Goal: Task Accomplishment & Management: Complete application form

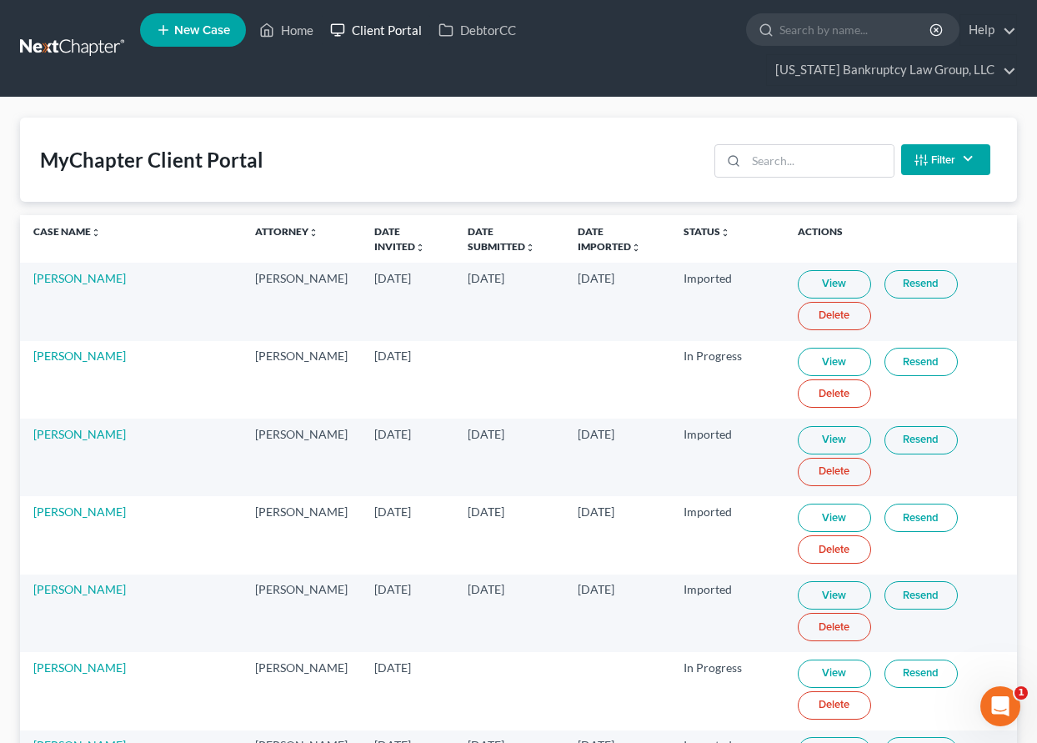
click at [378, 28] on link "Client Portal" at bounding box center [376, 30] width 108 height 30
click at [778, 163] on input "search" at bounding box center [820, 161] width 148 height 32
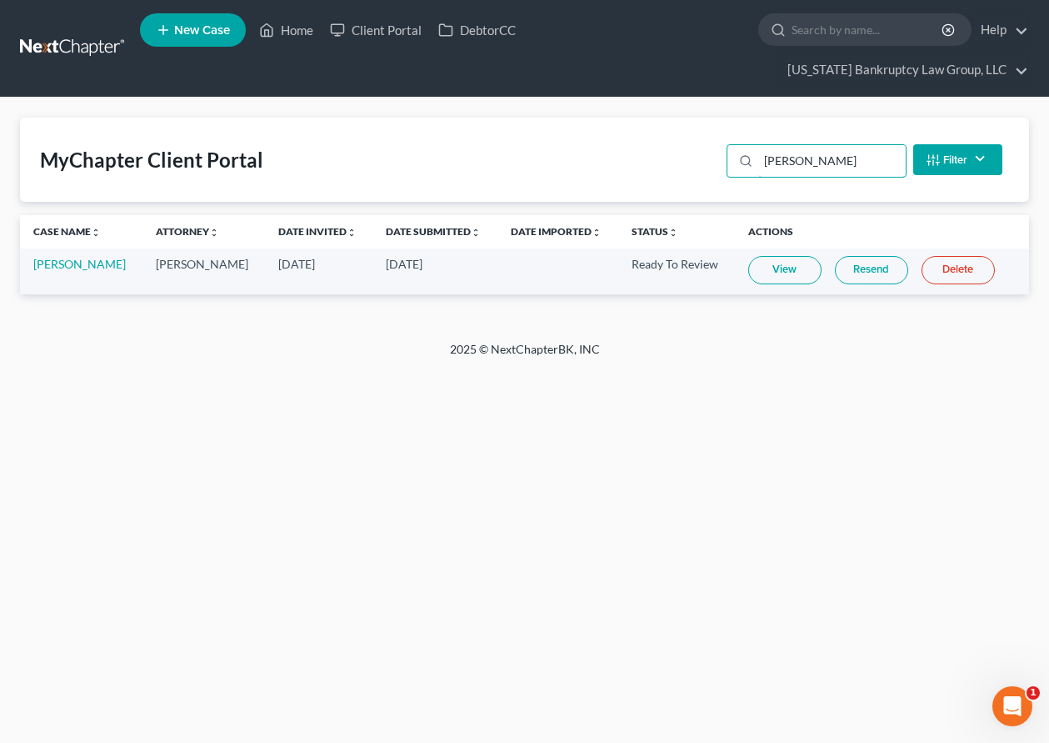
type input "[PERSON_NAME]"
click at [790, 277] on link "View" at bounding box center [784, 270] width 73 height 28
click at [299, 32] on link "Home" at bounding box center [286, 30] width 71 height 30
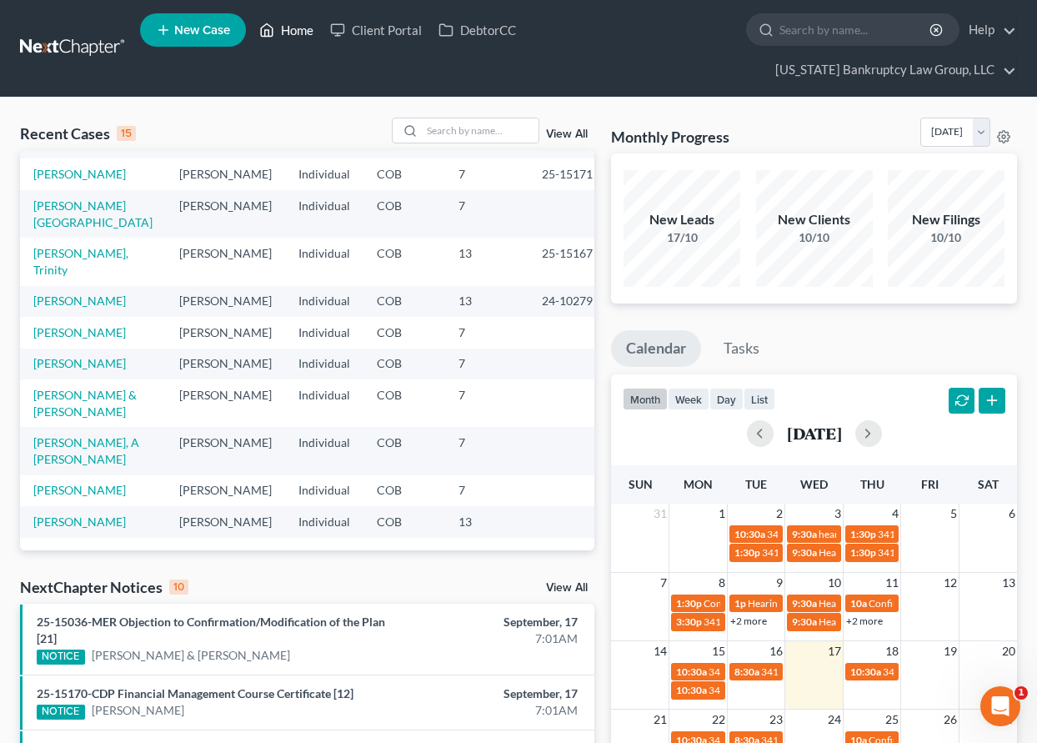
scroll to position [364, 0]
click at [107, 514] on link "[PERSON_NAME]" at bounding box center [79, 521] width 93 height 14
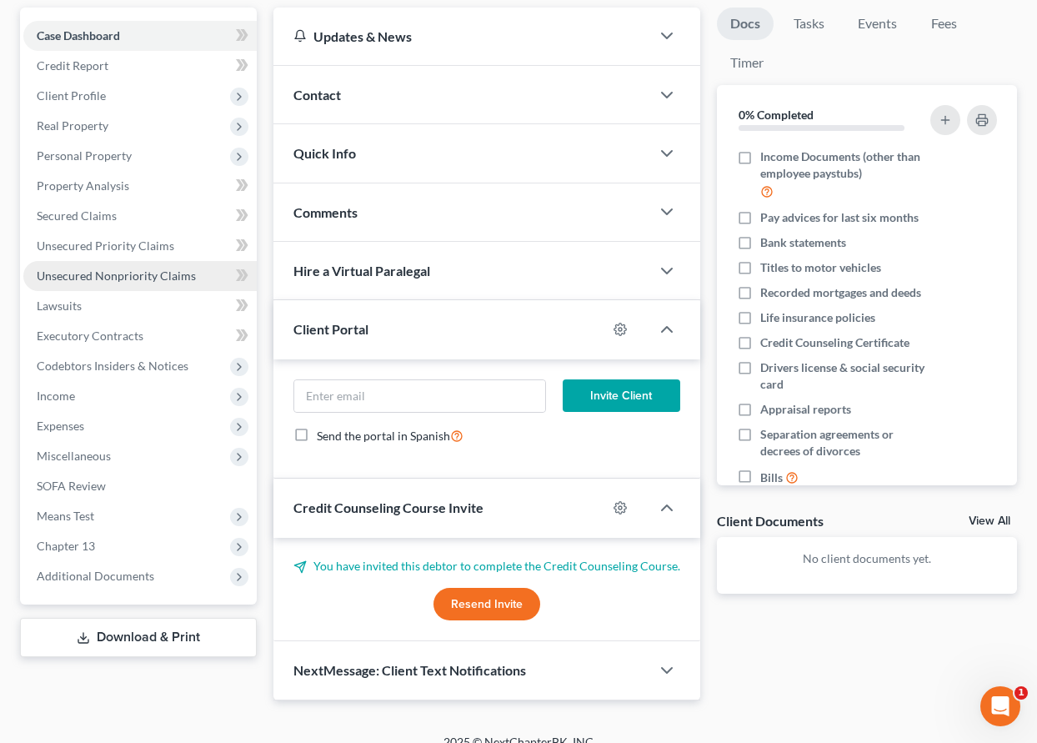
scroll to position [203, 0]
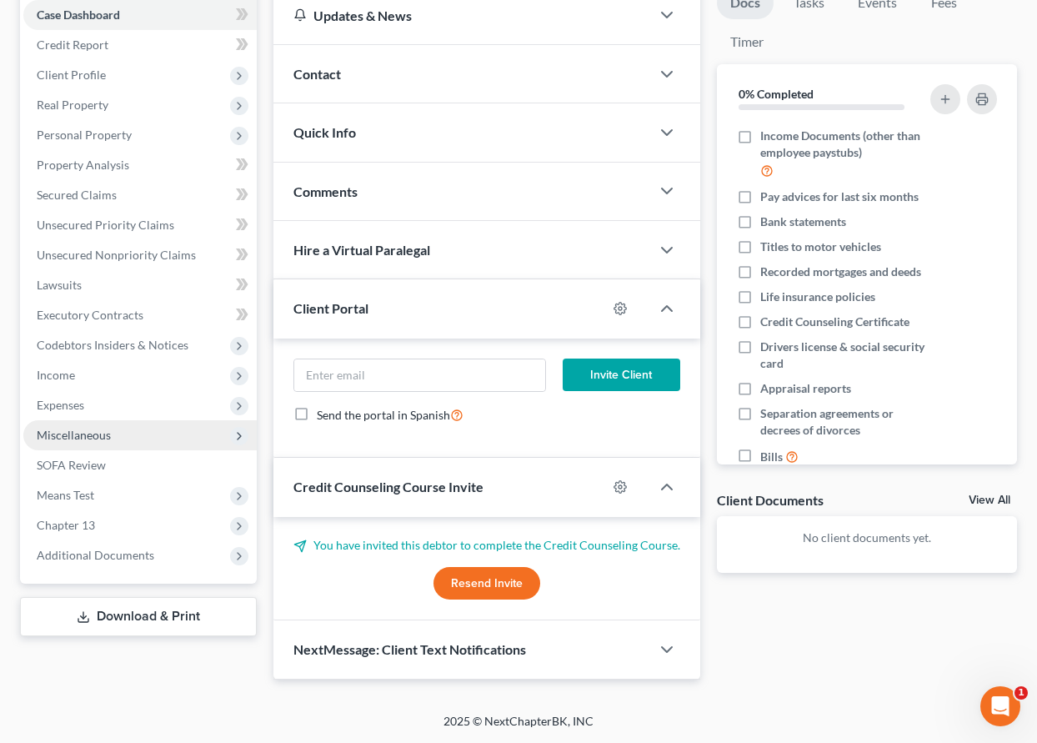
click at [78, 431] on span "Miscellaneous" at bounding box center [74, 435] width 74 height 14
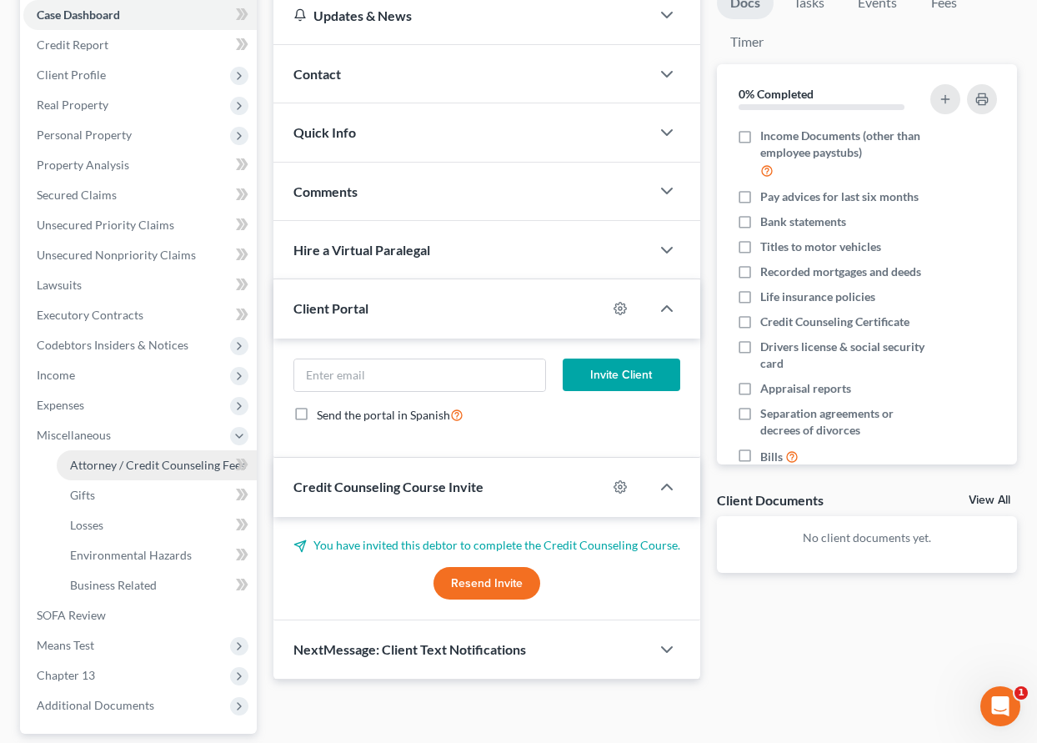
click at [96, 459] on span "Attorney / Credit Counseling Fees" at bounding box center [158, 465] width 176 height 14
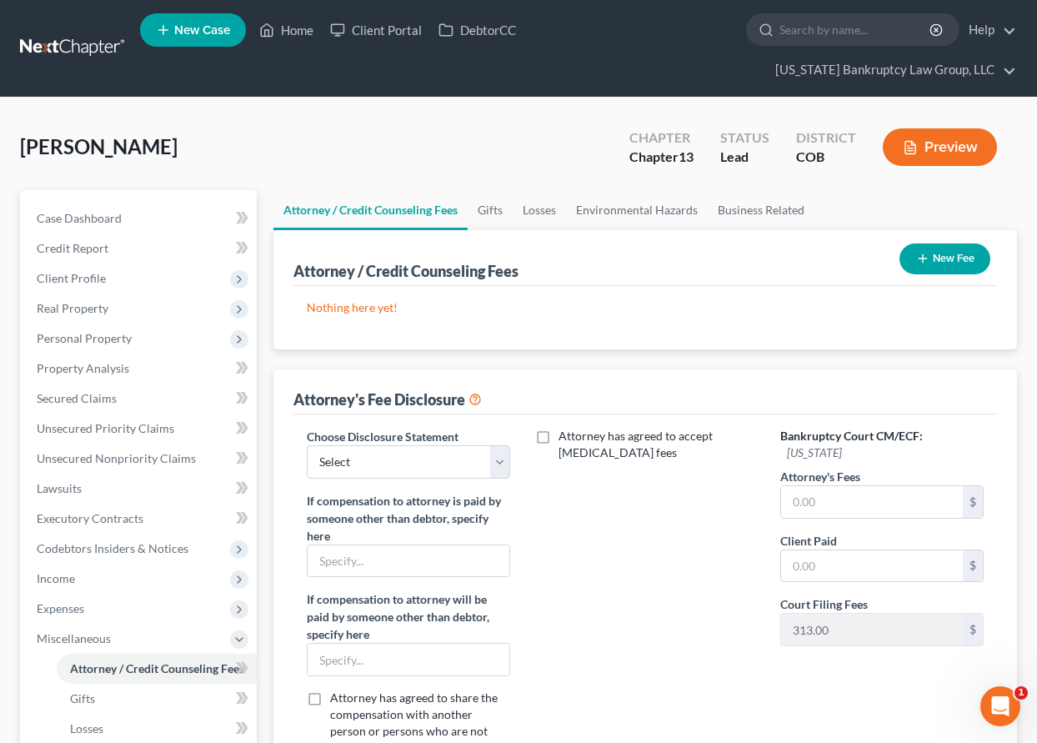
click at [918, 259] on icon "button" at bounding box center [922, 258] width 13 height 13
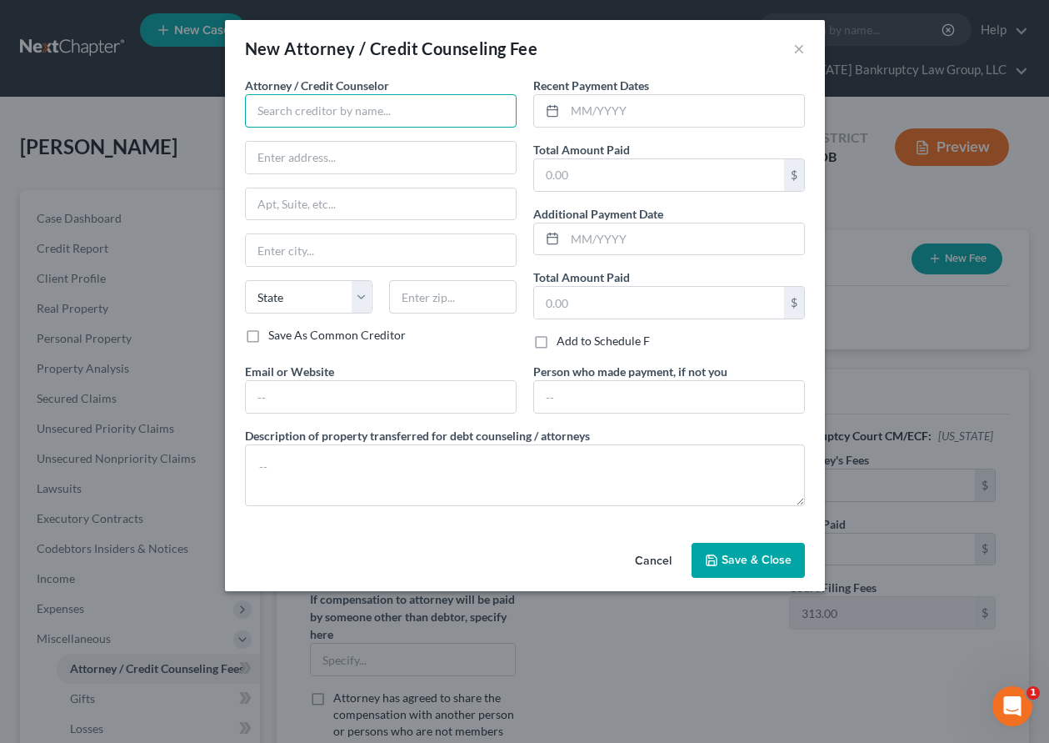
click at [398, 113] on input "text" at bounding box center [381, 110] width 272 height 33
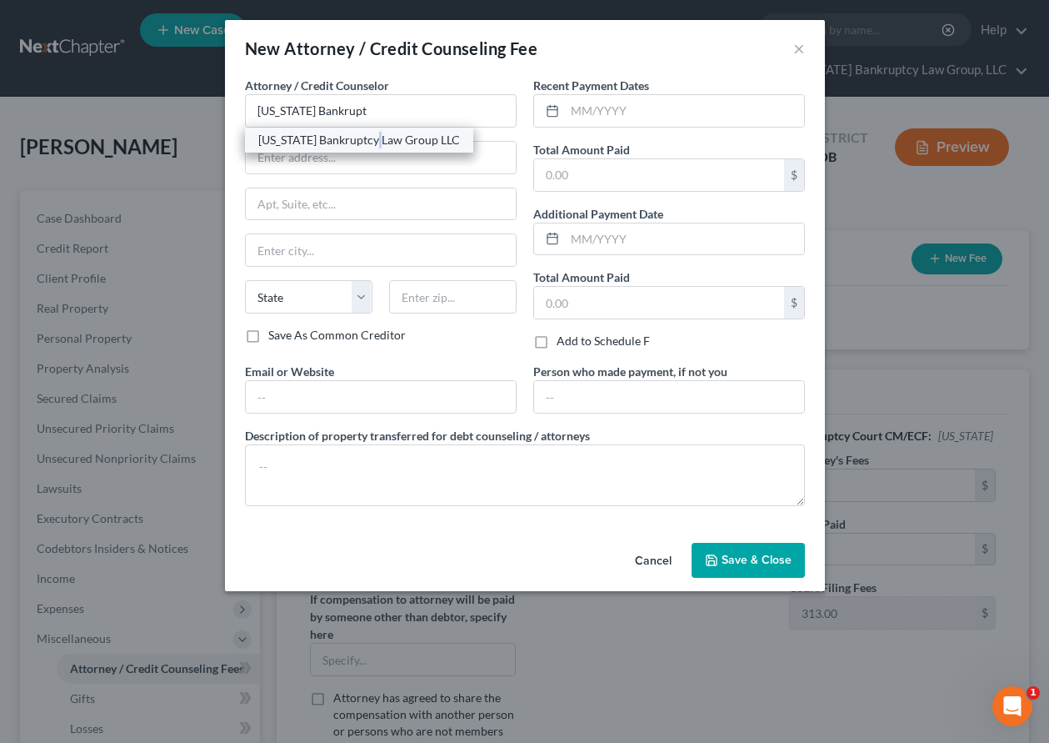
click at [378, 144] on div "[US_STATE] Bankruptcy Law Group LLC" at bounding box center [359, 140] width 202 height 17
type input "[US_STATE] Bankruptcy Law Group LLC"
type input "[STREET_ADDRESS]"
type input "[GEOGRAPHIC_DATA]"
select select "5"
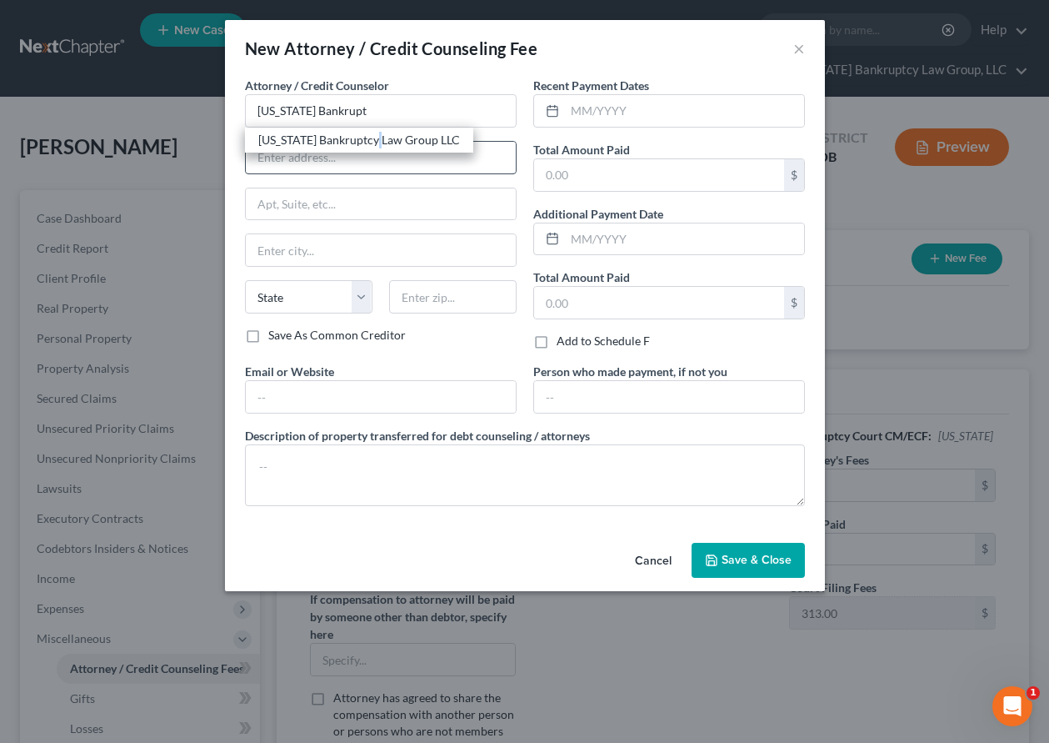
type input "80238"
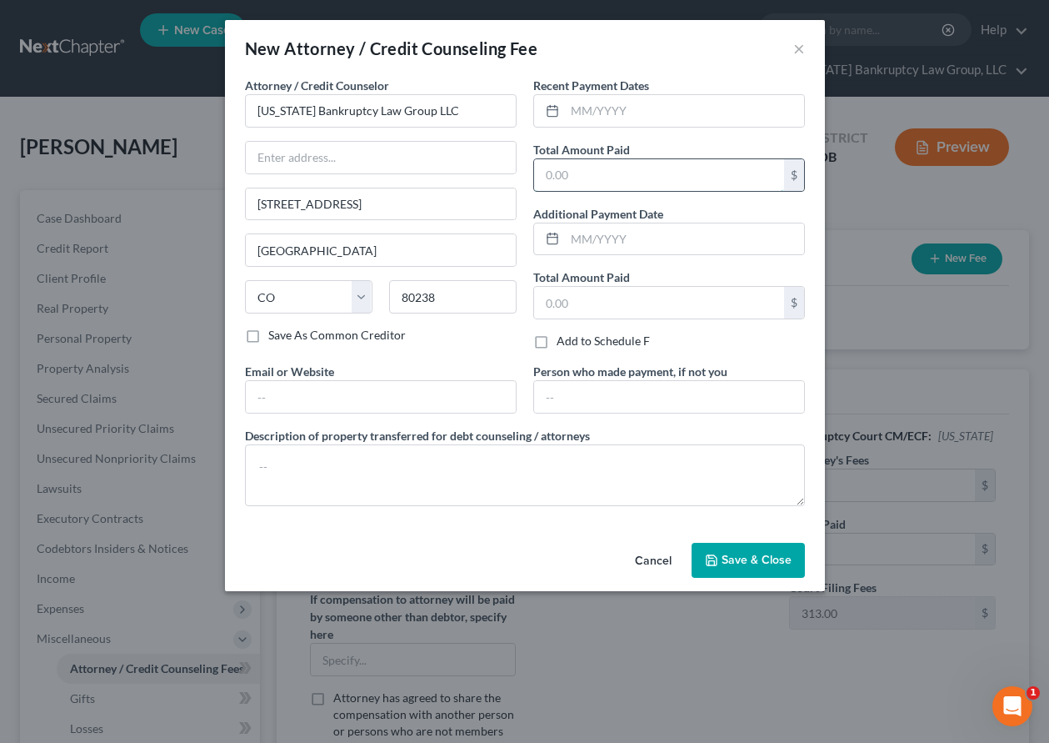
click at [625, 183] on input "text" at bounding box center [659, 175] width 250 height 32
type input "2,000"
click at [748, 562] on span "Save & Close" at bounding box center [757, 560] width 70 height 14
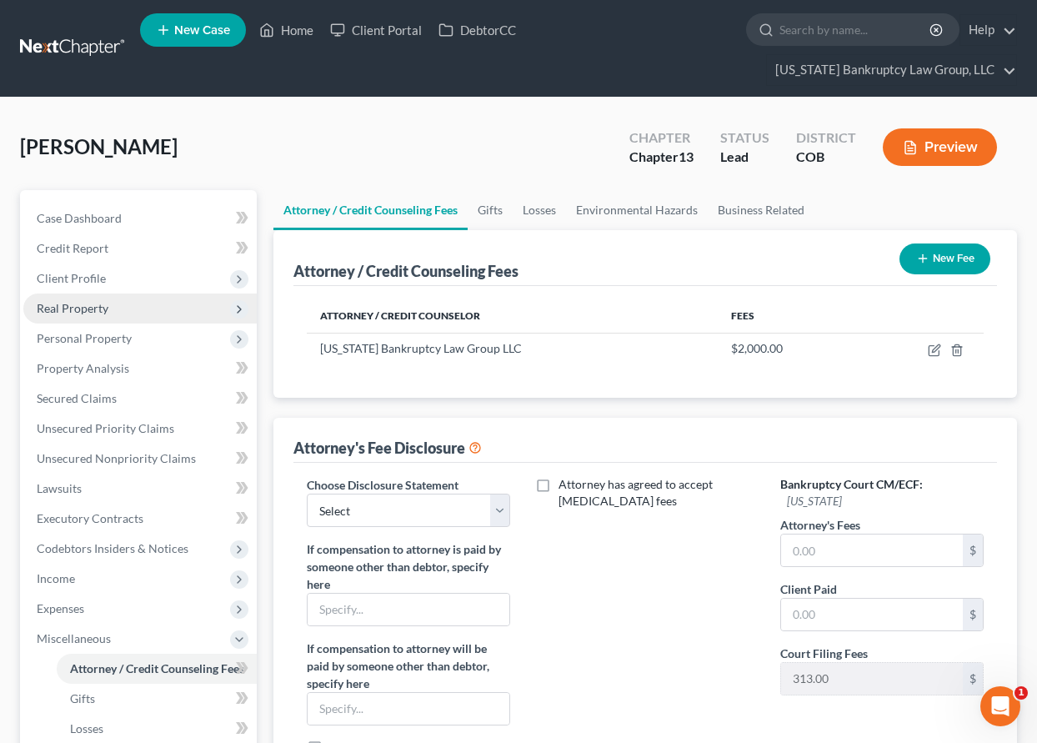
click at [90, 309] on span "Real Property" at bounding box center [73, 308] width 72 height 14
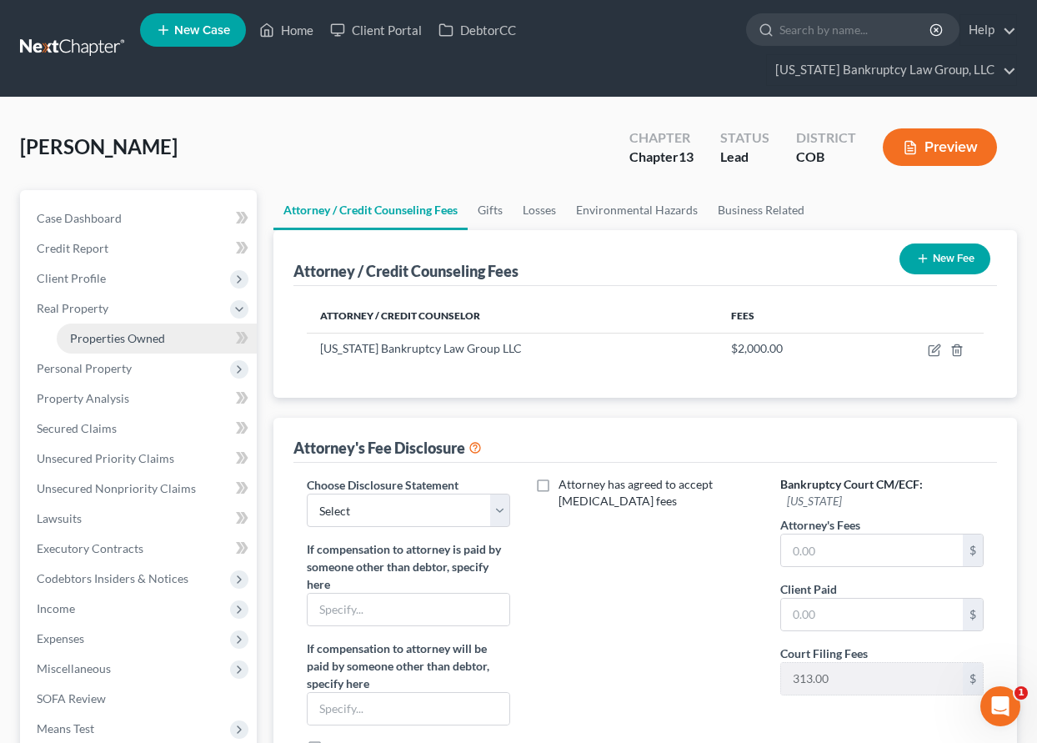
click at [101, 331] on span "Properties Owned" at bounding box center [117, 338] width 95 height 14
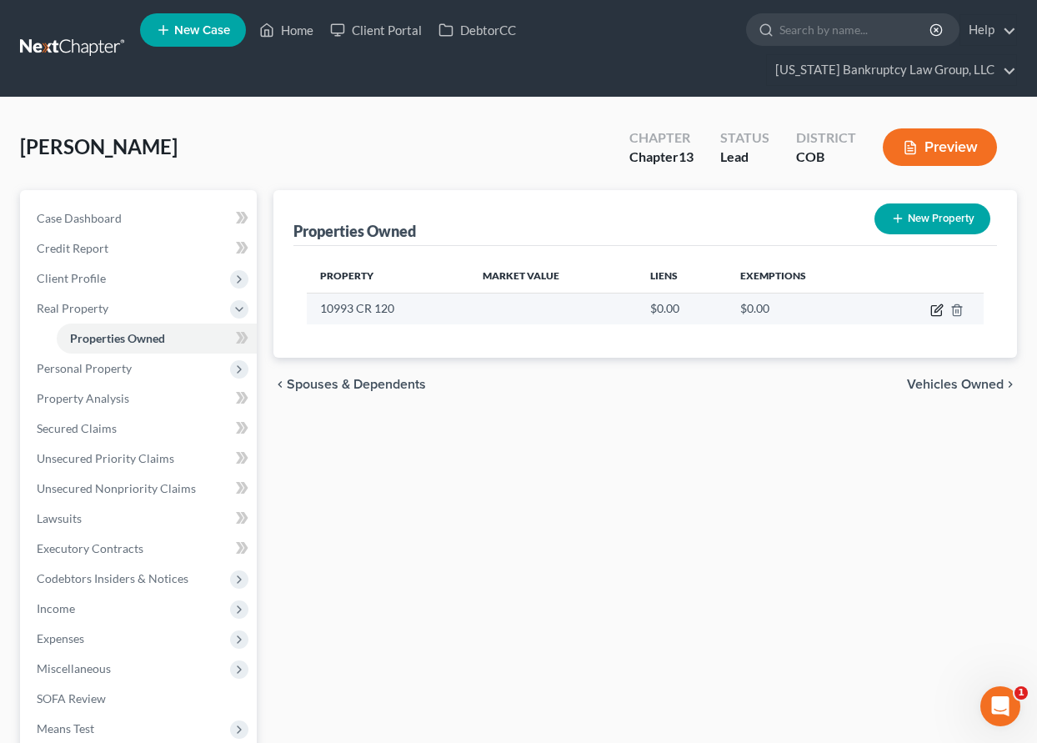
click at [942, 310] on icon "button" at bounding box center [936, 309] width 13 height 13
select select "5"
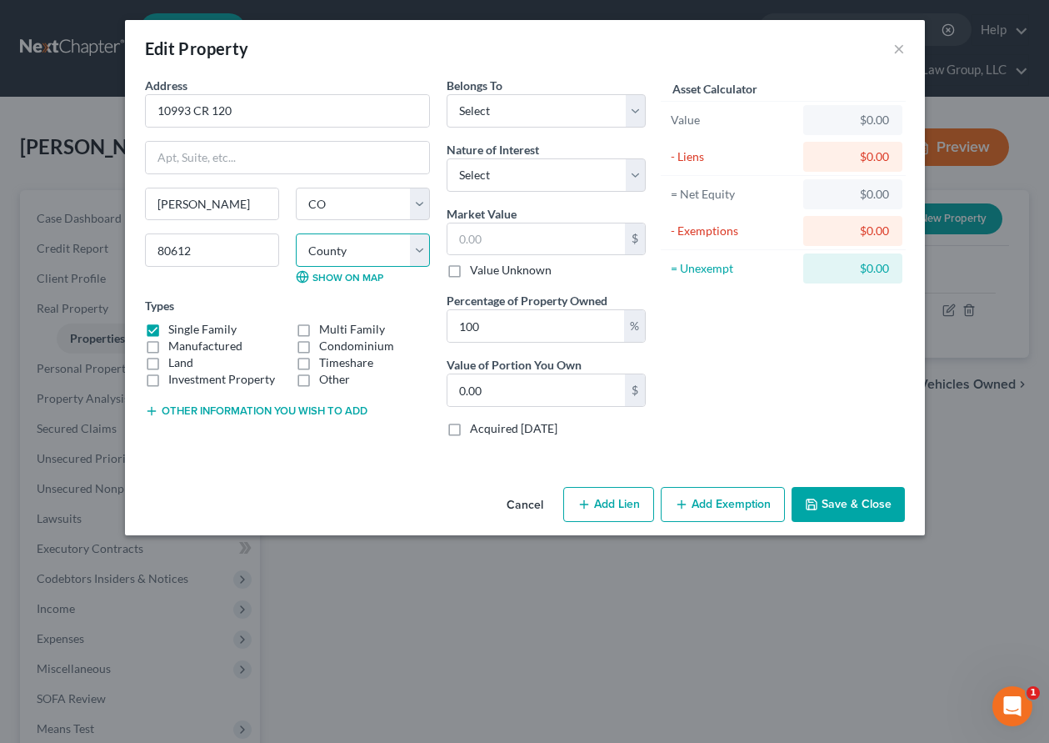
click at [389, 255] on select "County [GEOGRAPHIC_DATA] [GEOGRAPHIC_DATA] [GEOGRAPHIC_DATA] [GEOGRAPHIC_DATA] …" at bounding box center [363, 249] width 134 height 33
click at [420, 249] on select "County [GEOGRAPHIC_DATA] [GEOGRAPHIC_DATA] [GEOGRAPHIC_DATA] [GEOGRAPHIC_DATA] …" at bounding box center [363, 249] width 134 height 33
select select "62"
click at [296, 233] on select "County [GEOGRAPHIC_DATA] [GEOGRAPHIC_DATA] [GEOGRAPHIC_DATA] [GEOGRAPHIC_DATA] …" at bounding box center [363, 249] width 134 height 33
click at [509, 113] on select "Select Debtor 1 Only Debtor 2 Only Debtor 1 And Debtor 2 Only At Least One Of T…" at bounding box center [546, 110] width 199 height 33
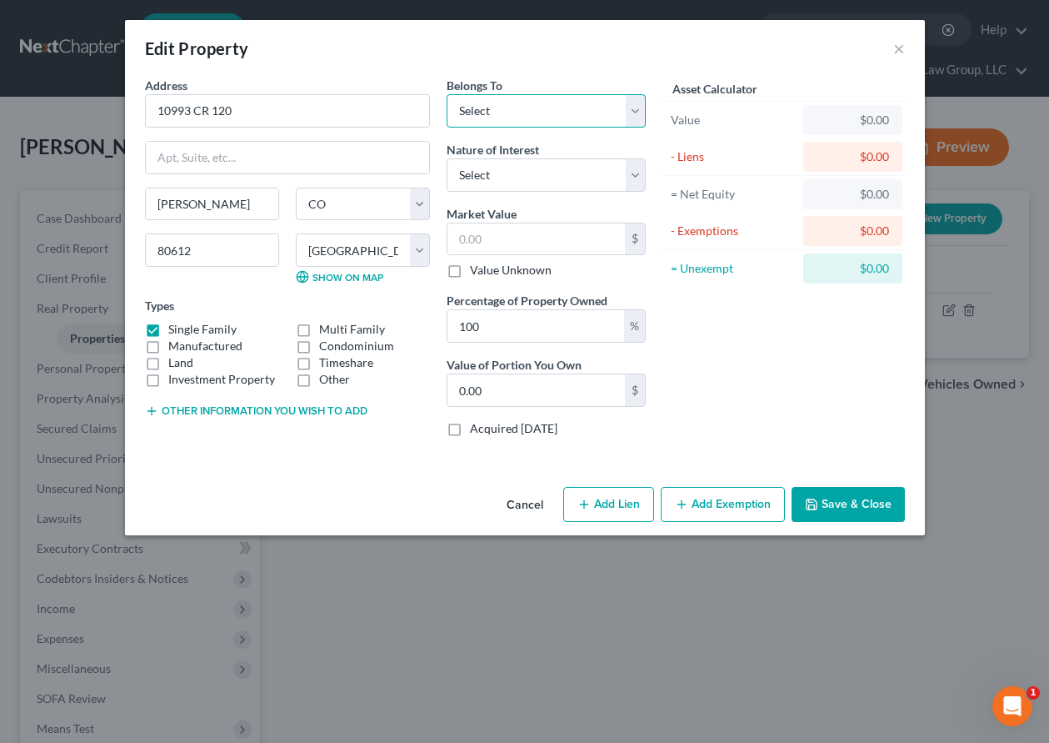
select select "3"
click at [447, 94] on select "Select Debtor 1 Only Debtor 2 Only Debtor 1 And Debtor 2 Only At Least One Of T…" at bounding box center [546, 110] width 199 height 33
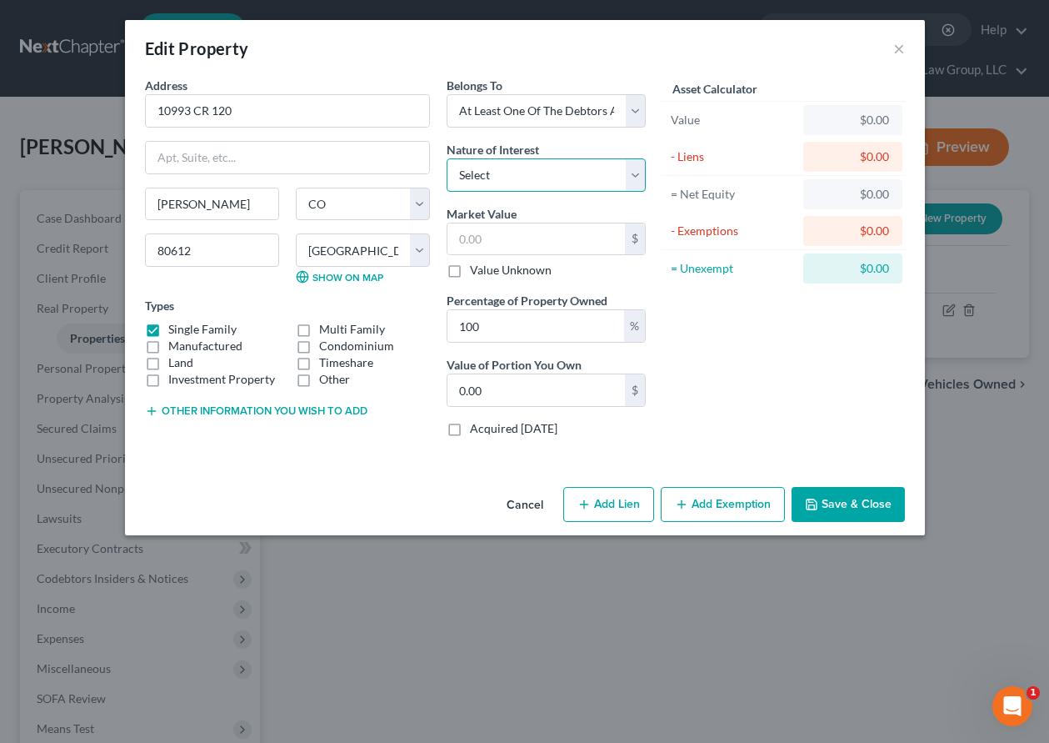
click at [520, 182] on select "Select Fee Simple Joint Tenant Life Estate Equitable Interest Future Interest T…" at bounding box center [546, 174] width 199 height 33
select select "1"
click at [447, 158] on select "Select Fee Simple Joint Tenant Life Estate Equitable Interest Future Interest T…" at bounding box center [546, 174] width 199 height 33
click at [515, 246] on input "text" at bounding box center [537, 239] width 178 height 32
type input "5"
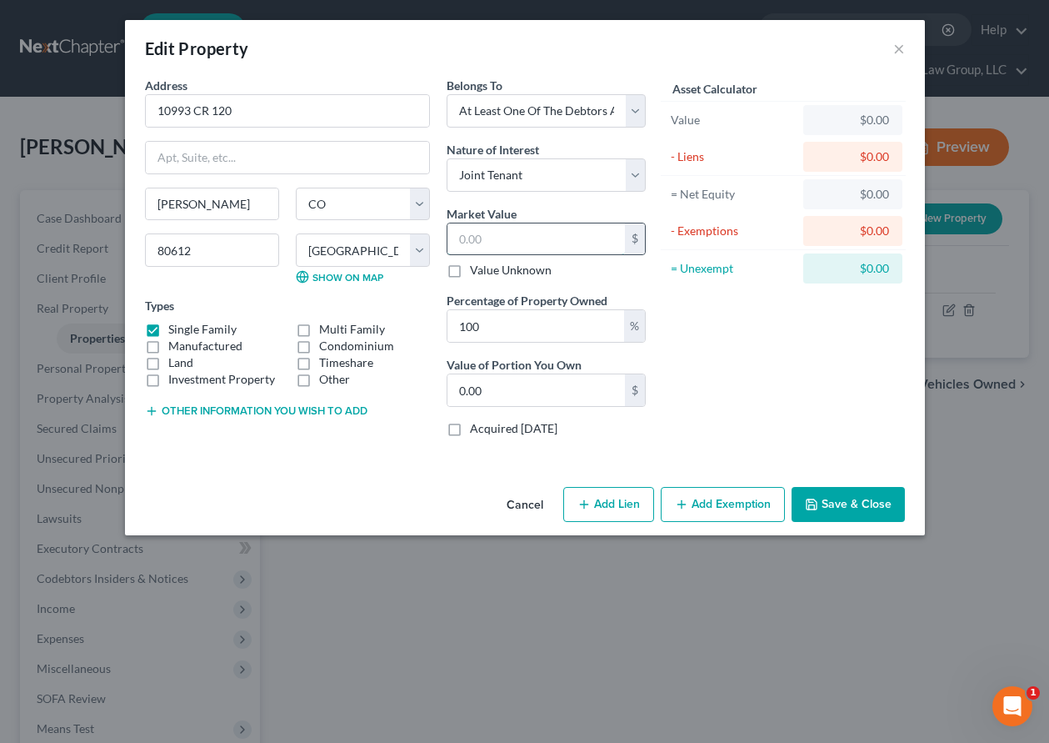
type input "5.00"
type input "53"
type input "53.00"
type input "534"
type input "534.00"
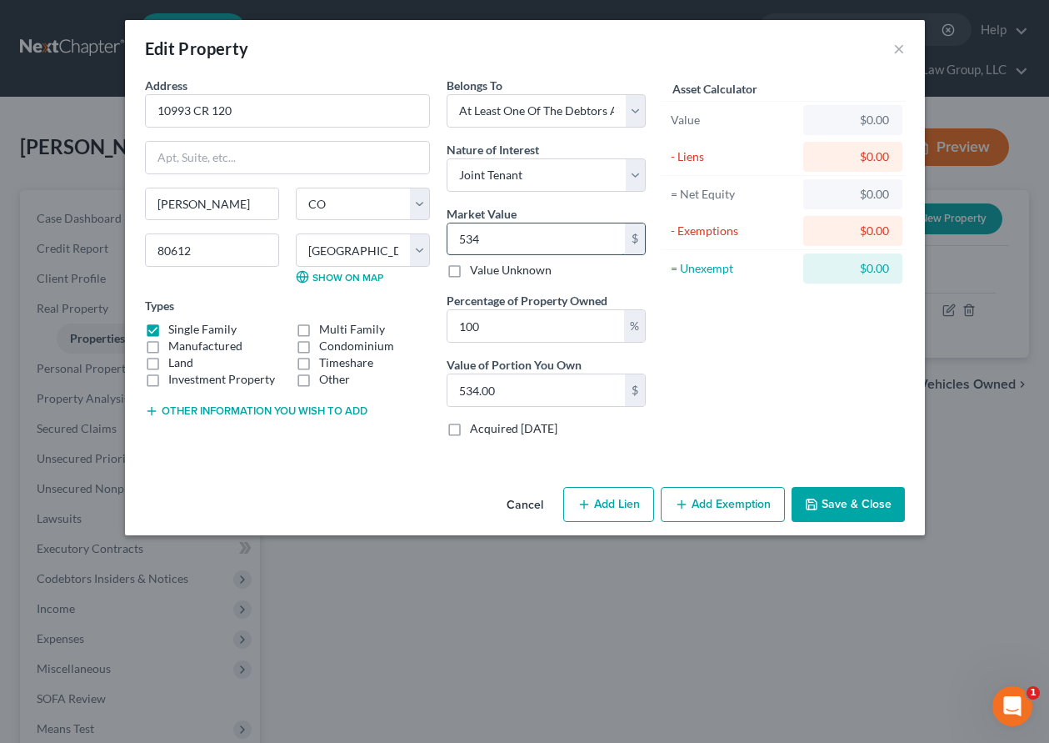
type input "5345"
type input "5,345.00"
type input "5,34"
type input "534.00"
type input "5343"
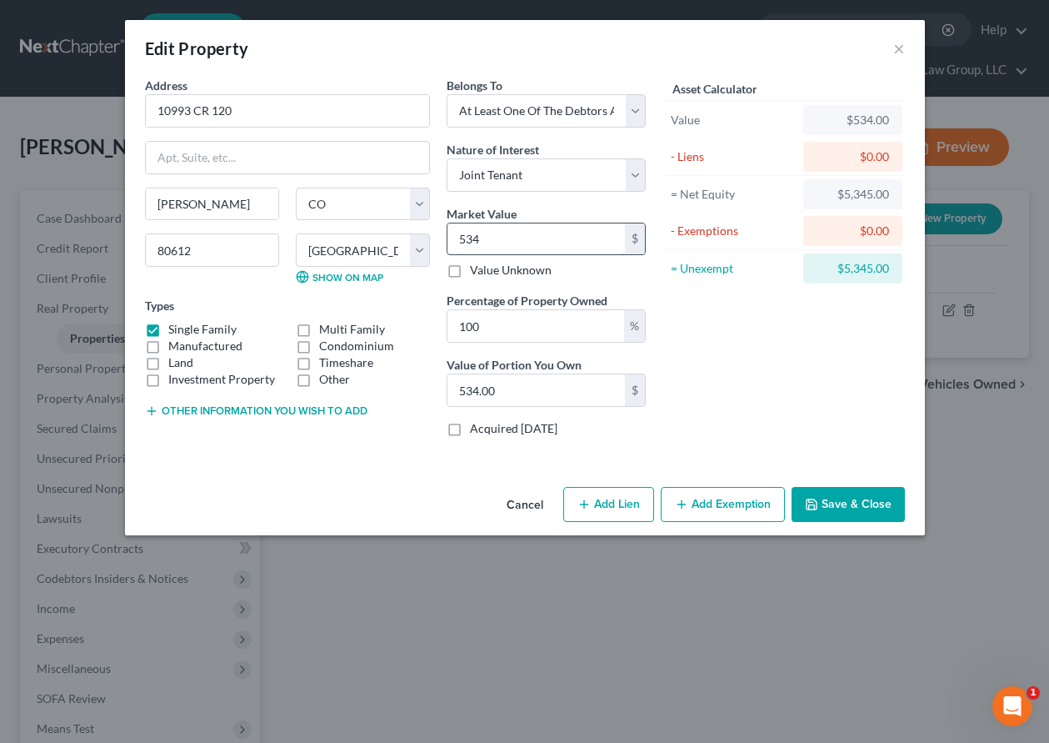
type input "5,343.00"
type input "53435"
type input "53,435.00"
type input "534350"
type input "534,350.00"
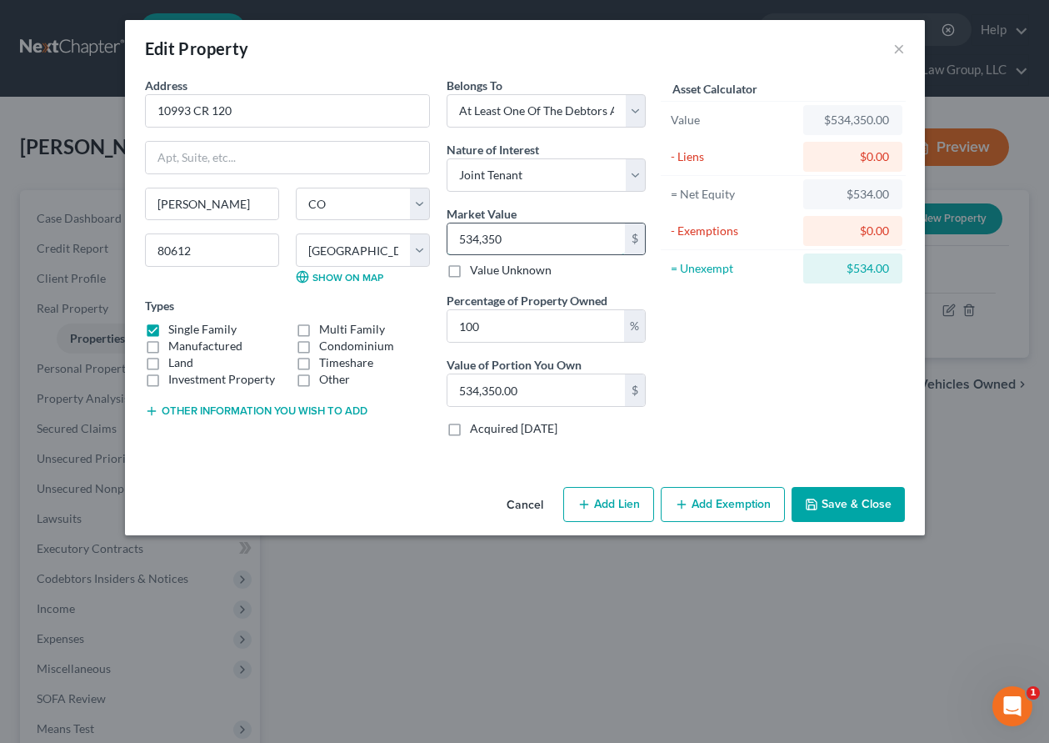
type input "534,350"
click at [526, 331] on input "100" at bounding box center [536, 326] width 177 height 32
type input "10"
type input "53,435.00"
type input "1"
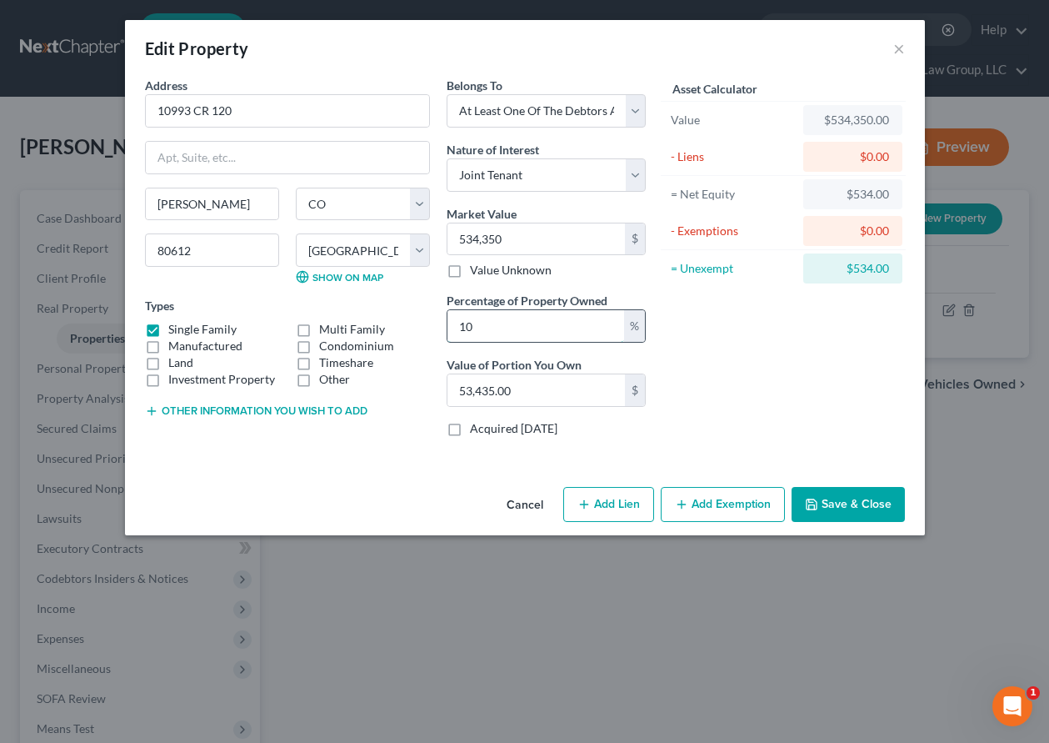
type input "5,343.50"
type input "5"
type input "26,717.50"
type input "50"
type input "267,175.00"
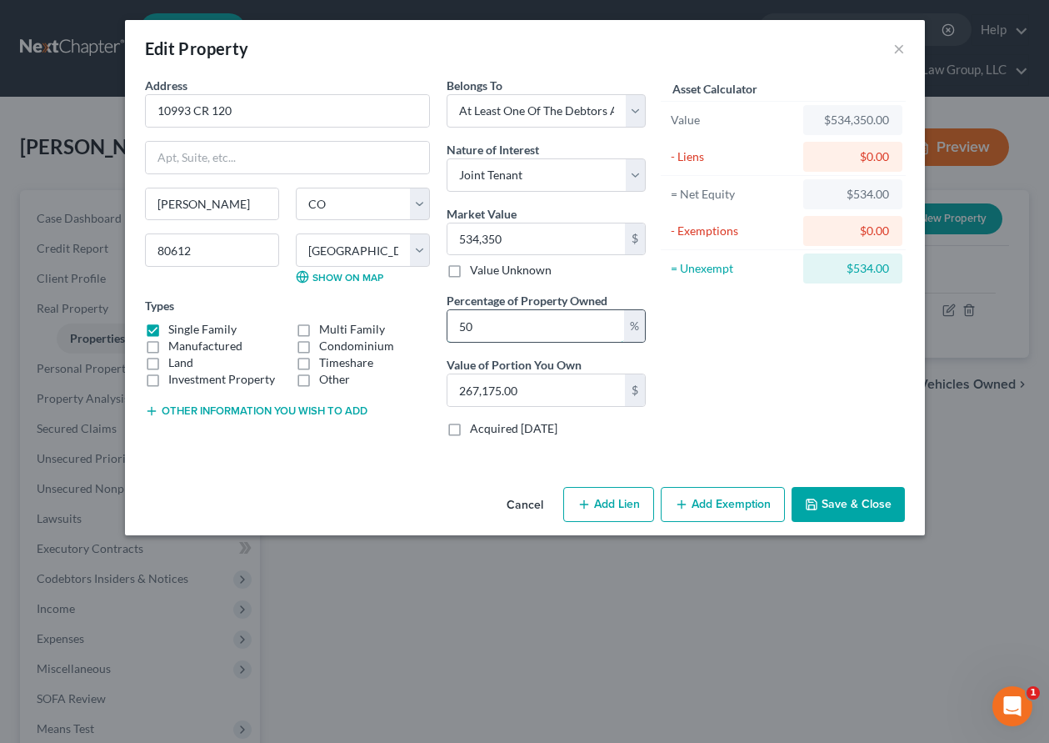
type input "50"
click at [743, 498] on button "Add Exemption" at bounding box center [723, 504] width 124 height 35
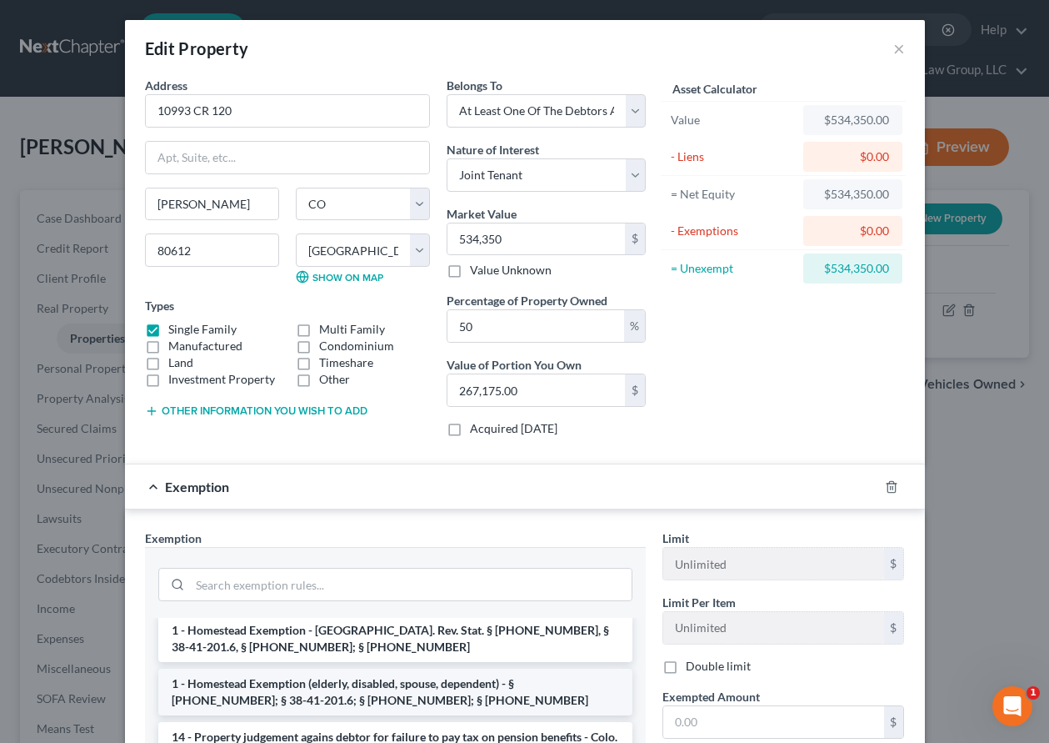
scroll to position [83, 0]
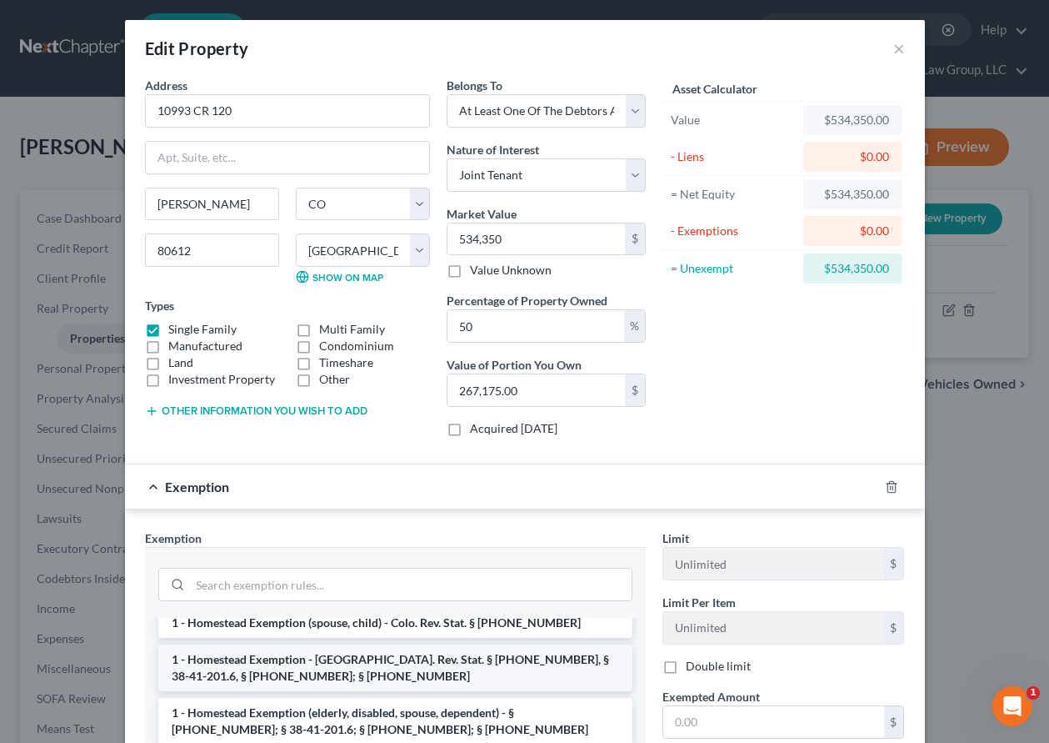
click at [393, 665] on li "1 - Homestead Exemption - [GEOGRAPHIC_DATA]. Rev. Stat. § [PHONE_NUMBER], § 38-…" at bounding box center [395, 667] width 474 height 47
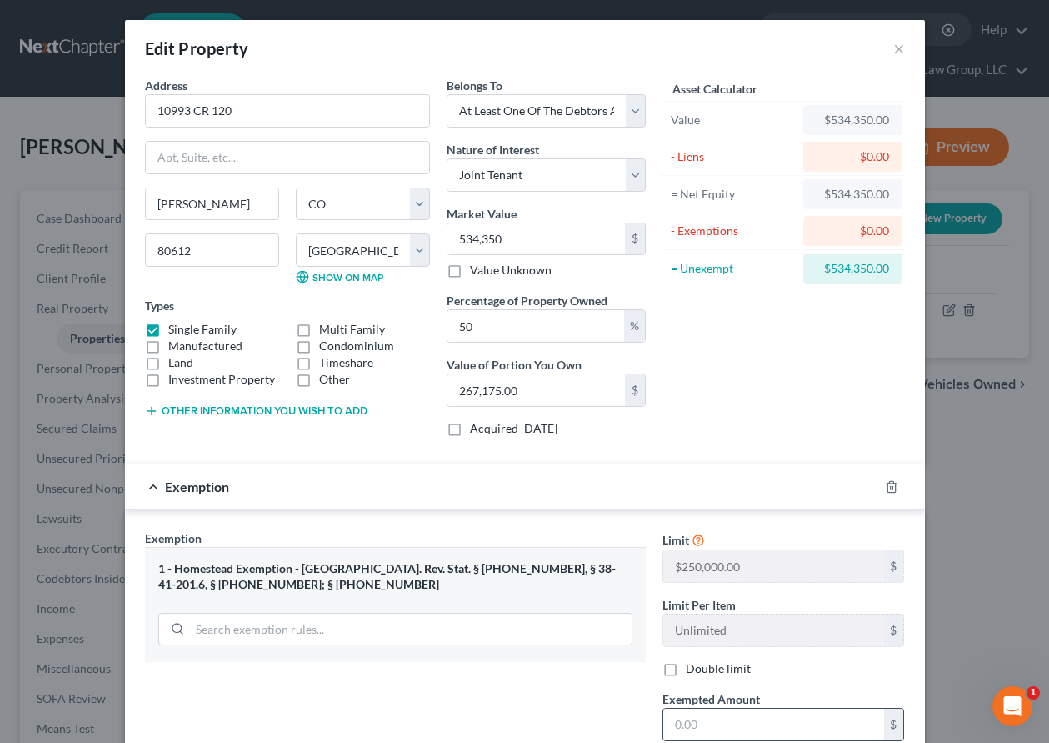
click at [714, 718] on input "text" at bounding box center [773, 724] width 221 height 32
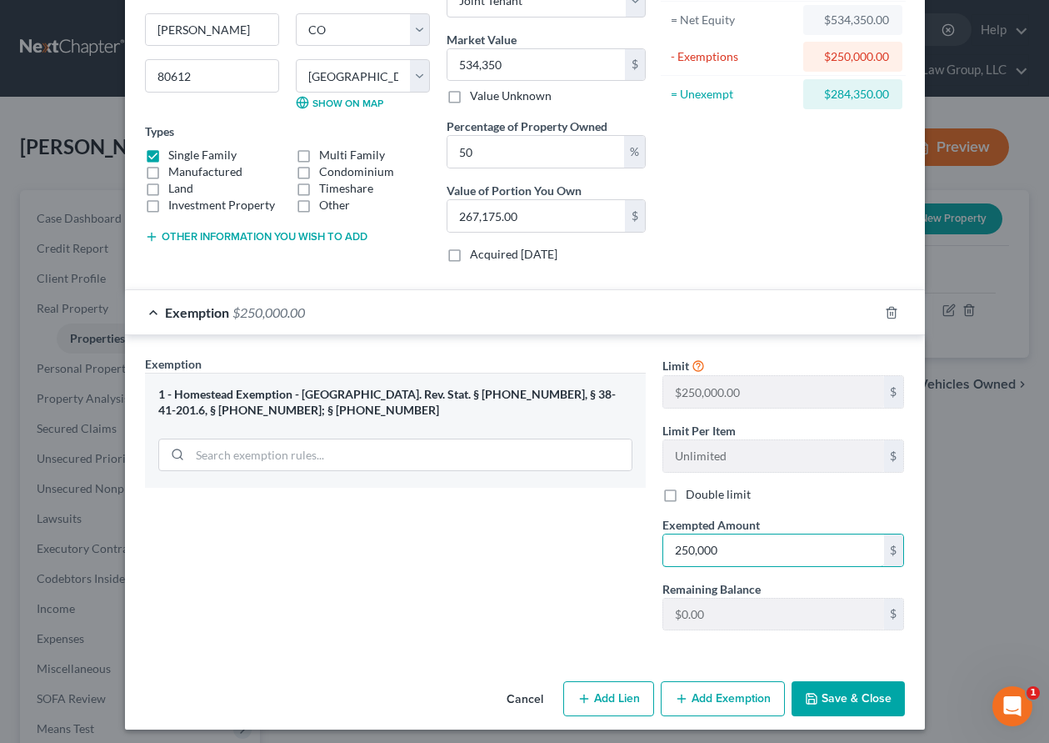
scroll to position [181, 0]
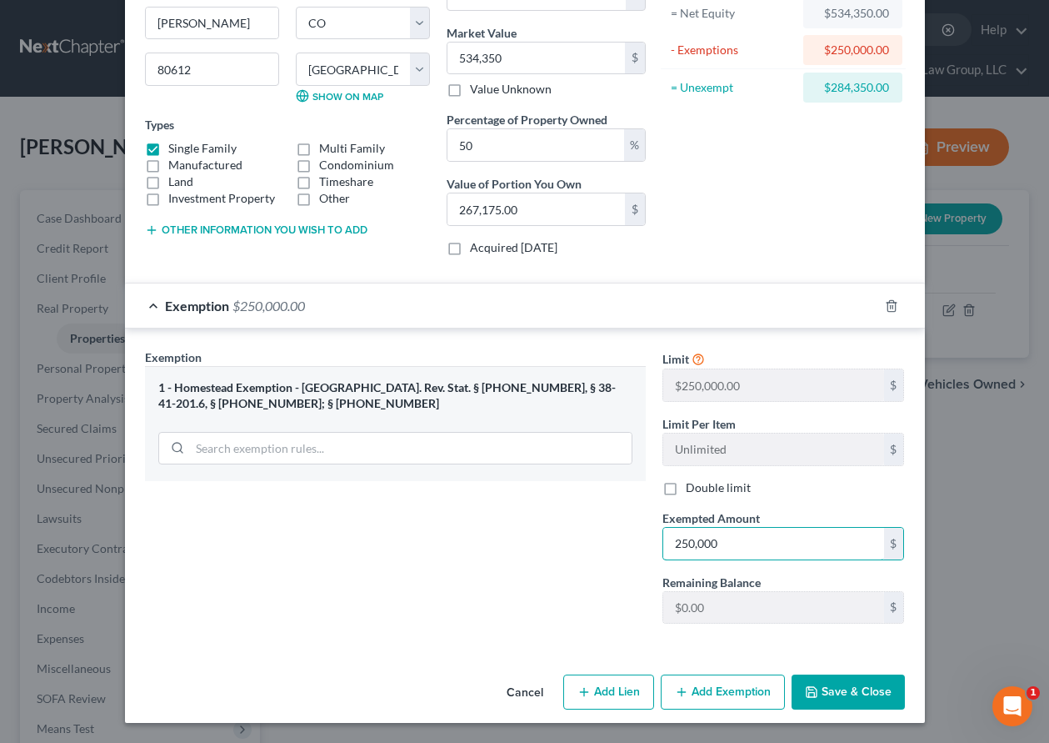
type input "250,000"
click at [853, 688] on button "Save & Close" at bounding box center [848, 691] width 113 height 35
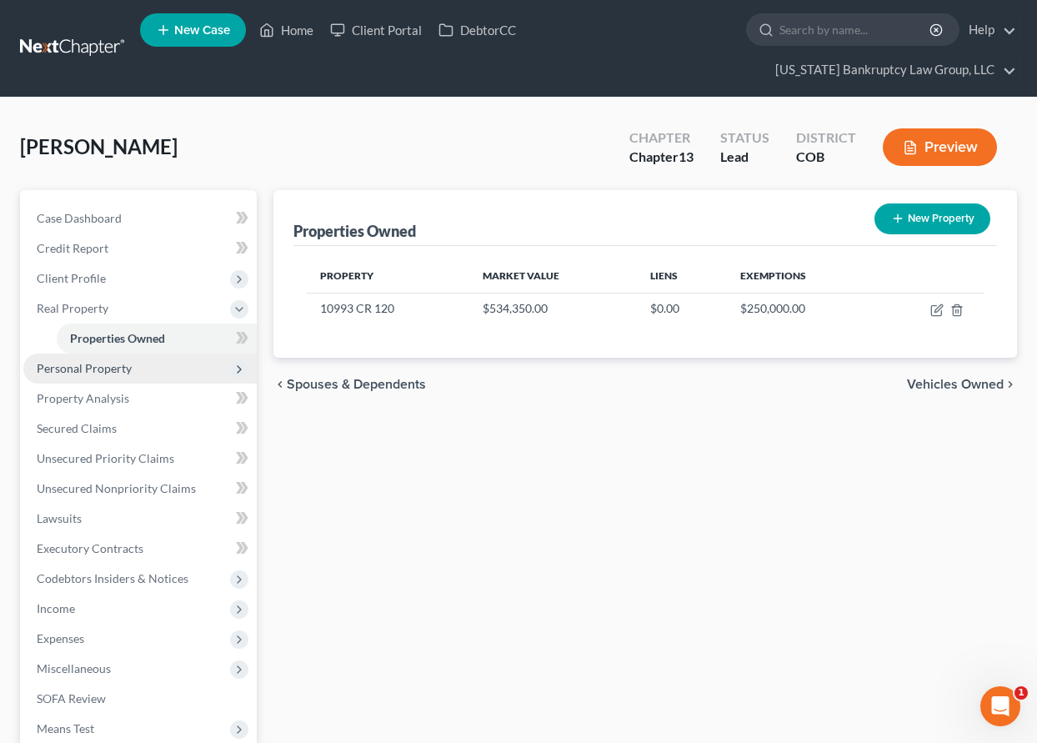
click at [111, 372] on span "Personal Property" at bounding box center [84, 368] width 95 height 14
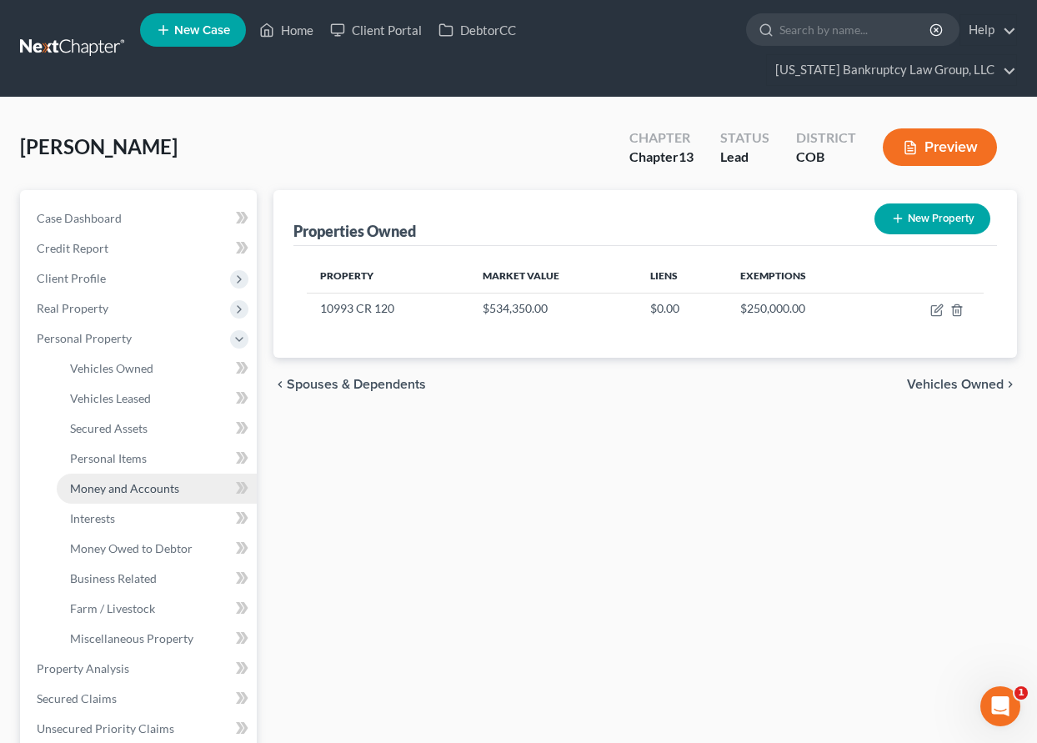
click at [144, 483] on span "Money and Accounts" at bounding box center [124, 488] width 109 height 14
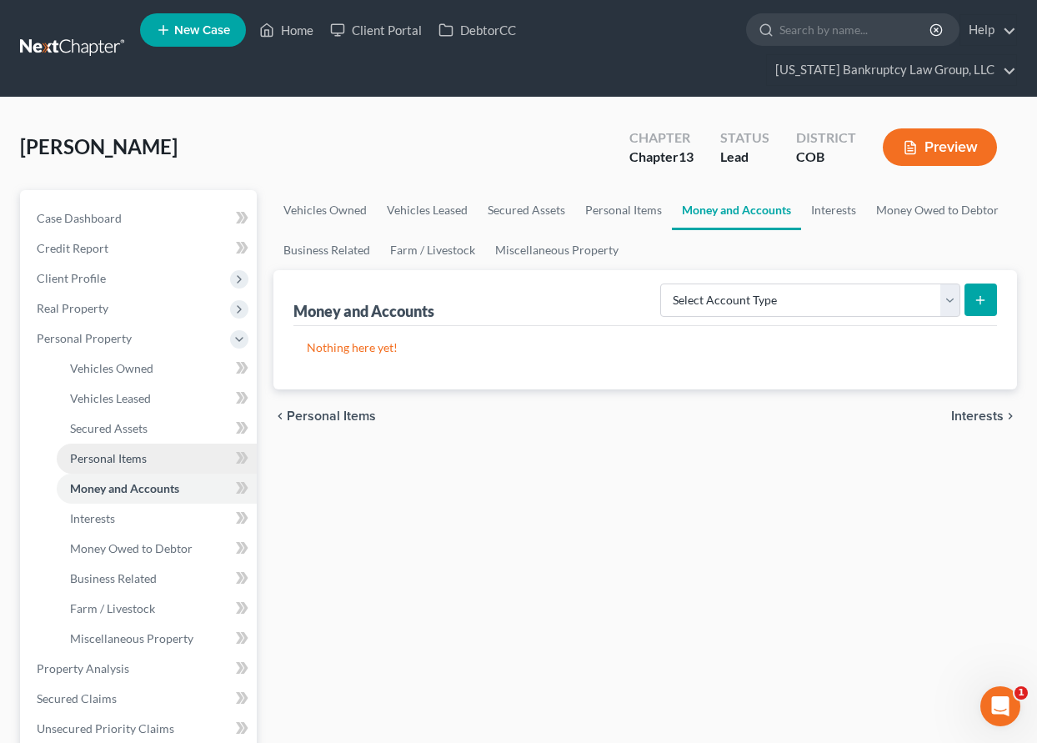
click at [120, 451] on span "Personal Items" at bounding box center [108, 458] width 77 height 14
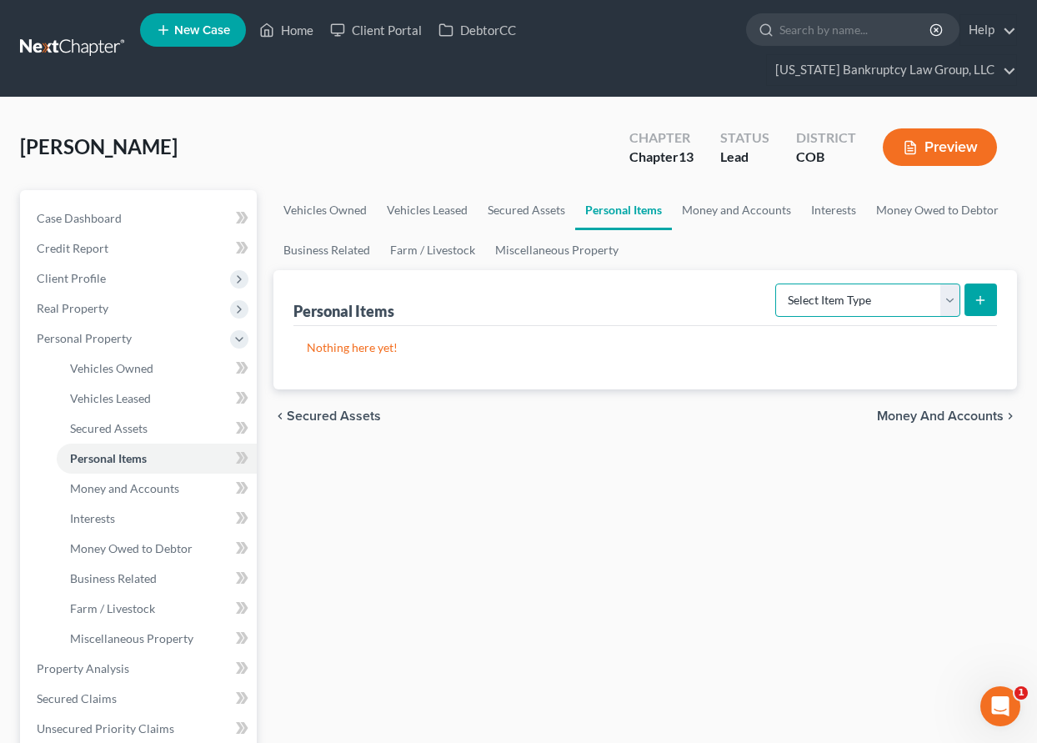
click at [883, 308] on select "Select Item Type Clothing Collectibles Of Value Electronics Firearms Household …" at bounding box center [867, 299] width 185 height 33
select select "household_goods"
click at [777, 283] on select "Select Item Type Clothing Collectibles Of Value Electronics Firearms Household …" at bounding box center [867, 299] width 185 height 33
click at [982, 306] on icon "submit" at bounding box center [979, 299] width 13 height 13
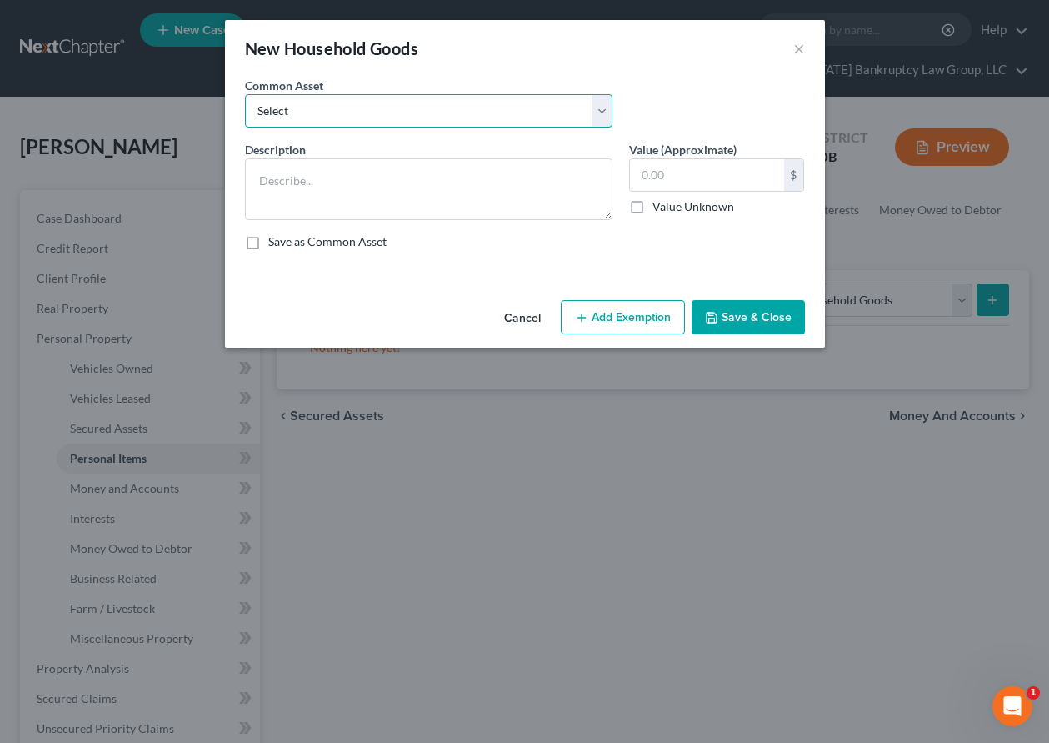
click at [452, 98] on select "Select Household Goods Including:" at bounding box center [429, 110] width 368 height 33
select select "0"
click at [245, 94] on select "Select Household Goods Including:" at bounding box center [429, 110] width 368 height 33
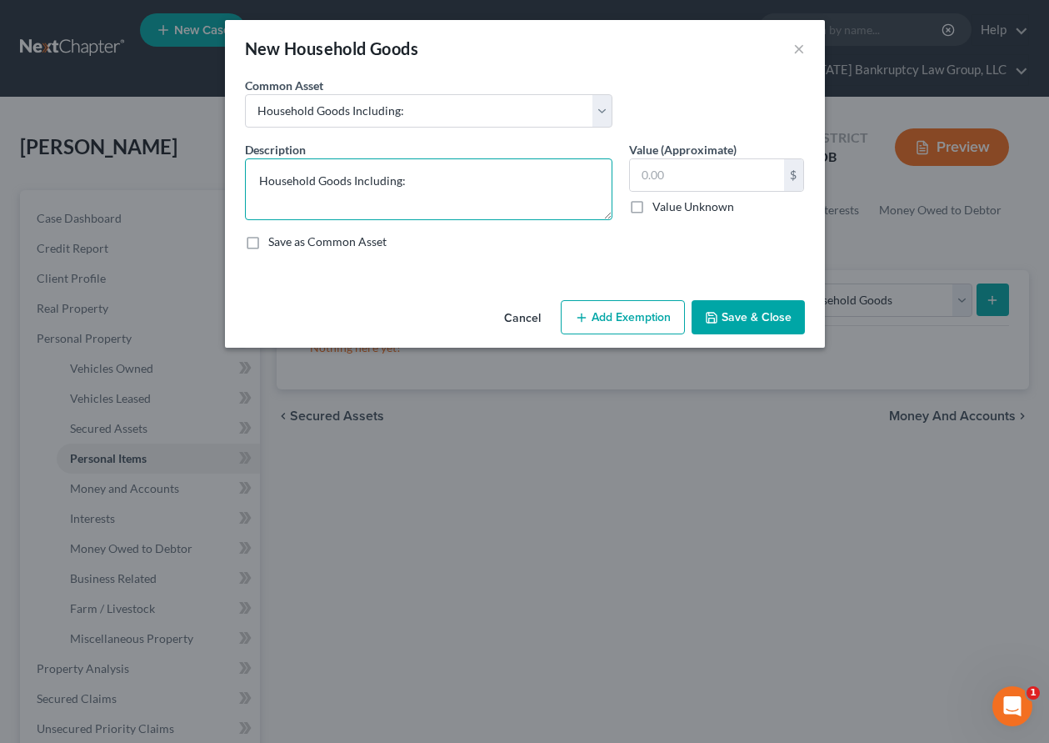
click at [468, 184] on textarea "Household Goods Including:" at bounding box center [429, 189] width 368 height 62
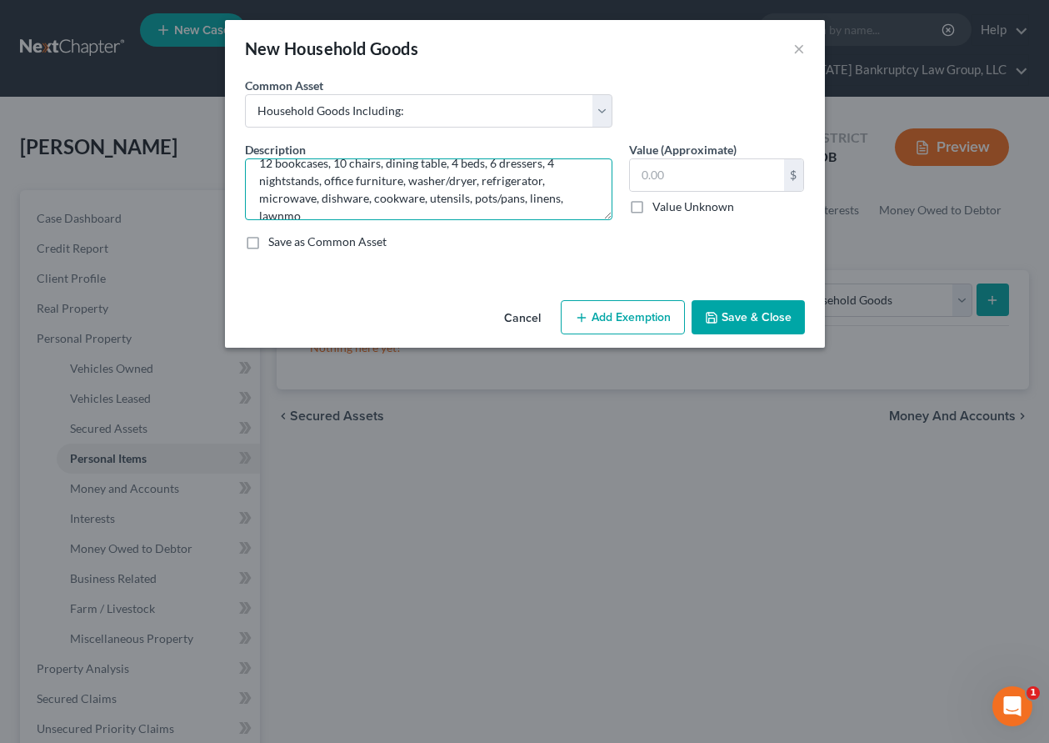
scroll to position [38, 0]
click at [498, 210] on textarea "Household Goods Including: Sofa, 2 tables, entertainment center, 12 bookcases, …" at bounding box center [429, 189] width 368 height 62
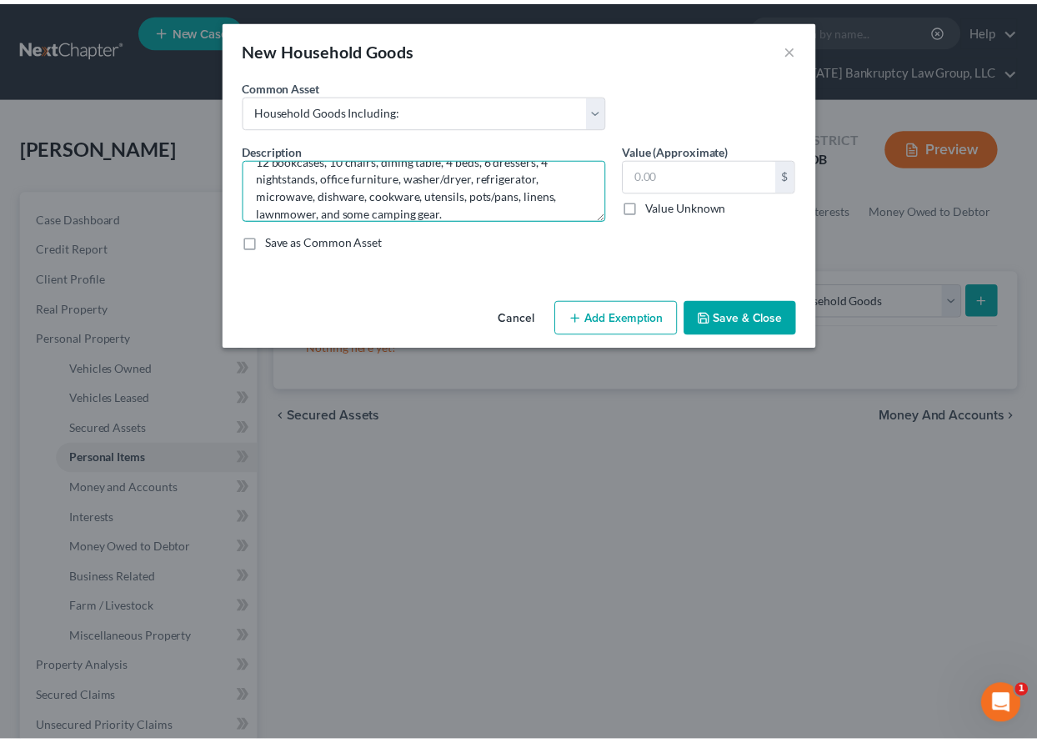
scroll to position [56, 0]
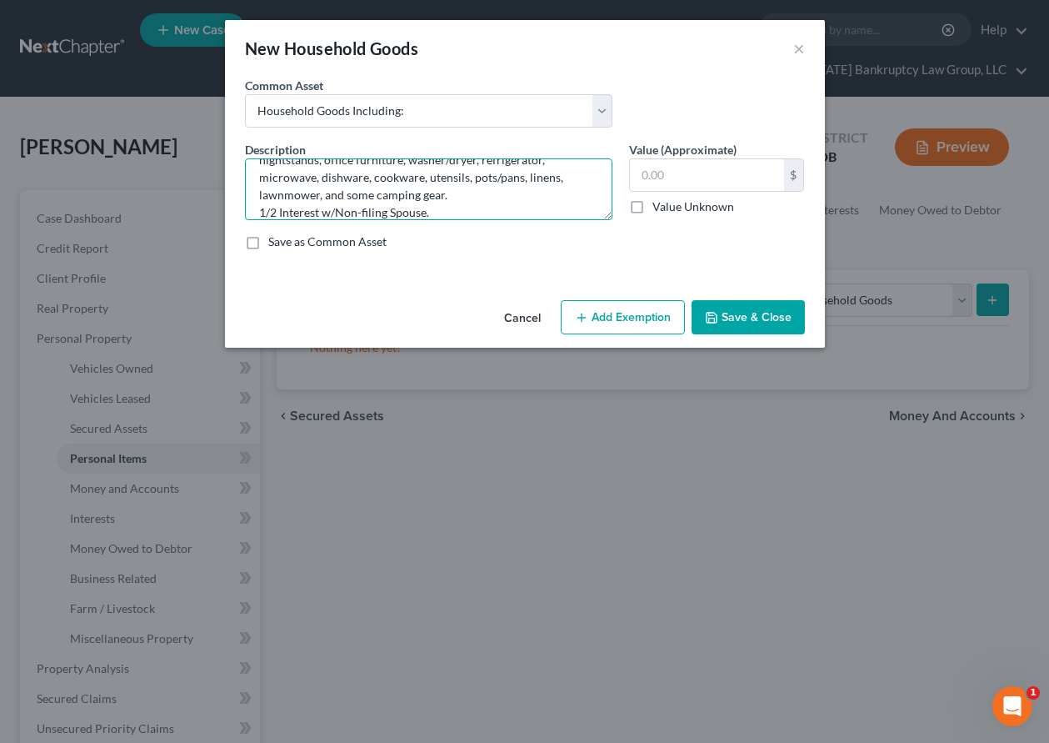
type textarea "Household Goods Including: Sofa, 2 tables, entertainment center, 12 bookcases, …"
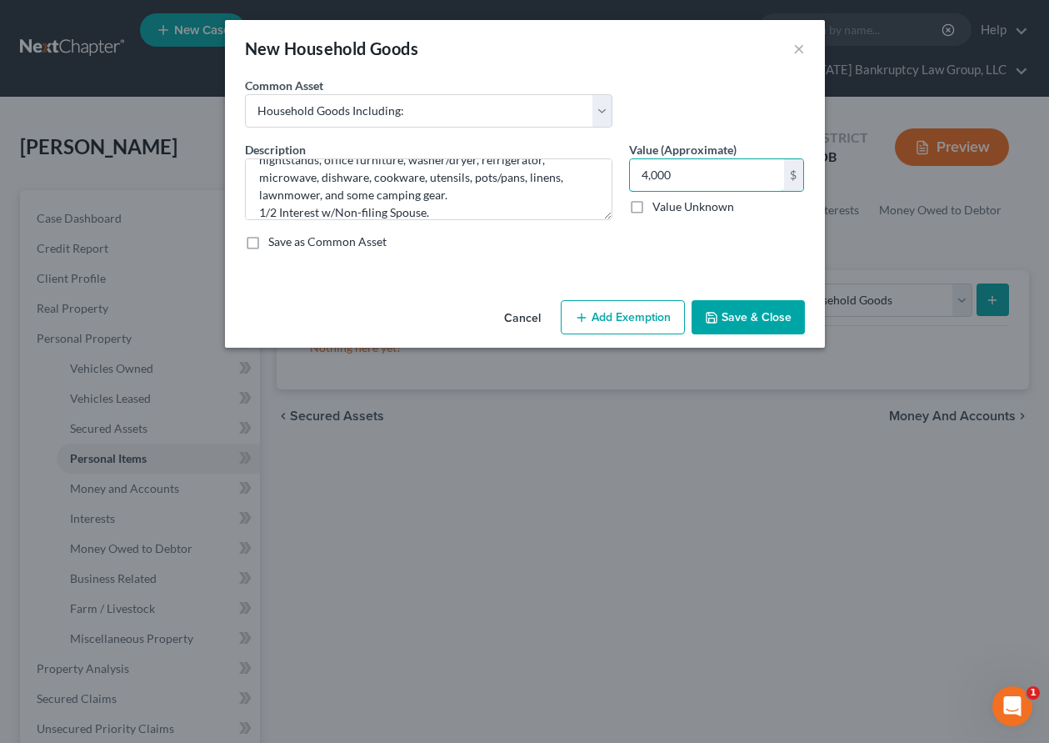
type input "4,000"
click at [640, 305] on button "Add Exemption" at bounding box center [623, 317] width 124 height 35
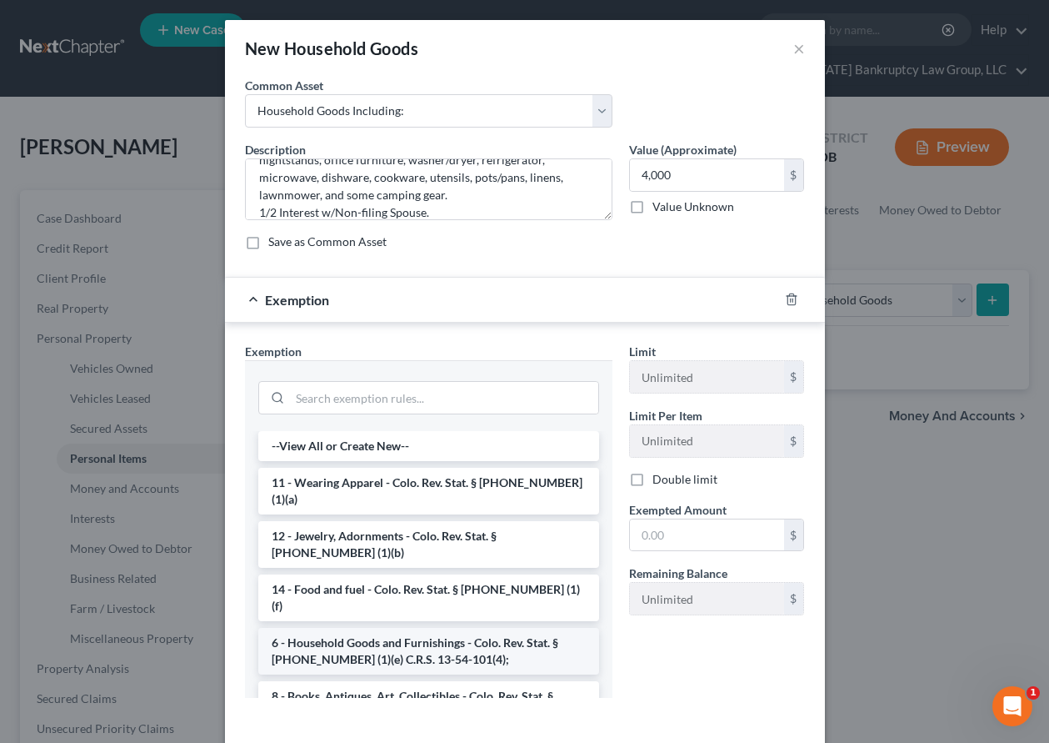
click at [458, 628] on li "6 - Household Goods and Furnishings - Colo. Rev. Stat. § [PHONE_NUMBER] (1)(e) …" at bounding box center [428, 651] width 341 height 47
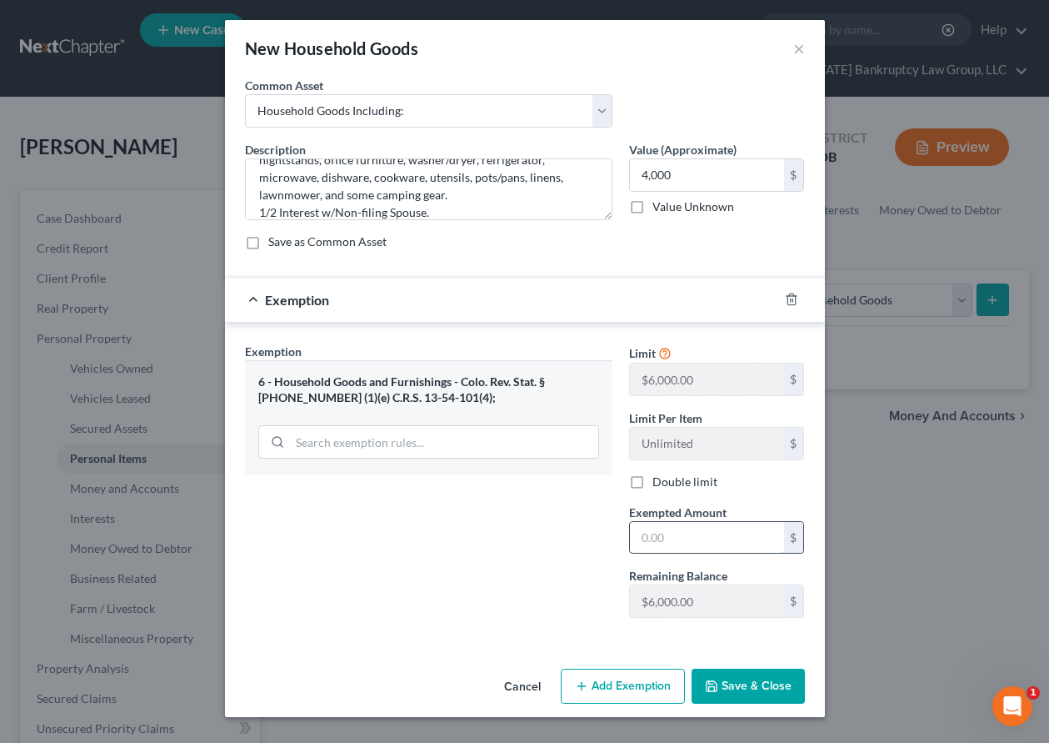
click at [732, 533] on input "text" at bounding box center [707, 538] width 154 height 32
type input "4,000"
click at [760, 685] on button "Save & Close" at bounding box center [748, 685] width 113 height 35
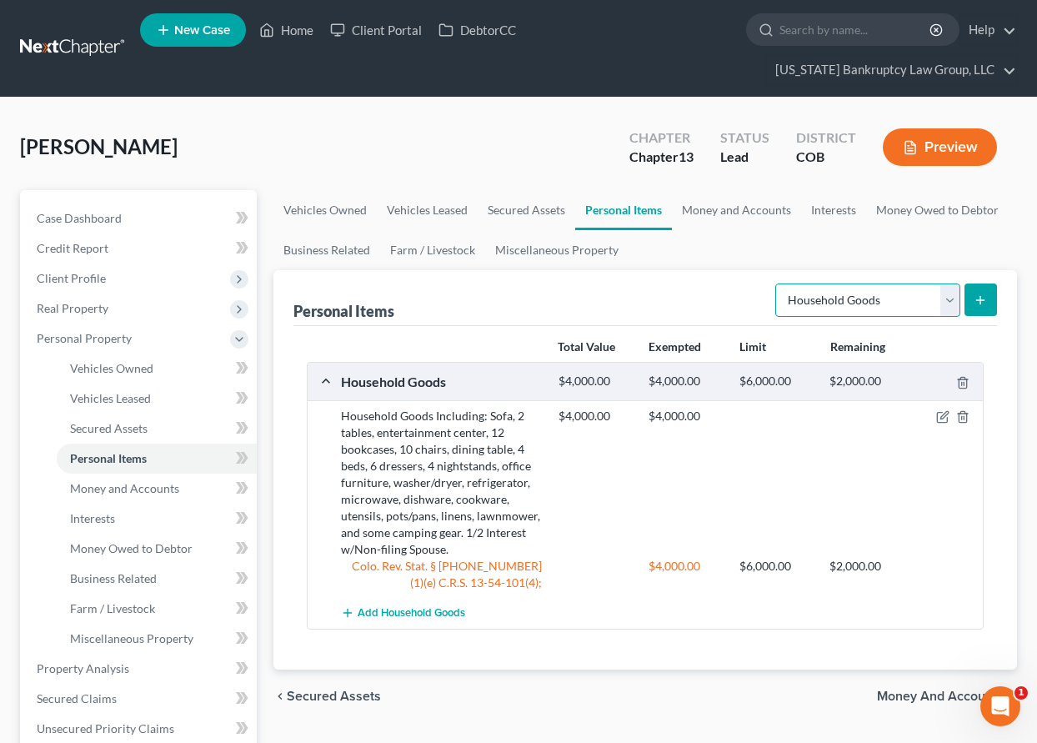
click at [951, 297] on select "Select Item Type Clothing Collectibles Of Value Electronics Firearms Household …" at bounding box center [867, 299] width 185 height 33
select select "electronics"
click at [777, 283] on select "Select Item Type Clothing Collectibles Of Value Electronics Firearms Household …" at bounding box center [867, 299] width 185 height 33
click at [973, 294] on icon "submit" at bounding box center [979, 299] width 13 height 13
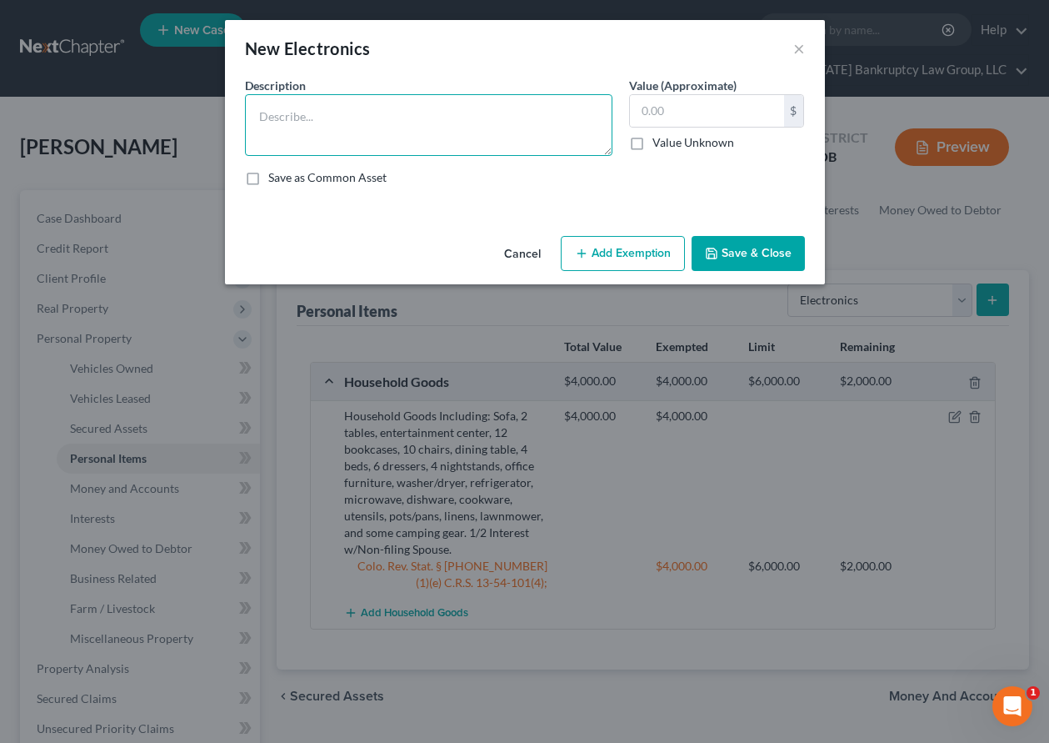
click at [267, 107] on textarea at bounding box center [429, 125] width 368 height 62
type textarea "4 TVs, DVD player, 2 cellular telephones, computer, and printer."
type input "2"
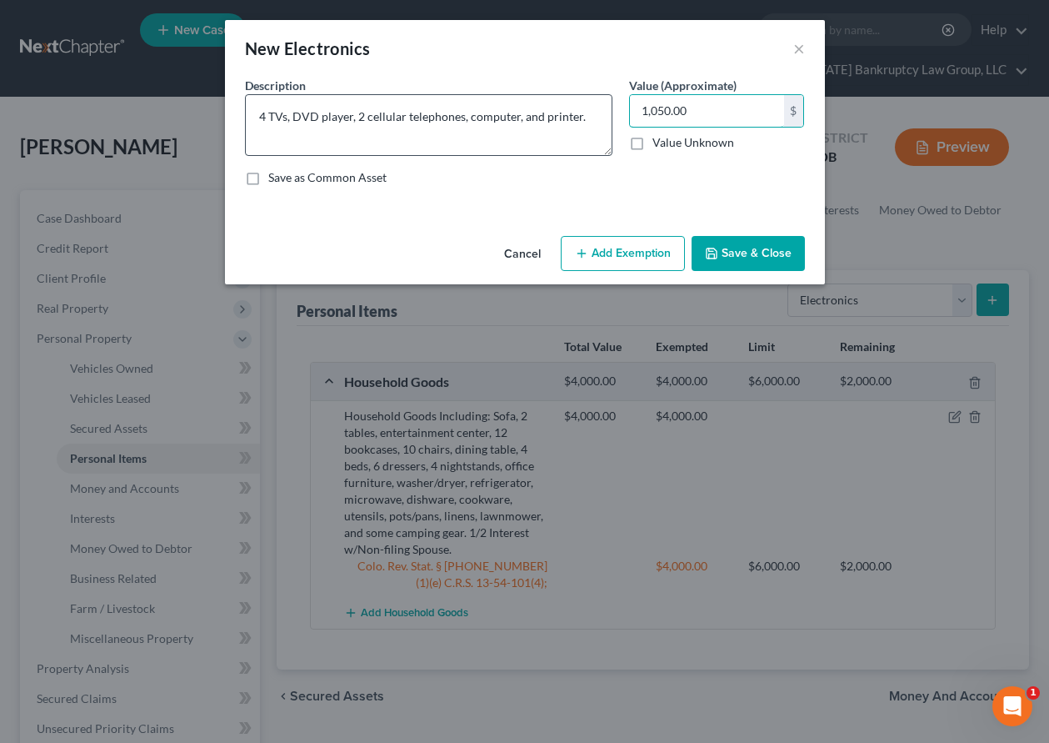
type input "1,050.00"
click at [270, 138] on textarea "4 TVs, DVD player, 2 cellular telephones, computer, and printer." at bounding box center [429, 125] width 368 height 62
click at [597, 118] on textarea "4 TVs, DVD player, 2 cellular telephones, computer, and printer." at bounding box center [429, 125] width 368 height 62
click at [446, 138] on textarea "4 TVs, DVD player, 2 cellular telephones, computer, and printer. 1/2 Interest w…" at bounding box center [429, 125] width 368 height 62
type textarea "4 TVs, DVD player, 2 cellular telephones, computer, and printer. 1/2 Interest w…"
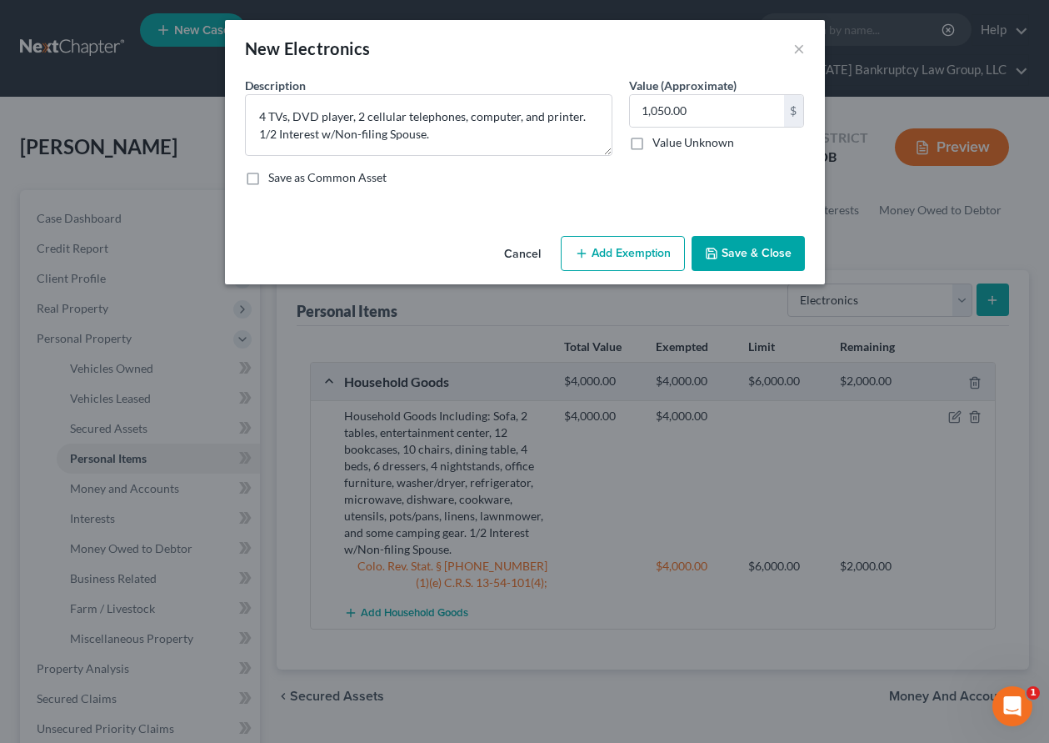
click at [608, 257] on button "Add Exemption" at bounding box center [623, 253] width 124 height 35
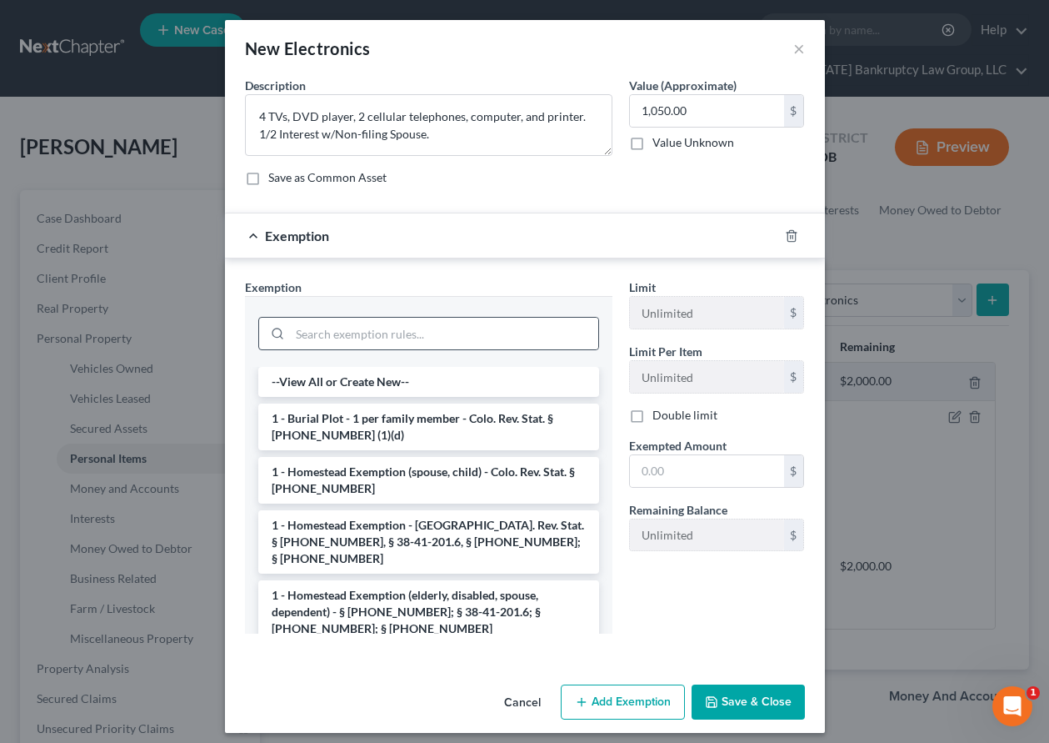
click at [420, 317] on div at bounding box center [428, 331] width 341 height 43
click at [411, 333] on input "search" at bounding box center [444, 334] width 308 height 32
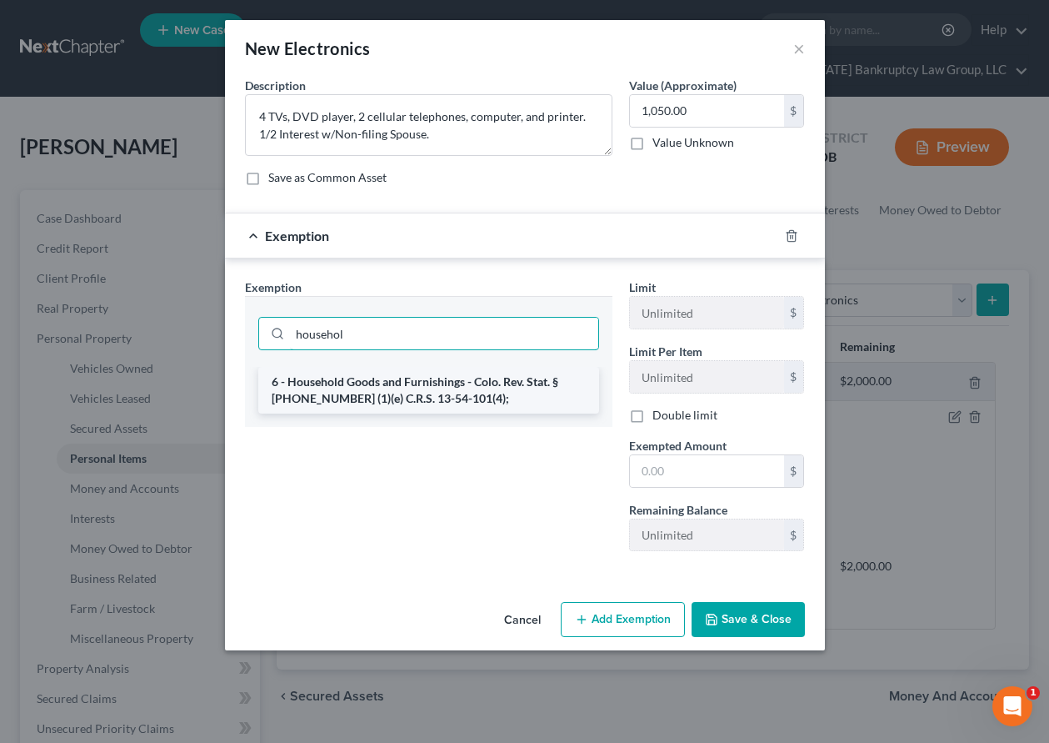
type input "househol"
click at [399, 395] on li "6 - Household Goods and Furnishings - Colo. Rev. Stat. § [PHONE_NUMBER] (1)(e) …" at bounding box center [428, 390] width 341 height 47
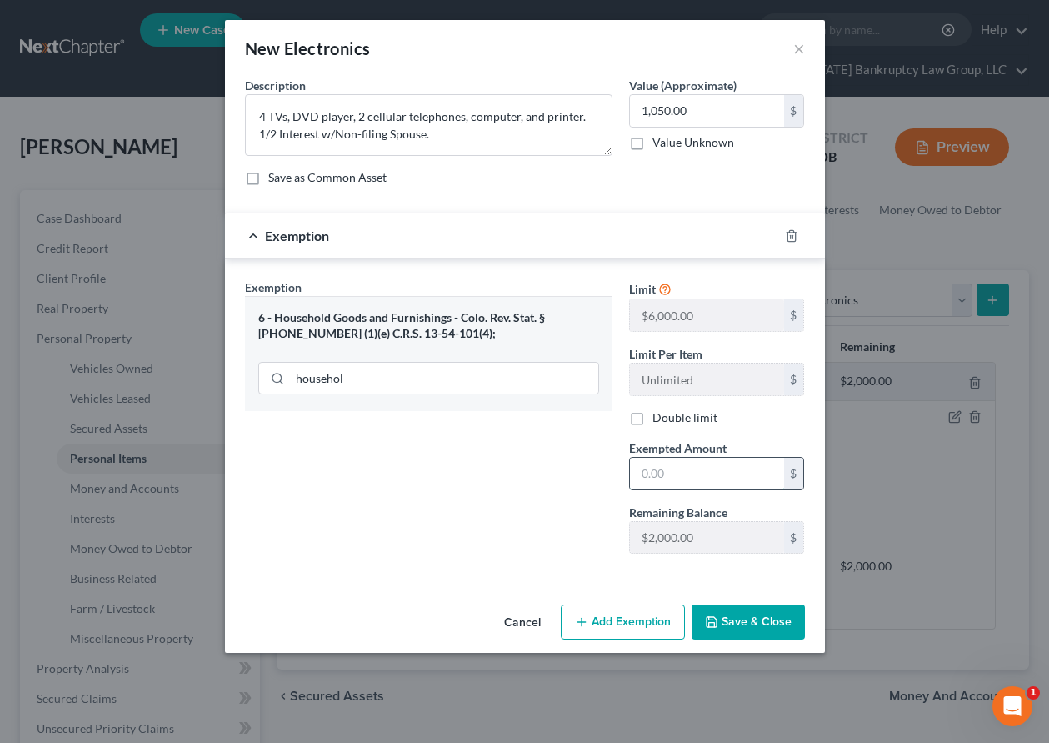
click at [722, 472] on input "text" at bounding box center [707, 474] width 154 height 32
type input "2,000"
click at [710, 629] on button "Save & Close" at bounding box center [748, 621] width 113 height 35
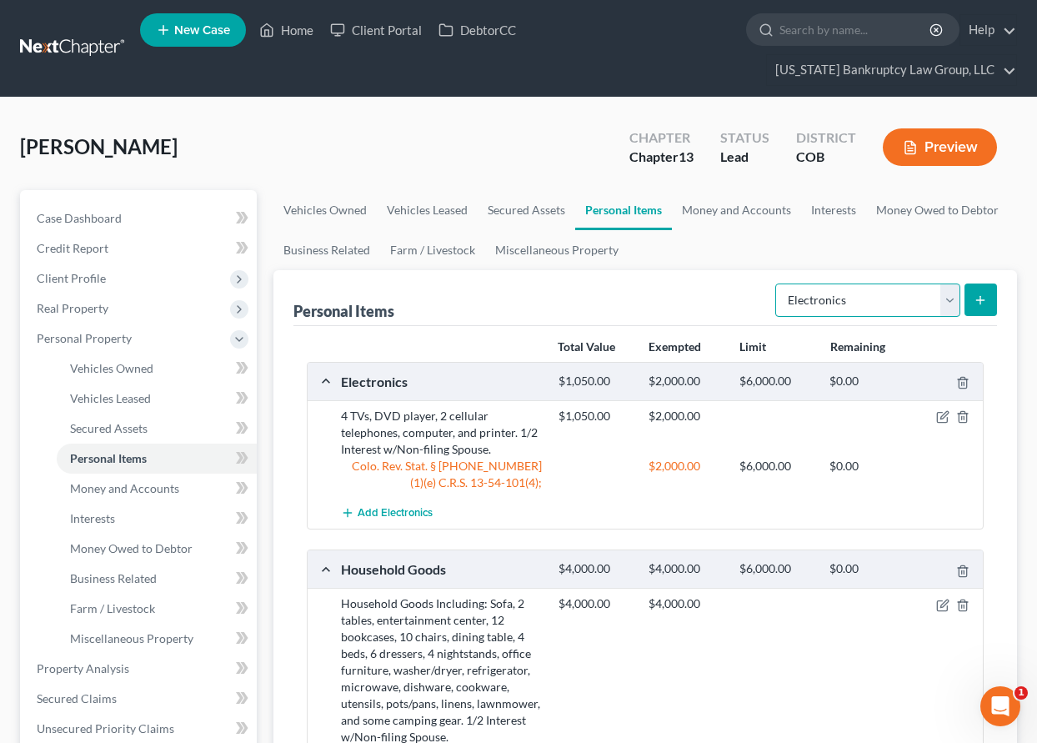
click at [899, 297] on select "Select Item Type Clothing Collectibles Of Value Electronics Firearms Household …" at bounding box center [867, 299] width 185 height 33
select select "clothing"
click at [777, 283] on select "Select Item Type Clothing Collectibles Of Value Electronics Firearms Household …" at bounding box center [867, 299] width 185 height 33
click at [990, 299] on button "submit" at bounding box center [980, 299] width 33 height 33
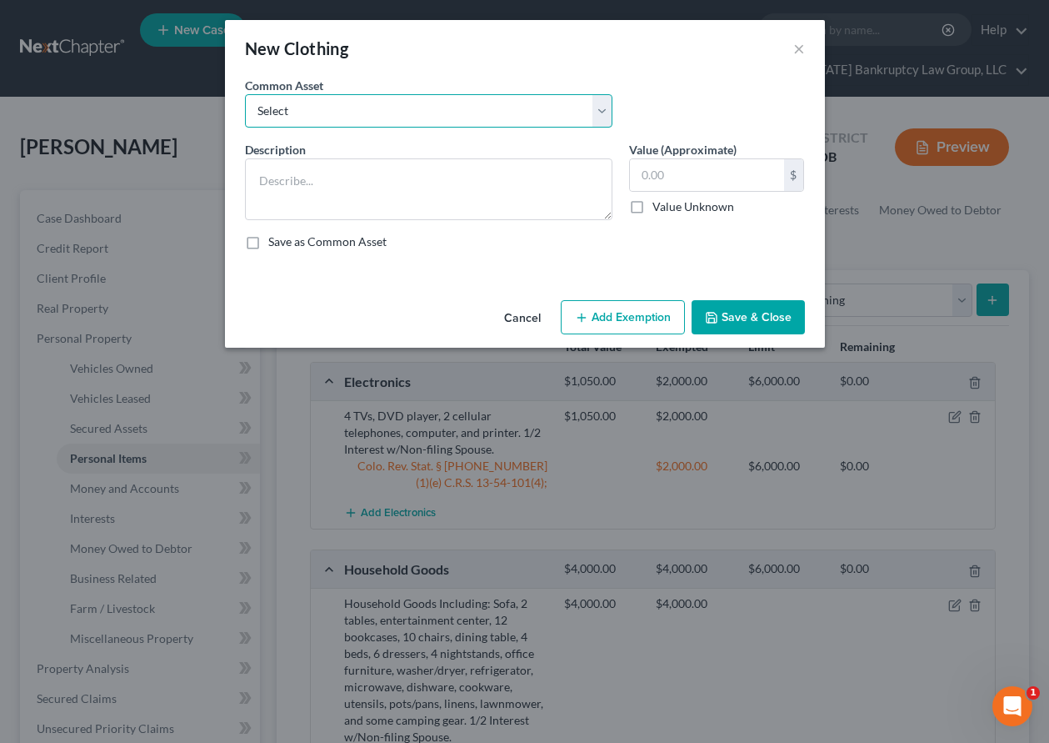
click at [364, 98] on select "Select Clothing and Outerwear" at bounding box center [429, 110] width 368 height 33
select select "0"
click at [245, 94] on select "Select Clothing and Outerwear" at bounding box center [429, 110] width 368 height 33
type textarea "Clothing and Outerwear"
type input "300.00"
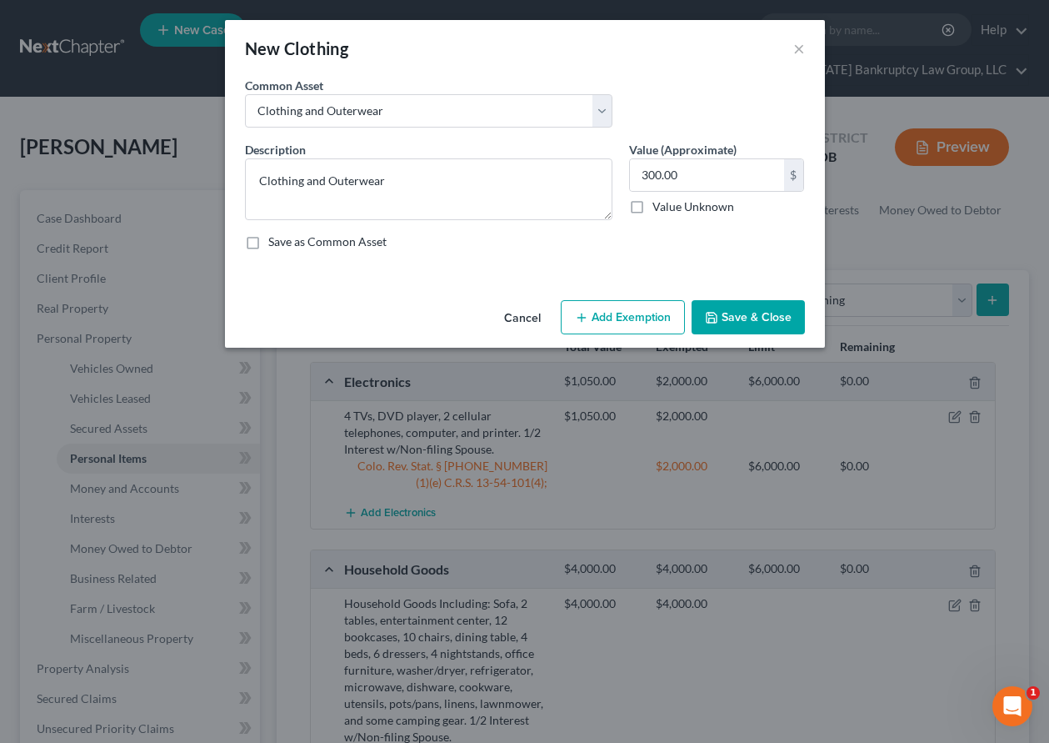
click at [636, 321] on button "Add Exemption" at bounding box center [623, 317] width 124 height 35
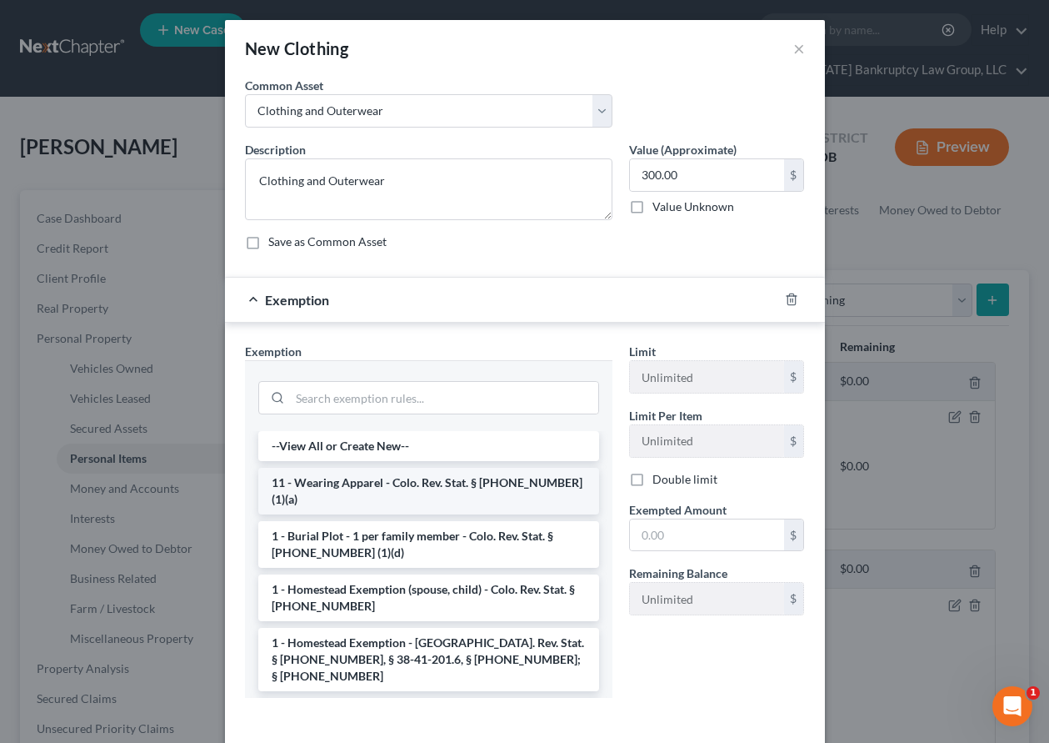
click at [464, 482] on li "11 - Wearing Apparel - Colo. Rev. Stat. § [PHONE_NUMBER] (1)(a)" at bounding box center [428, 491] width 341 height 47
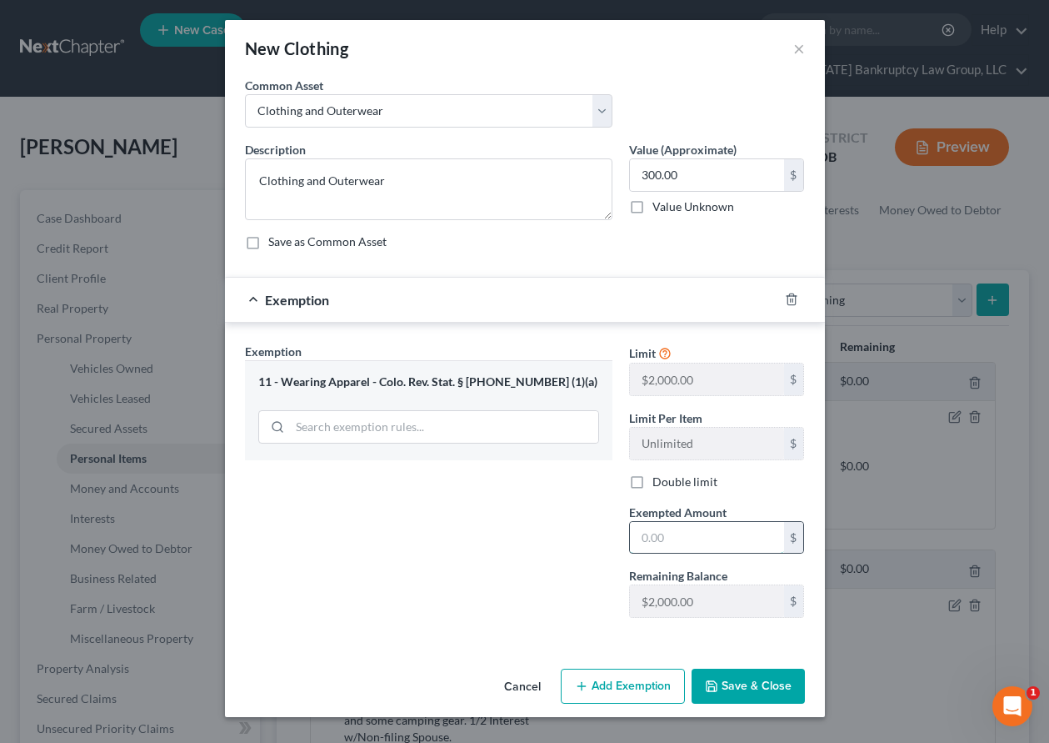
click at [694, 534] on input "text" at bounding box center [707, 538] width 154 height 32
type input "1,000"
click at [763, 694] on button "Save & Close" at bounding box center [748, 685] width 113 height 35
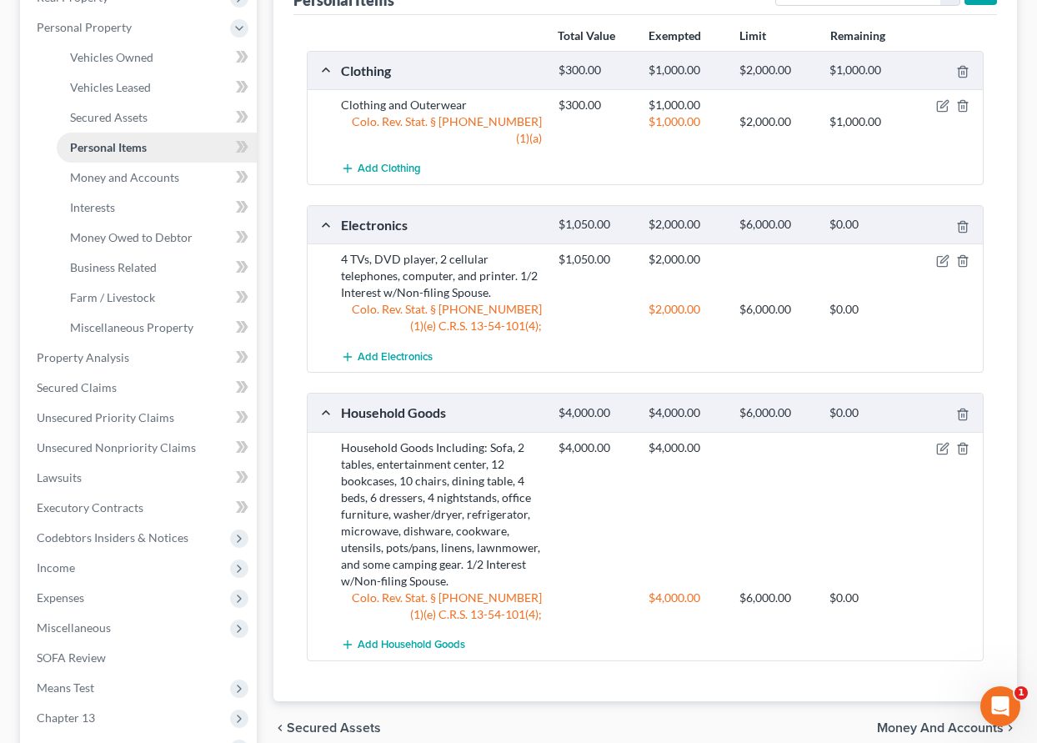
scroll to position [460, 0]
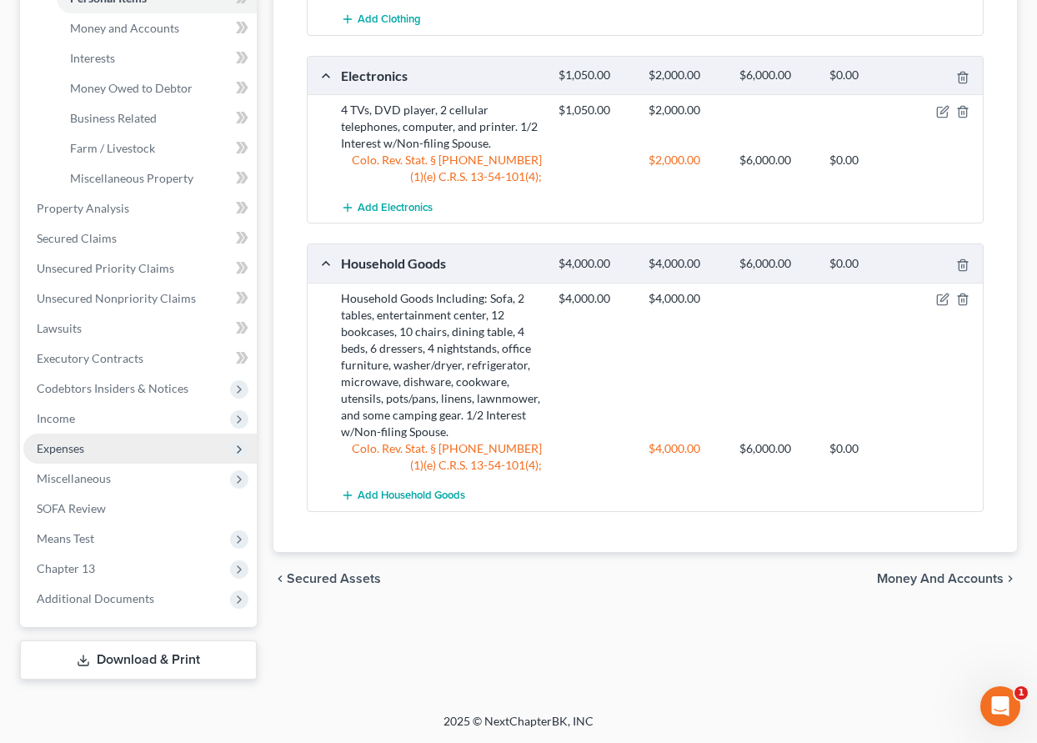
click at [69, 447] on span "Expenses" at bounding box center [61, 448] width 48 height 14
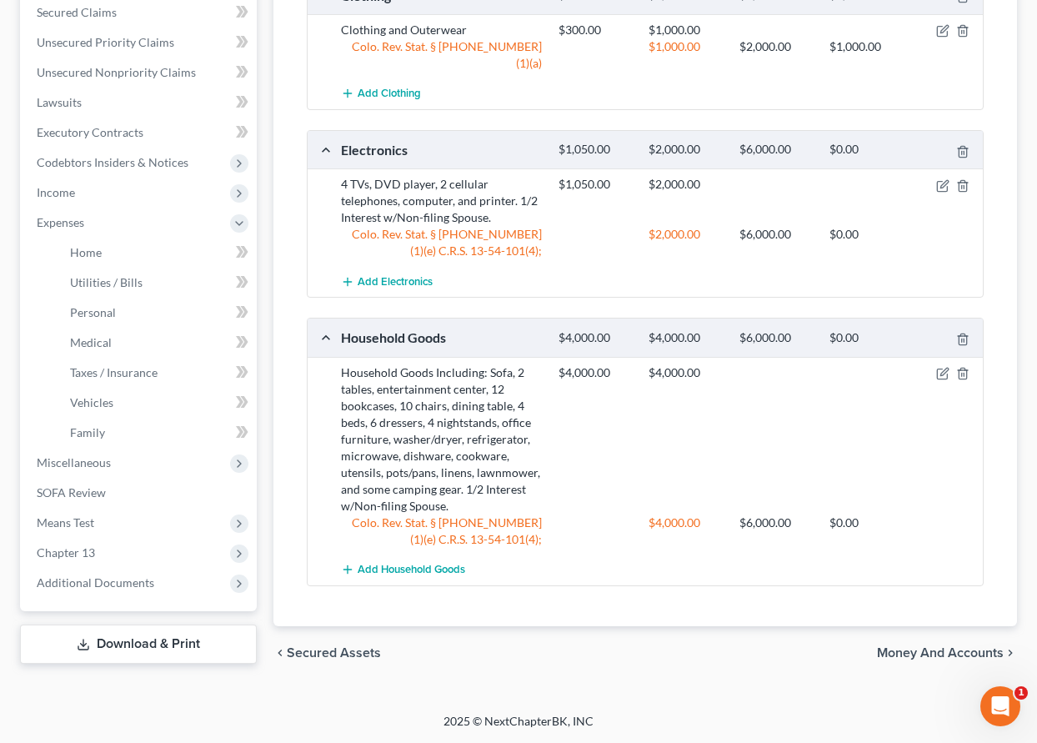
scroll to position [370, 0]
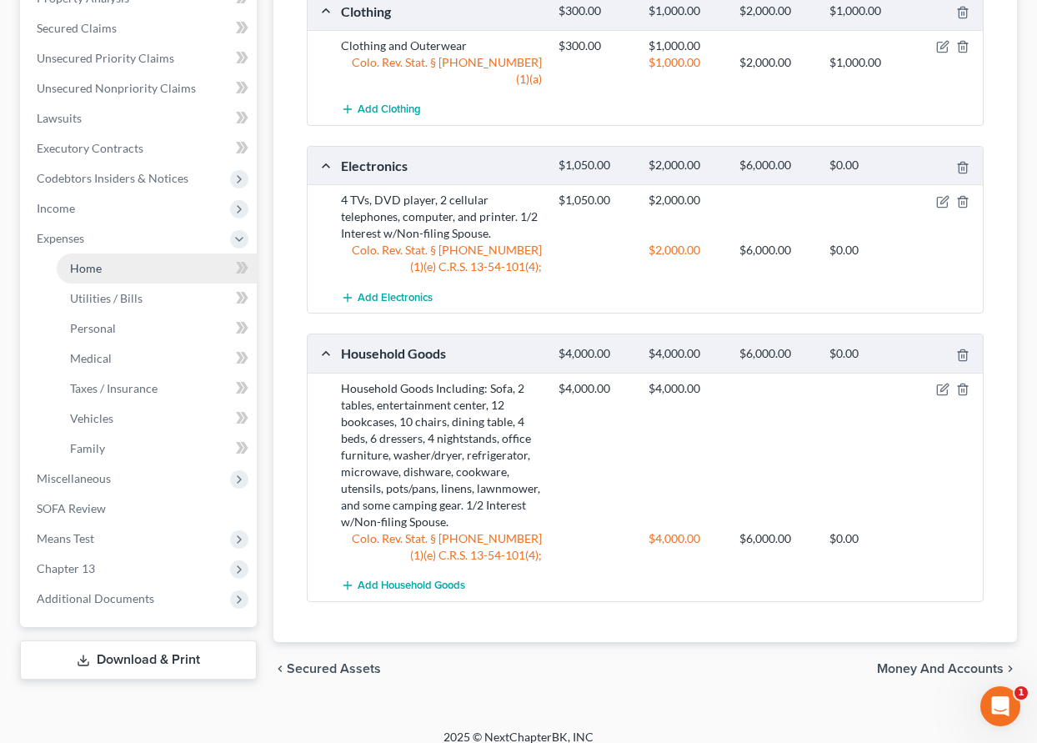
click at [78, 267] on span "Home" at bounding box center [86, 268] width 32 height 14
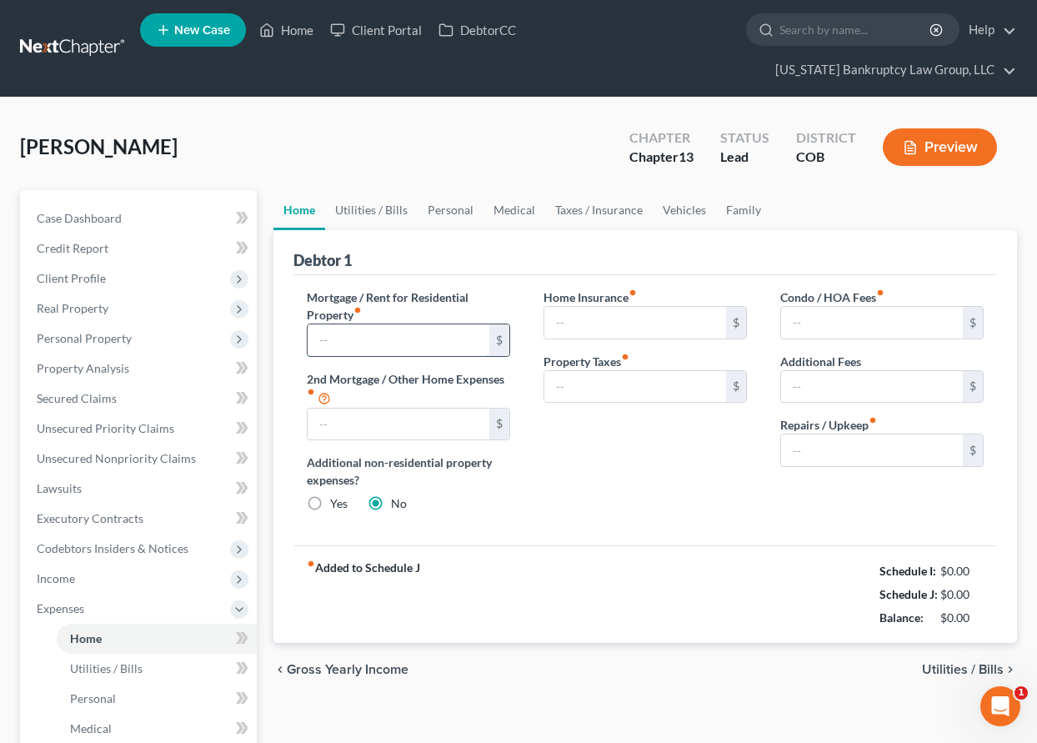
click at [400, 342] on input "text" at bounding box center [399, 340] width 182 height 32
type input "4,387"
click at [353, 208] on link "Utilities / Bills" at bounding box center [371, 210] width 93 height 40
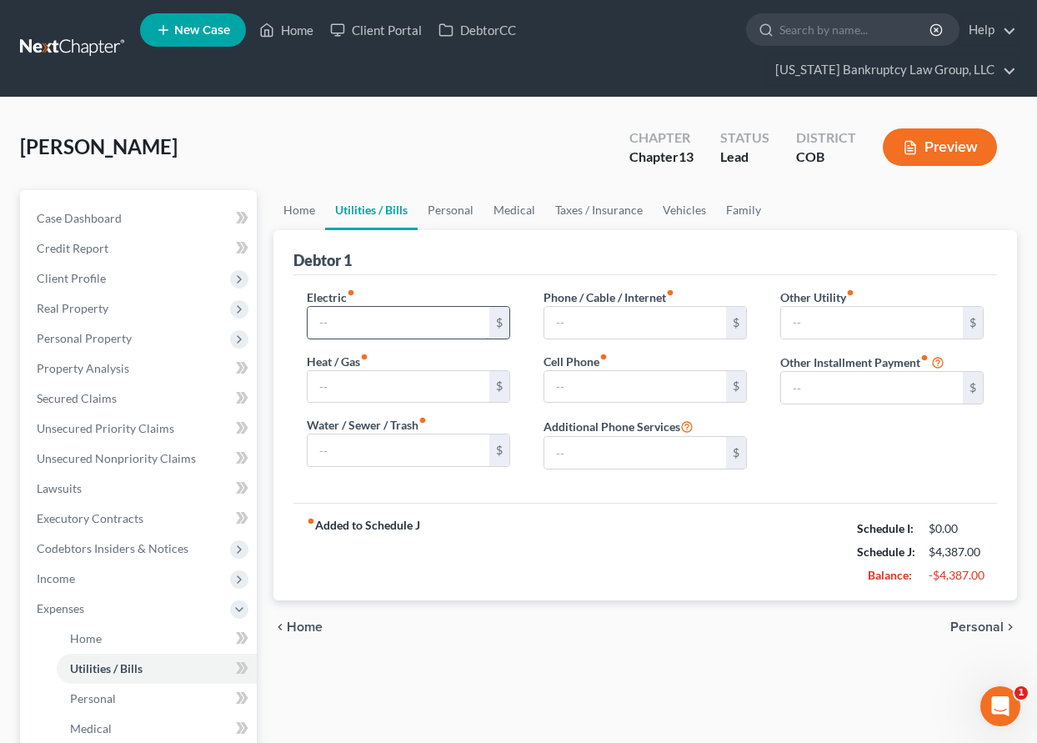
click at [378, 327] on input "text" at bounding box center [399, 323] width 182 height 32
type input "200"
click at [602, 309] on input "text" at bounding box center [635, 323] width 182 height 32
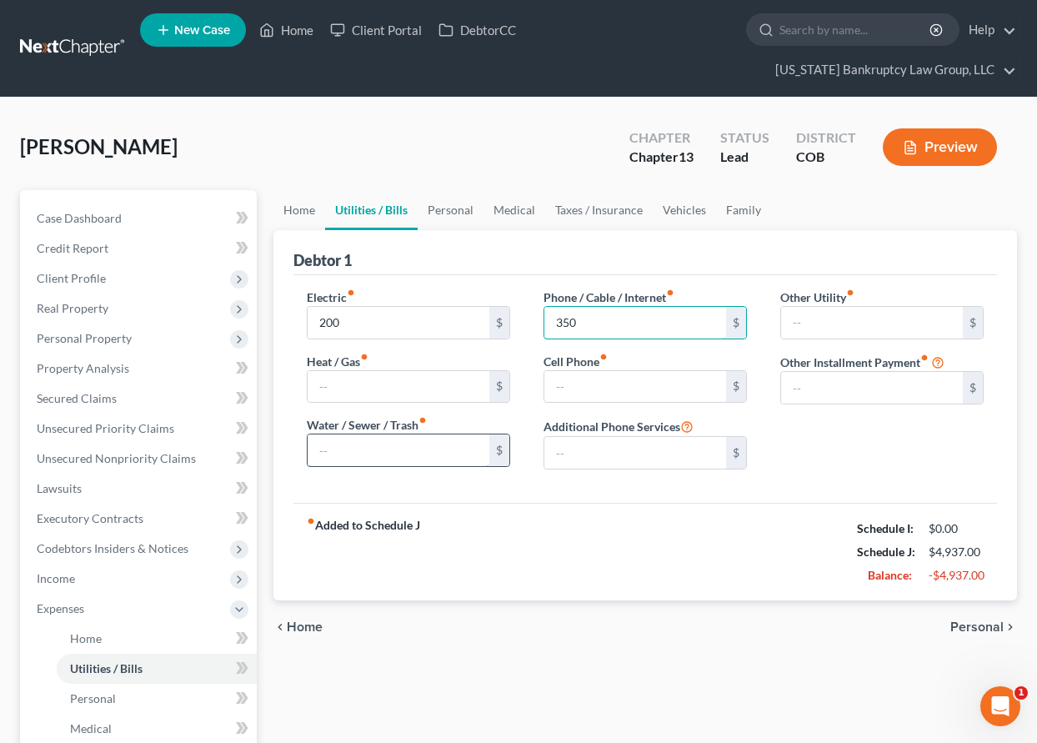
type input "350"
click at [431, 454] on input "text" at bounding box center [399, 450] width 182 height 32
type input "250"
click at [464, 211] on link "Personal" at bounding box center [451, 210] width 66 height 40
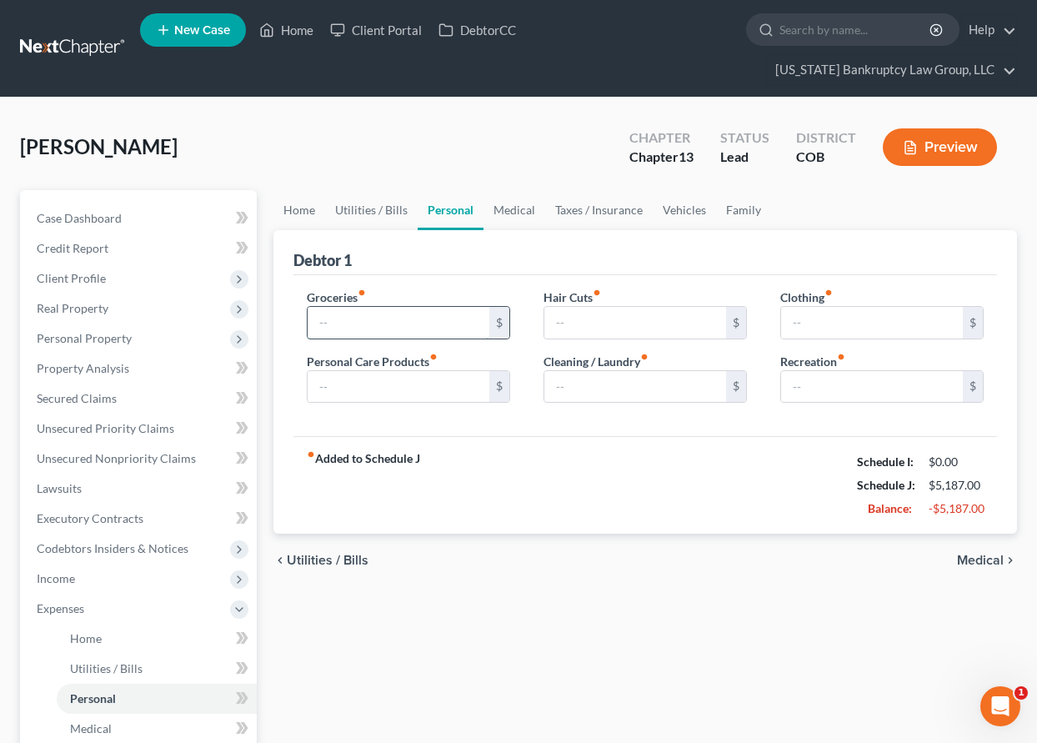
click at [428, 324] on input "text" at bounding box center [399, 323] width 182 height 32
type input "500"
click at [986, 328] on div "Clothing fiber_manual_record $ Recreation fiber_manual_record $" at bounding box center [881, 352] width 237 height 128
click at [931, 328] on input "text" at bounding box center [872, 323] width 182 height 32
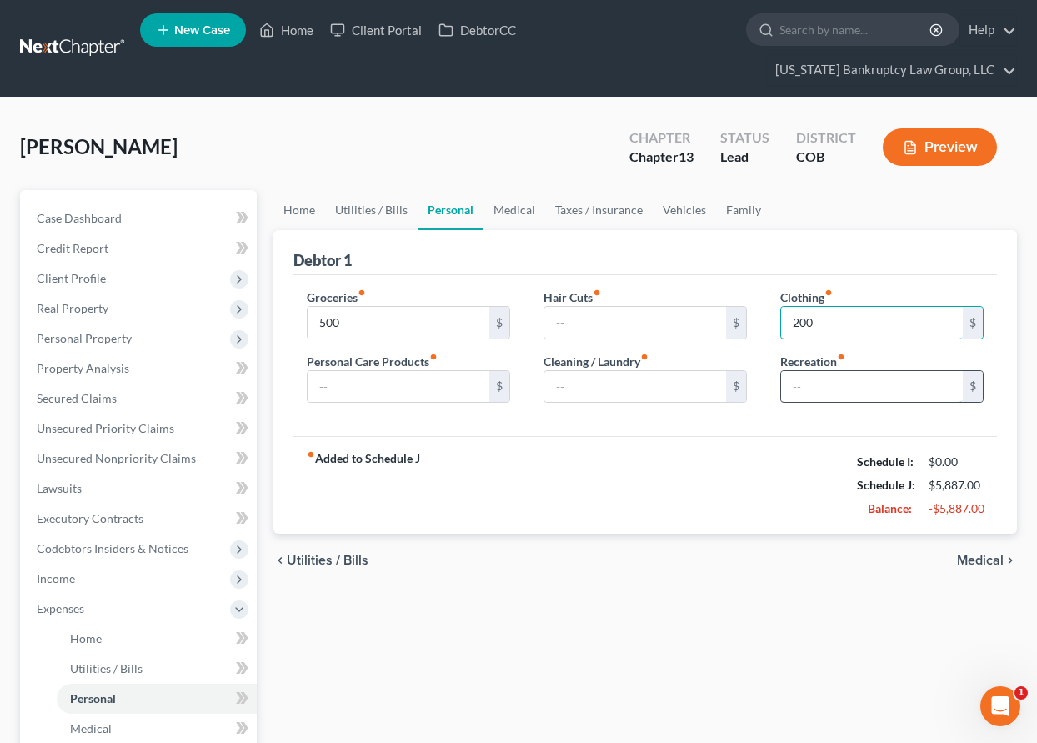
type input "200"
click at [793, 379] on input "text" at bounding box center [872, 387] width 182 height 32
type input "100"
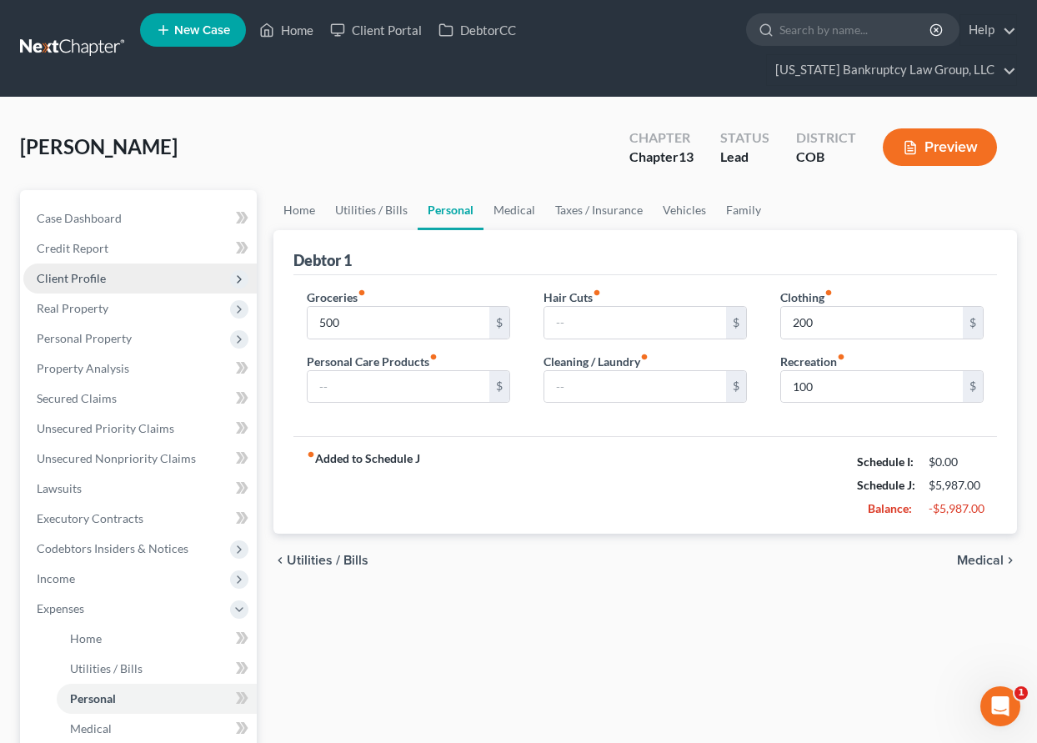
click at [83, 278] on span "Client Profile" at bounding box center [71, 278] width 69 height 14
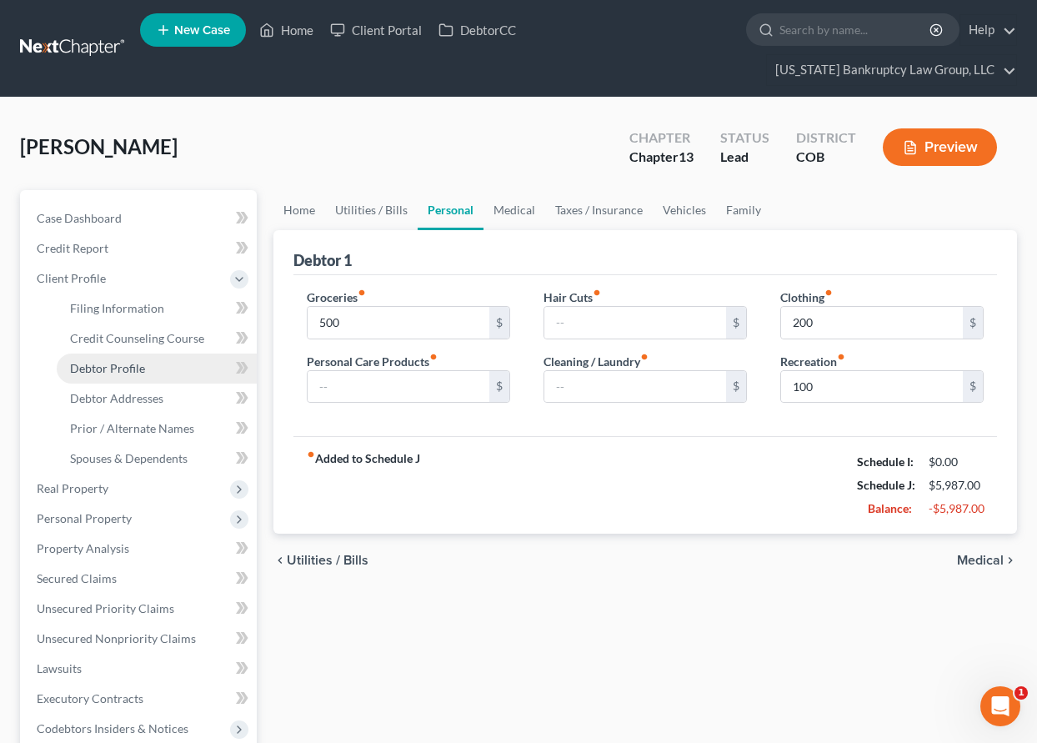
click at [125, 366] on span "Debtor Profile" at bounding box center [107, 368] width 75 height 14
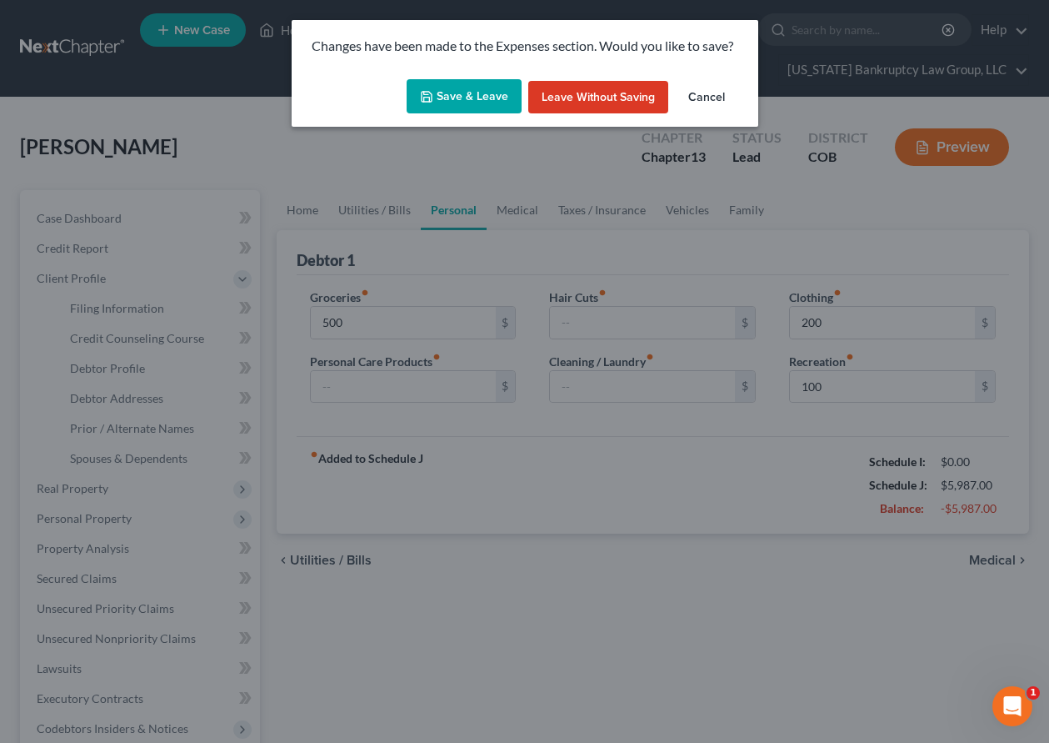
click at [488, 98] on button "Save & Leave" at bounding box center [464, 96] width 115 height 35
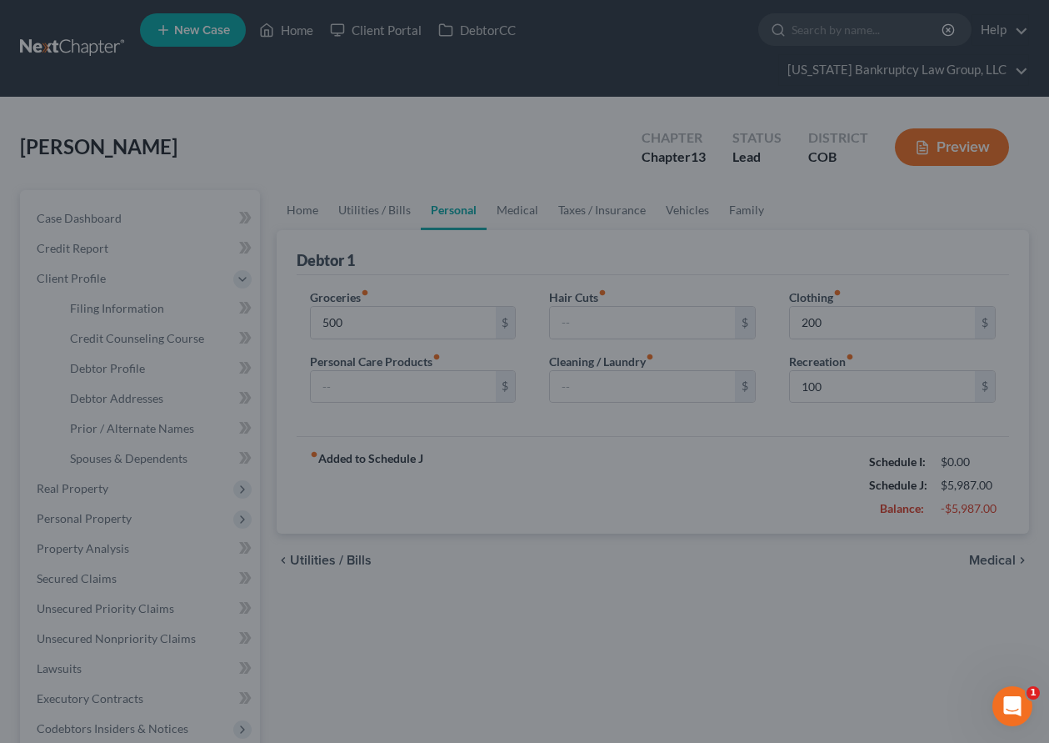
type input "500.00"
type input "200.00"
type input "100.00"
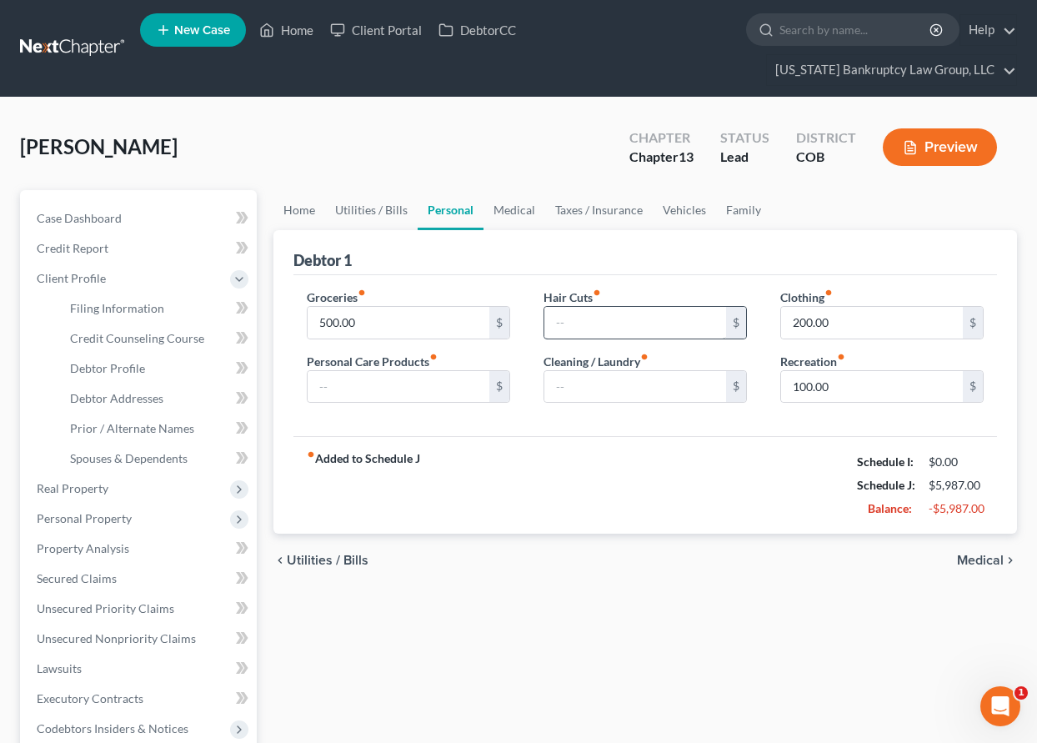
select select "1"
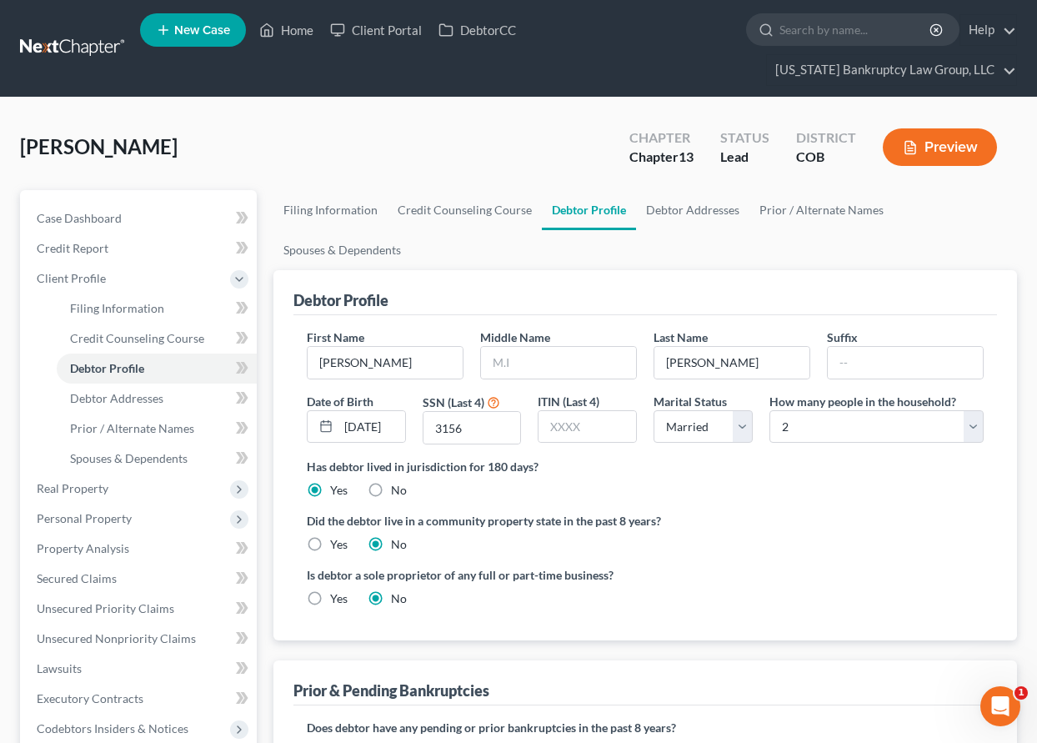
click at [590, 331] on div "Middle Name" at bounding box center [558, 353] width 173 height 51
click at [555, 358] on input "text" at bounding box center [558, 363] width 155 height 32
type input "A"
click at [826, 523] on label "Did the debtor live in a community property state in the past 8 years?" at bounding box center [645, 521] width 677 height 18
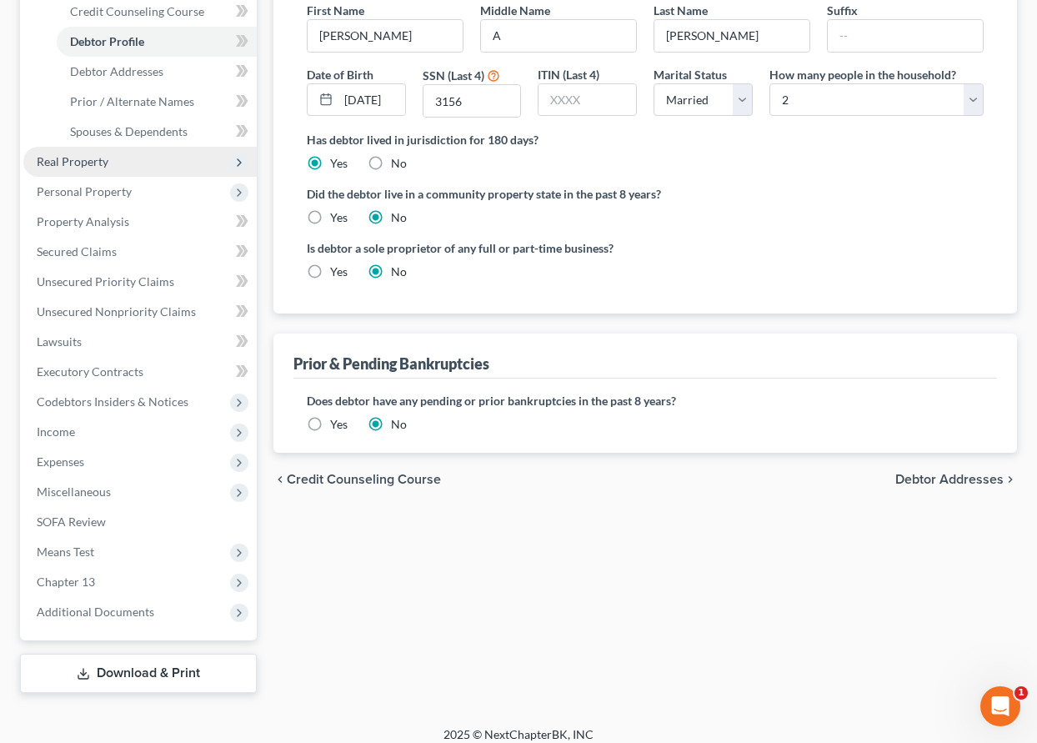
scroll to position [333, 0]
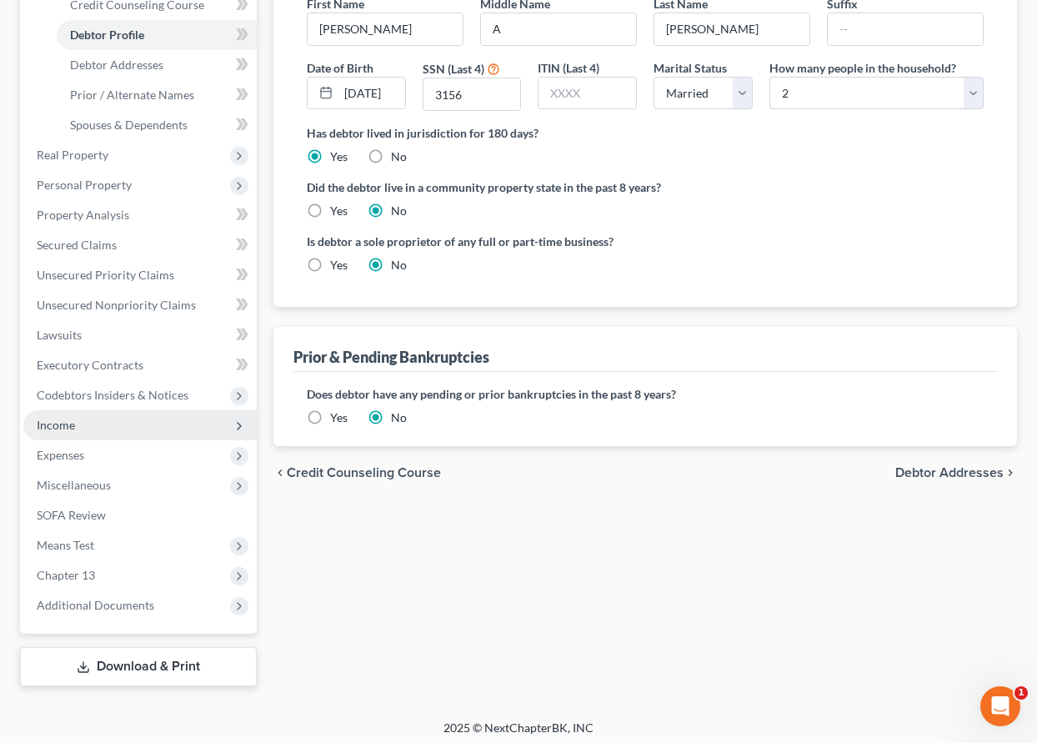
click at [58, 423] on span "Income" at bounding box center [56, 425] width 38 height 14
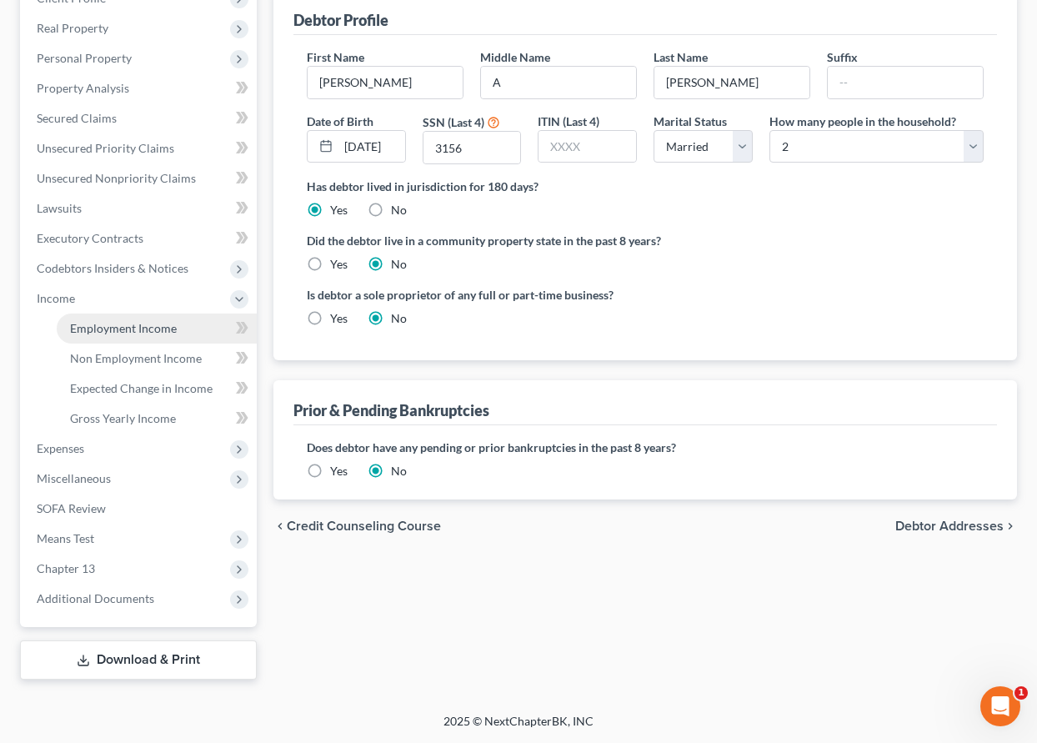
click at [109, 334] on span "Employment Income" at bounding box center [123, 328] width 107 height 14
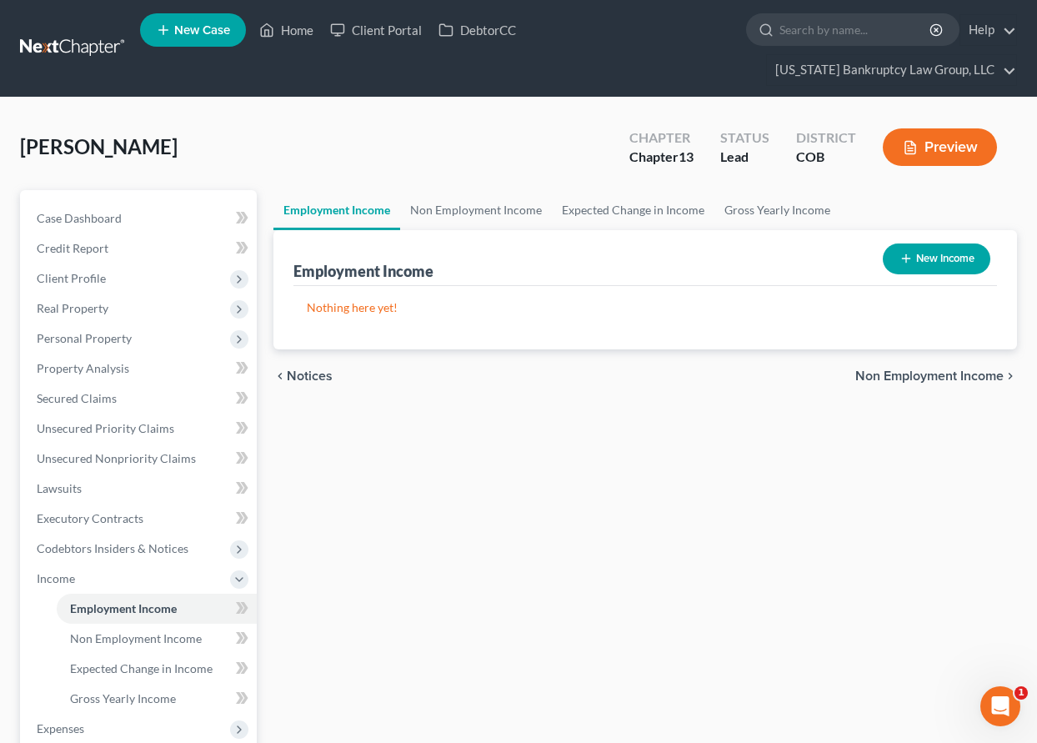
click at [948, 249] on button "New Income" at bounding box center [937, 258] width 108 height 31
select select "0"
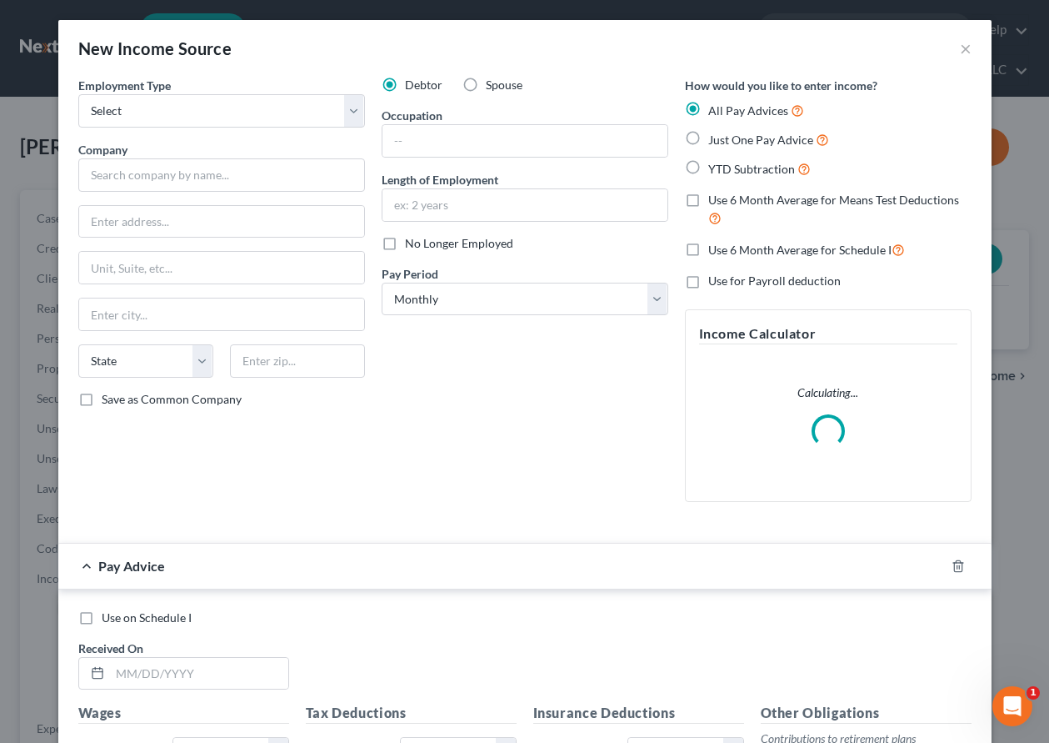
click at [178, 93] on div "Employment Type * Select Full or [DEMOGRAPHIC_DATA] Employment Self Employment" at bounding box center [221, 102] width 287 height 51
click at [183, 111] on select "Select Full or [DEMOGRAPHIC_DATA] Employment Self Employment" at bounding box center [221, 110] width 287 height 33
select select "0"
click at [78, 94] on select "Select Full or [DEMOGRAPHIC_DATA] Employment Self Employment" at bounding box center [221, 110] width 287 height 33
click at [233, 173] on input "text" at bounding box center [221, 174] width 287 height 33
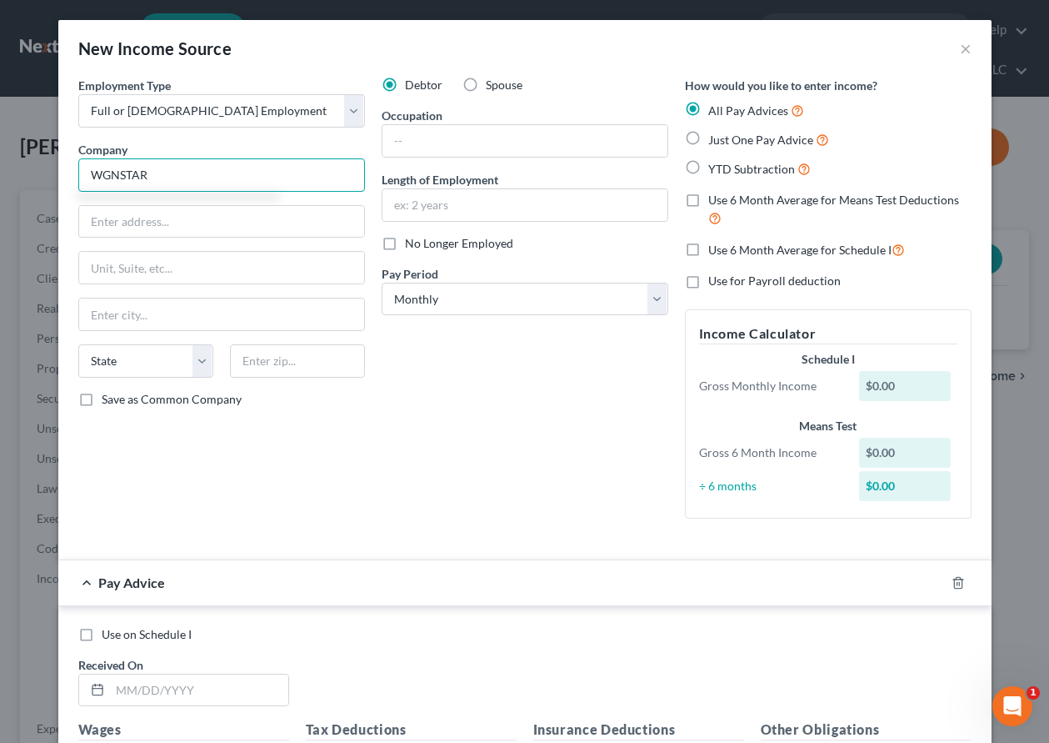
type input "WGNSTAR"
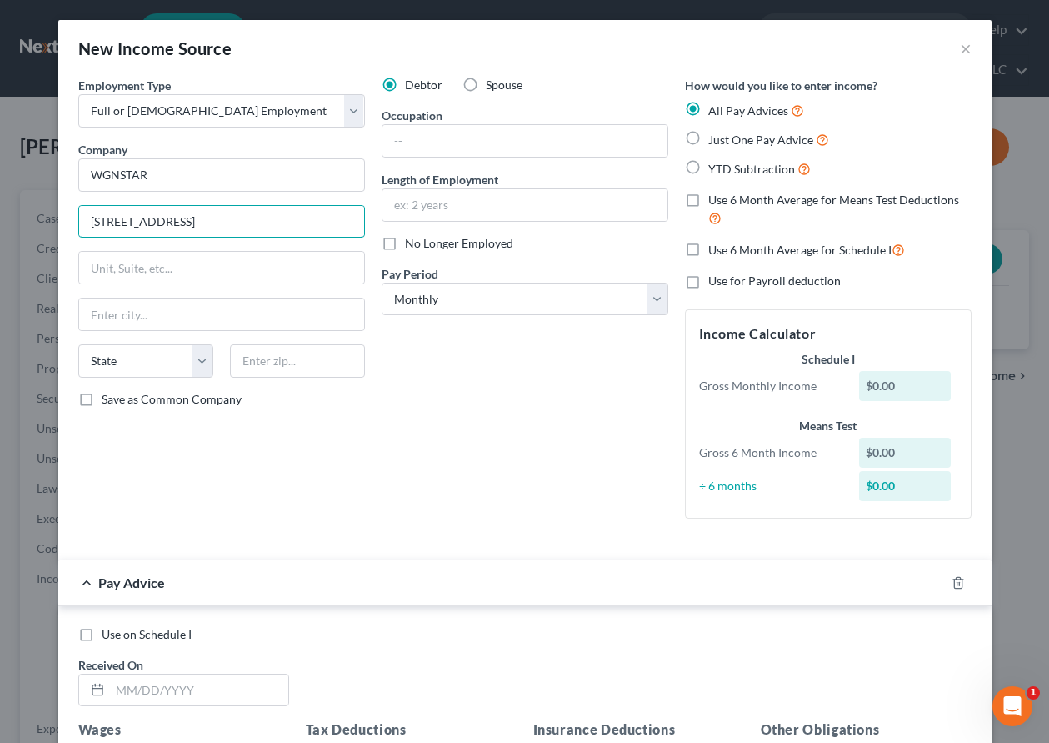
type input "[STREET_ADDRESS]"
type input "12020"
type input "Ballston Spa"
select select "35"
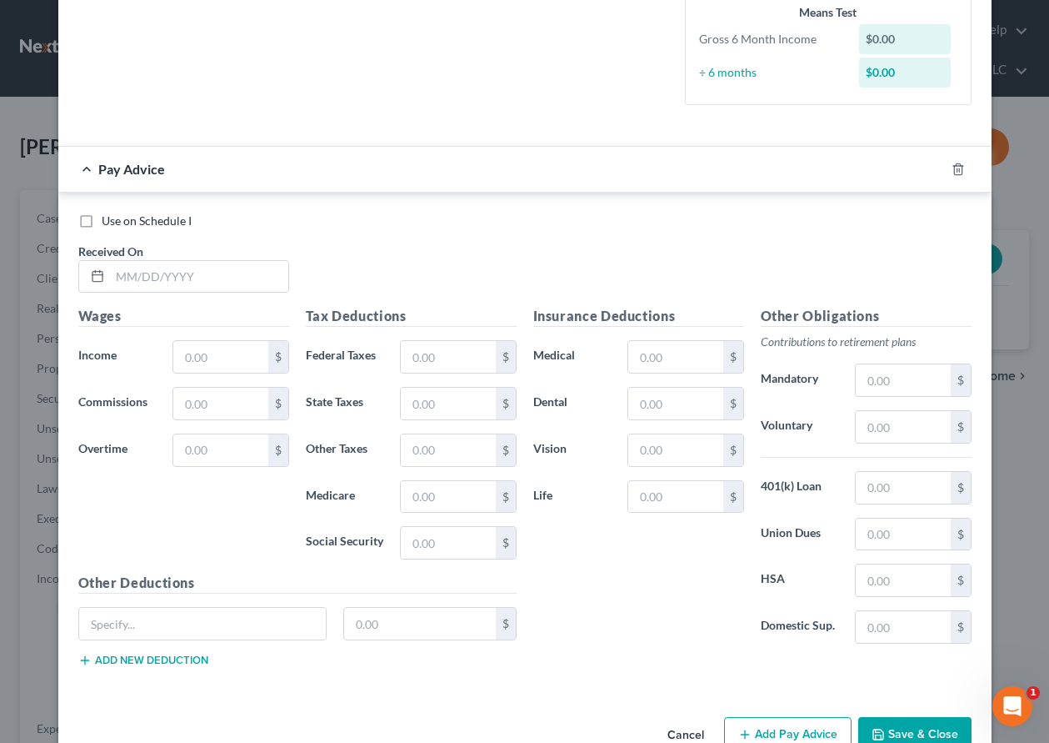
scroll to position [417, 0]
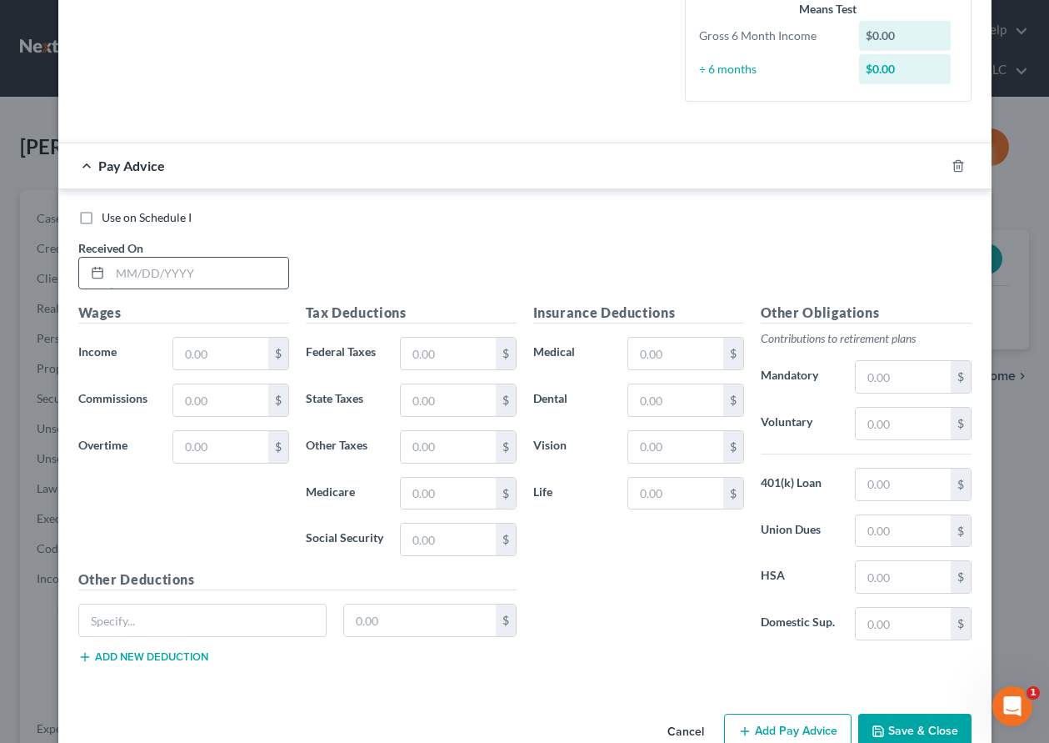
click at [185, 268] on input "text" at bounding box center [199, 274] width 178 height 32
type input "[DATE]"
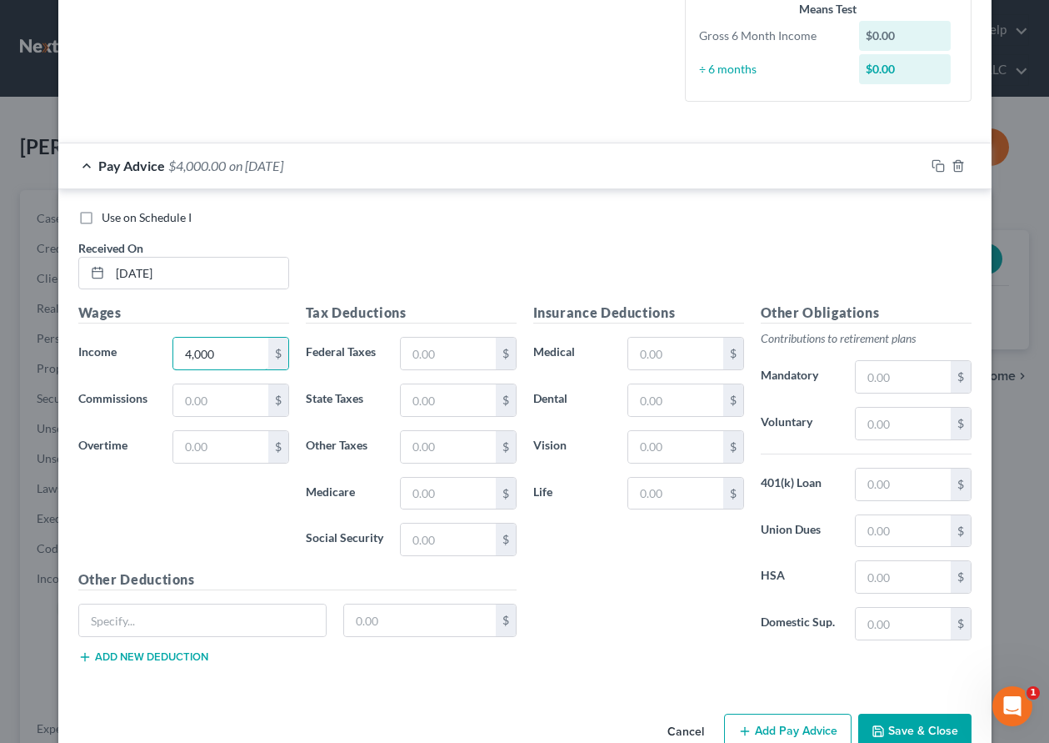
type input "4,000"
type input "658.66"
type input "364.25"
type input "19.62"
type input "5.03"
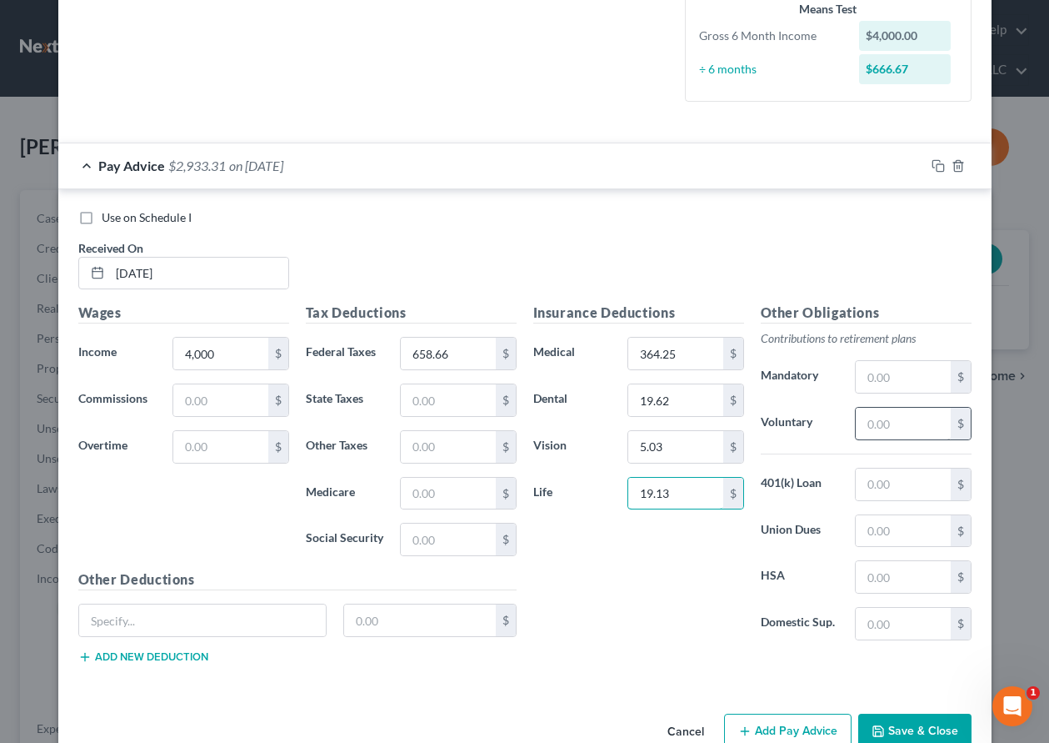
type input "19.13"
click at [903, 426] on input "text" at bounding box center [903, 424] width 94 height 32
type input "400"
click at [431, 448] on input "text" at bounding box center [448, 447] width 94 height 32
type input "24"
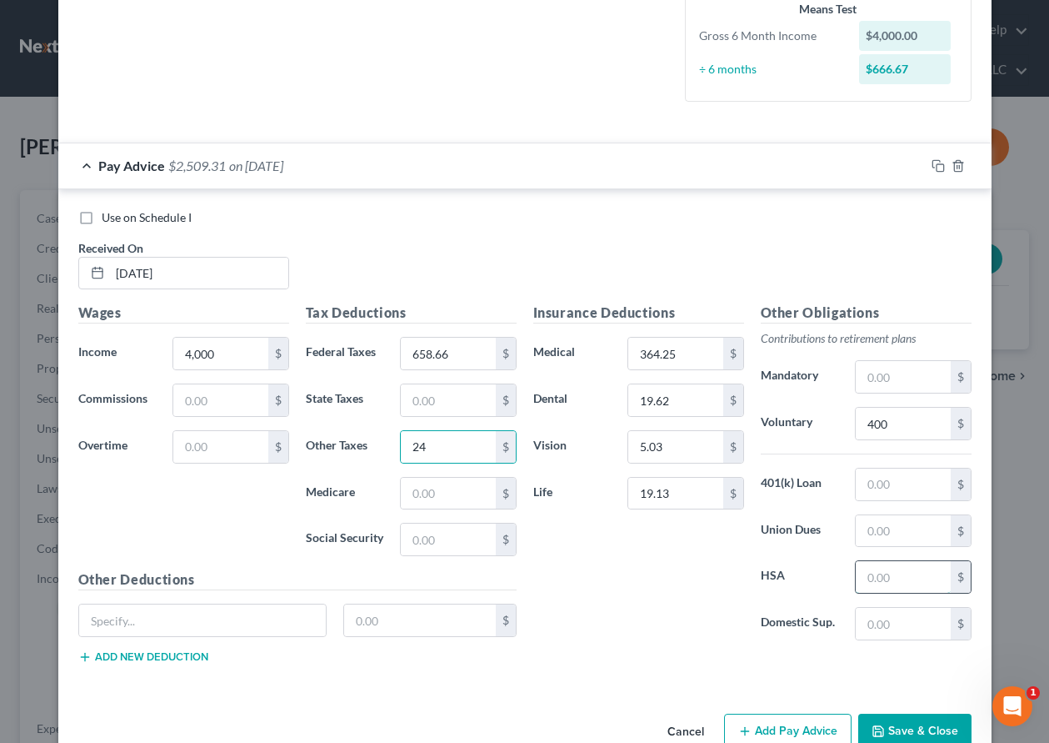
click at [896, 583] on input "text" at bounding box center [903, 577] width 94 height 32
type input "300"
click at [932, 165] on icon "button" at bounding box center [938, 165] width 13 height 13
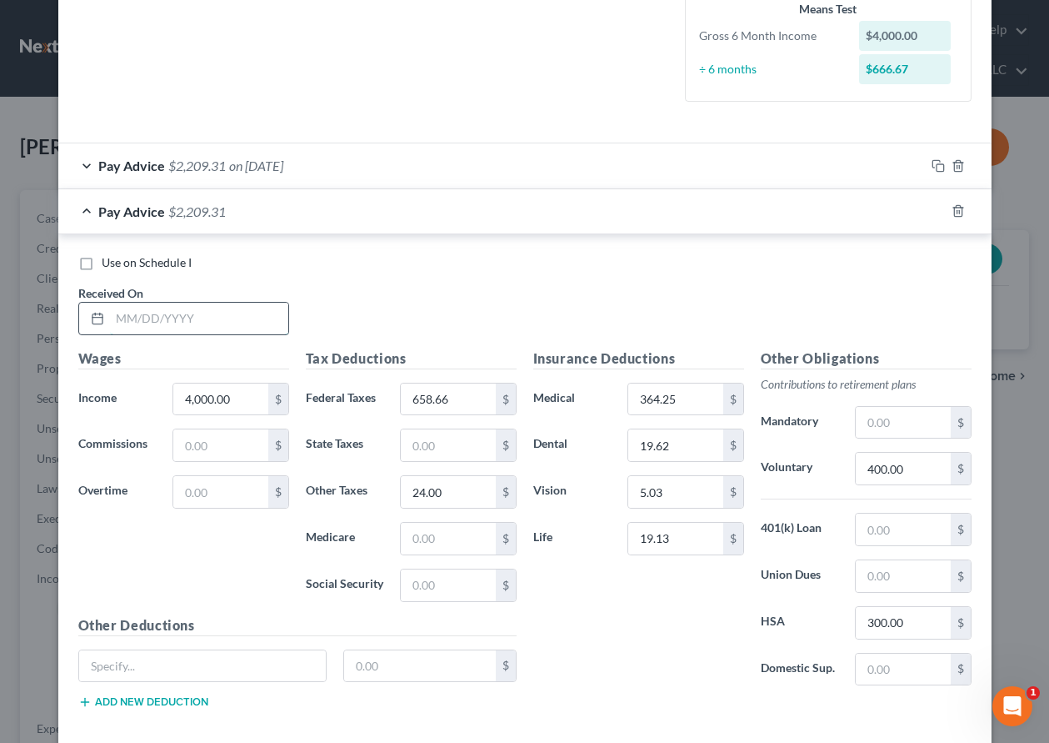
click at [205, 328] on input "text" at bounding box center [199, 319] width 178 height 32
type input "[DATE]"
click at [933, 211] on icon "button" at bounding box center [938, 210] width 13 height 13
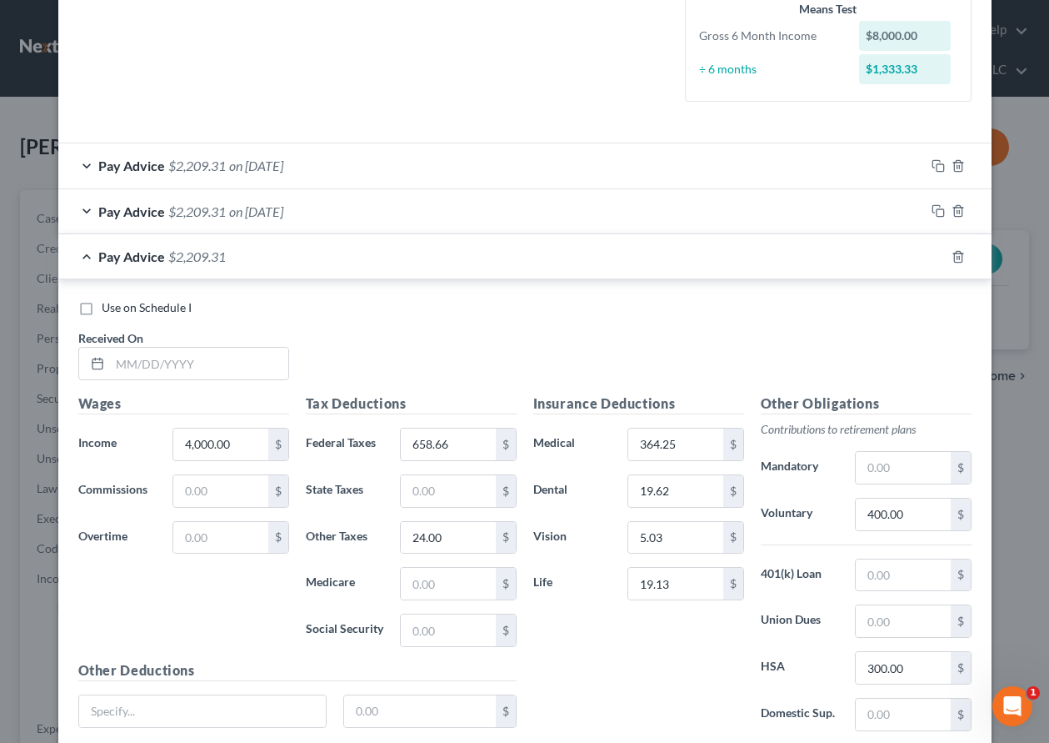
click at [427, 384] on div "Use on Schedule I Received On *" at bounding box center [525, 346] width 910 height 94
click at [248, 357] on input "text" at bounding box center [199, 364] width 178 height 32
type input "[DATE]"
click at [241, 444] on input "4,000.00" at bounding box center [220, 444] width 94 height 32
type input "3,200"
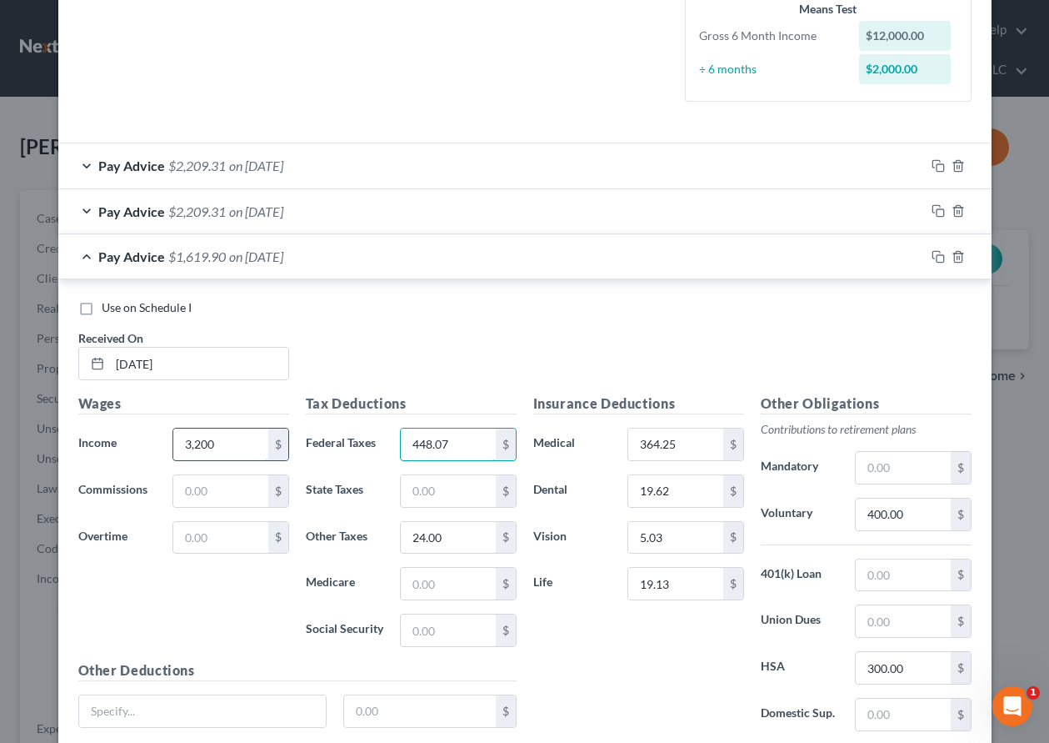
type input "448.07"
type input "12"
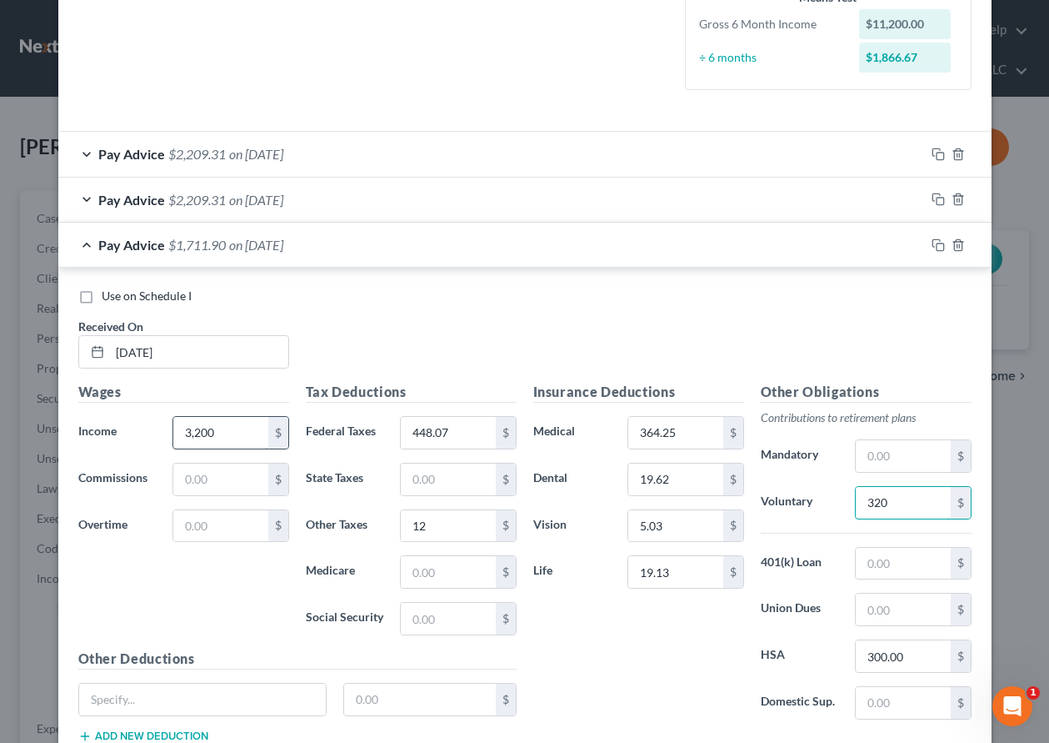
type input "320"
type input "45.78"
click at [932, 238] on icon "button" at bounding box center [938, 244] width 13 height 13
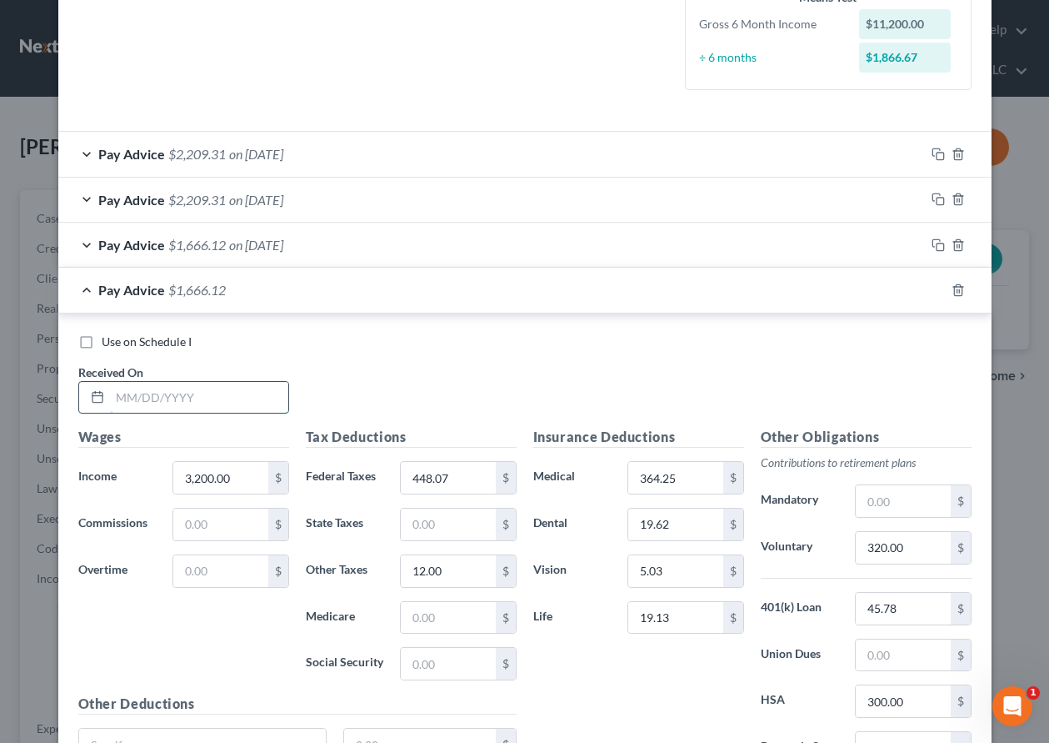
click at [181, 386] on input "text" at bounding box center [199, 398] width 178 height 32
type input "[DATE]"
click at [956, 293] on icon "button" at bounding box center [958, 289] width 8 height 11
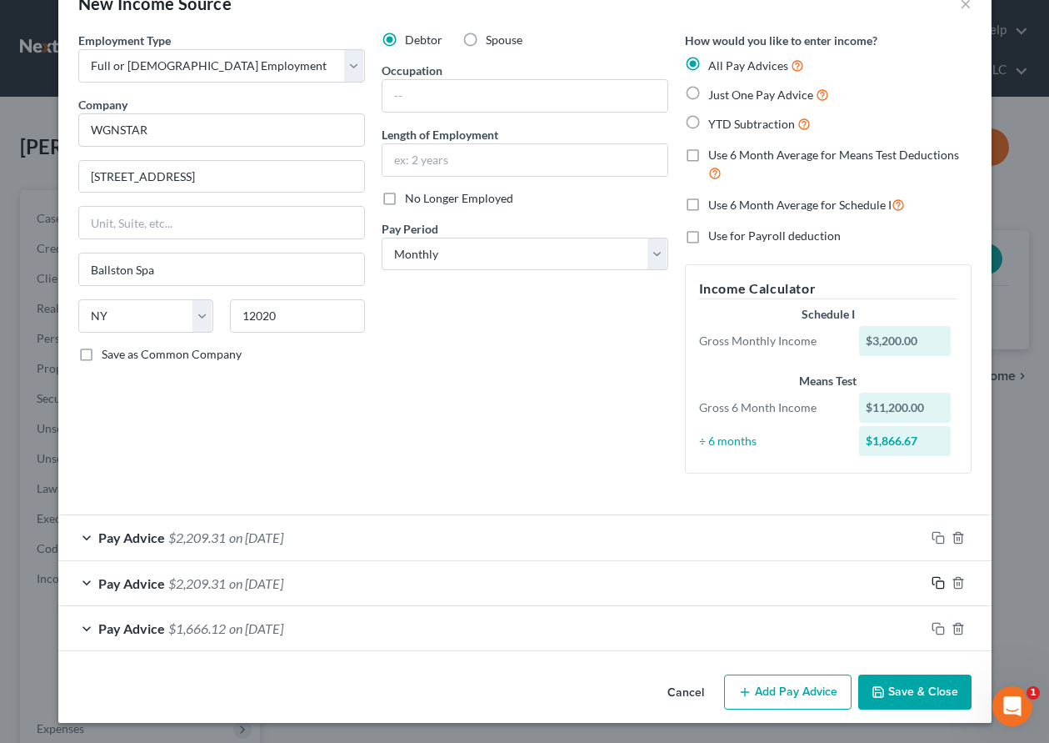
click at [937, 585] on rect "button" at bounding box center [941, 585] width 8 height 8
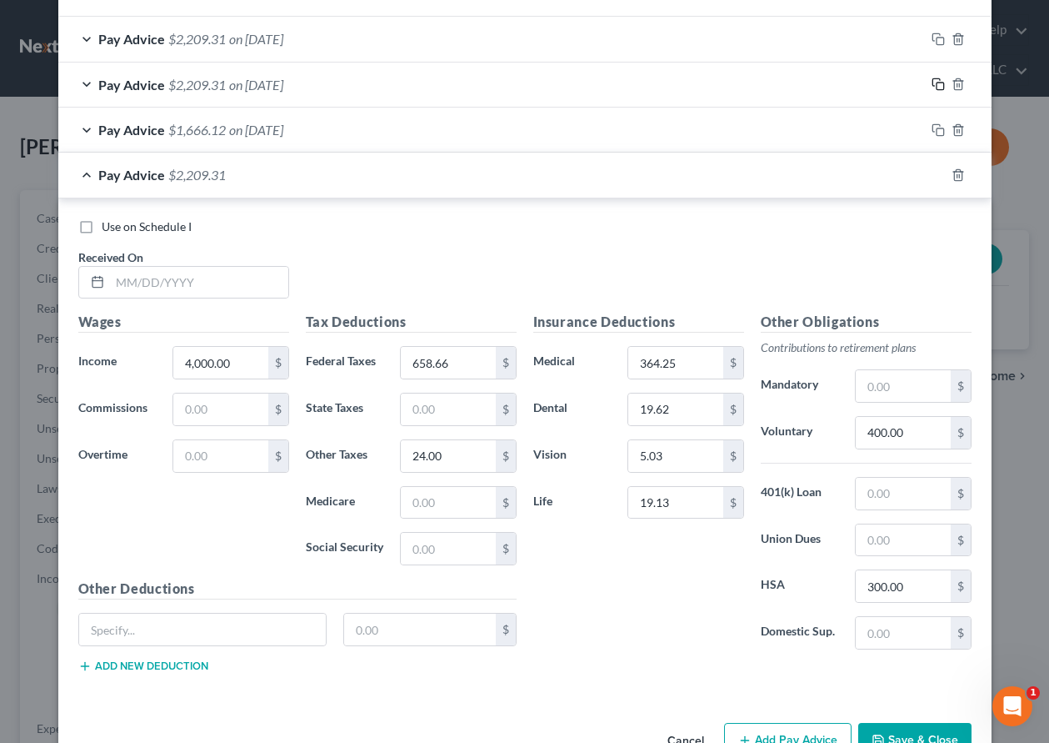
scroll to position [545, 0]
click at [218, 278] on input "text" at bounding box center [199, 281] width 178 height 32
type input "[DATE]"
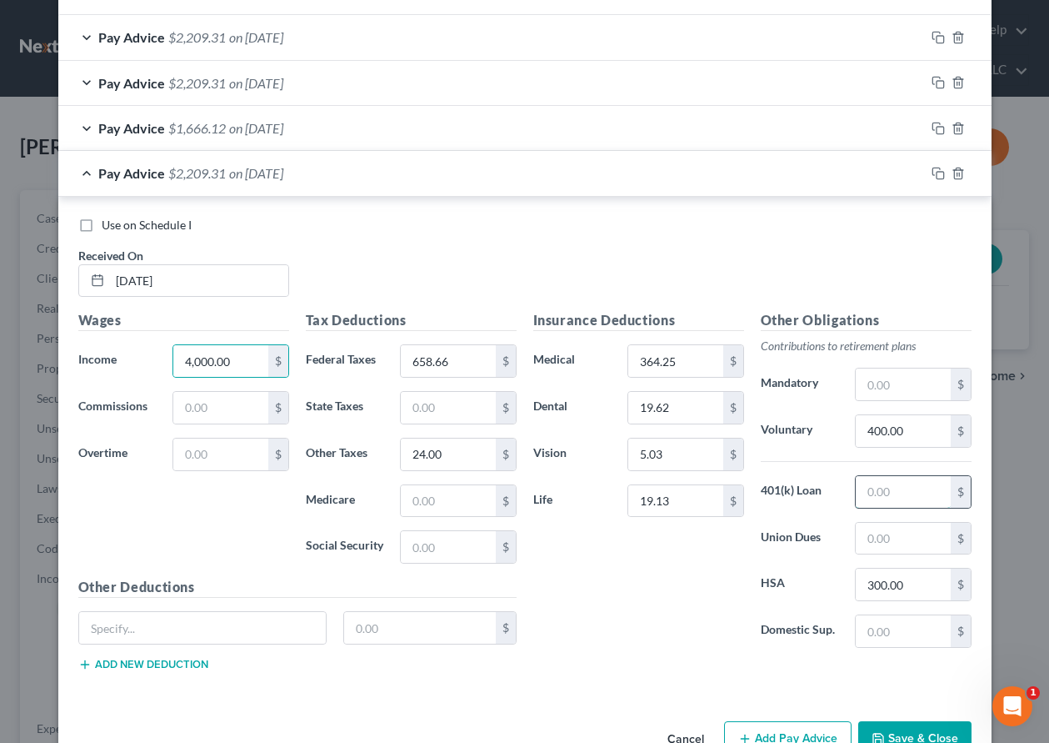
click at [868, 501] on input "text" at bounding box center [903, 492] width 94 height 32
type input "45.78"
click at [932, 169] on icon "button" at bounding box center [938, 173] width 13 height 13
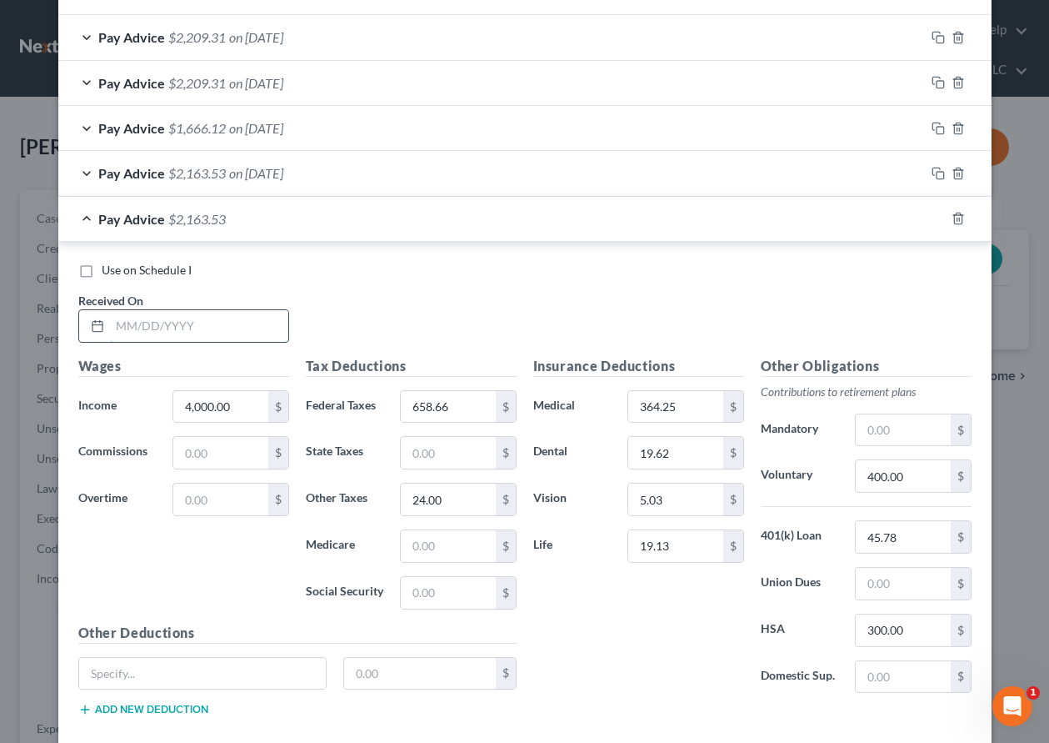
click at [249, 326] on input "text" at bounding box center [199, 326] width 178 height 32
click at [182, 328] on input "text" at bounding box center [199, 326] width 178 height 32
type input "[DATE]"
click at [460, 402] on input "658.66" at bounding box center [448, 407] width 94 height 32
type input "627.30"
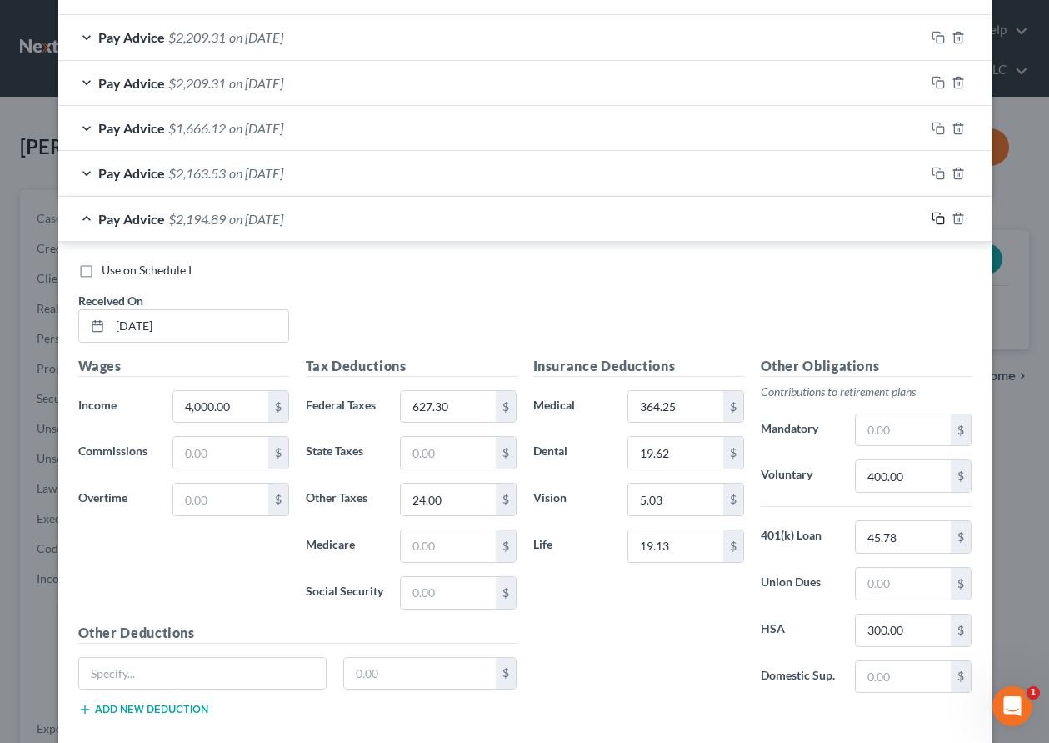
click at [937, 217] on rect "button" at bounding box center [941, 221] width 8 height 8
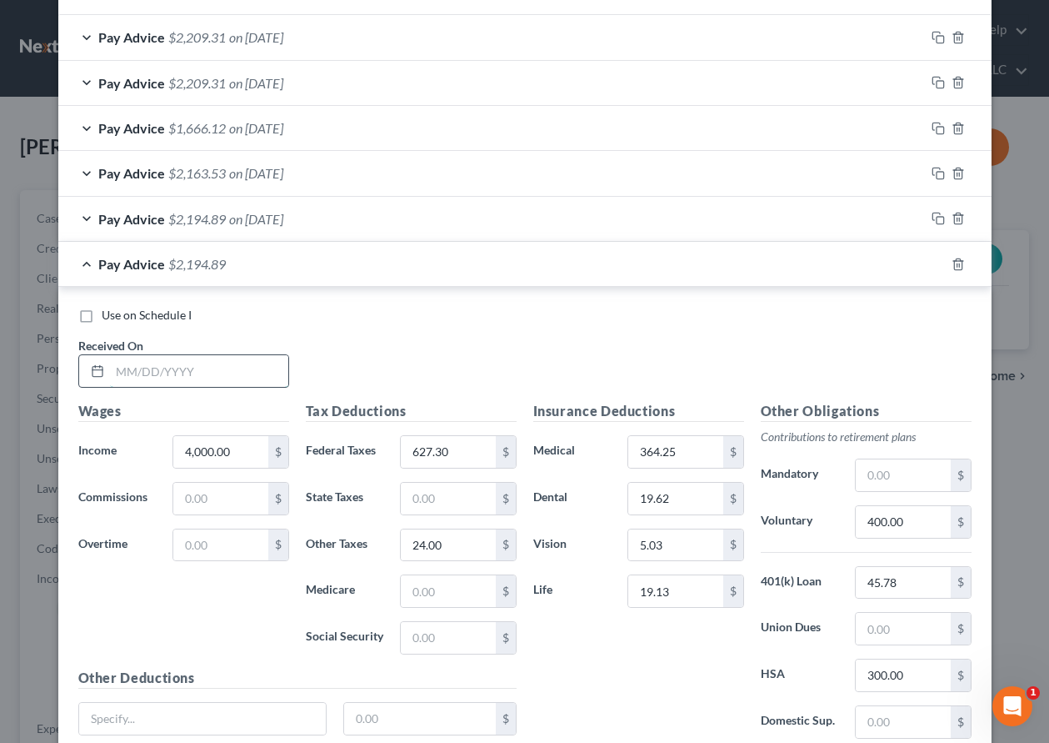
click at [209, 372] on input "text" at bounding box center [199, 371] width 178 height 32
type input "[DATE]"
click at [937, 263] on rect "button" at bounding box center [941, 267] width 8 height 8
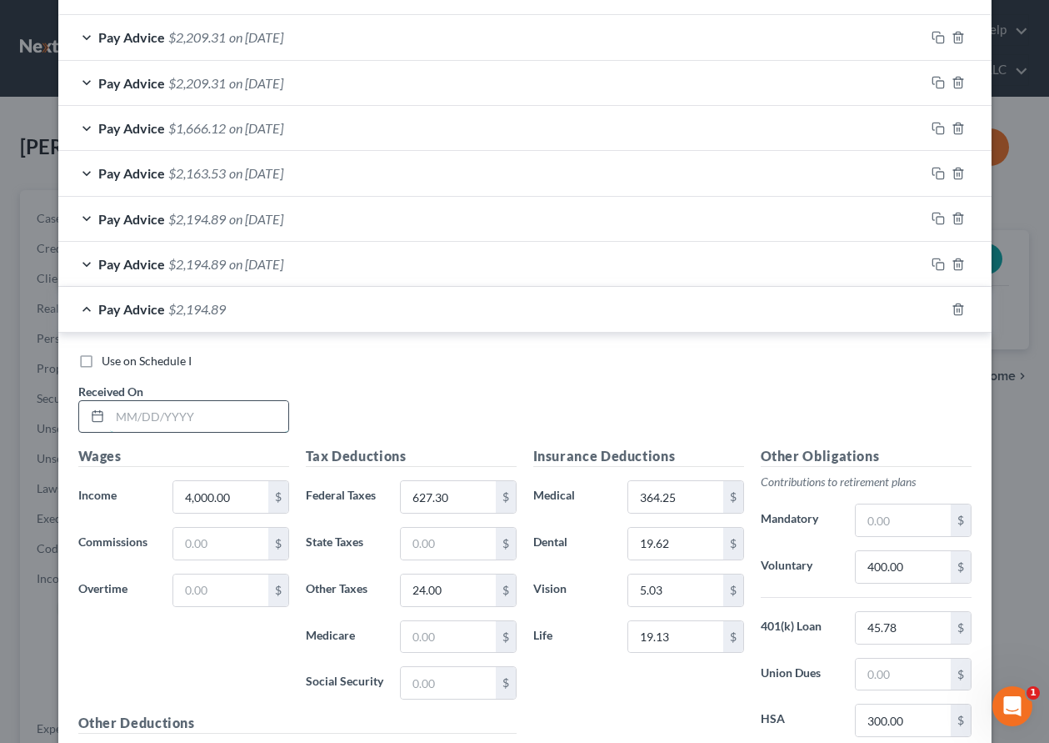
click at [248, 430] on input "text" at bounding box center [199, 417] width 178 height 32
type input "[DATE]"
type input "3,675.00"
type input "543.85"
type input "18"
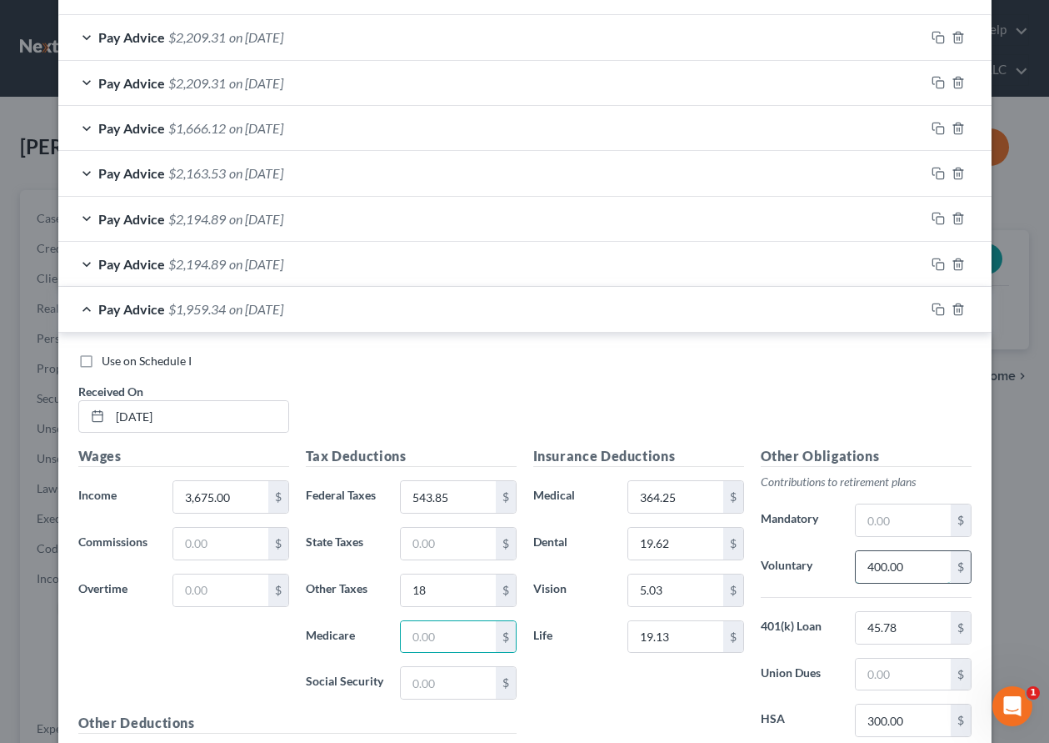
click at [923, 571] on input "400.00" at bounding box center [903, 567] width 94 height 32
type input "367.50"
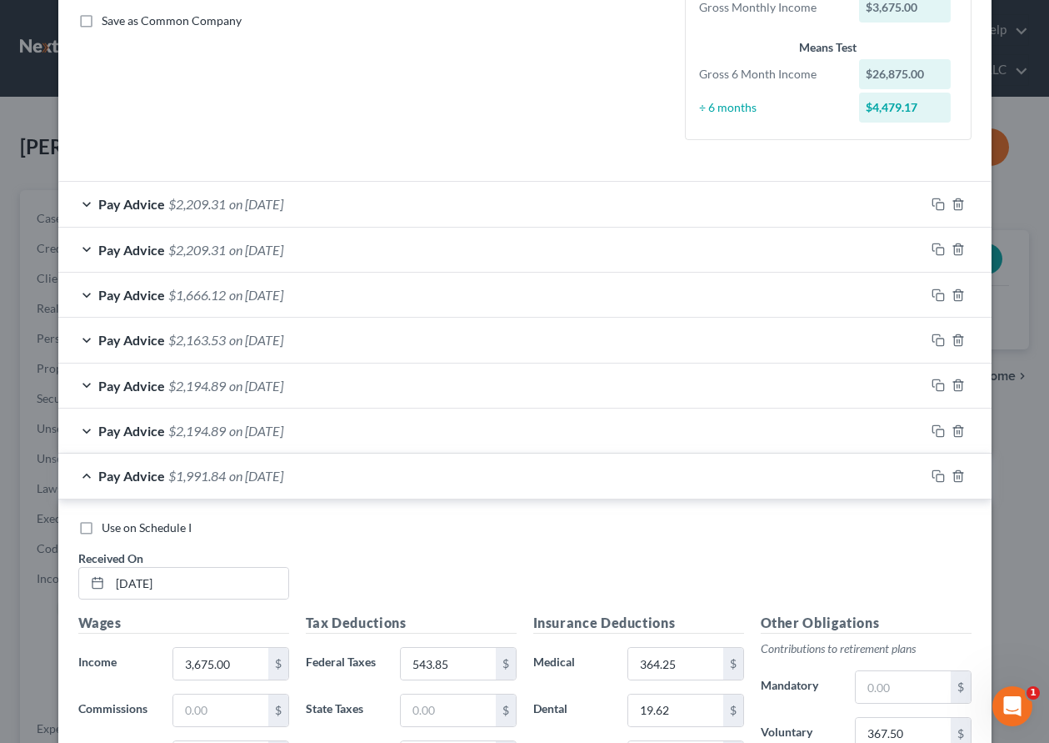
scroll to position [462, 0]
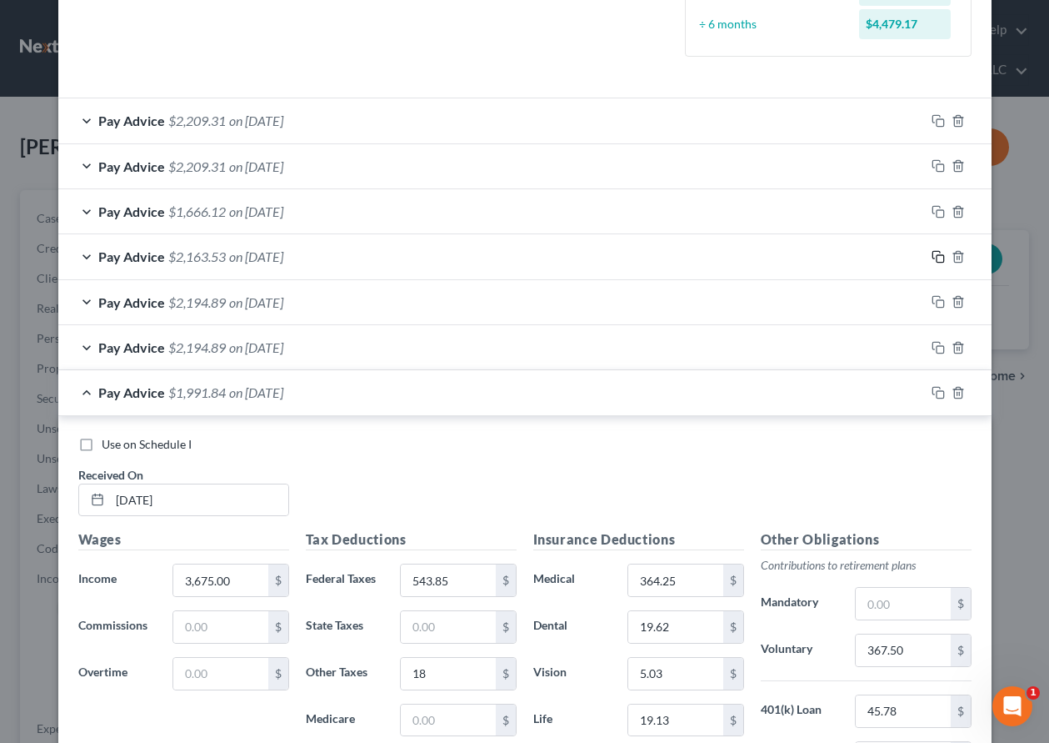
click at [932, 254] on icon "button" at bounding box center [938, 256] width 13 height 13
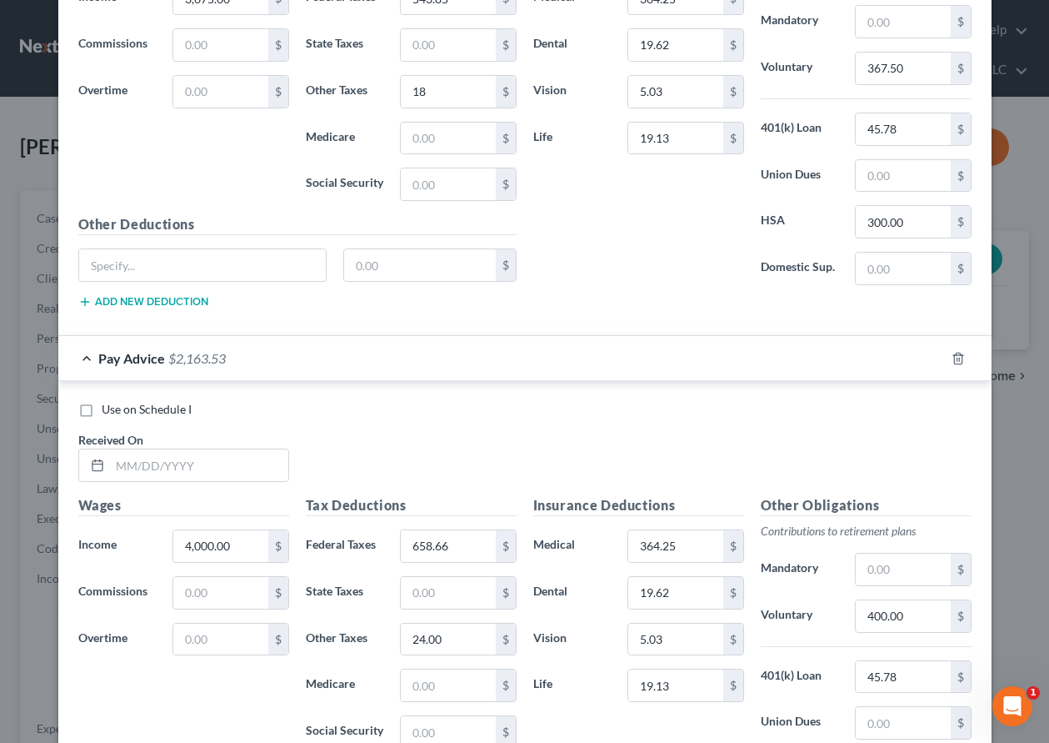
scroll to position [1045, 0]
click at [198, 471] on input "text" at bounding box center [199, 464] width 178 height 32
type input "[DATE]"
type input "4,466"
type input "745.70"
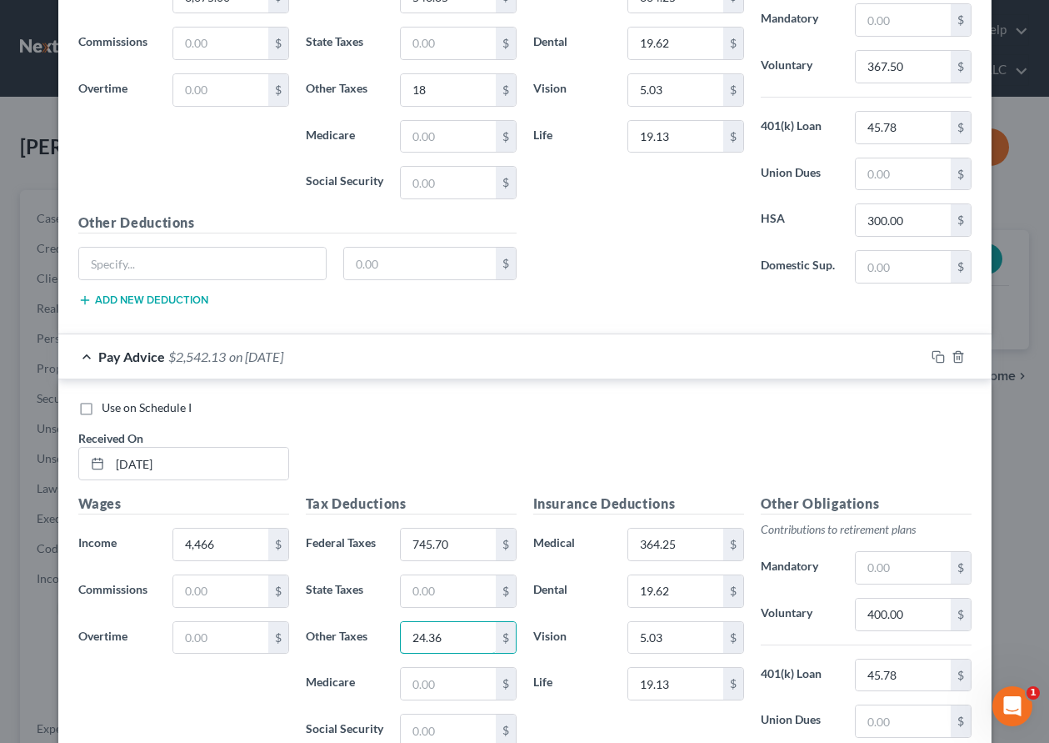
type input "24.36"
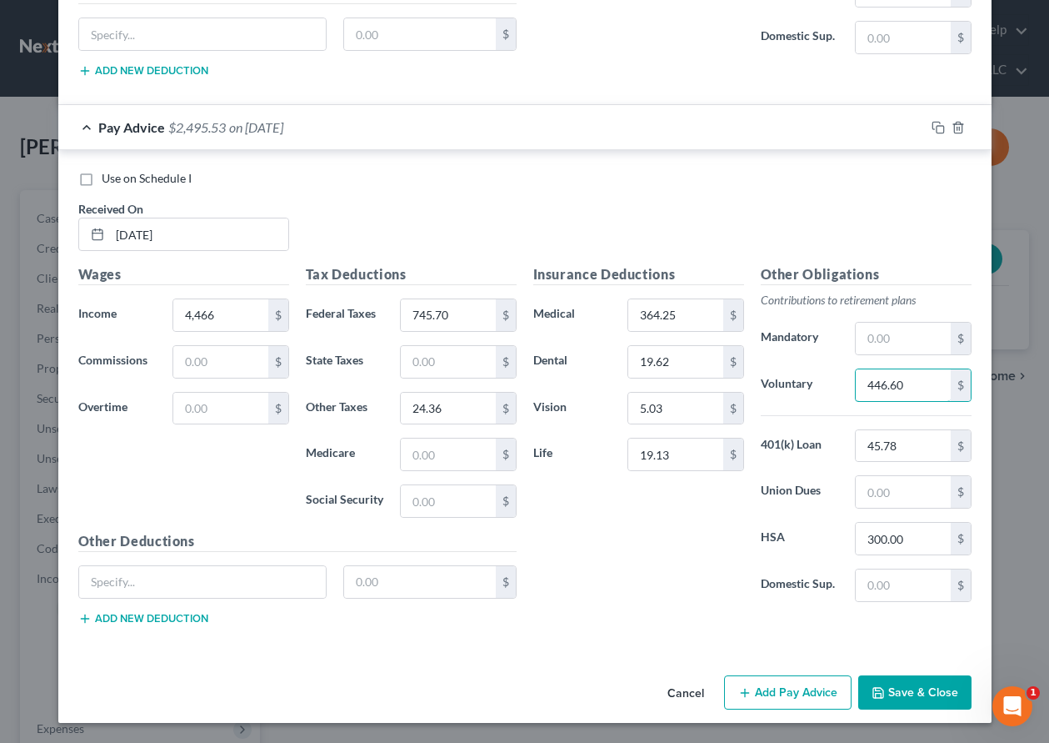
type input "446.60"
drag, startPoint x: 934, startPoint y: 127, endPoint x: 292, endPoint y: 313, distance: 669.1
click at [934, 127] on icon "button" at bounding box center [938, 127] width 13 height 13
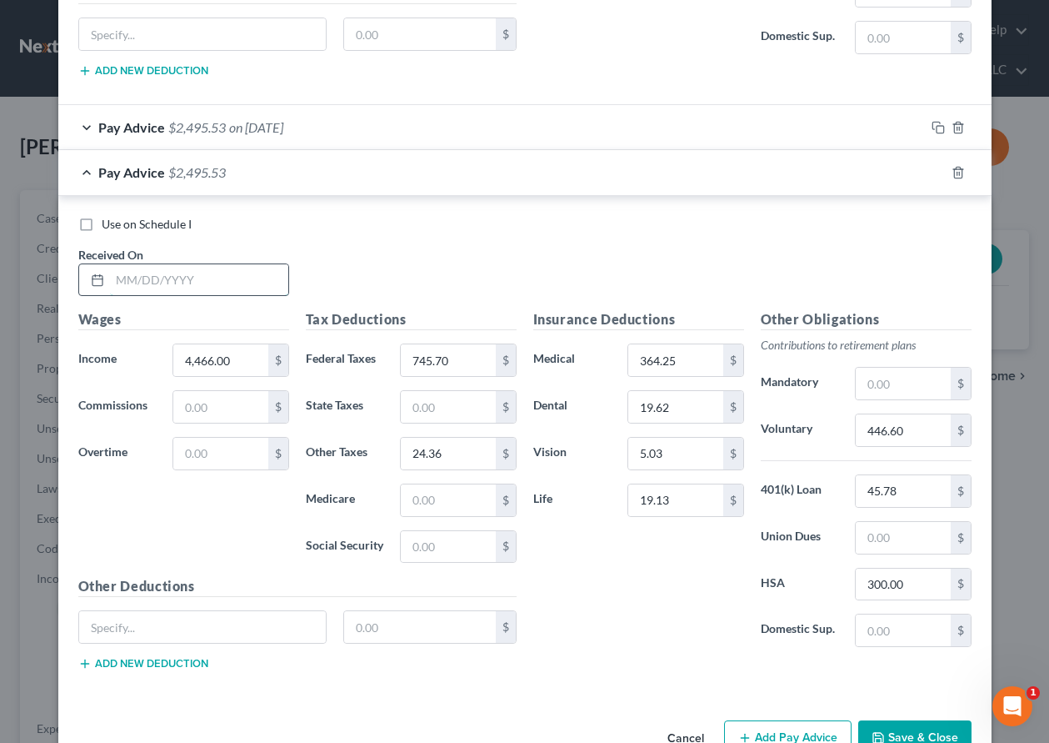
click at [195, 283] on input "text" at bounding box center [199, 280] width 178 height 32
type input "[DATE]"
type input "4,060.00"
type input "642.33"
type input "406.00"
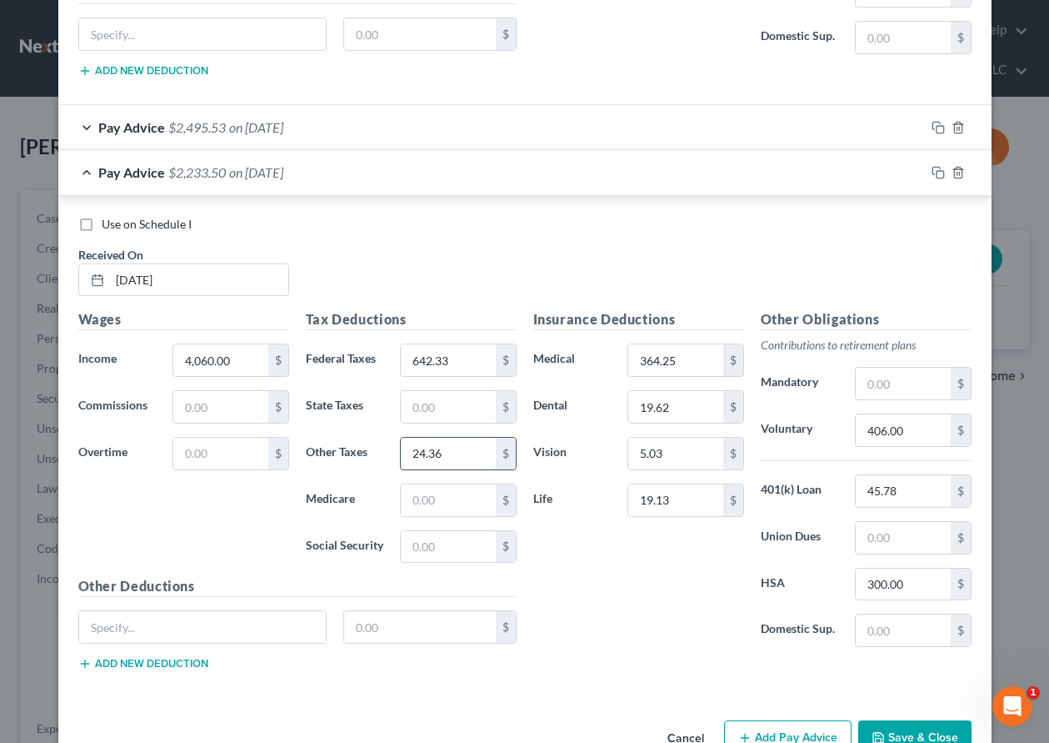
click at [434, 453] on input "24.36" at bounding box center [448, 454] width 94 height 32
type input "21.32"
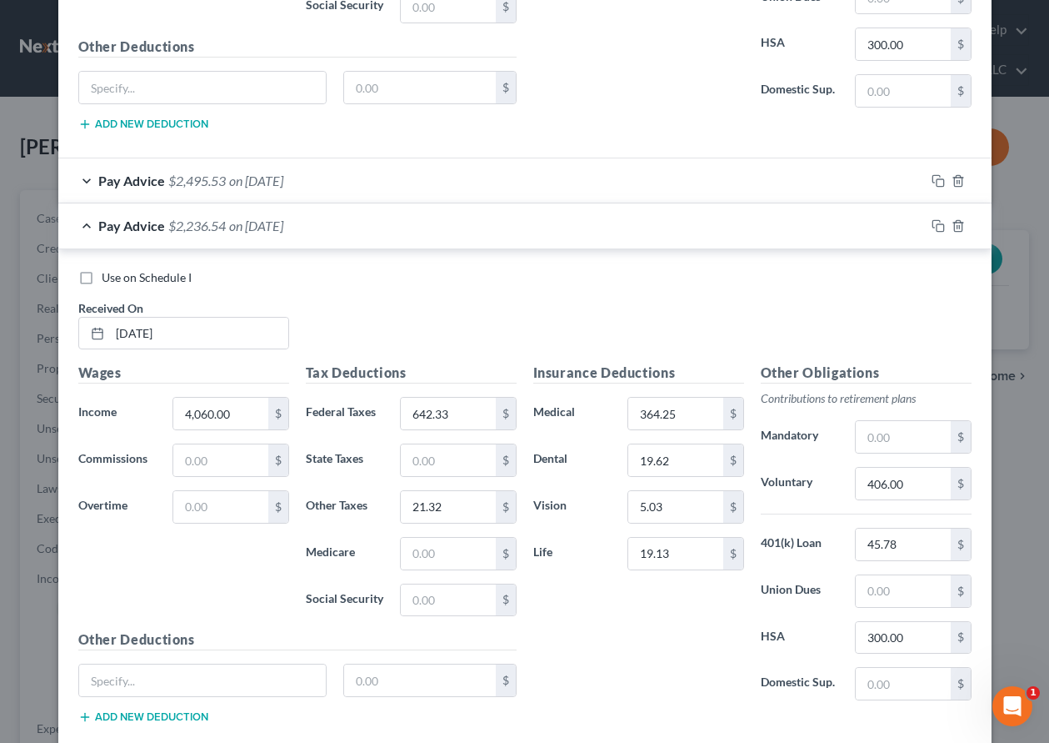
scroll to position [1191, 0]
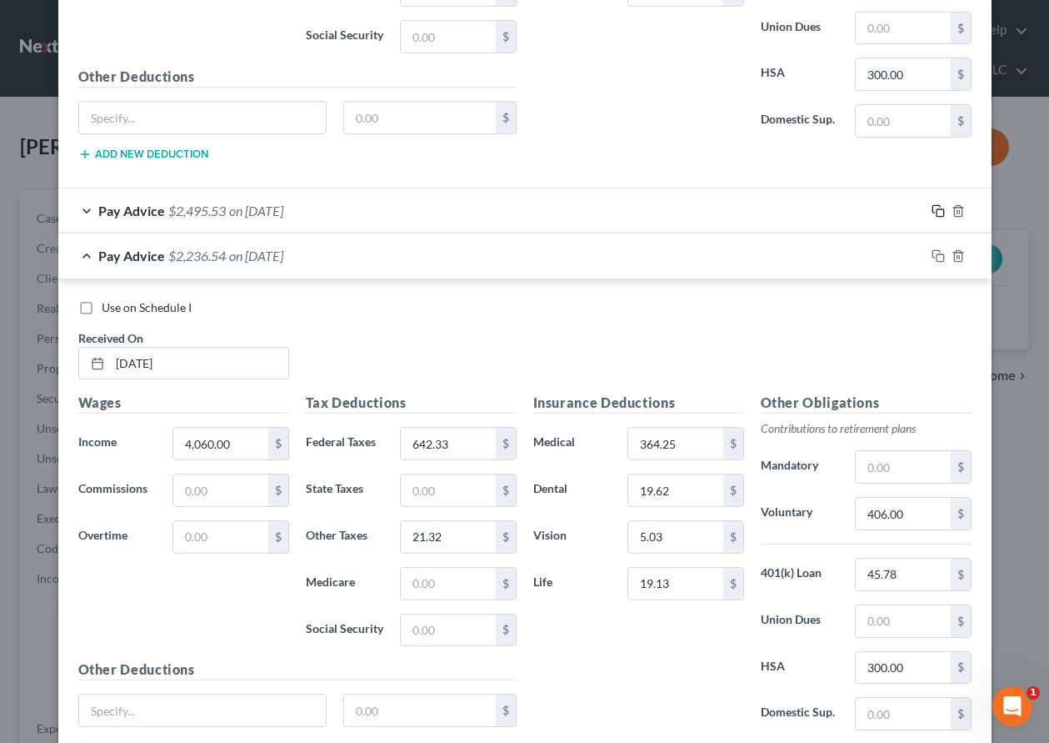
click at [937, 209] on rect "button" at bounding box center [941, 213] width 8 height 8
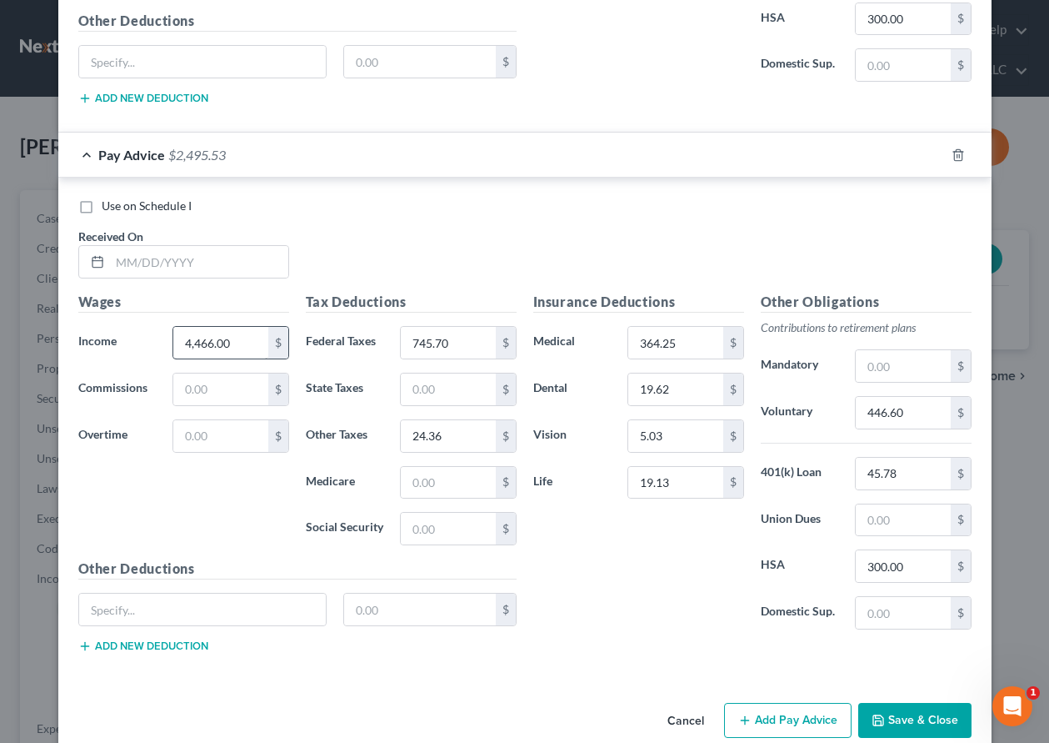
scroll to position [1858, 0]
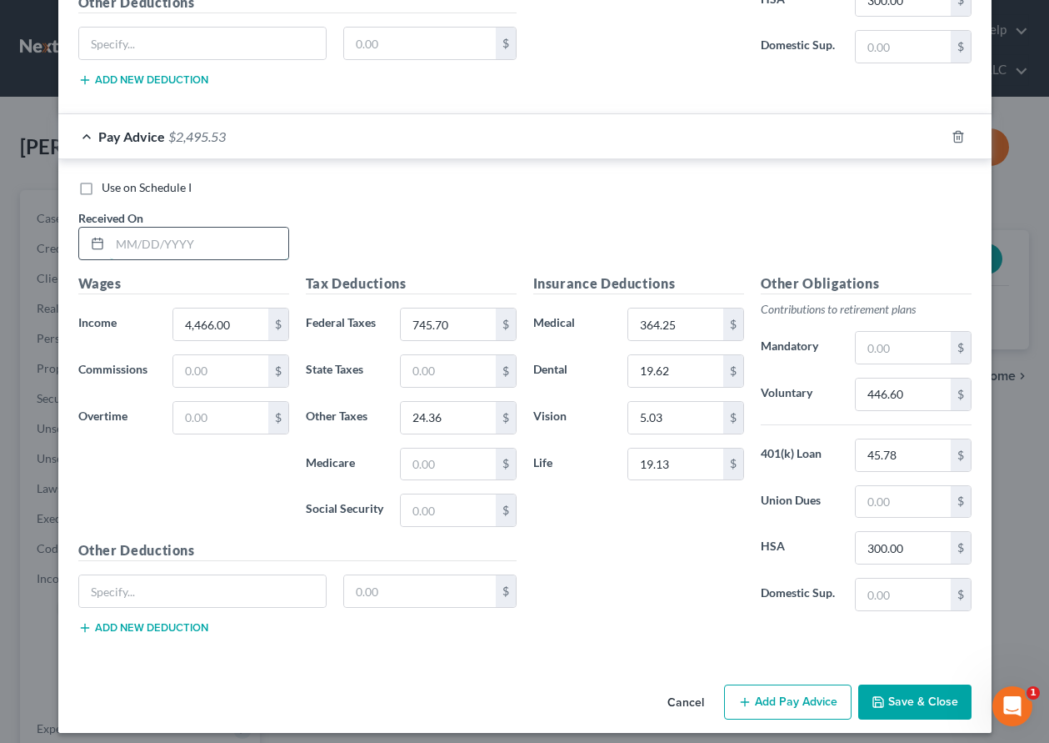
click at [173, 249] on input "text" at bounding box center [199, 244] width 178 height 32
type input "[DATE]"
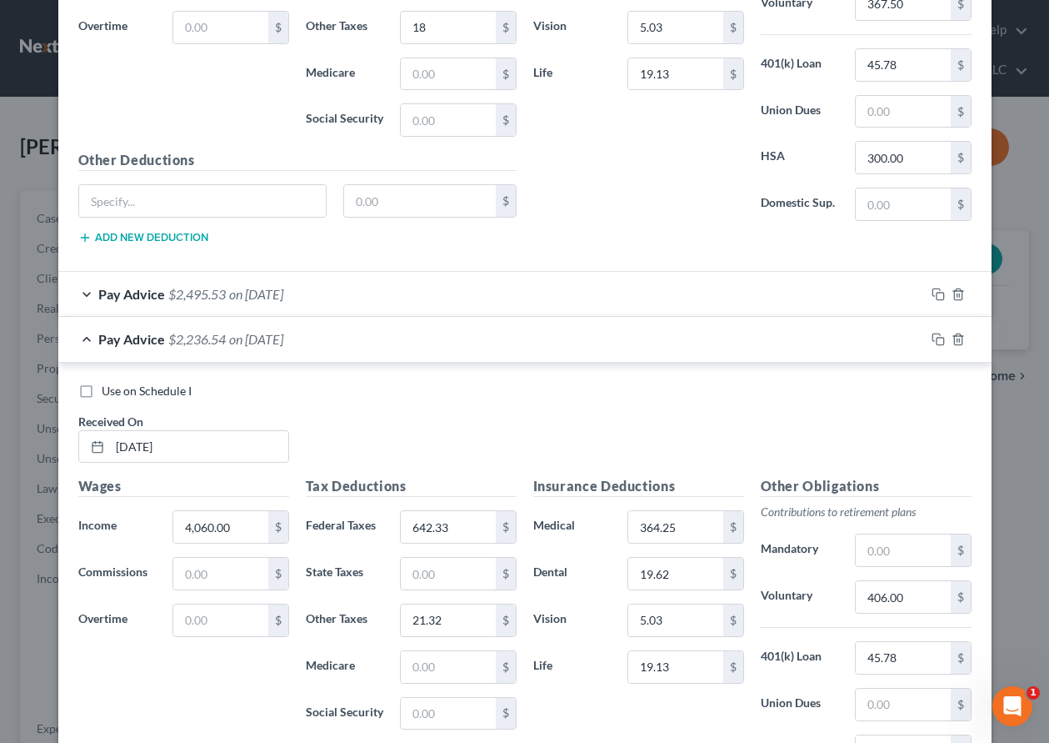
scroll to position [1191, 0]
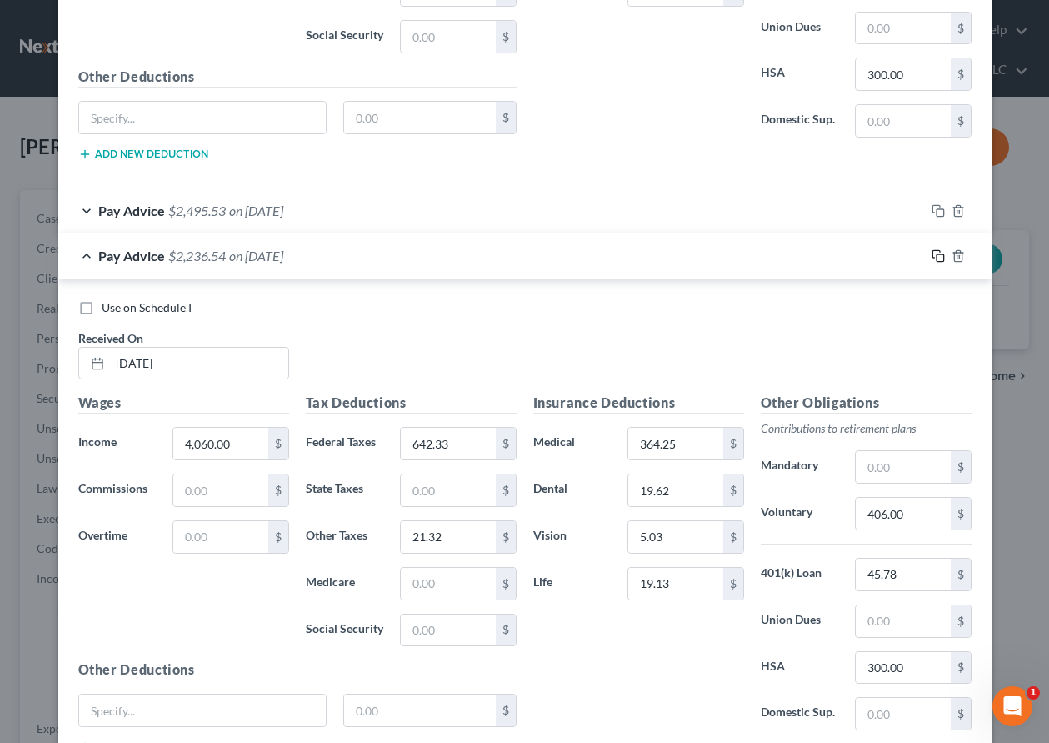
click at [933, 256] on icon "button" at bounding box center [938, 255] width 13 height 13
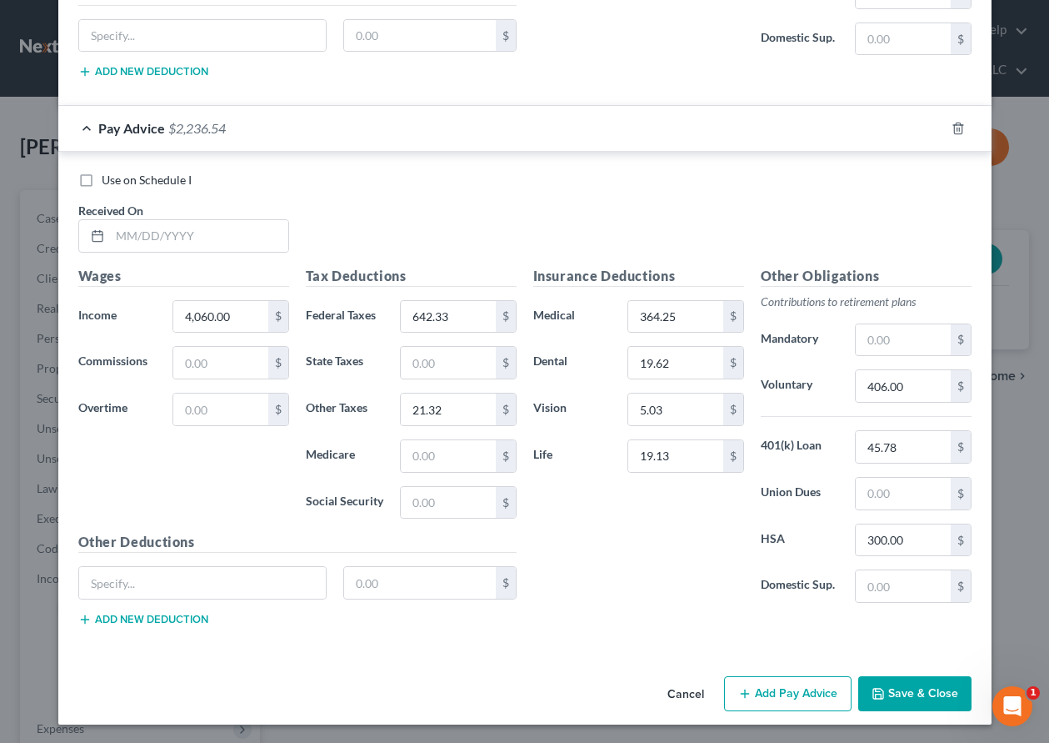
scroll to position [1913, 0]
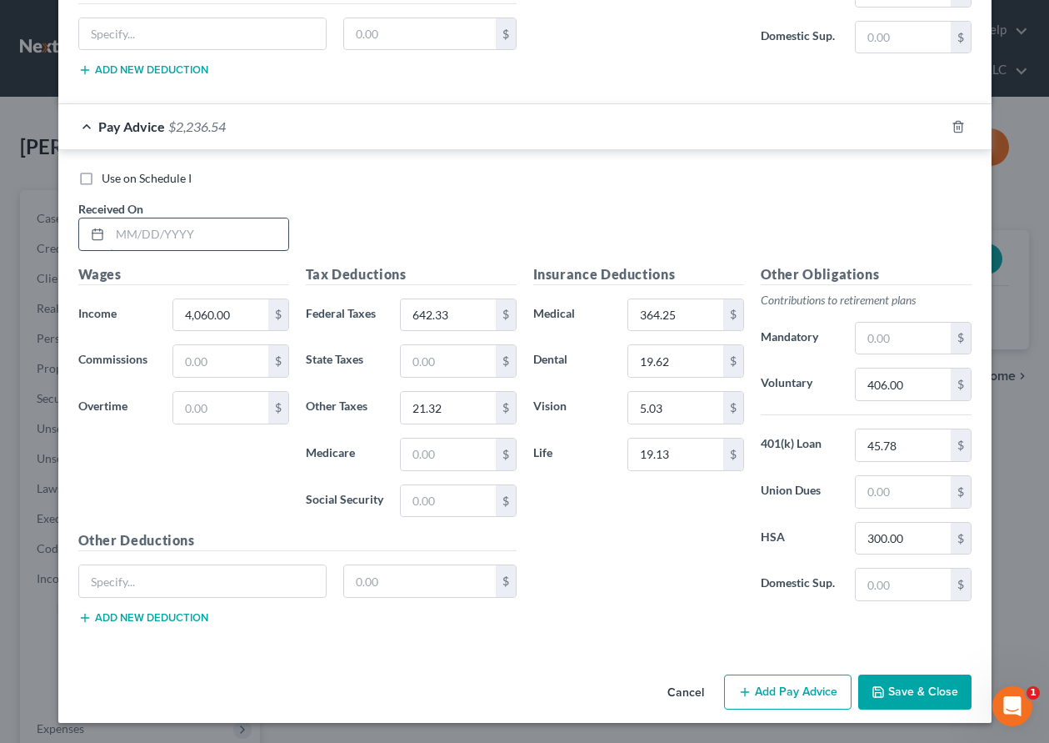
click at [247, 231] on input "text" at bounding box center [199, 234] width 178 height 32
type input "[DATE]"
click at [448, 408] on input "21.32" at bounding box center [448, 408] width 94 height 32
type input "24.36"
click at [461, 319] on input "642.33" at bounding box center [448, 315] width 94 height 32
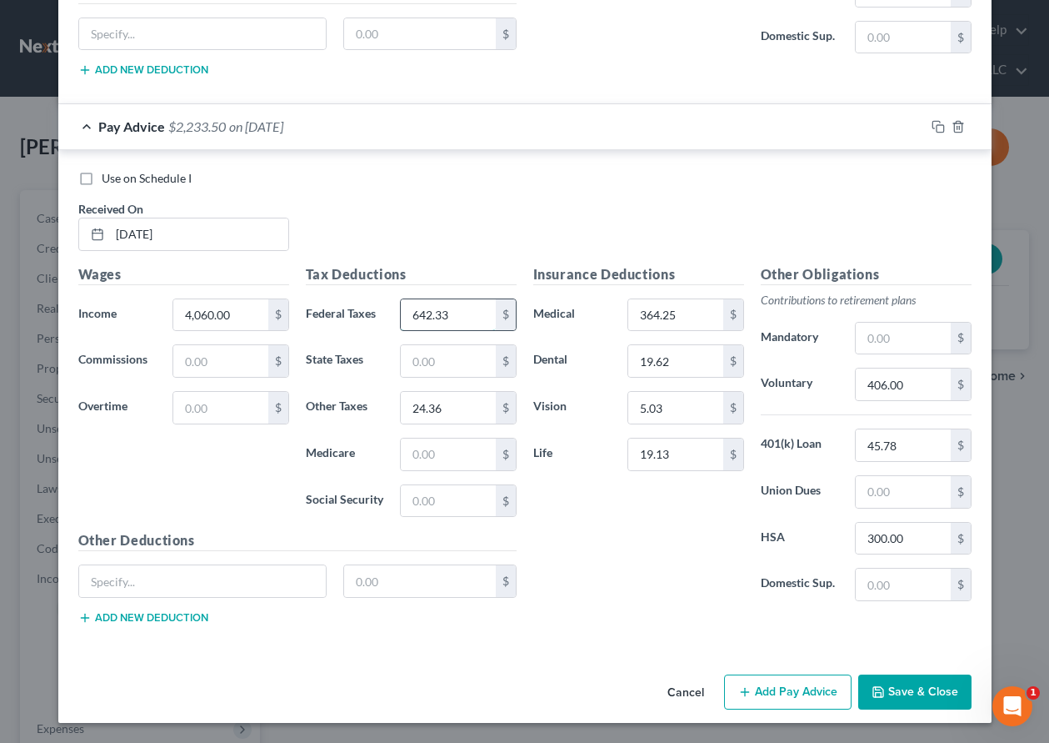
click at [461, 319] on input "642.33" at bounding box center [448, 315] width 94 height 32
click at [461, 315] on input "642.33" at bounding box center [448, 315] width 94 height 32
type input "642.43"
click at [949, 693] on button "Save & Close" at bounding box center [914, 691] width 113 height 35
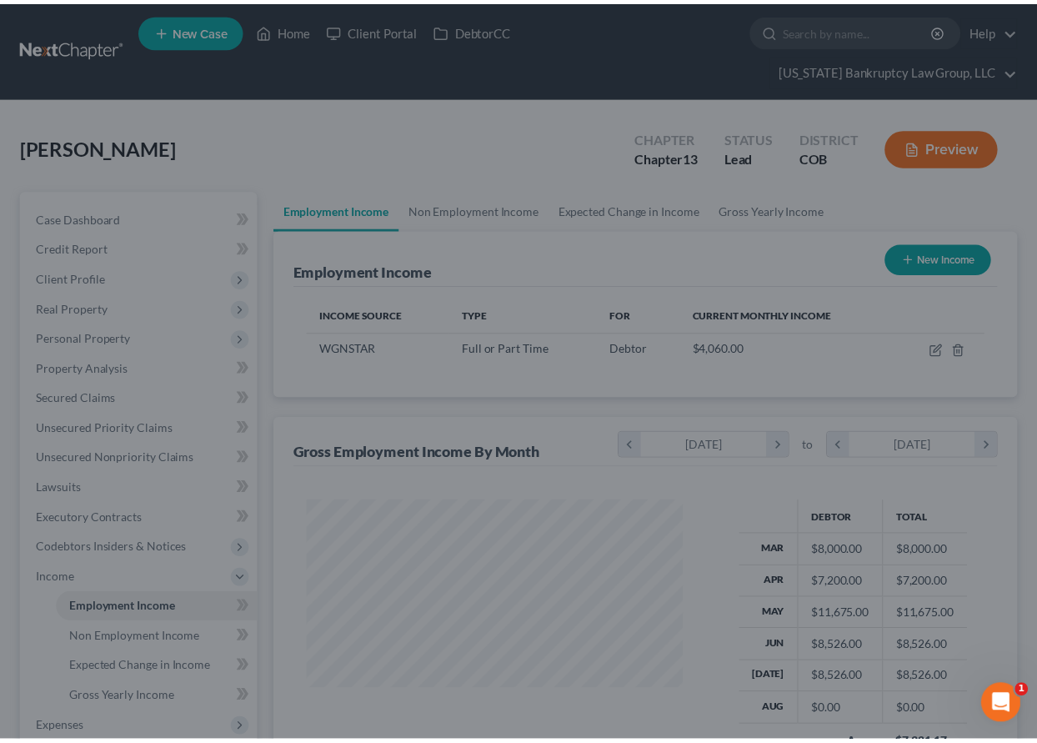
scroll to position [833071, 832955]
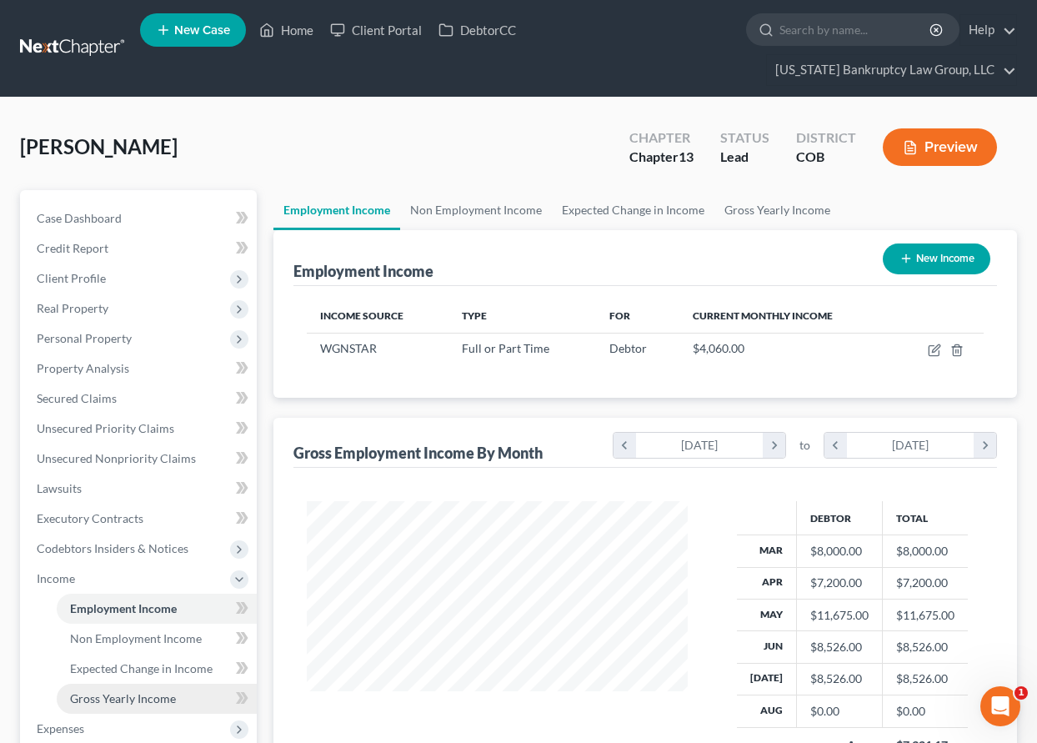
click at [119, 694] on span "Gross Yearly Income" at bounding box center [123, 698] width 106 height 14
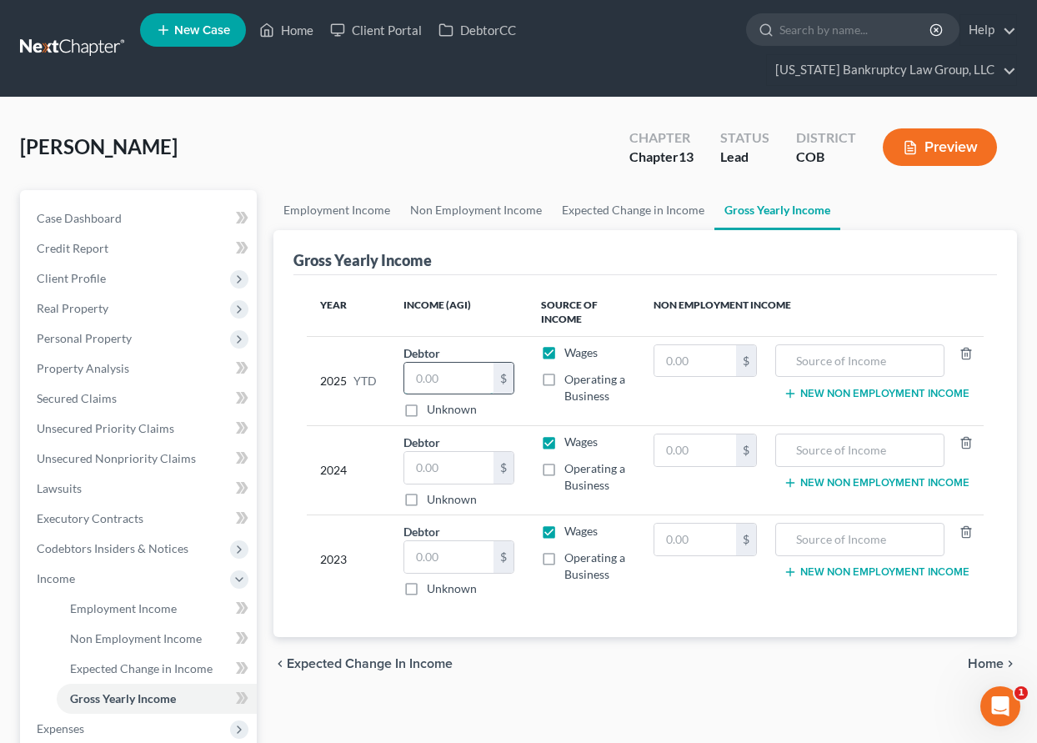
click at [464, 383] on input "text" at bounding box center [448, 379] width 89 height 32
type input "57,577"
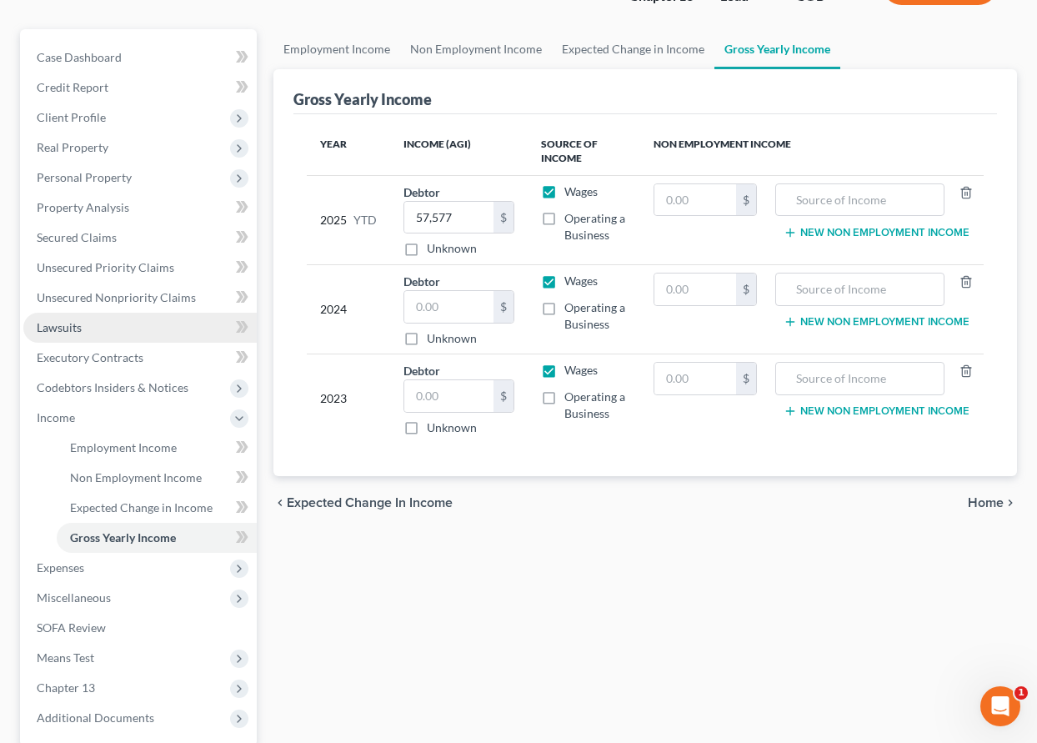
scroll to position [167, 0]
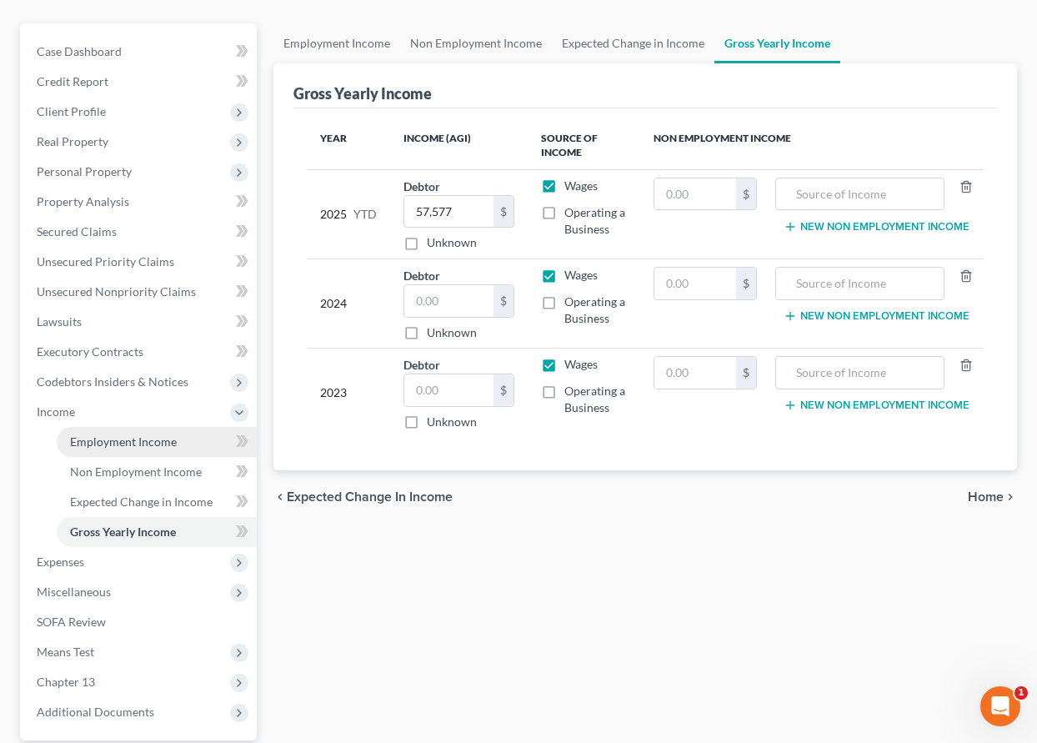
click at [118, 447] on span "Employment Income" at bounding box center [123, 441] width 107 height 14
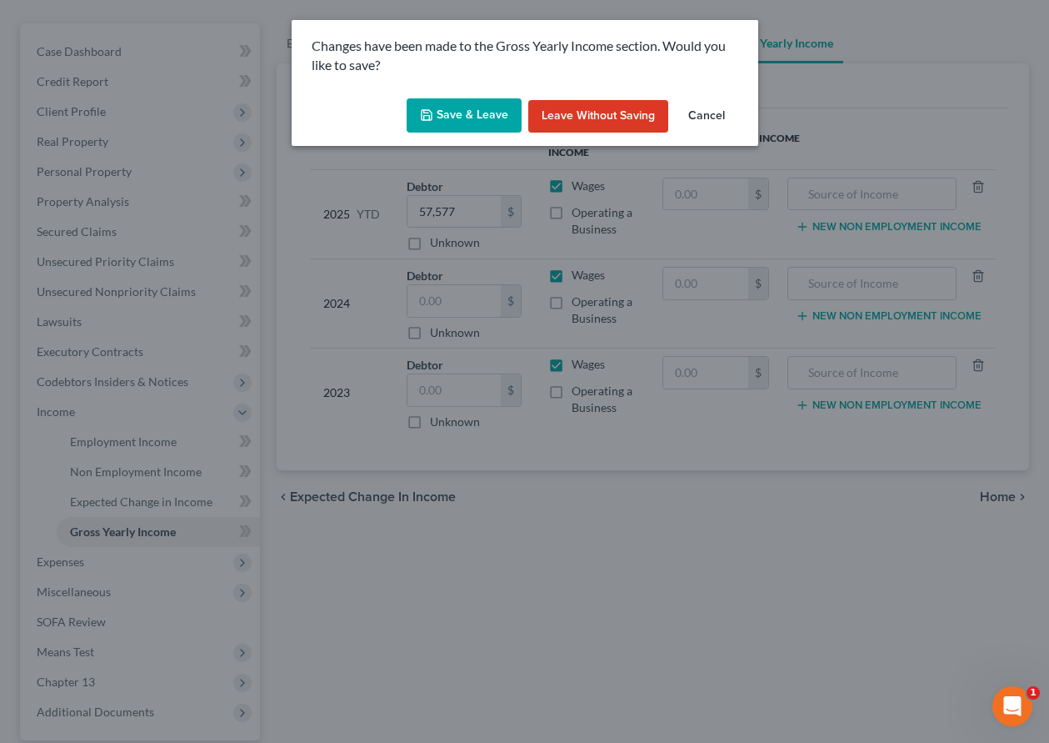
click at [505, 108] on button "Save & Leave" at bounding box center [464, 115] width 115 height 35
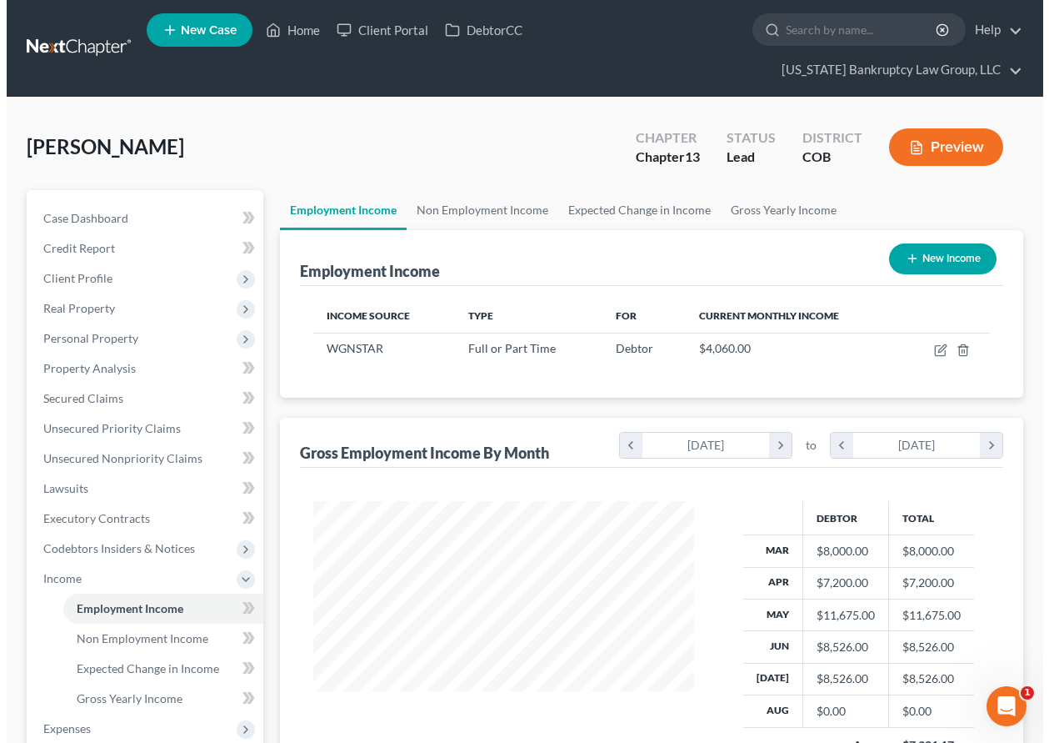
scroll to position [299, 414]
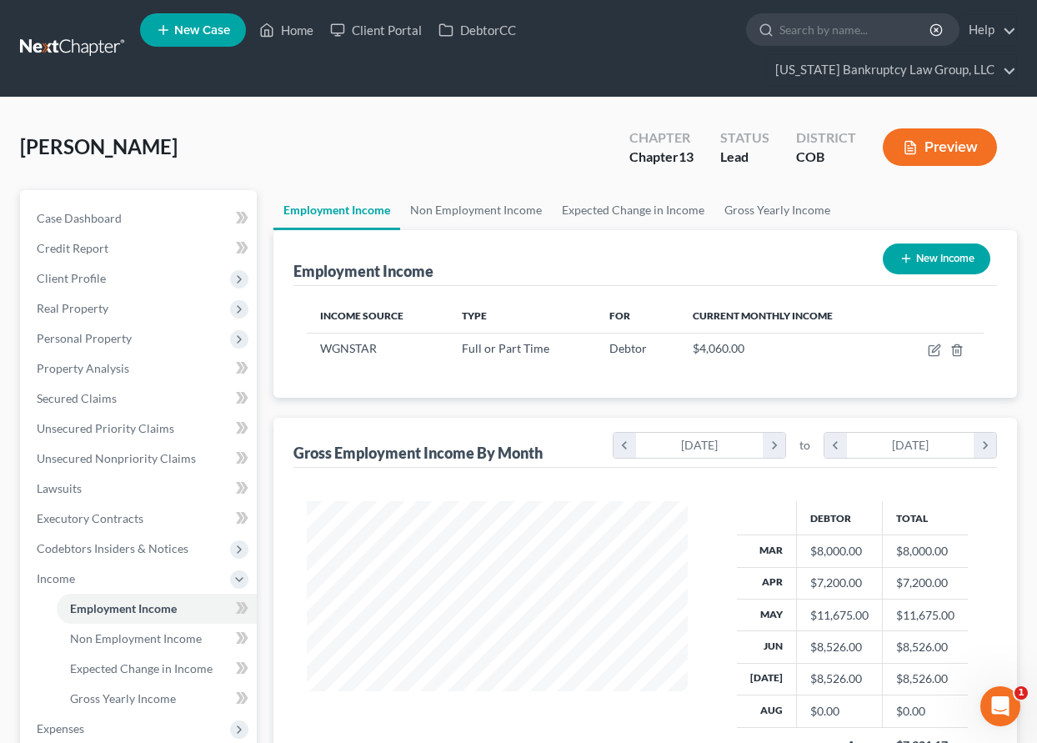
click at [958, 261] on button "New Income" at bounding box center [937, 258] width 108 height 31
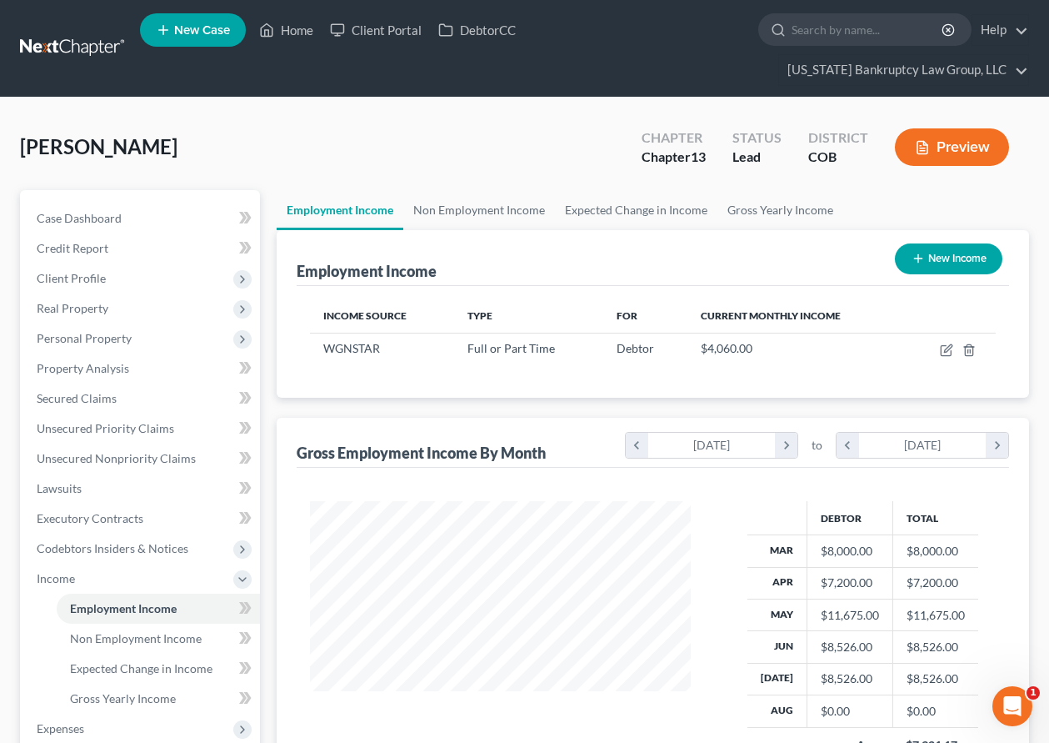
scroll to position [299, 419]
select select "0"
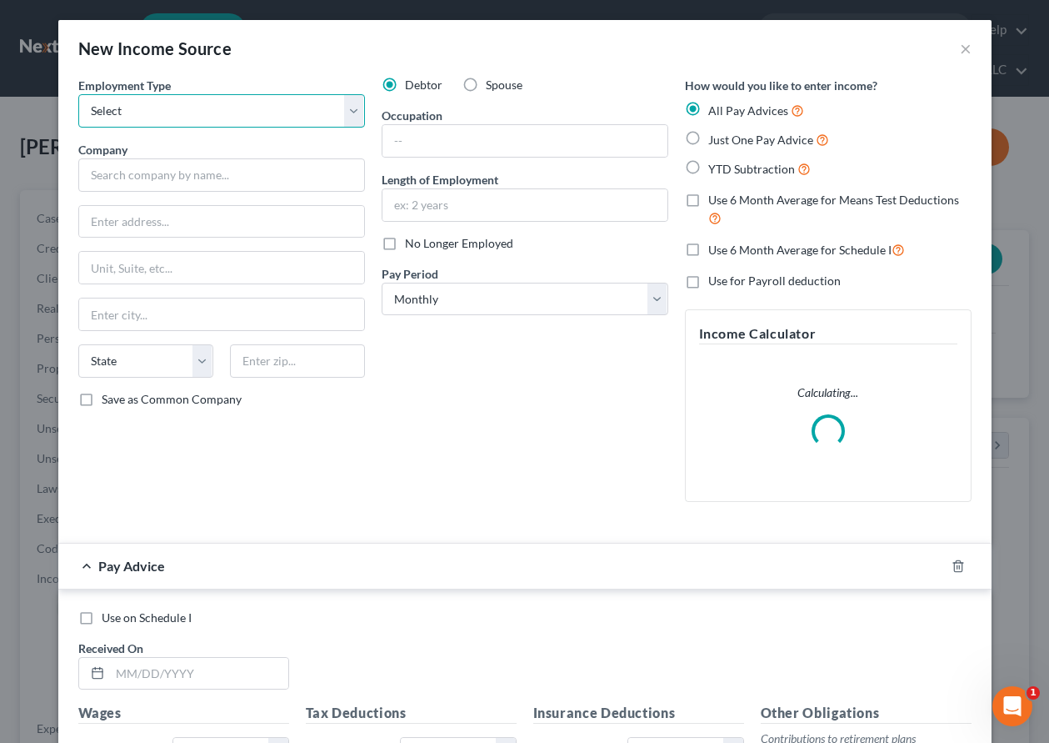
click at [140, 111] on select "Select Full or [DEMOGRAPHIC_DATA] Employment Self Employment" at bounding box center [221, 110] width 287 height 33
select select "0"
click at [78, 94] on select "Select Full or [DEMOGRAPHIC_DATA] Employment Self Employment" at bounding box center [221, 110] width 287 height 33
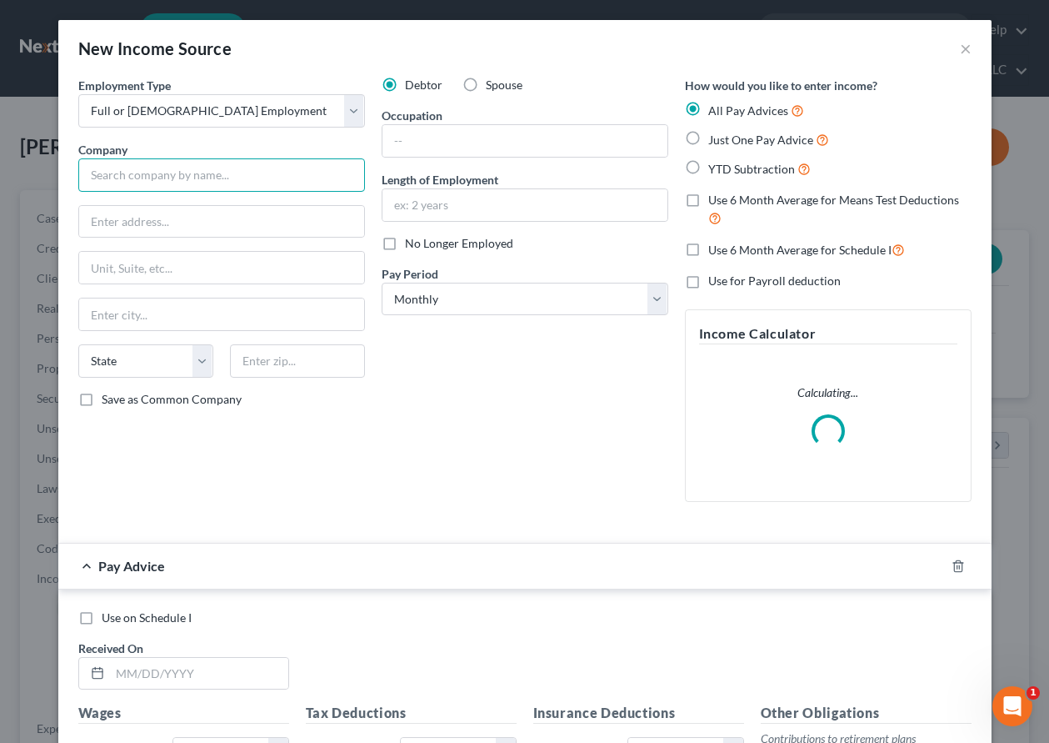
click at [163, 181] on input "text" at bounding box center [221, 174] width 287 height 33
type input "Target"
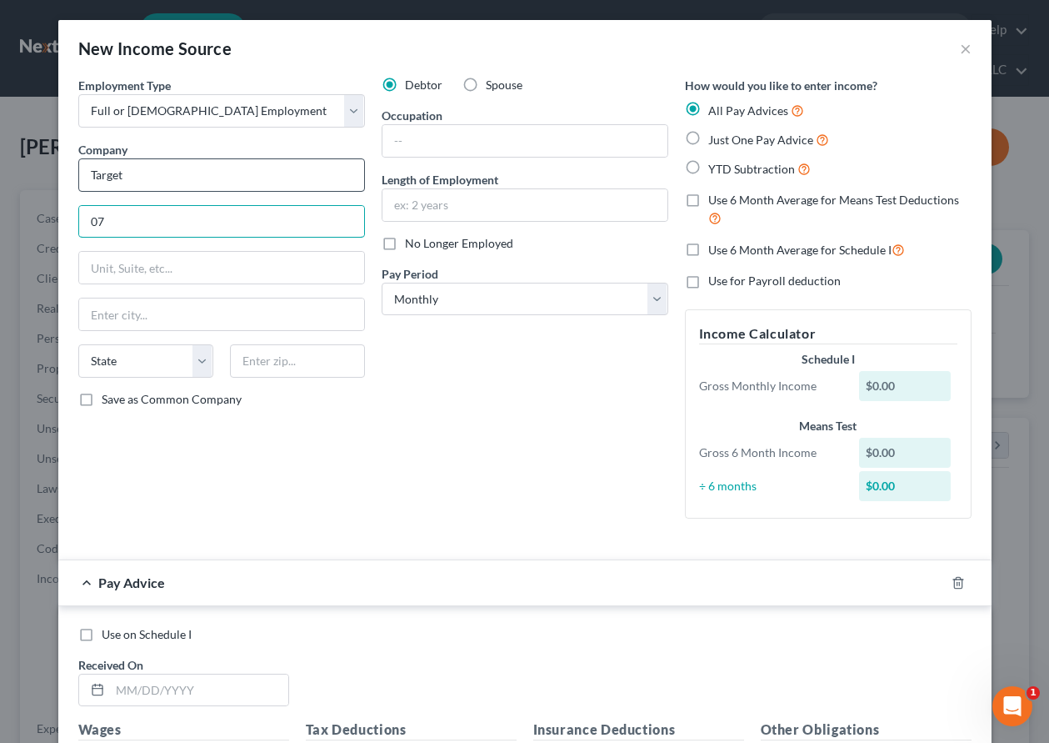
type input "0"
type input "[STREET_ADDRESS]"
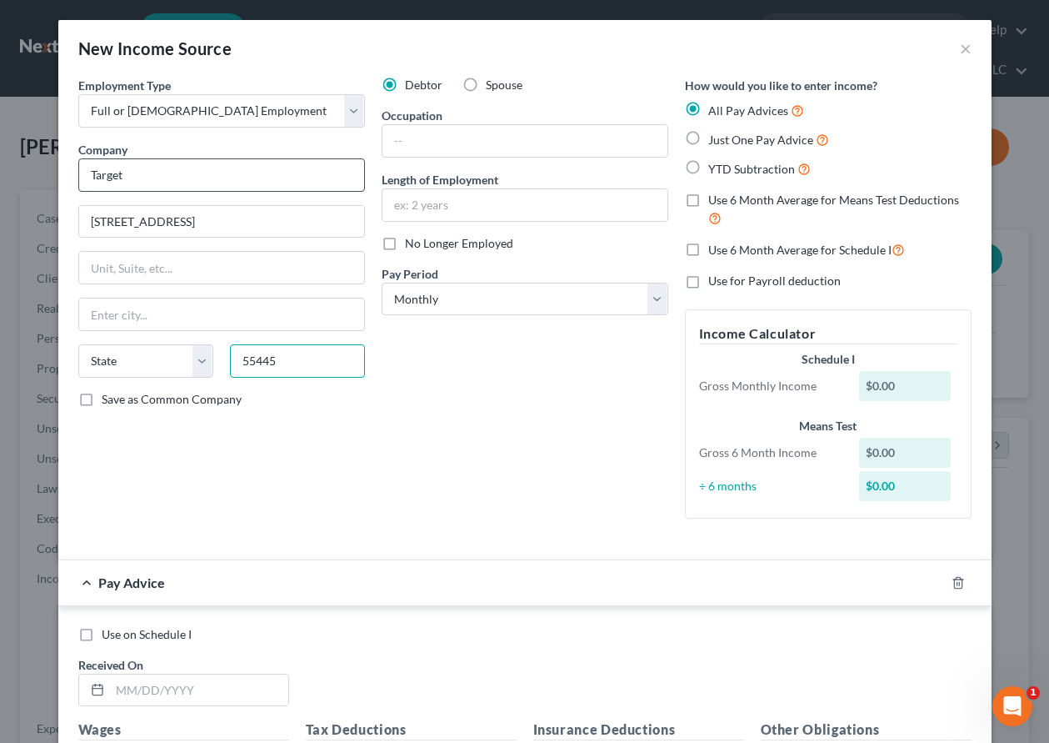
type input "55445"
type input "[GEOGRAPHIC_DATA]"
select select "24"
click at [108, 391] on input "Save as Common Company" at bounding box center [113, 396] width 11 height 11
checkbox input "true"
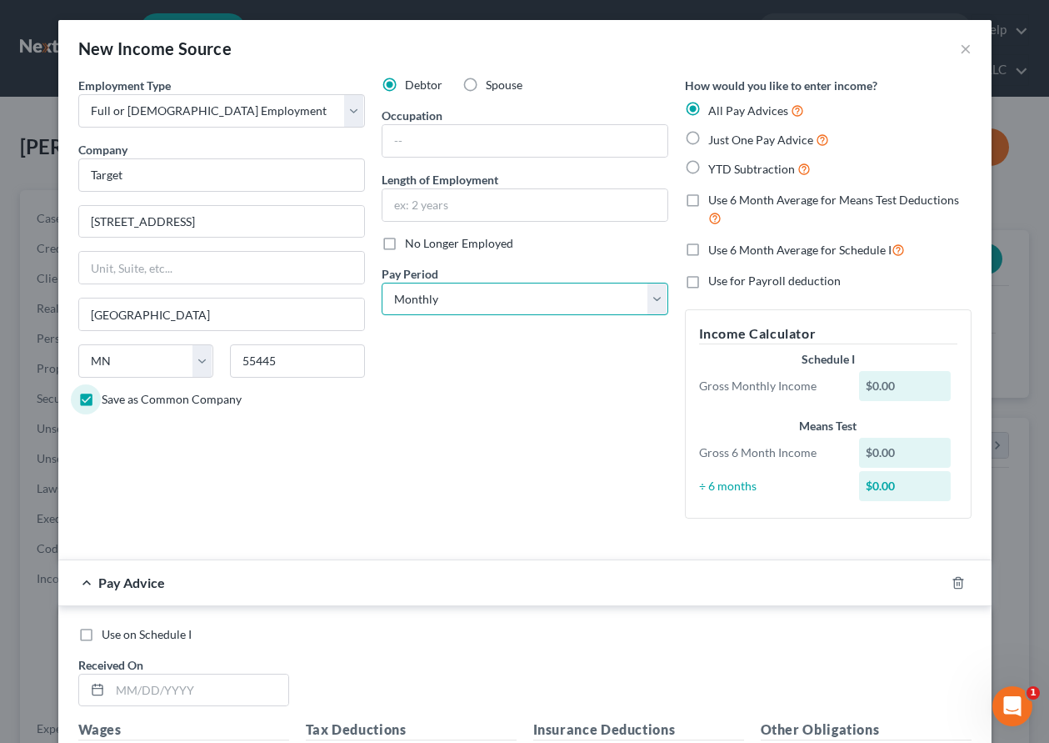
click at [527, 297] on select "Select Monthly Twice Monthly Every Other Week Weekly" at bounding box center [525, 299] width 287 height 33
select select "2"
click at [382, 283] on select "Select Monthly Twice Monthly Every Other Week Weekly" at bounding box center [525, 299] width 287 height 33
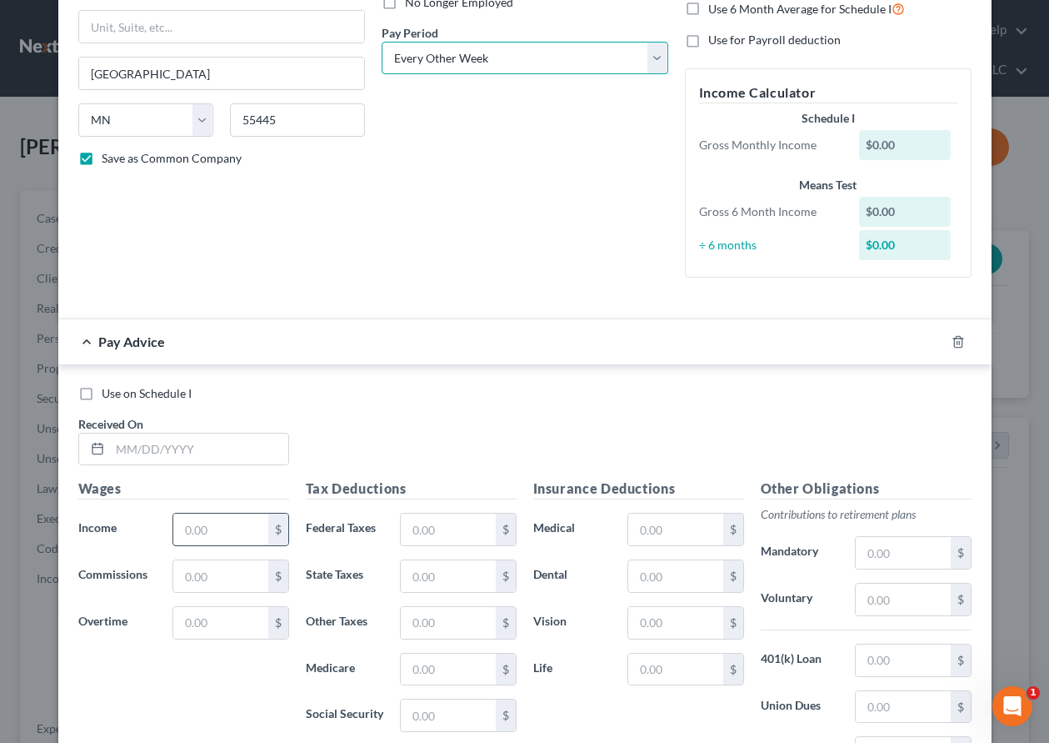
scroll to position [250, 0]
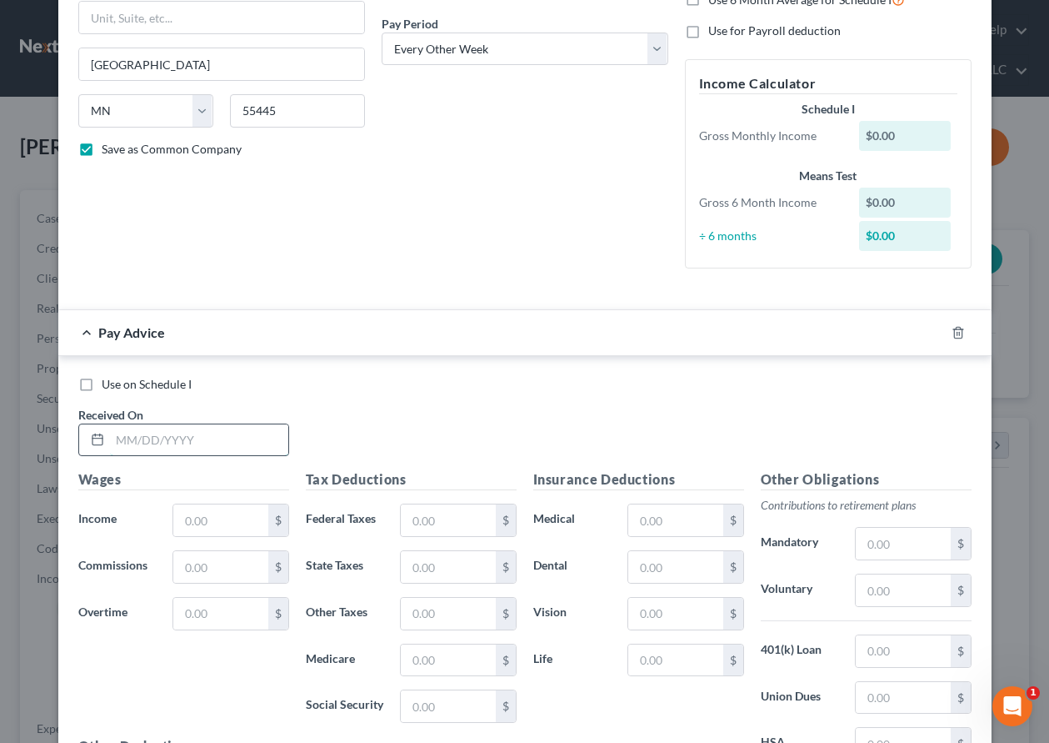
click at [176, 439] on input "text" at bounding box center [199, 440] width 178 height 32
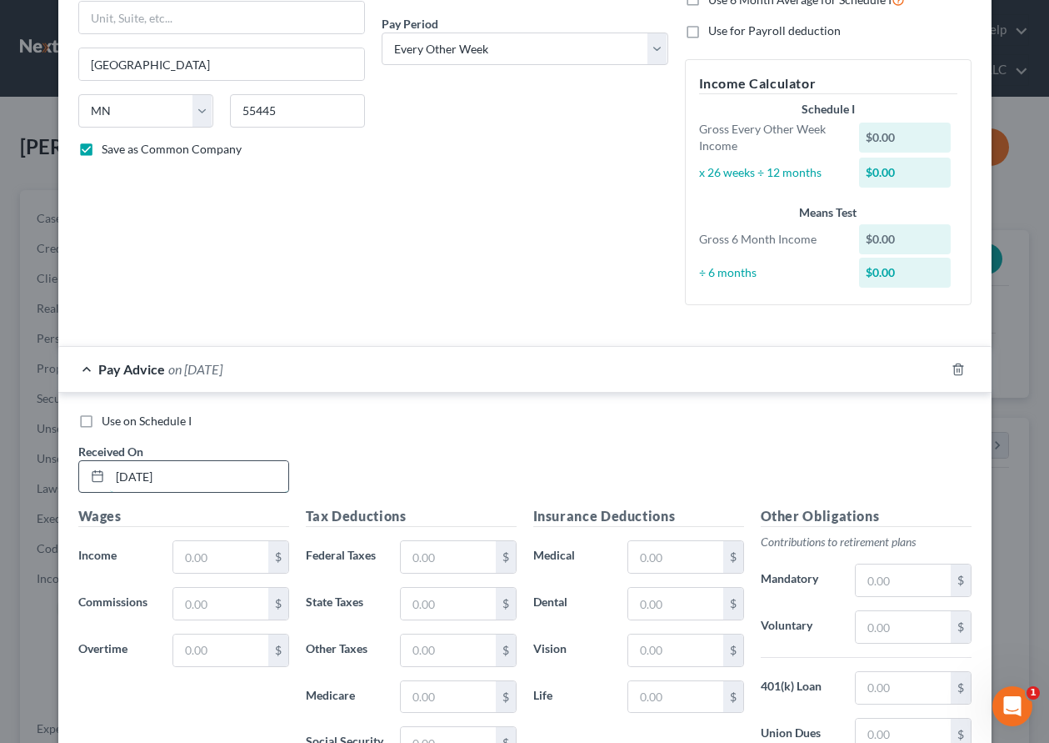
type input "[DATE]"
type input "1,027.24"
type input "144.27"
click at [932, 369] on icon "button" at bounding box center [938, 369] width 13 height 13
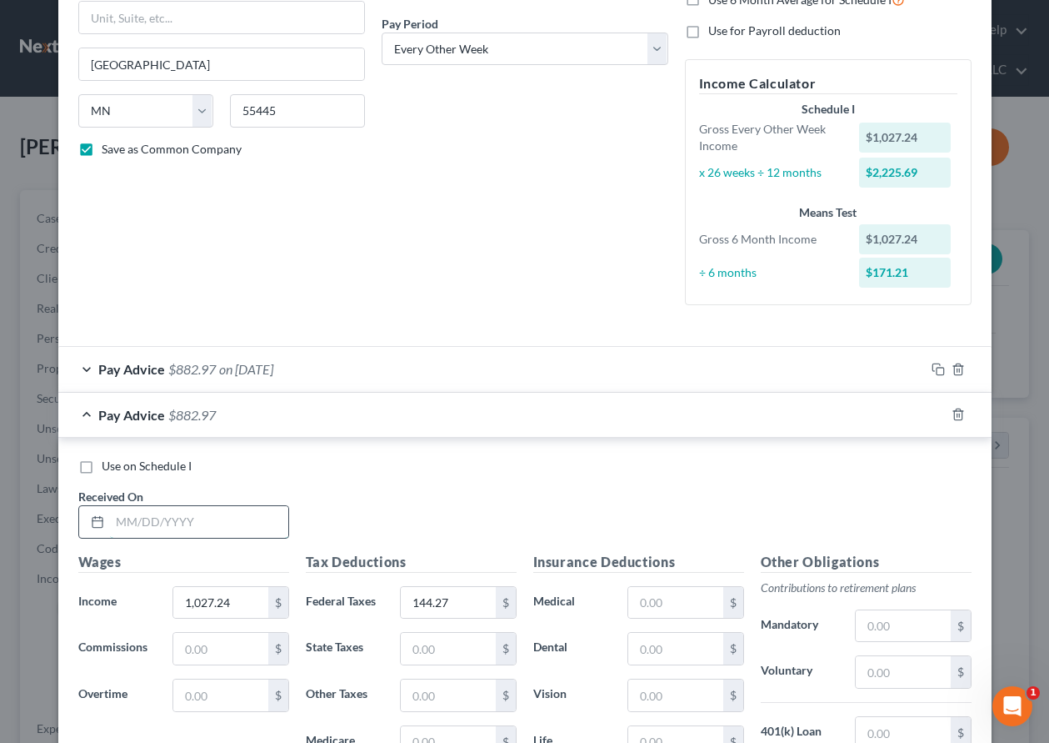
click at [230, 526] on input "text" at bounding box center [199, 522] width 178 height 32
type input "[DATE]"
type input "806.99"
type input "110.81"
click at [933, 411] on icon "button" at bounding box center [938, 414] width 13 height 13
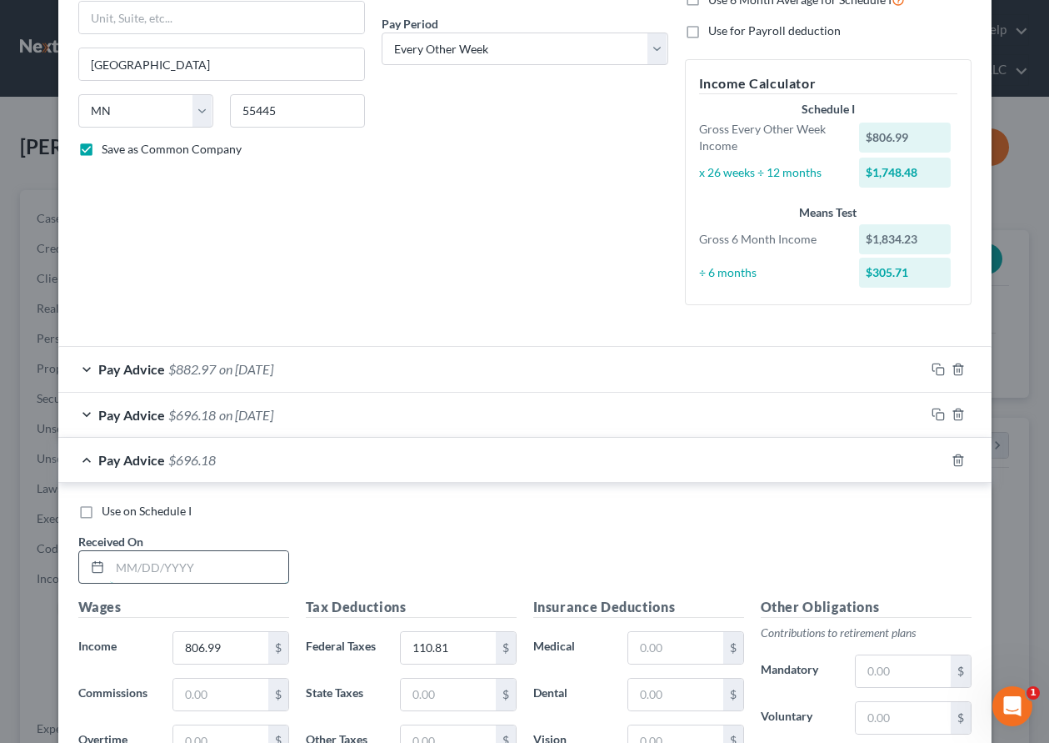
click at [133, 567] on input "text" at bounding box center [199, 567] width 178 height 32
type input "[DATE]"
type input "769.86"
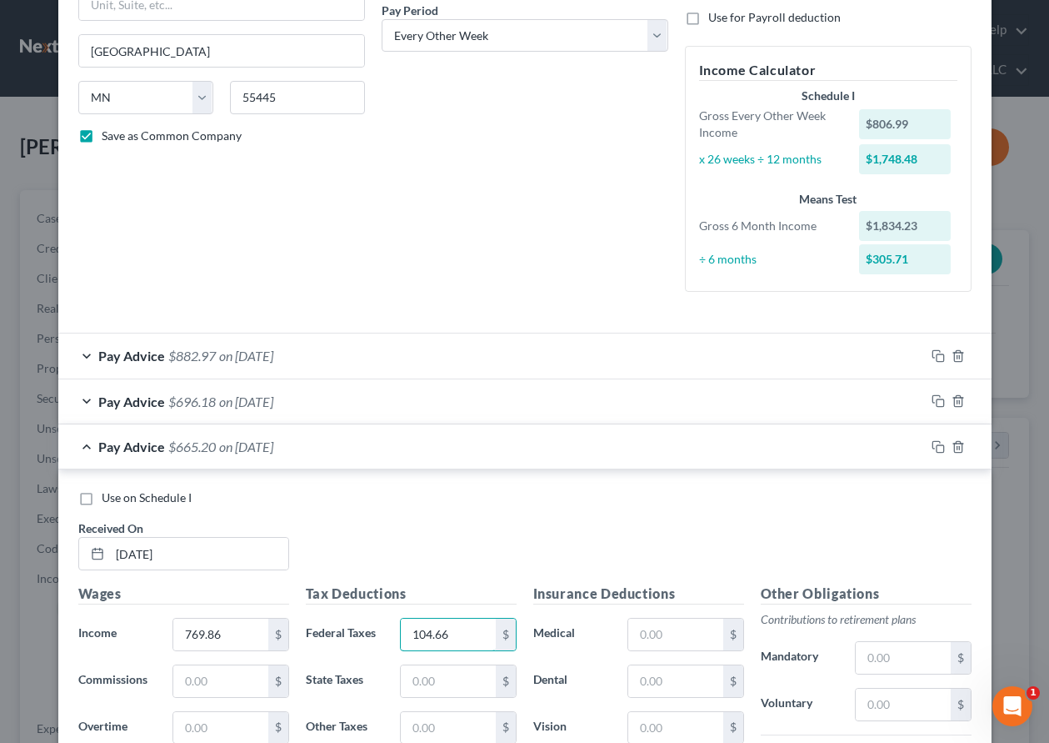
type input "104.66"
click at [937, 445] on rect "button" at bounding box center [941, 449] width 8 height 8
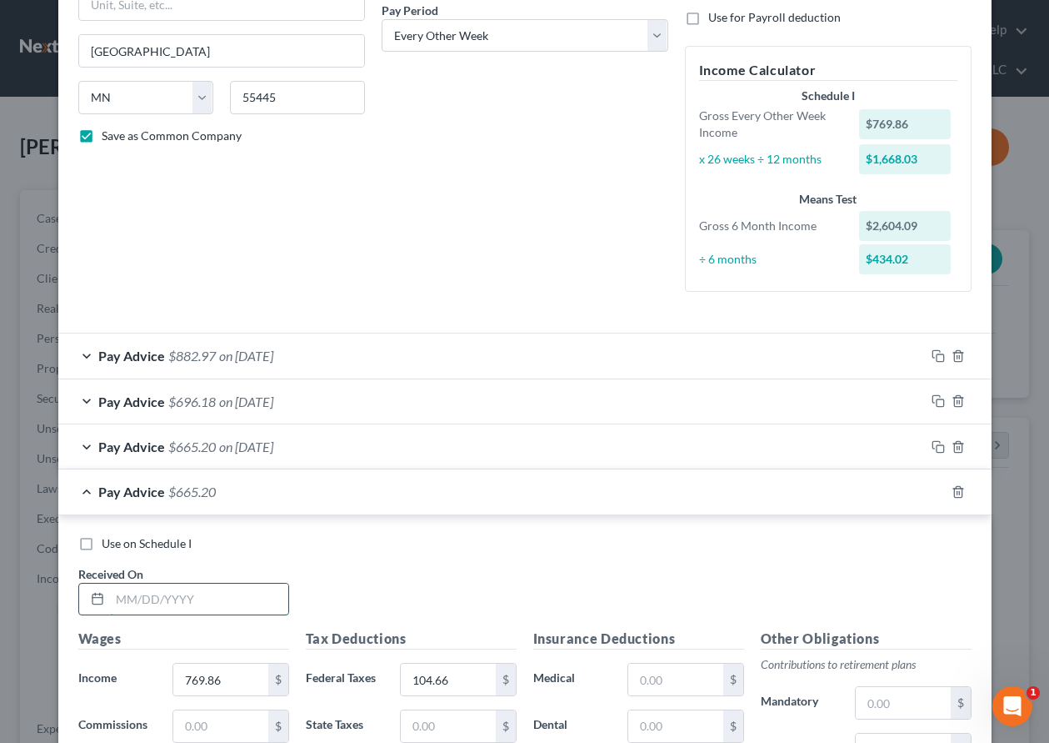
click at [198, 591] on input "text" at bounding box center [199, 599] width 178 height 32
type input "[DATE]"
type input "428.97"
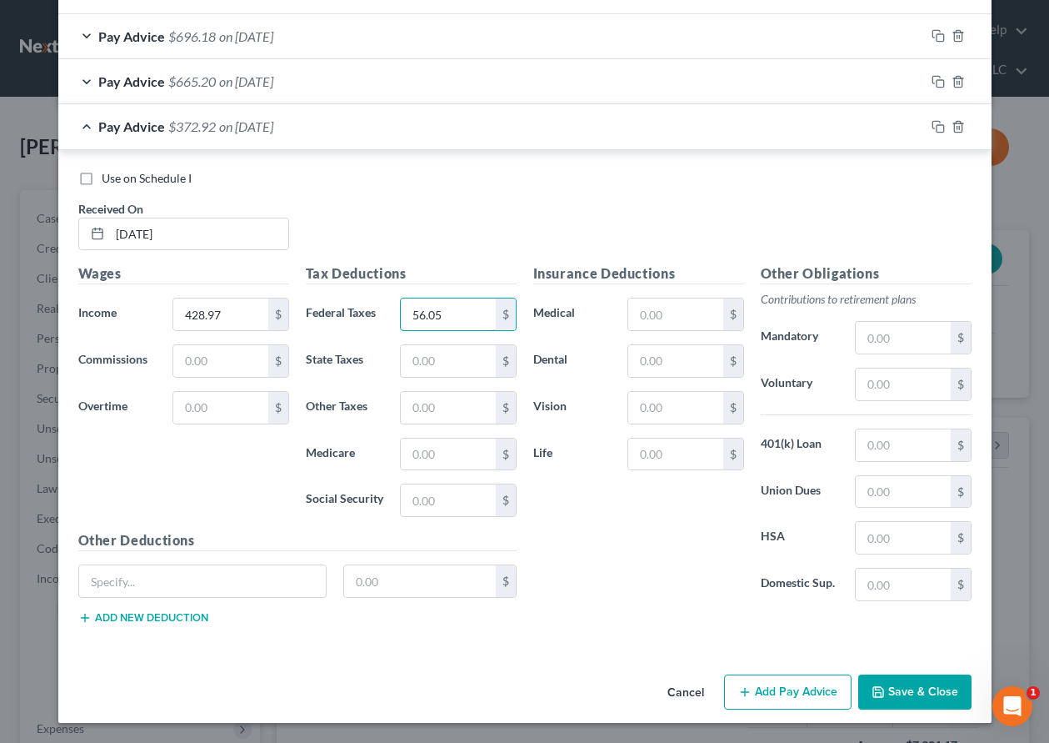
type input "56.05"
click at [230, 38] on span "on [DATE]" at bounding box center [246, 36] width 54 height 16
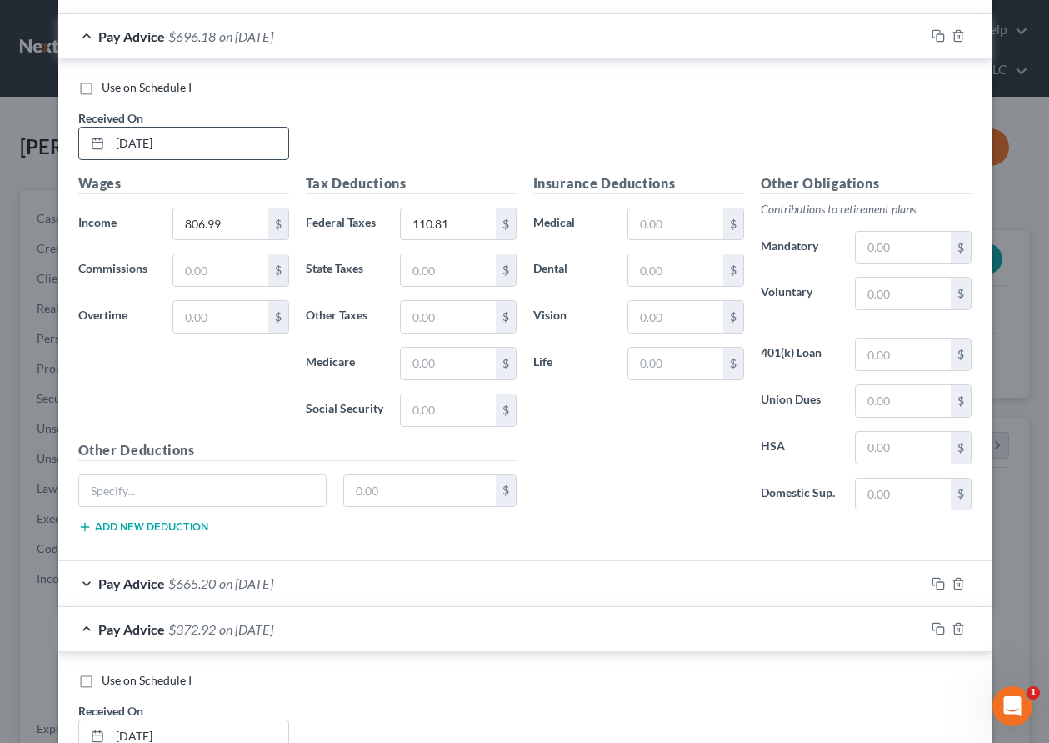
drag, startPoint x: 189, startPoint y: 143, endPoint x: 93, endPoint y: 136, distance: 96.9
click at [93, 136] on div "[DATE]" at bounding box center [183, 143] width 211 height 33
type input "[DATE]"
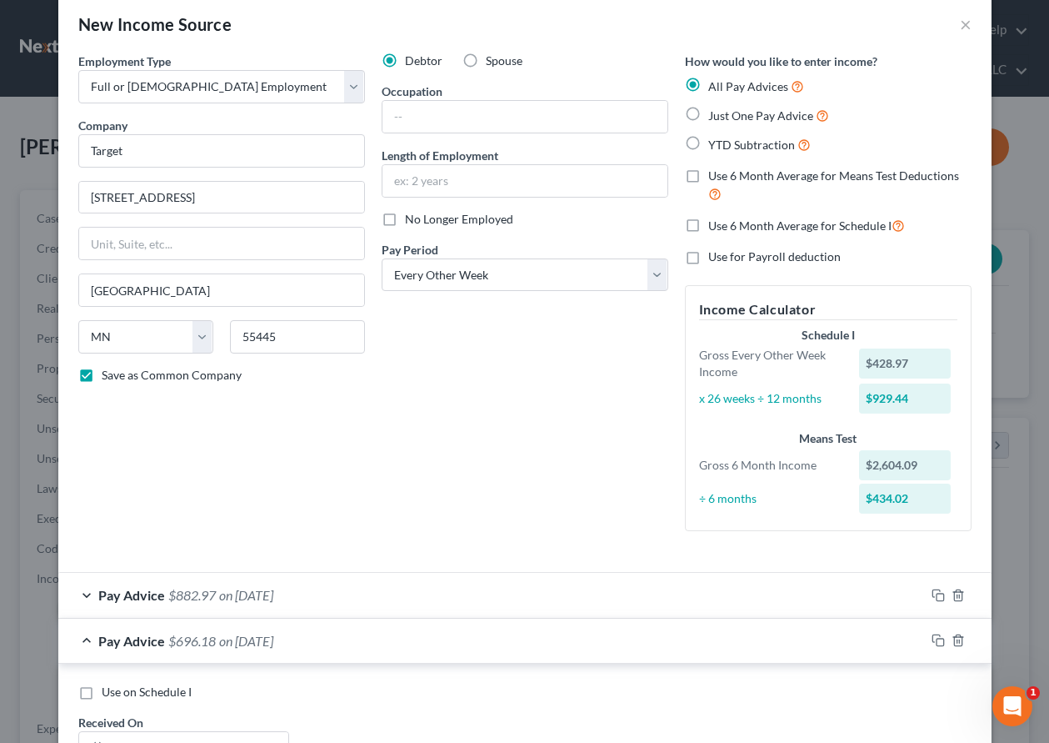
scroll to position [0, 0]
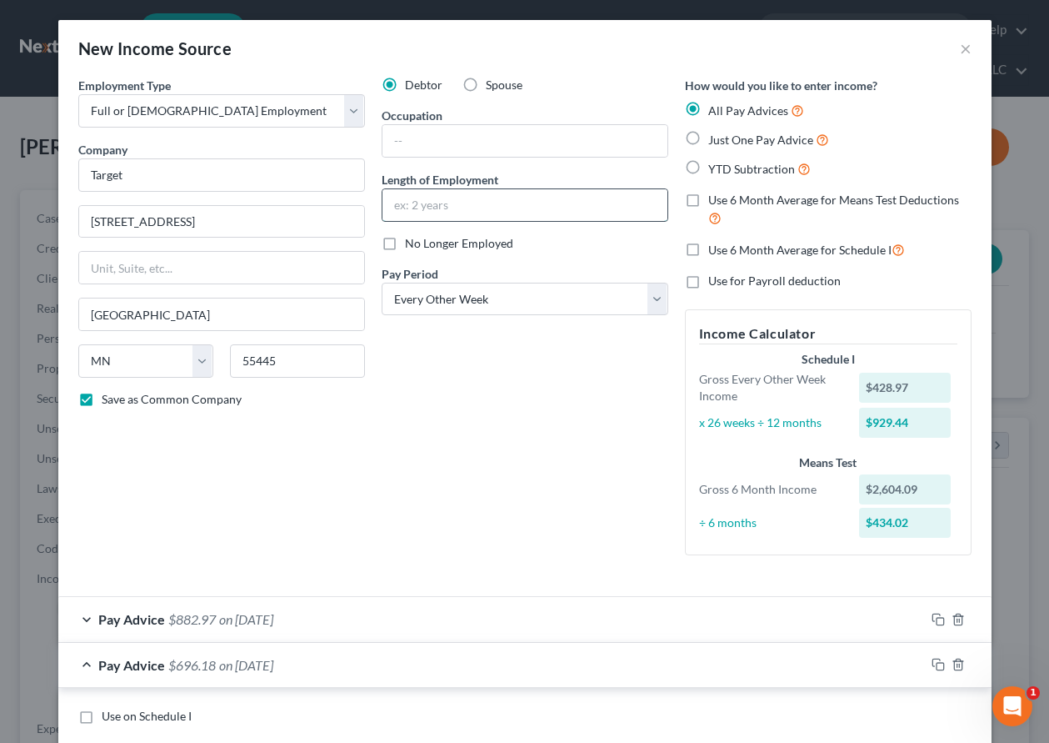
click at [479, 206] on input "text" at bounding box center [525, 205] width 285 height 32
type input "2 months"
click at [503, 418] on div "Debtor Spouse Occupation Length of Employment 2 months No Longer Employed Pay P…" at bounding box center [524, 323] width 303 height 492
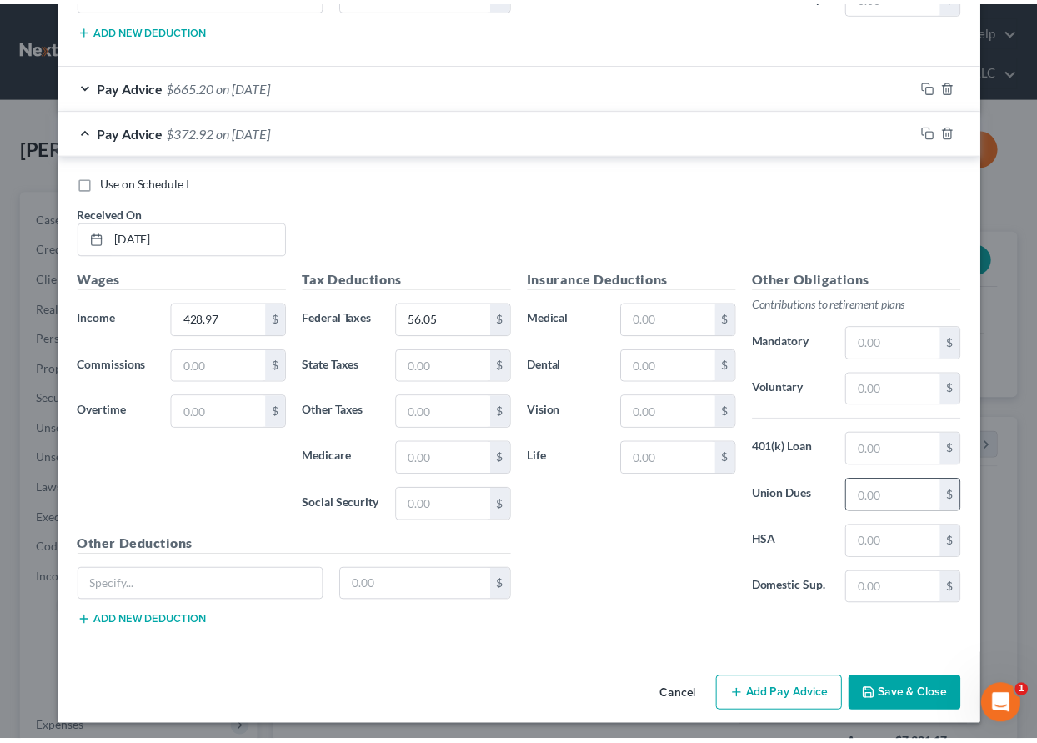
scroll to position [1130, 0]
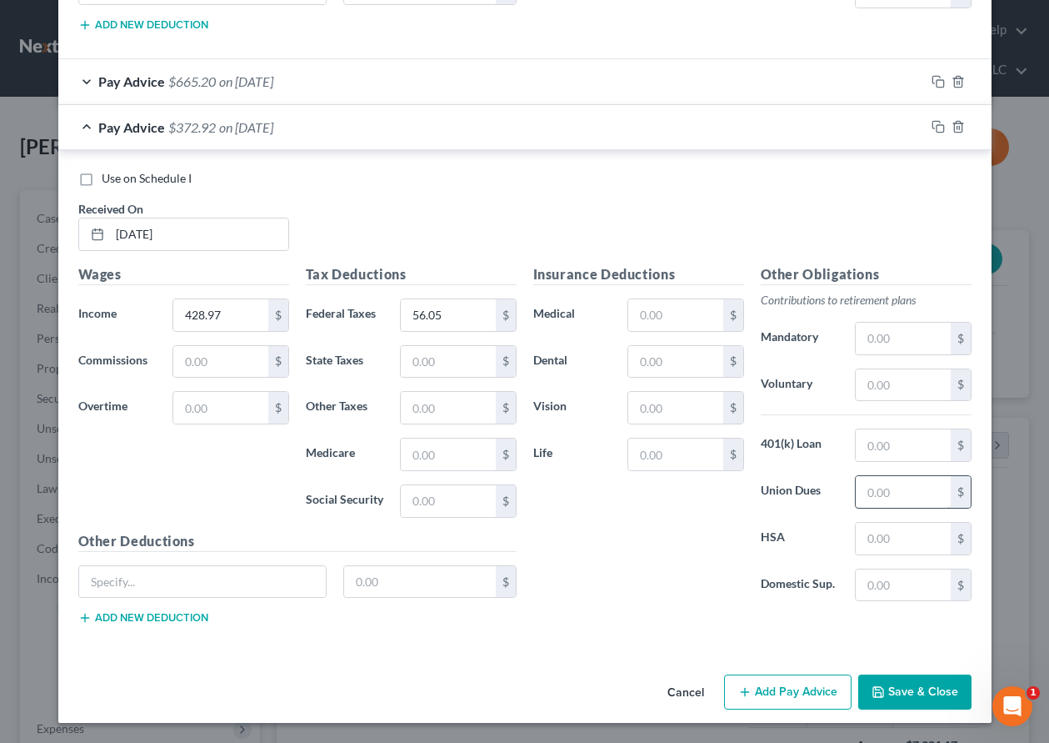
click at [920, 706] on button "Save & Close" at bounding box center [914, 691] width 113 height 35
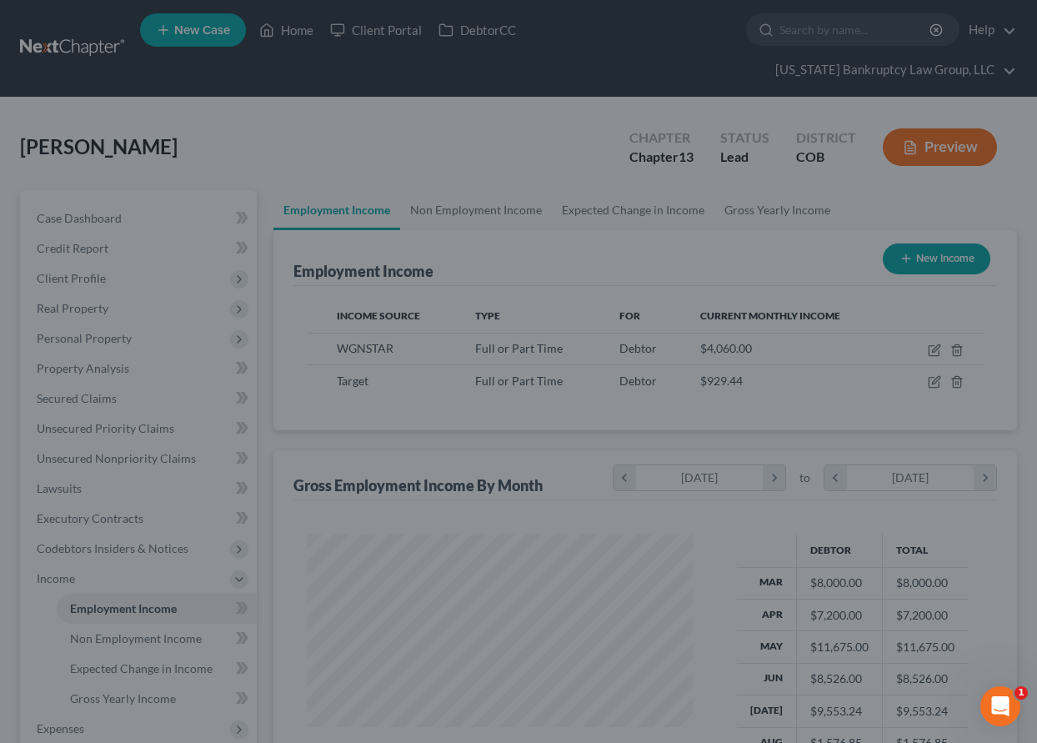
scroll to position [833071, 832955]
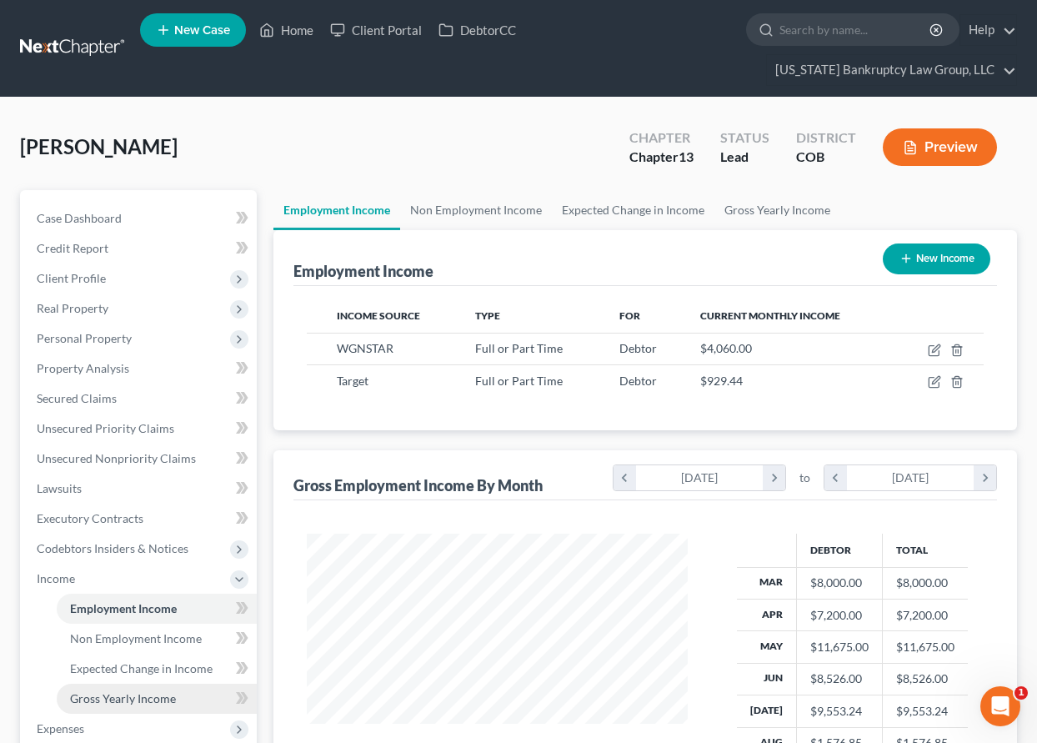
click at [144, 700] on span "Gross Yearly Income" at bounding box center [123, 698] width 106 height 14
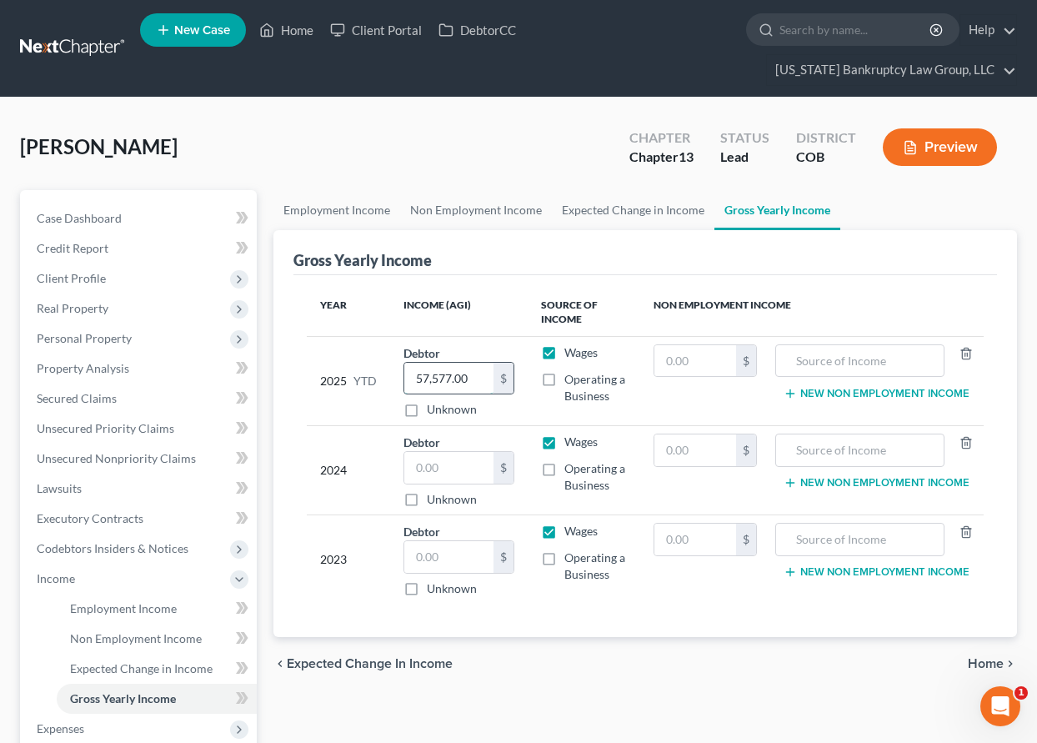
click at [478, 377] on input "57,577.00" at bounding box center [448, 379] width 89 height 32
type input "60,610.06"
click at [84, 312] on span "Real Property" at bounding box center [73, 308] width 72 height 14
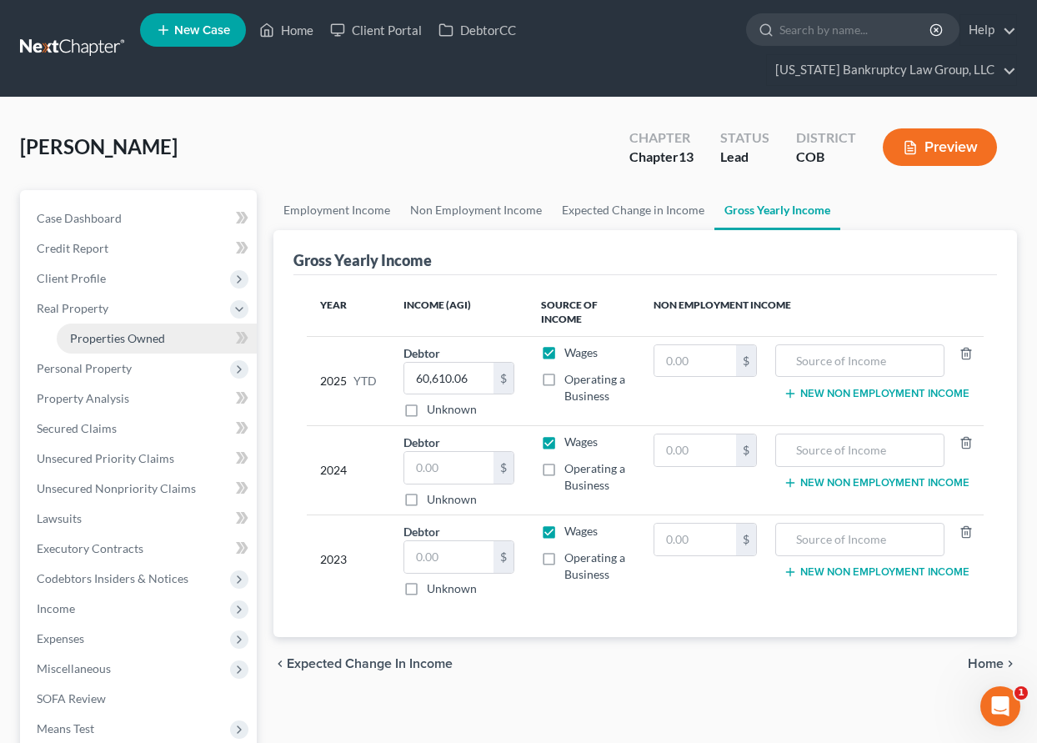
click at [86, 338] on span "Properties Owned" at bounding box center [117, 338] width 95 height 14
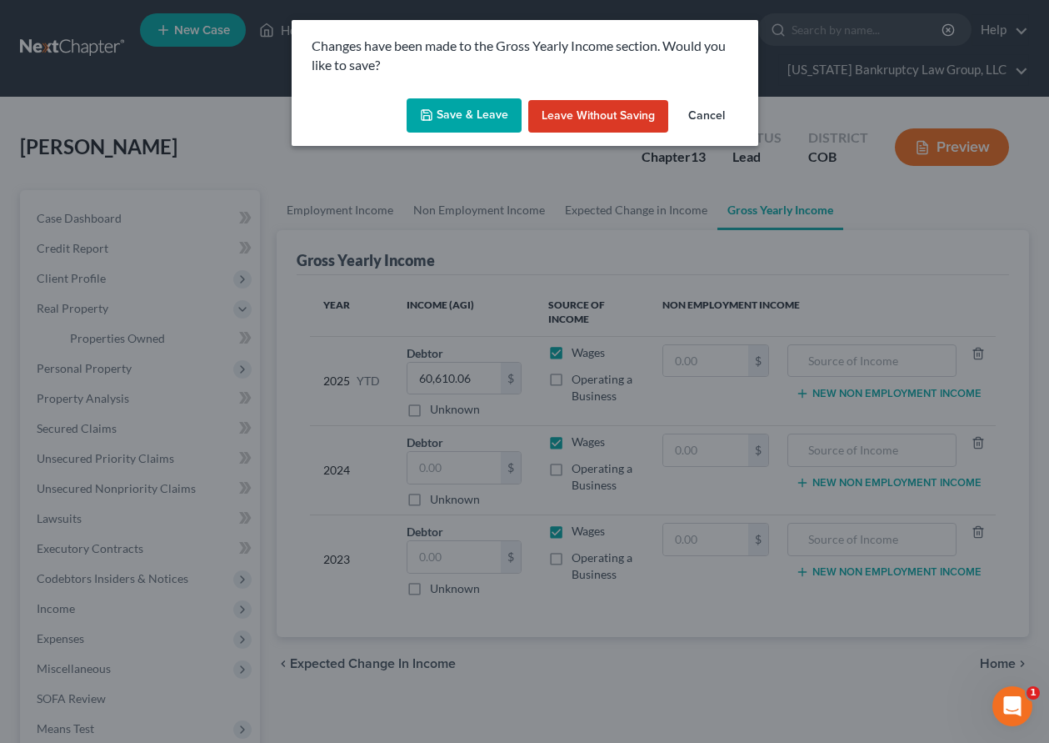
click at [433, 111] on icon "button" at bounding box center [426, 114] width 13 height 13
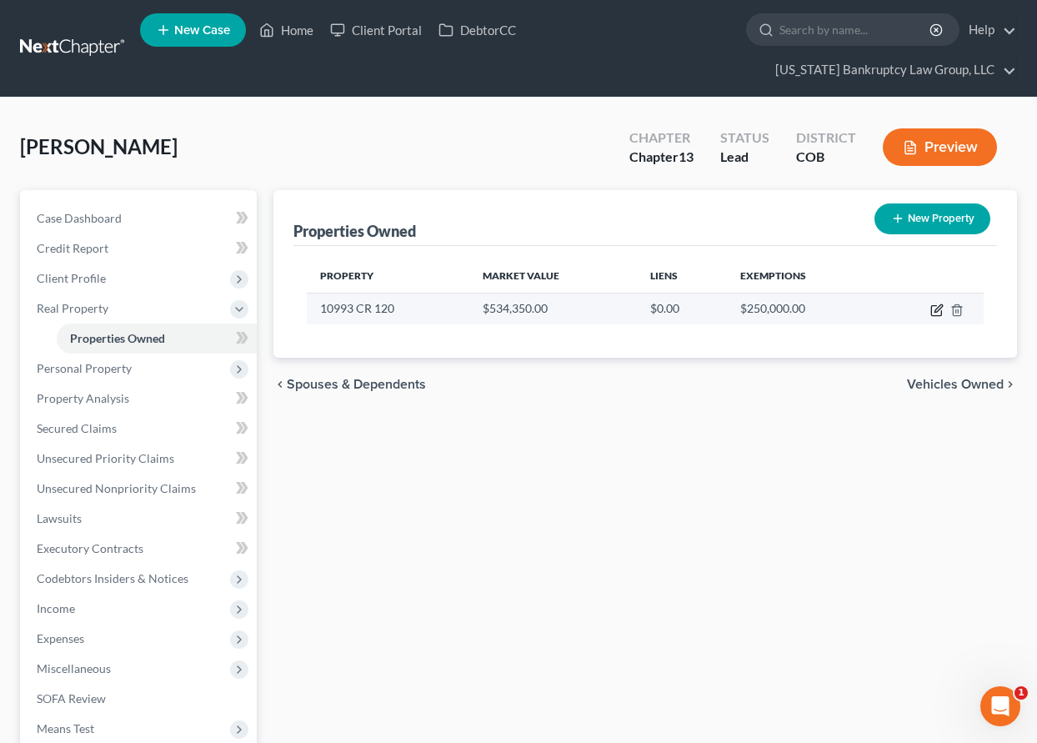
click at [934, 315] on icon "button" at bounding box center [936, 311] width 10 height 10
select select "5"
select select "62"
select select "3"
select select "1"
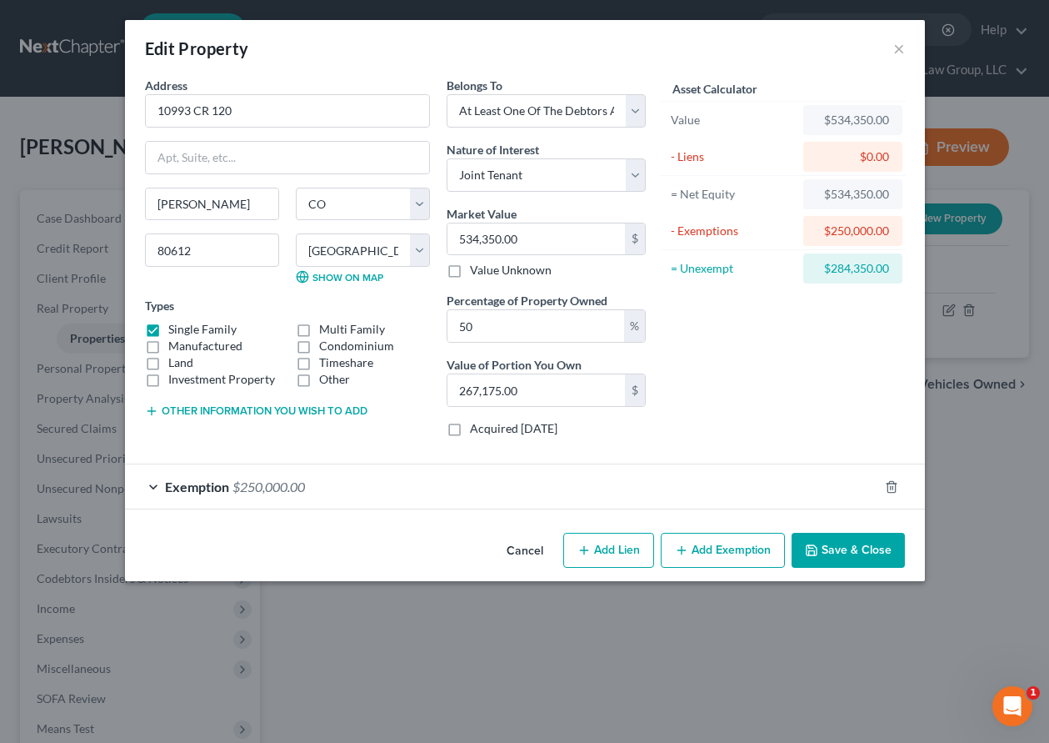
click at [470, 424] on label "Acquired [DATE]" at bounding box center [514, 428] width 88 height 17
click at [477, 424] on input "Acquired [DATE]" at bounding box center [482, 425] width 11 height 11
checkbox input "true"
click at [858, 545] on button "Save & Close" at bounding box center [848, 550] width 113 height 35
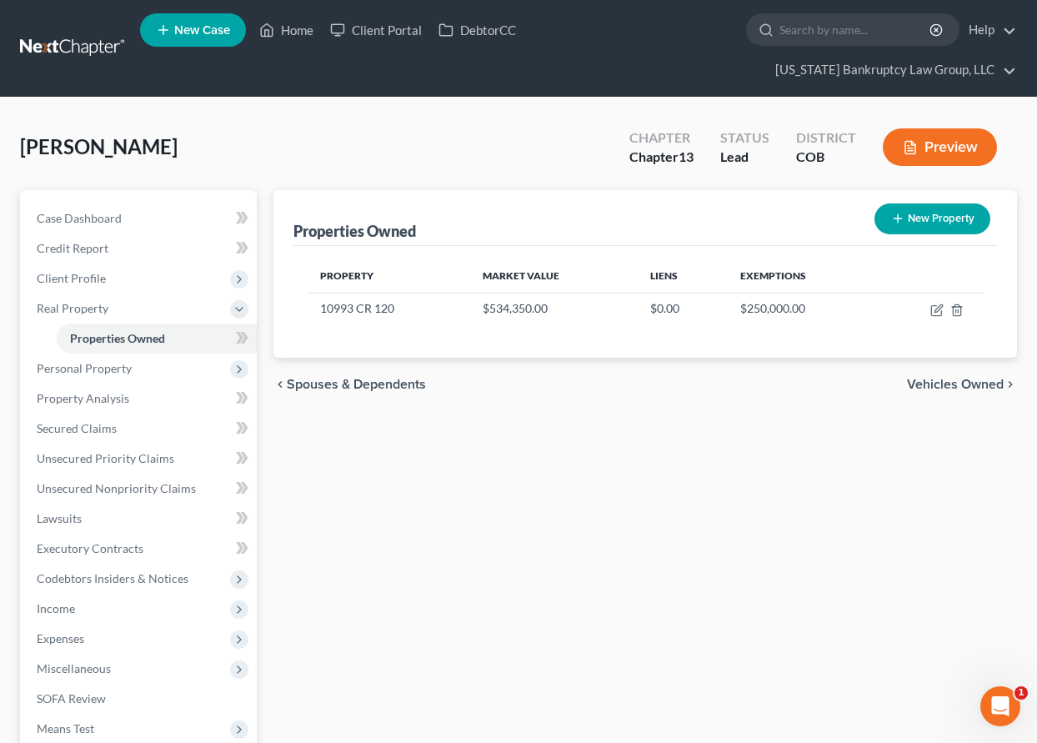
click at [578, 59] on ul "New Case Home Client Portal DebtorCC - No Result - See all results Or Press Ent…" at bounding box center [578, 48] width 877 height 80
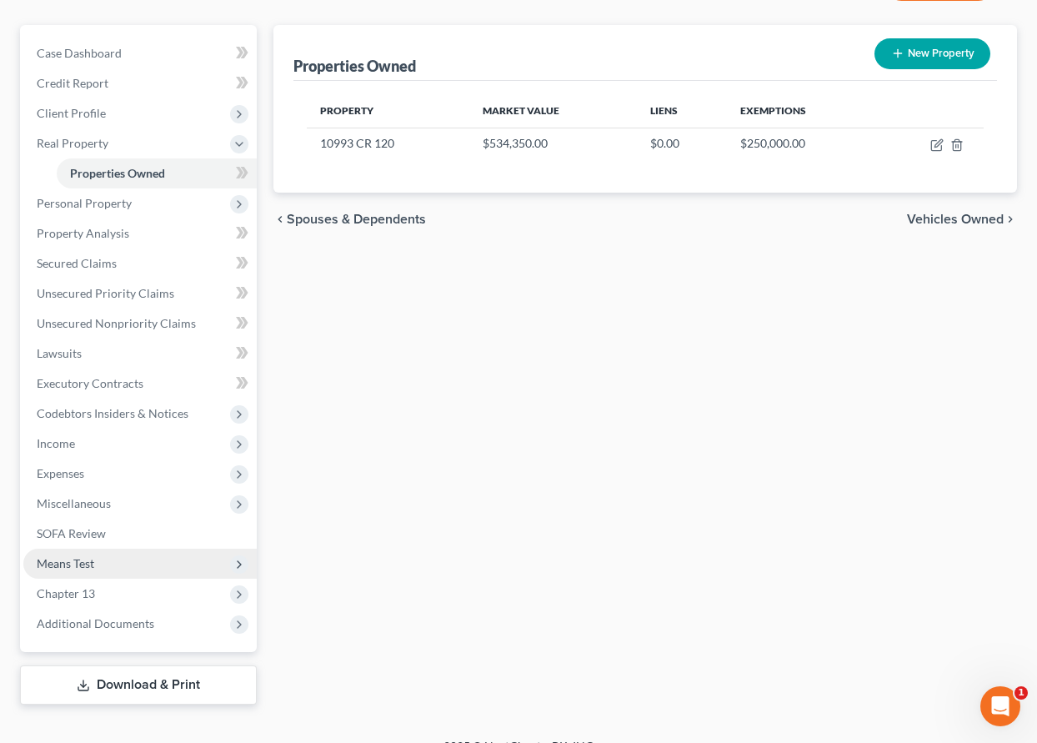
scroll to position [167, 0]
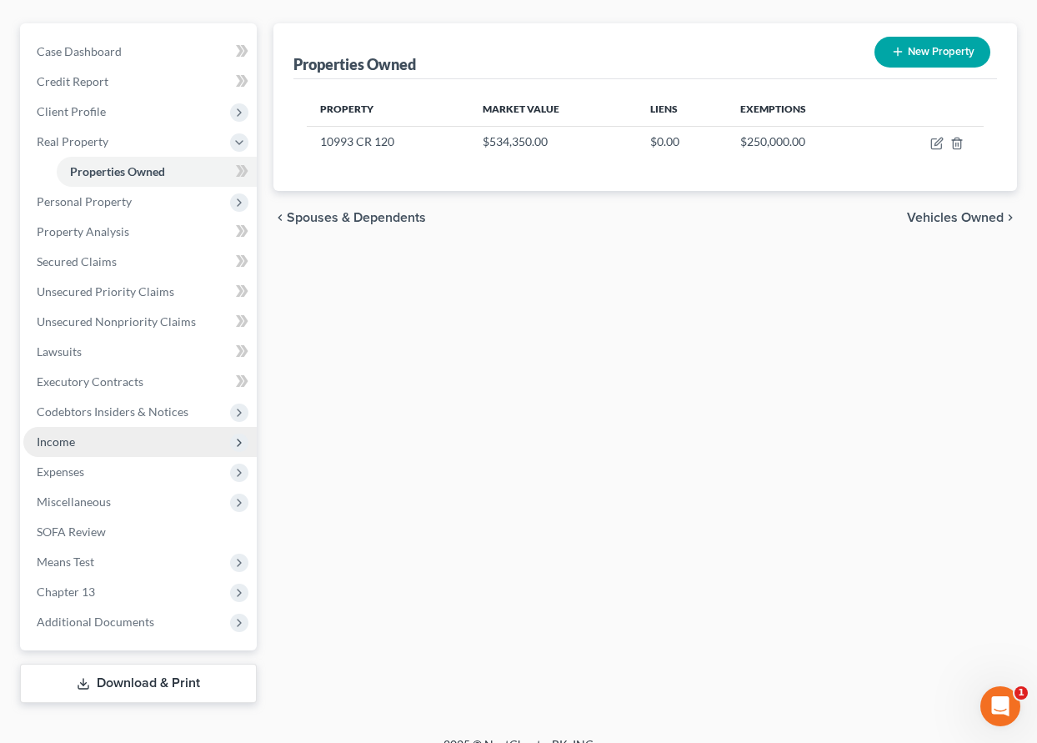
click at [58, 439] on span "Income" at bounding box center [56, 441] width 38 height 14
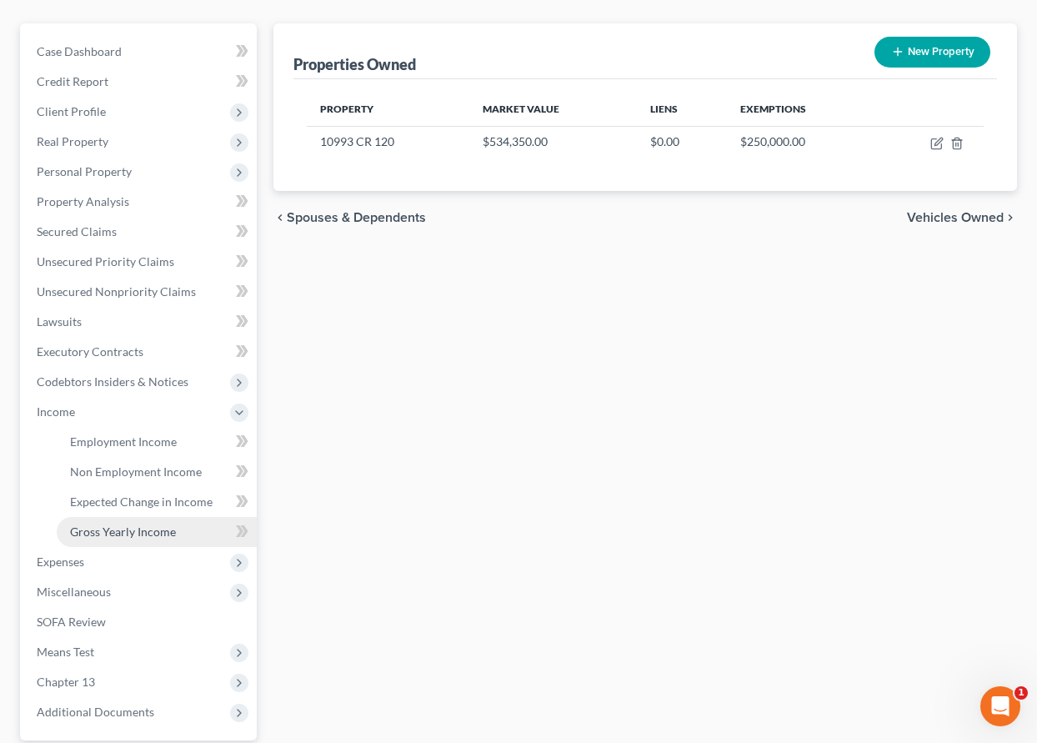
click at [129, 533] on span "Gross Yearly Income" at bounding box center [123, 531] width 106 height 14
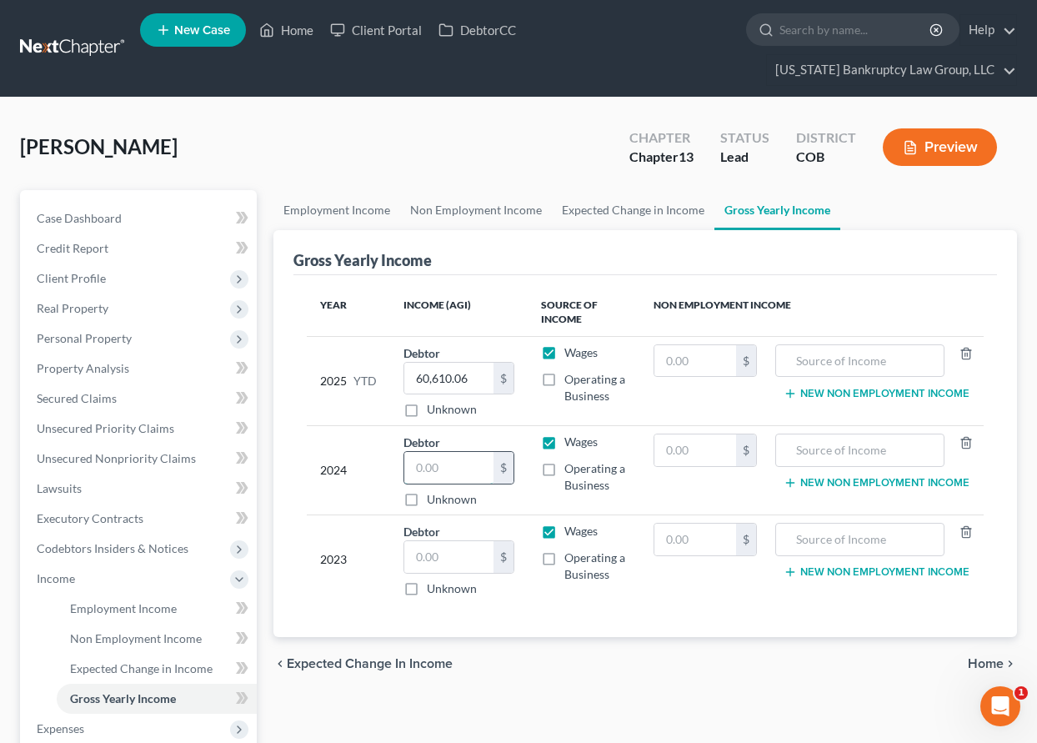
click at [448, 468] on input "text" at bounding box center [448, 468] width 89 height 32
type input "70,339"
drag, startPoint x: 464, startPoint y: 556, endPoint x: 473, endPoint y: 553, distance: 9.5
click at [464, 555] on input "text" at bounding box center [448, 557] width 89 height 32
type input "95,048"
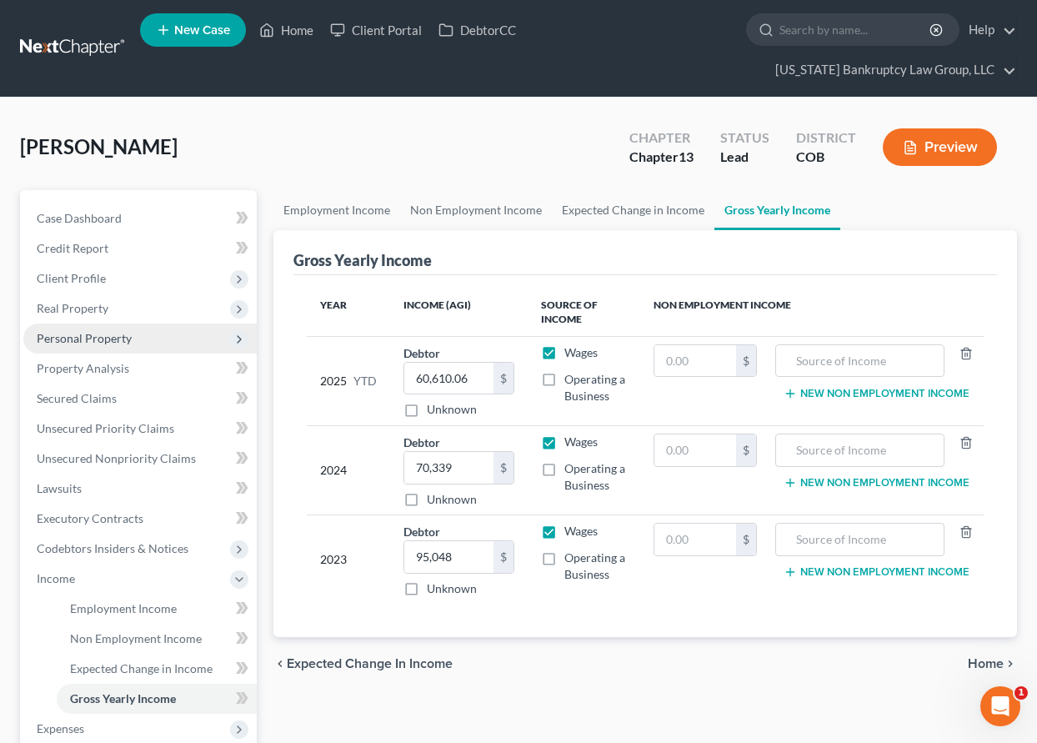
click at [108, 338] on span "Personal Property" at bounding box center [84, 338] width 95 height 14
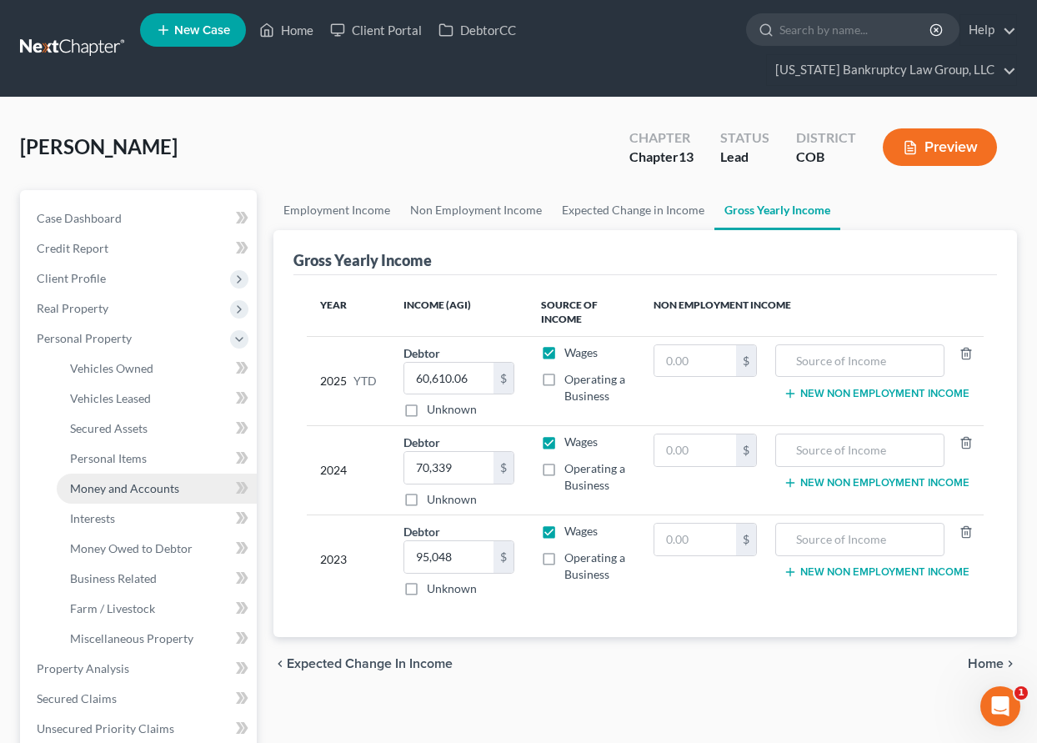
click at [126, 489] on span "Money and Accounts" at bounding box center [124, 488] width 109 height 14
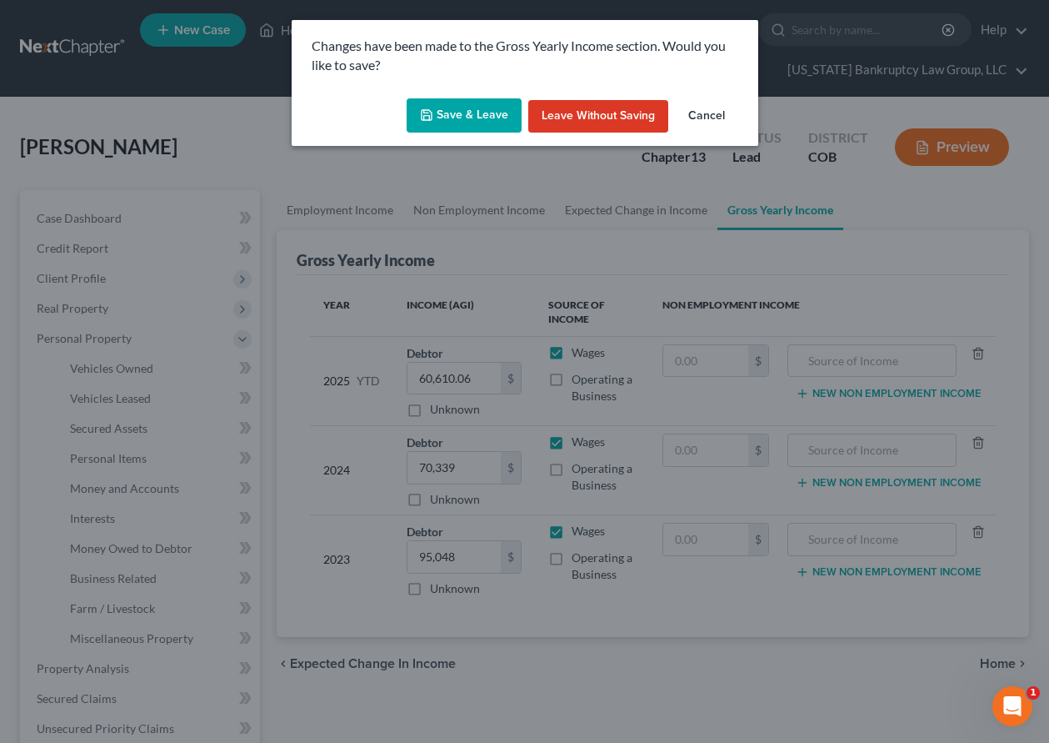
click at [498, 118] on button "Save & Leave" at bounding box center [464, 115] width 115 height 35
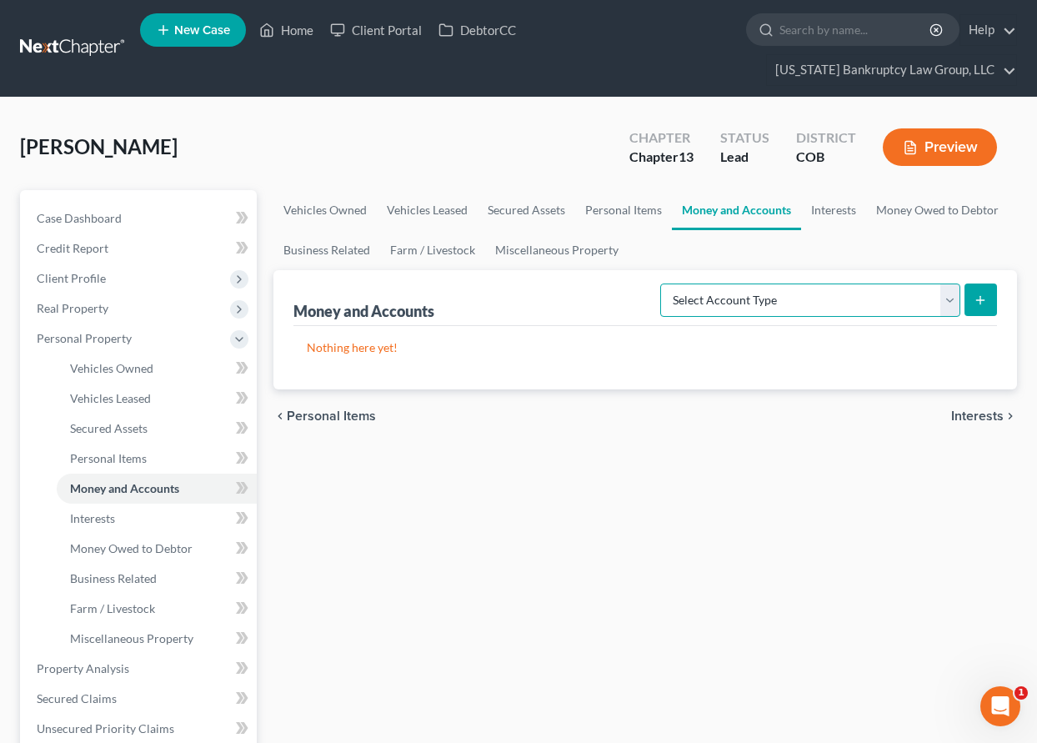
click at [843, 303] on select "Select Account Type Brokerage Cash on Hand Certificates of Deposit Checking Acc…" at bounding box center [810, 299] width 300 height 33
select select "checking"
click at [663, 283] on select "Select Account Type Brokerage Cash on Hand Certificates of Deposit Checking Acc…" at bounding box center [810, 299] width 300 height 33
click at [987, 301] on icon "submit" at bounding box center [979, 299] width 13 height 13
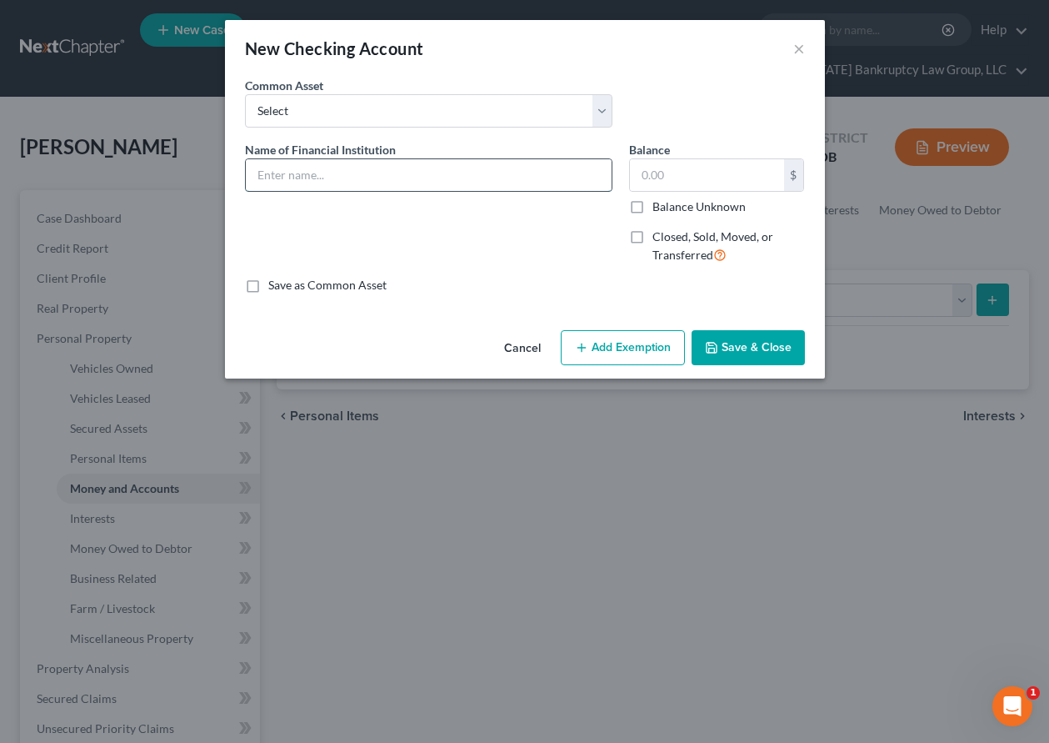
click at [267, 176] on input "text" at bounding box center [429, 175] width 366 height 32
click at [299, 175] on input "text" at bounding box center [429, 175] width 366 height 32
type input "Chime #3692"
click at [659, 198] on input "Balance Unknown" at bounding box center [664, 203] width 11 height 11
checkbox input "true"
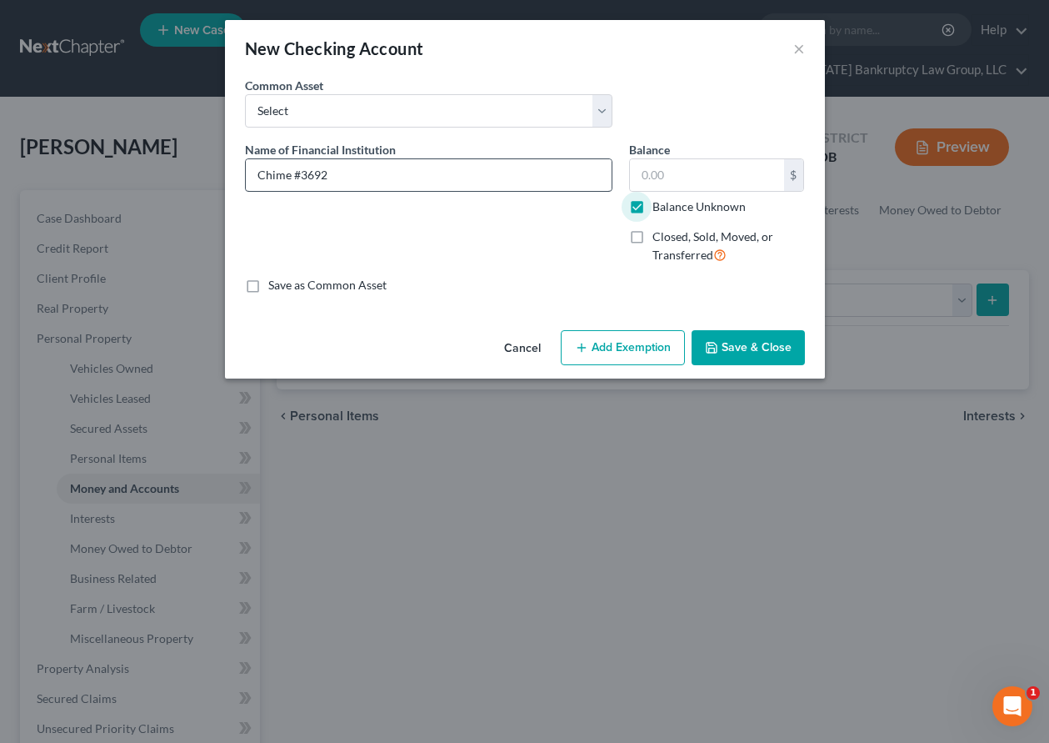
type input "0.00"
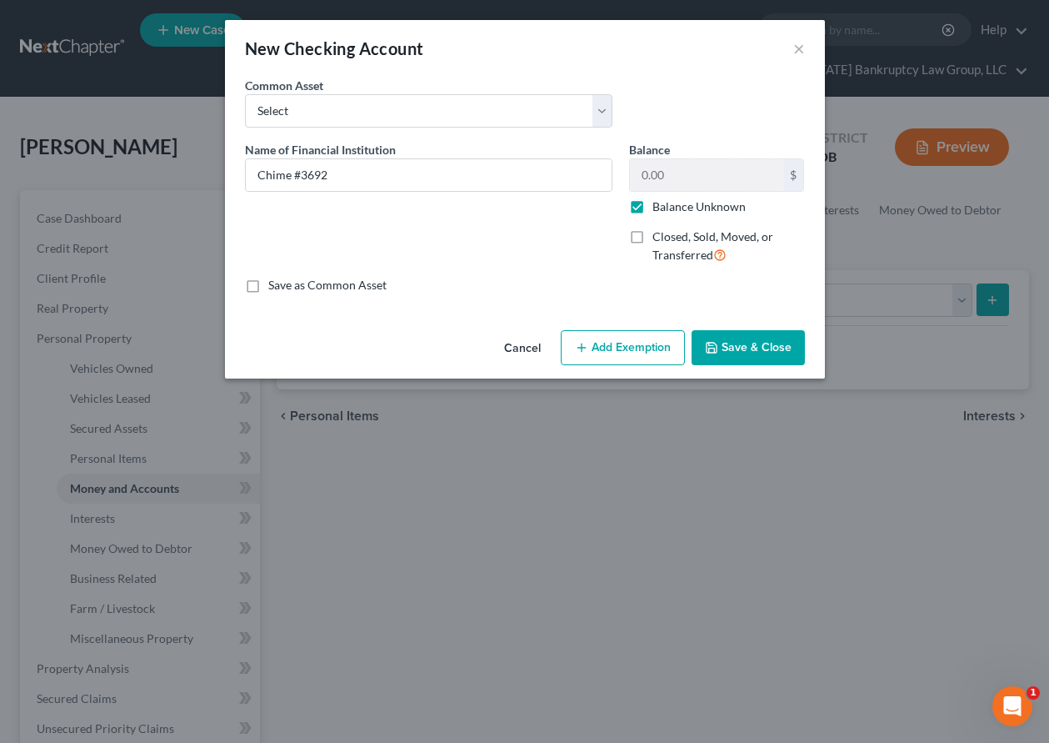
click at [654, 340] on button "Add Exemption" at bounding box center [623, 347] width 124 height 35
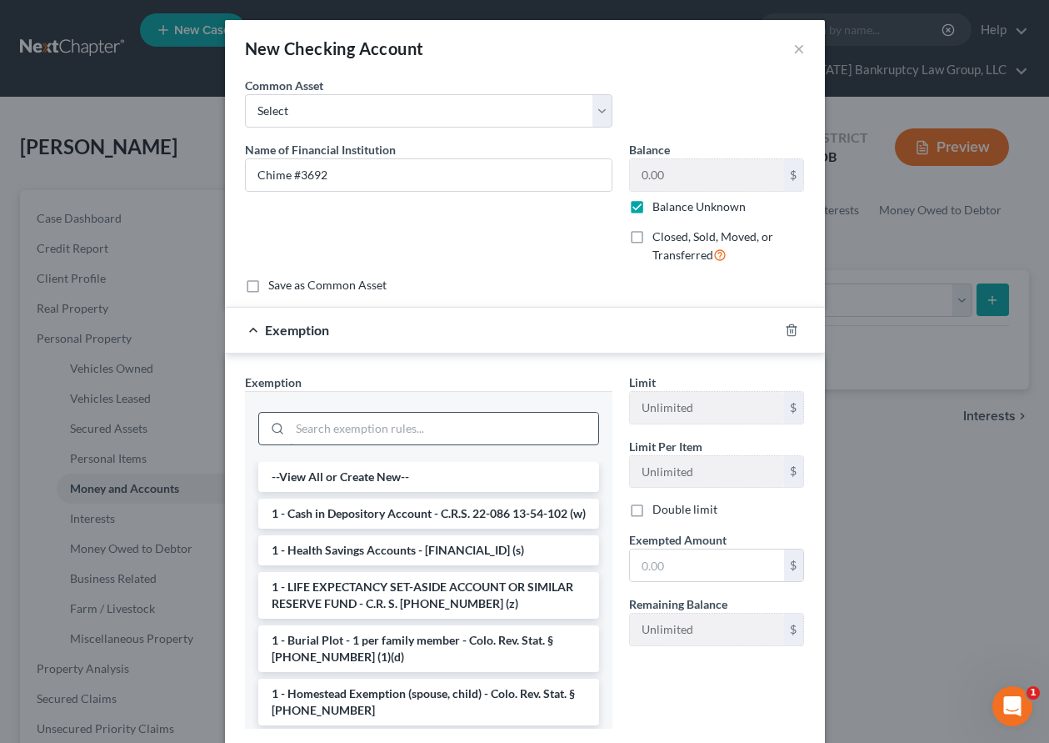
click at [450, 426] on input "search" at bounding box center [444, 429] width 308 height 32
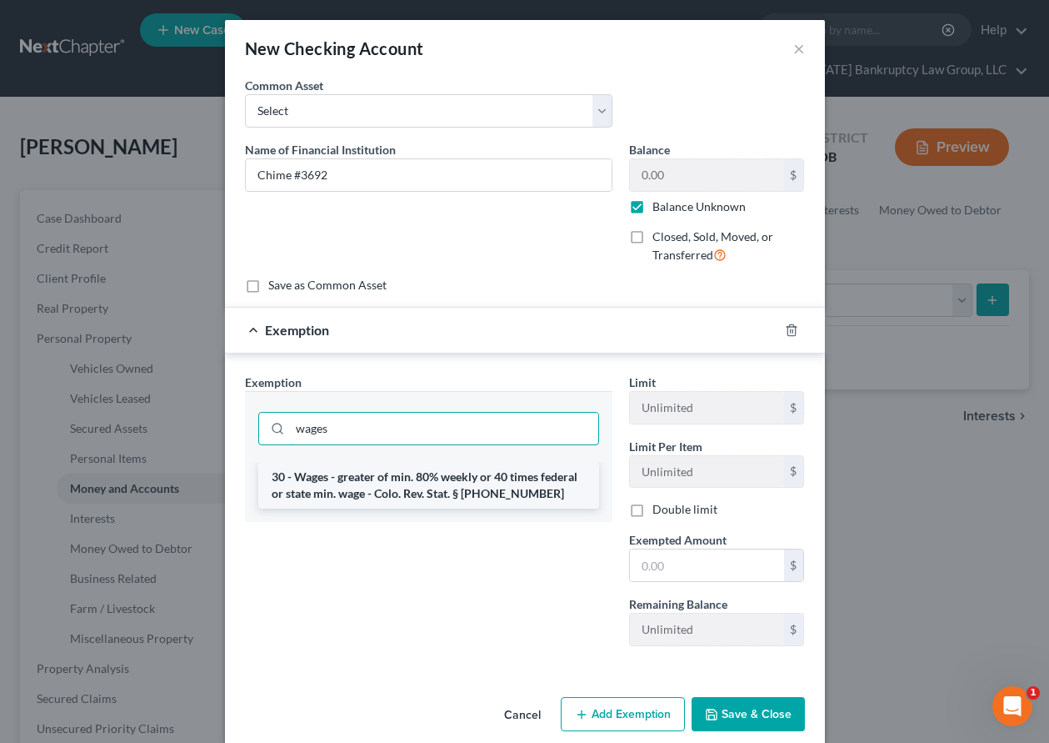
type input "wages"
click at [418, 485] on li "30 - Wages - greater of min. 80% weekly or 40 times federal or state min. wage …" at bounding box center [428, 485] width 341 height 47
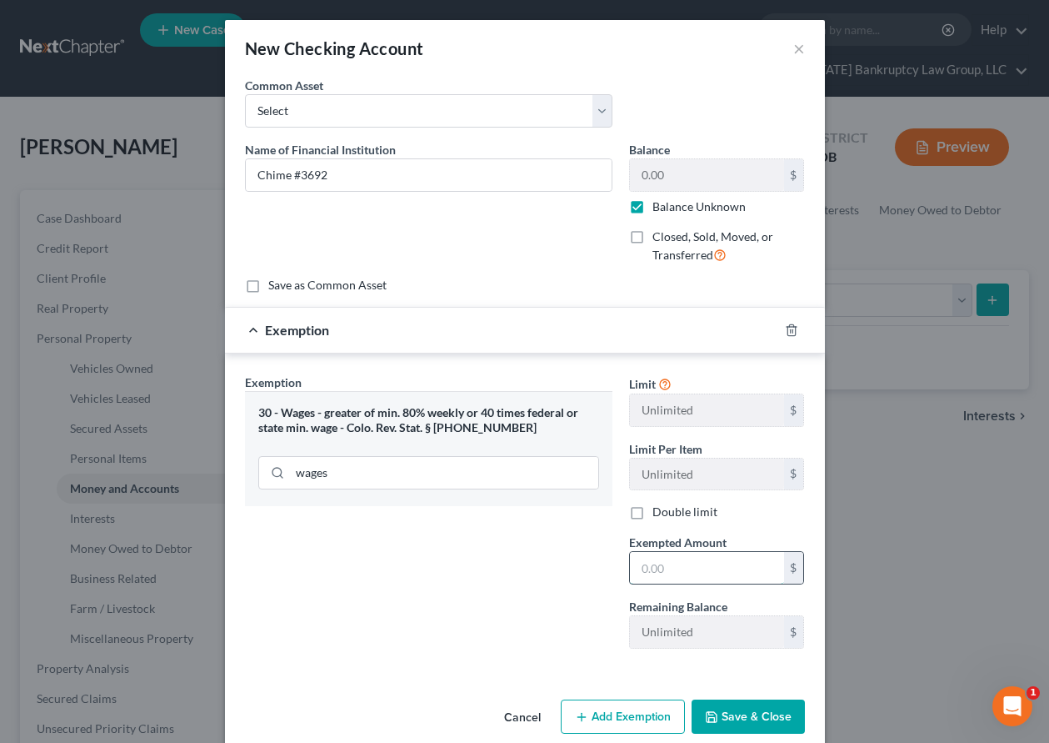
click at [686, 573] on input "text" at bounding box center [707, 568] width 154 height 32
type input "80"
click at [728, 720] on button "Save & Close" at bounding box center [748, 716] width 113 height 35
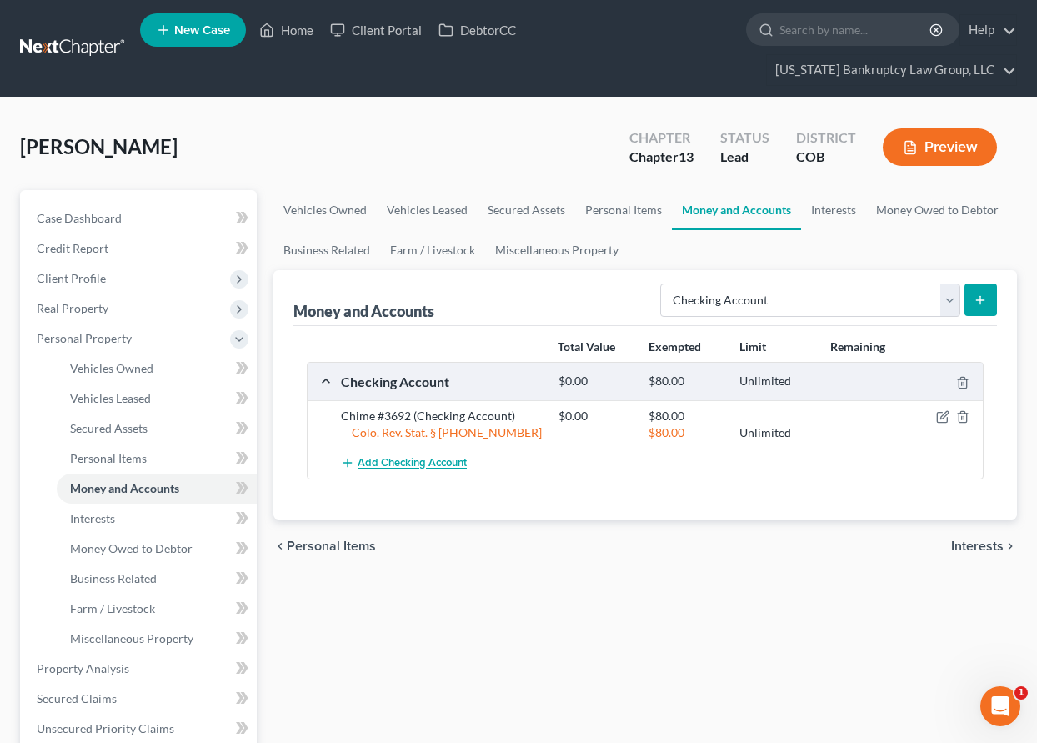
click at [436, 462] on span "Add Checking Account" at bounding box center [412, 463] width 109 height 13
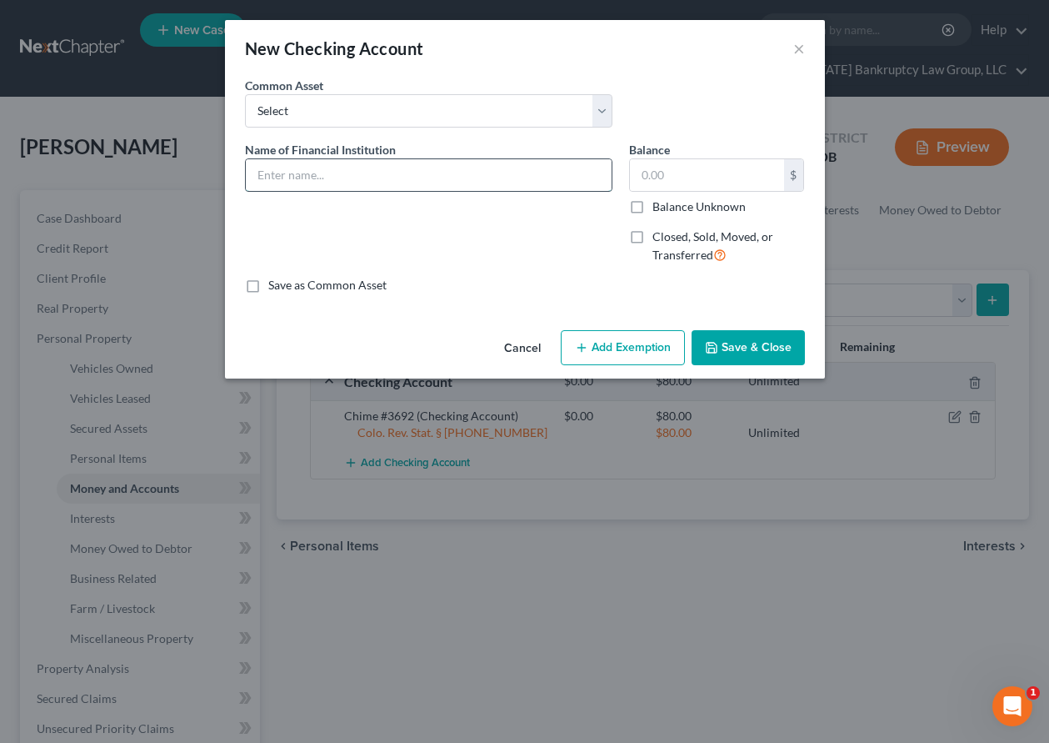
click at [407, 170] on input "text" at bounding box center [429, 175] width 366 height 32
type input "Elevations Credit Union #56-08"
click at [653, 208] on label "Balance Unknown" at bounding box center [699, 206] width 93 height 17
click at [659, 208] on input "Balance Unknown" at bounding box center [664, 203] width 11 height 11
checkbox input "true"
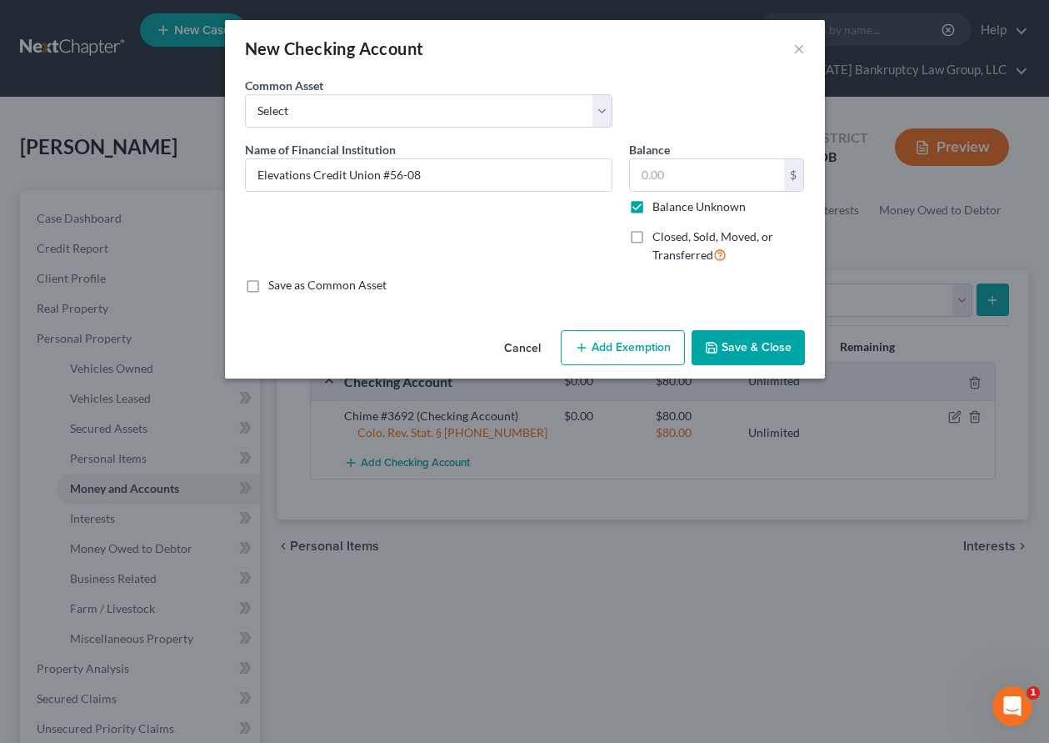
type input "0.00"
click at [646, 355] on button "Add Exemption" at bounding box center [623, 347] width 124 height 35
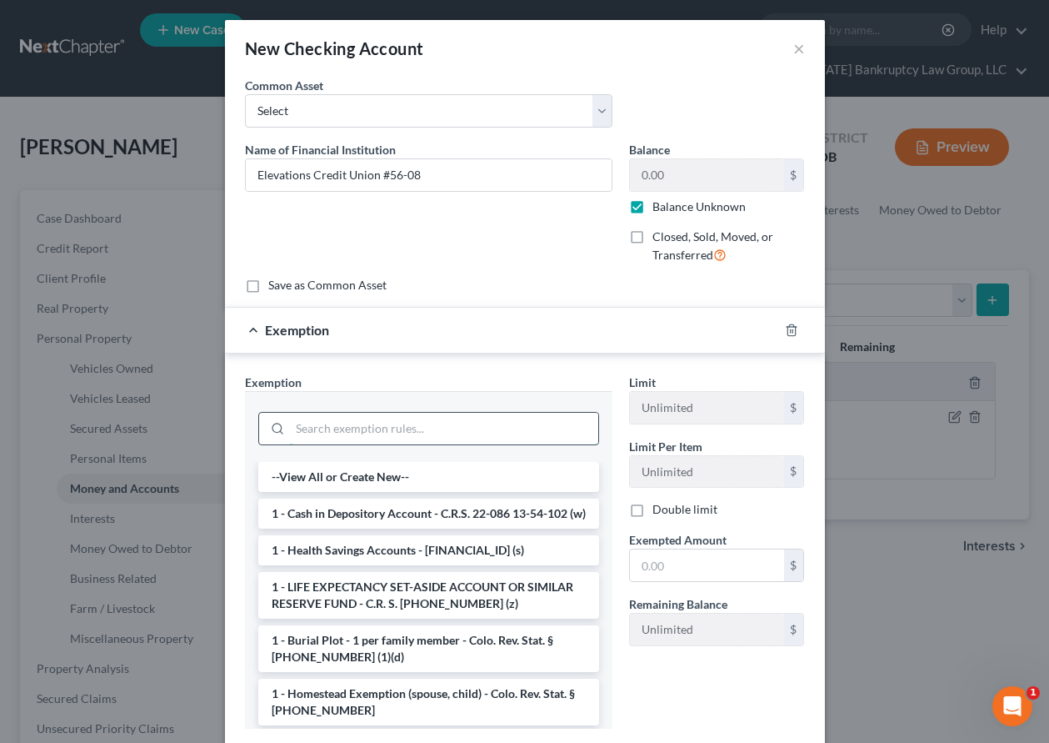
click at [458, 436] on input "search" at bounding box center [444, 429] width 308 height 32
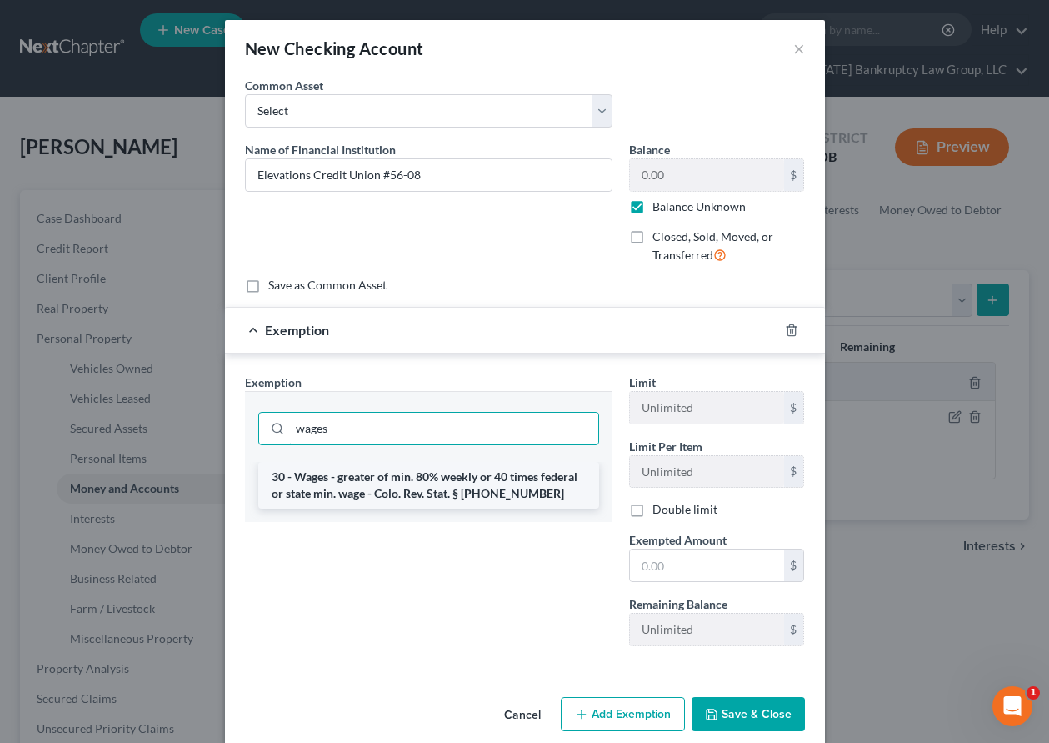
type input "wages"
click at [460, 479] on li "30 - Wages - greater of min. 80% weekly or 40 times federal or state min. wage …" at bounding box center [428, 485] width 341 height 47
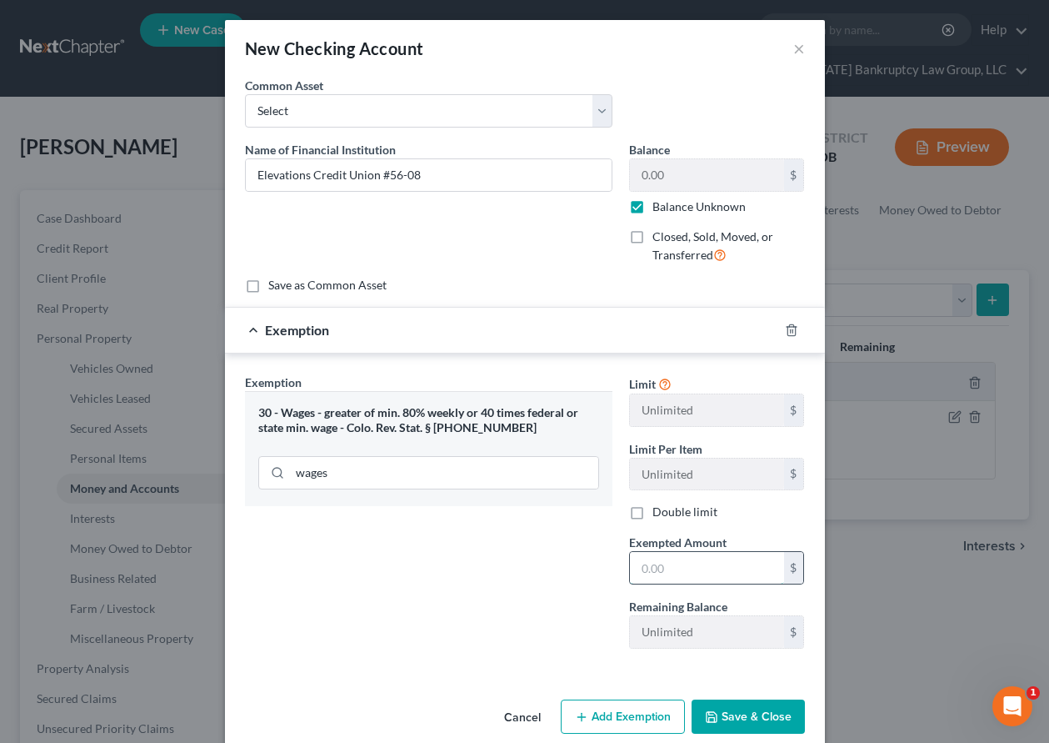
click at [690, 566] on input "text" at bounding box center [707, 568] width 154 height 32
type input "80"
click at [486, 608] on div "Exemption Set must be selected for CA. Exemption * 30 - Wages - greater of min.…" at bounding box center [429, 517] width 384 height 288
click at [770, 720] on button "Save & Close" at bounding box center [748, 716] width 113 height 35
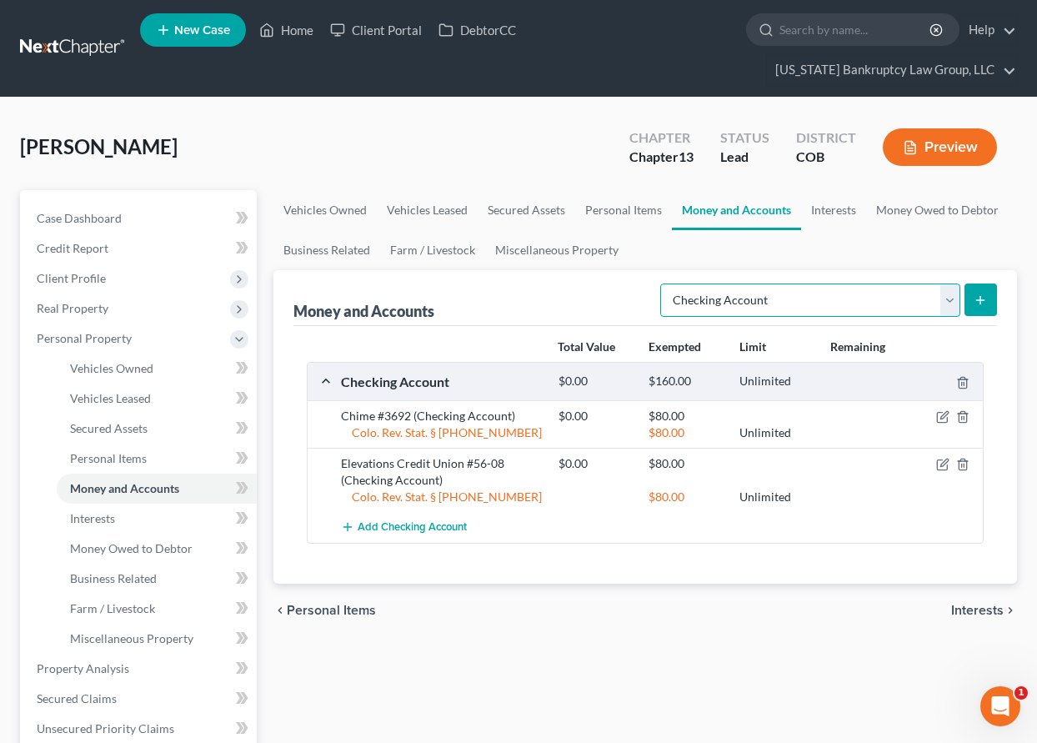
click at [775, 293] on select "Select Account Type Brokerage Cash on Hand Certificates of Deposit Checking Acc…" at bounding box center [810, 299] width 300 height 33
select select "savings"
click at [663, 283] on select "Select Account Type Brokerage Cash on Hand Certificates of Deposit Checking Acc…" at bounding box center [810, 299] width 300 height 33
click at [981, 281] on div "Select Account Type Brokerage Cash on Hand Certificates of Deposit Checking Acc…" at bounding box center [824, 299] width 343 height 44
click at [993, 303] on button "submit" at bounding box center [980, 299] width 33 height 33
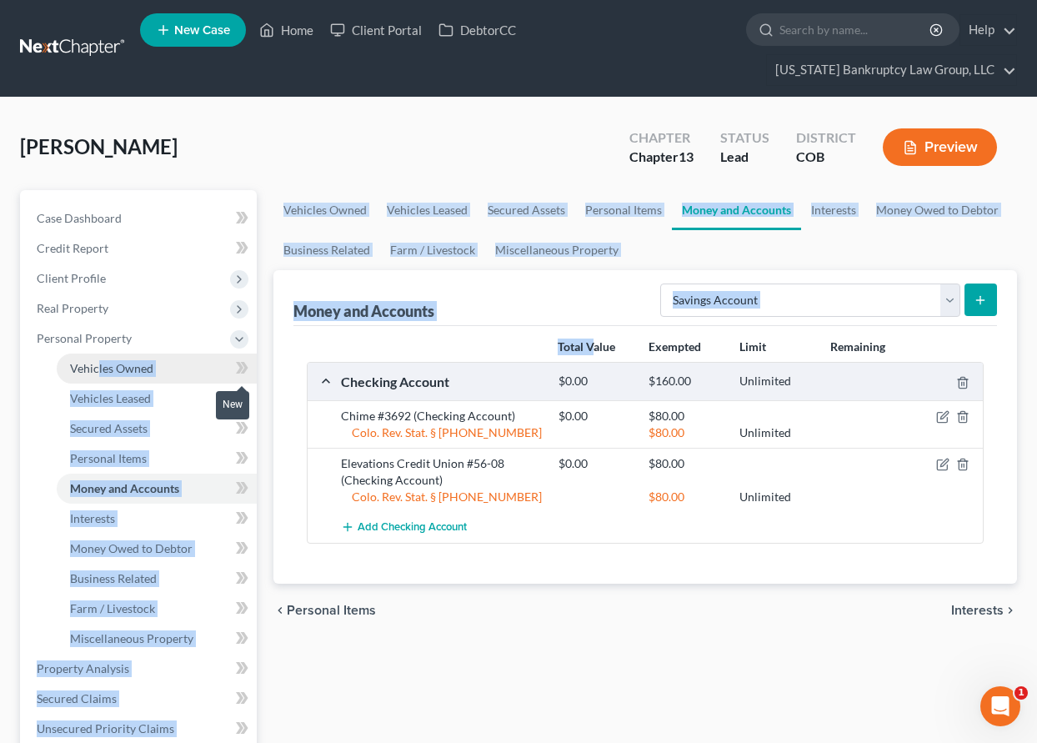
drag, startPoint x: 245, startPoint y: 357, endPoint x: 96, endPoint y: 380, distance: 151.0
click at [99, 382] on div "Petition Navigation Case Dashboard Payments Invoices Payments Payments Credit R…" at bounding box center [518, 664] width 1013 height 949
click at [95, 367] on span "Vehicles Owned" at bounding box center [111, 368] width 83 height 14
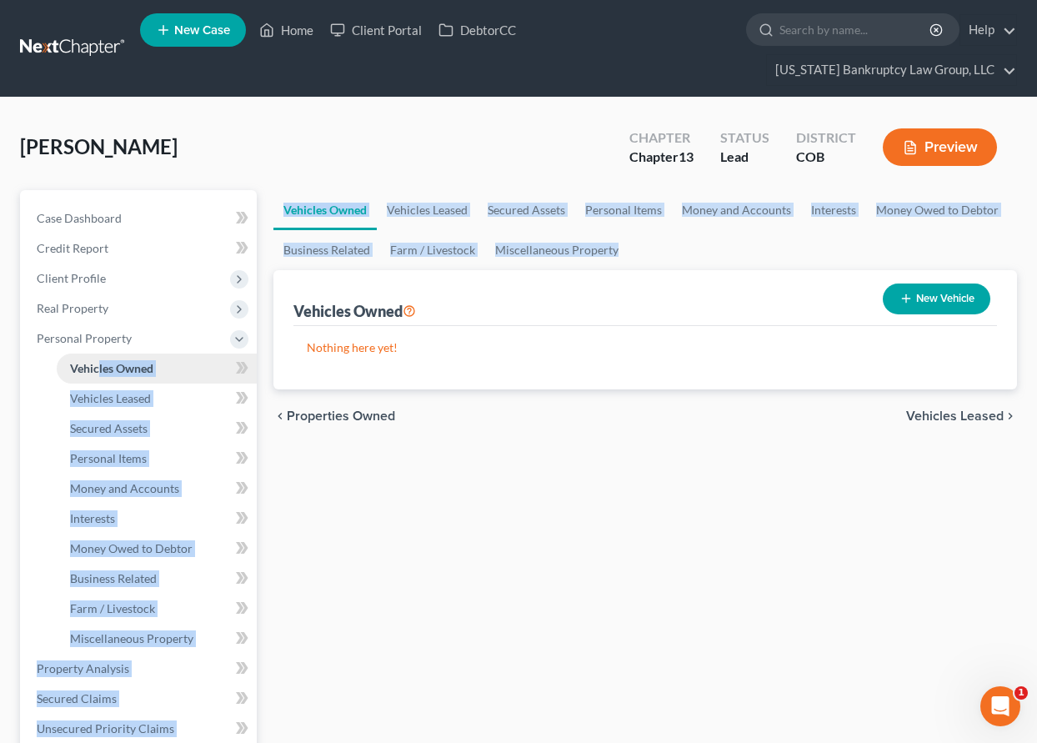
click at [95, 367] on span "Vehicles Owned" at bounding box center [111, 368] width 83 height 14
click at [124, 483] on span "Money and Accounts" at bounding box center [124, 488] width 109 height 14
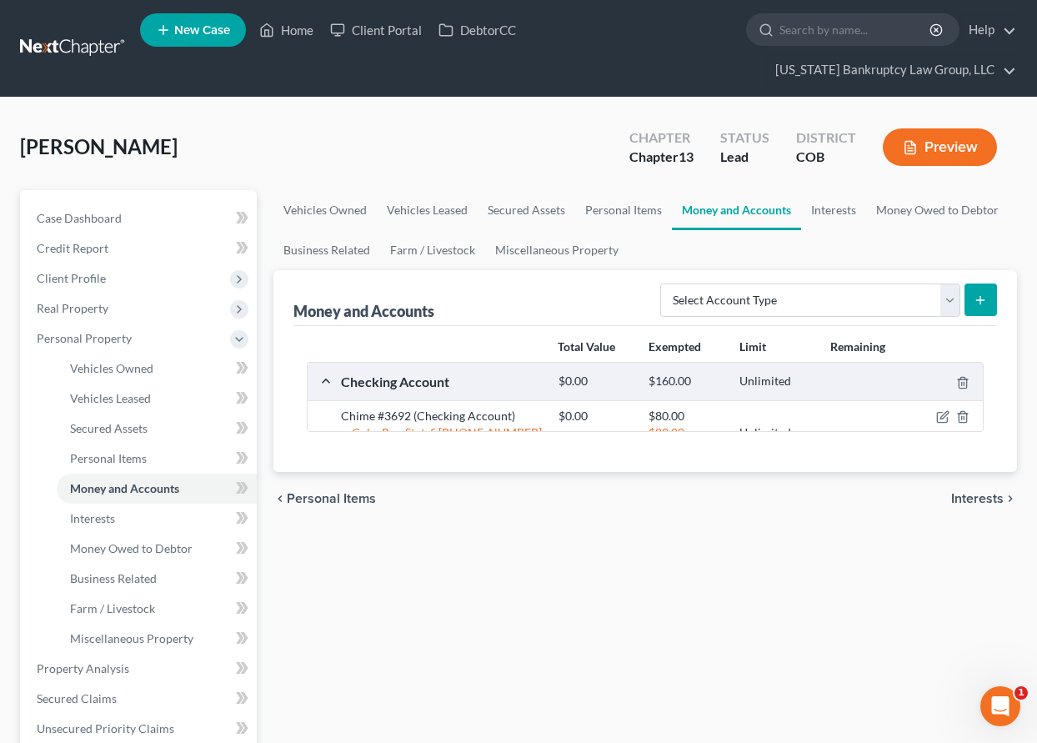
click at [414, 508] on ui-view "Vehicles Owned Vehicles Leased Secured Assets Personal Items Money and Accounts…" at bounding box center [644, 357] width 743 height 335
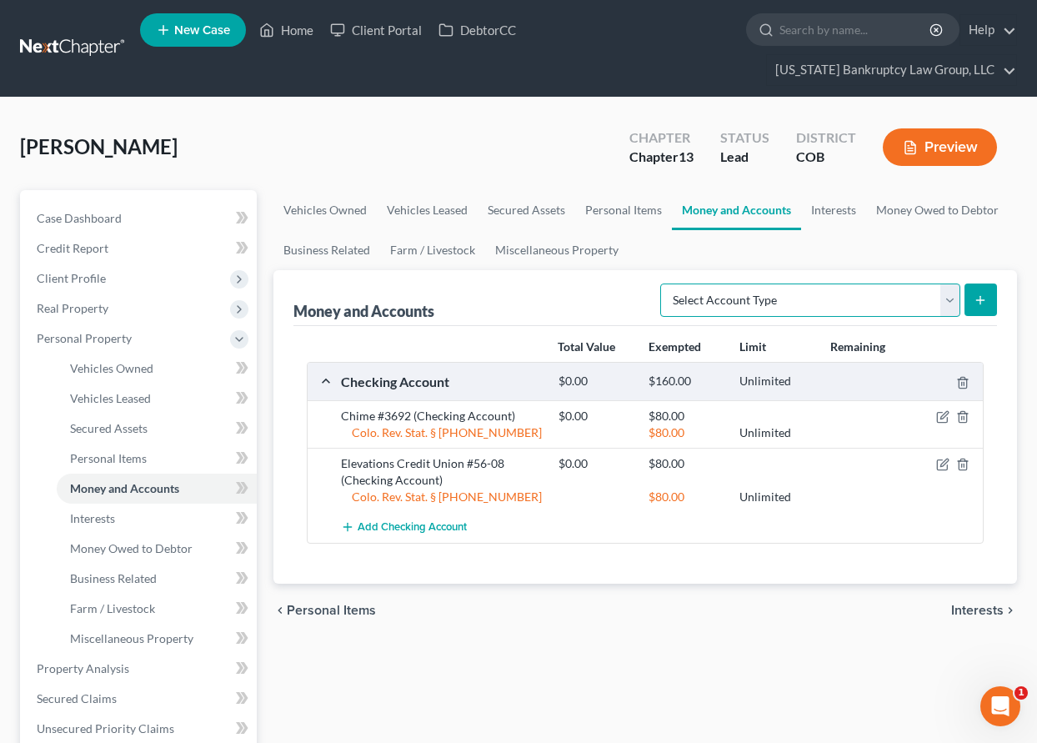
click at [758, 301] on select "Select Account Type Brokerage Cash on Hand Certificates of Deposit Checking Acc…" at bounding box center [810, 299] width 300 height 33
select select "savings"
click at [663, 283] on select "Select Account Type Brokerage Cash on Hand Certificates of Deposit Checking Acc…" at bounding box center [810, 299] width 300 height 33
click at [982, 301] on icon "submit" at bounding box center [979, 299] width 13 height 13
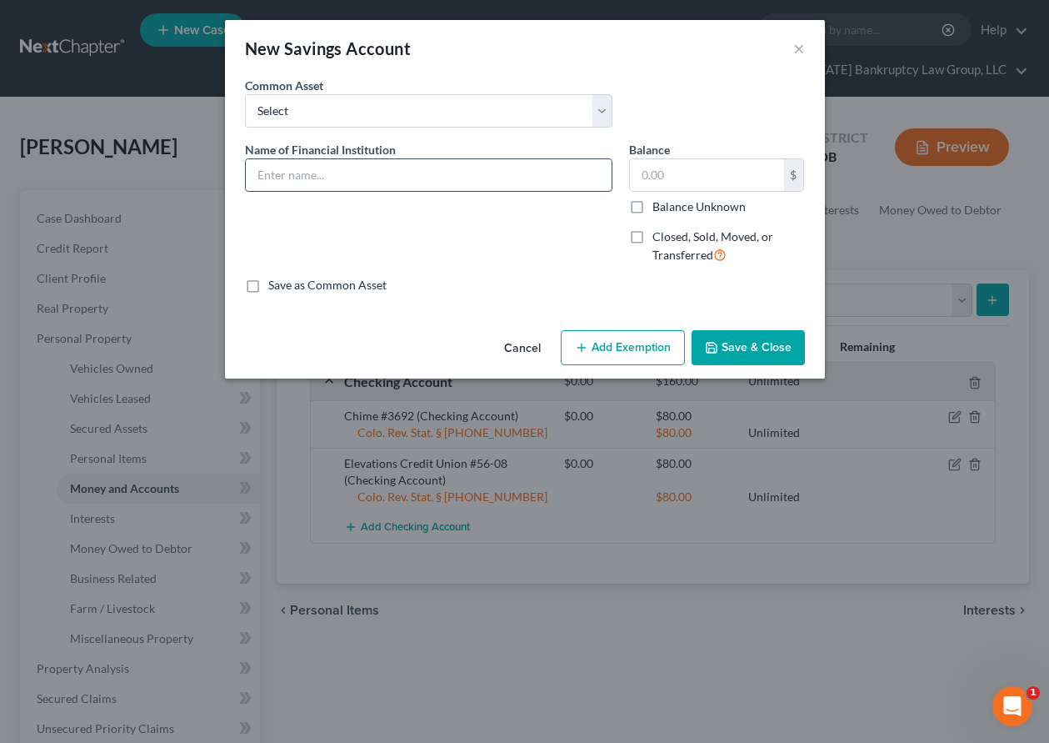
click at [334, 181] on input "text" at bounding box center [429, 175] width 366 height 32
type input "Elevations Credit Union #56-00 - Member Savings"
click at [659, 198] on input "Balance Unknown" at bounding box center [664, 203] width 11 height 11
checkbox input "true"
type input "0.00"
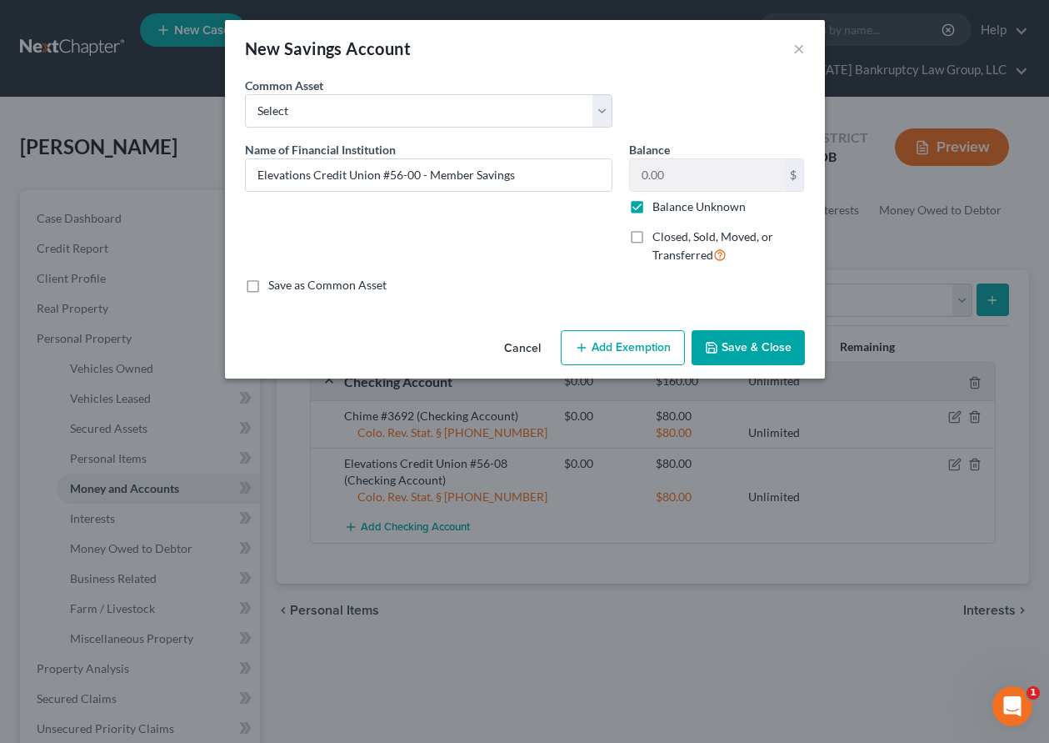
click at [655, 352] on button "Add Exemption" at bounding box center [623, 347] width 124 height 35
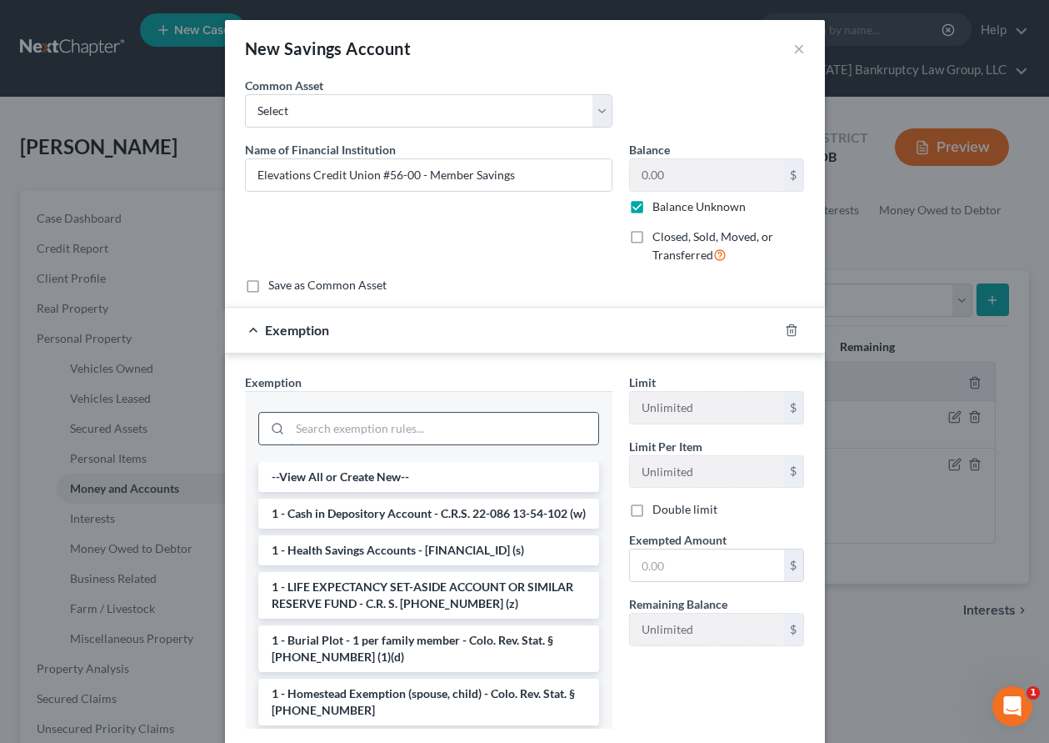
click at [520, 433] on input "search" at bounding box center [444, 429] width 308 height 32
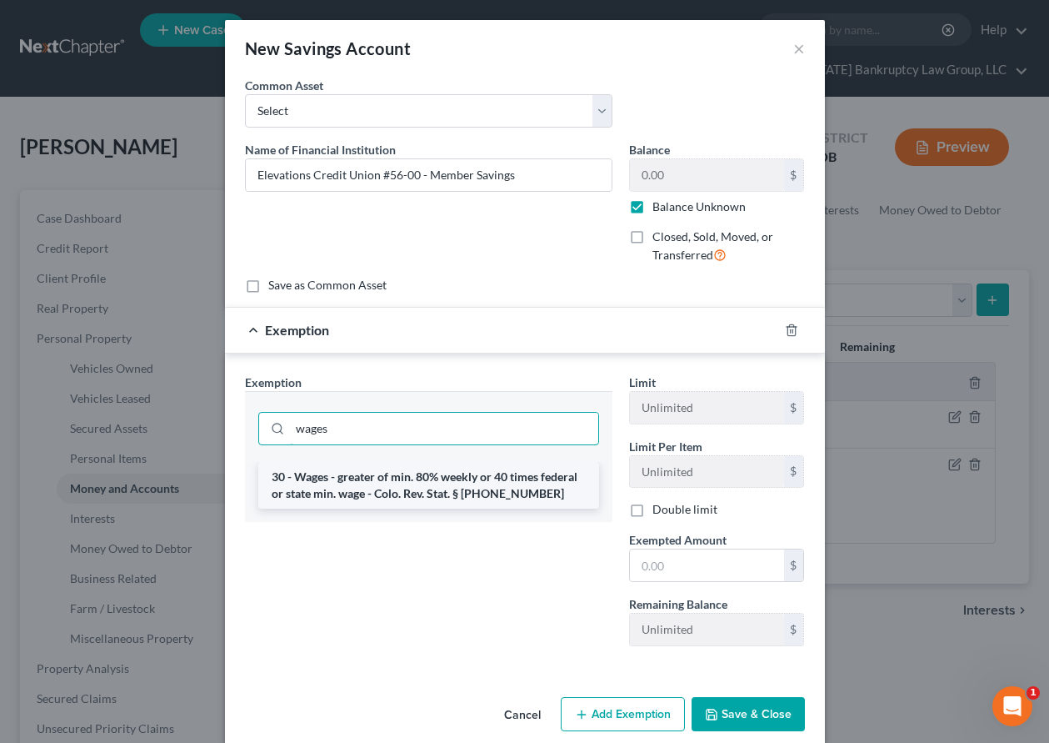
type input "wages"
click at [427, 488] on li "30 - Wages - greater of min. 80% weekly or 40 times federal or state min. wage …" at bounding box center [428, 485] width 341 height 47
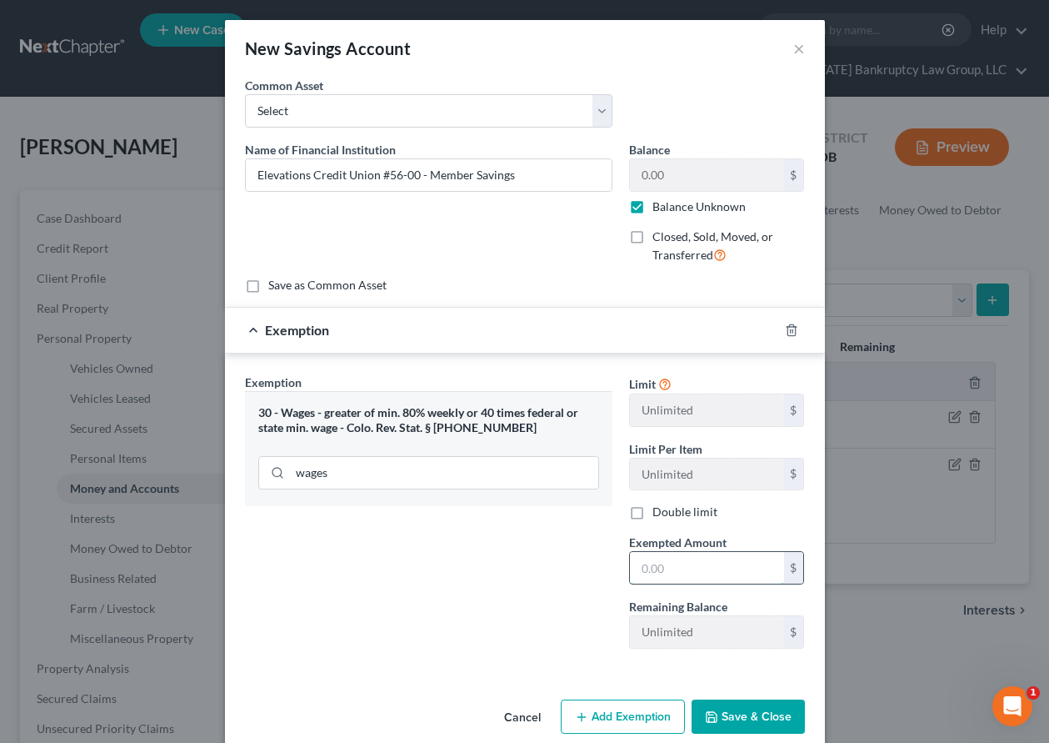
click at [698, 573] on input "text" at bounding box center [707, 568] width 154 height 32
type input "80"
click at [736, 714] on button "Save & Close" at bounding box center [748, 716] width 113 height 35
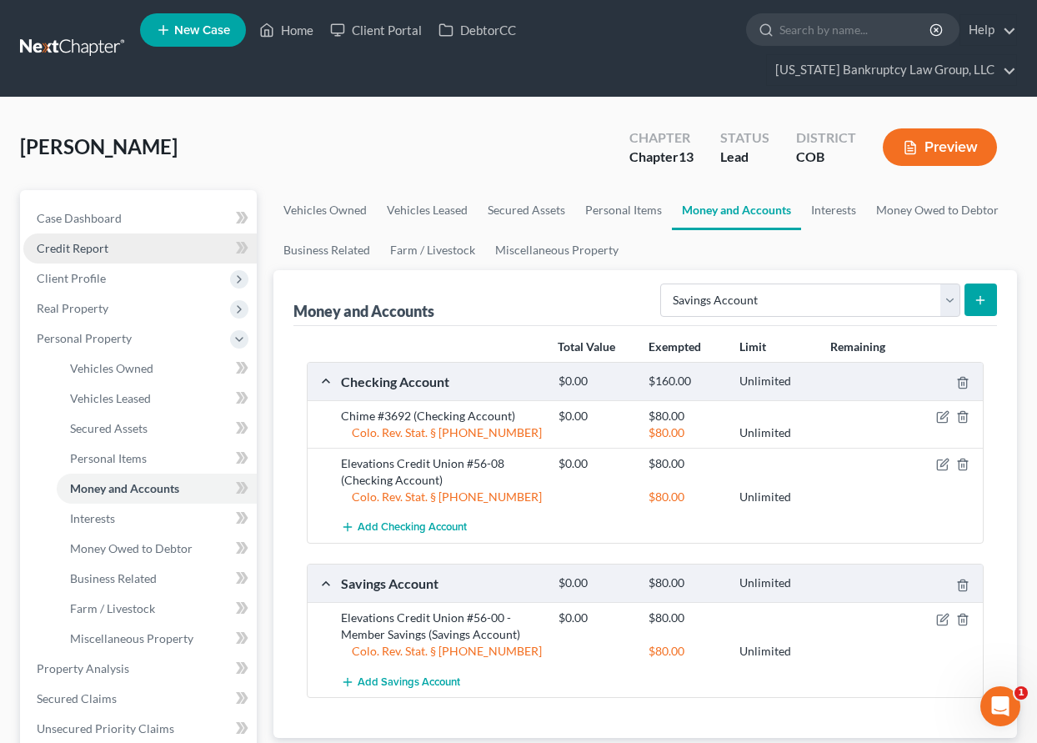
click at [95, 253] on span "Credit Report" at bounding box center [73, 248] width 72 height 14
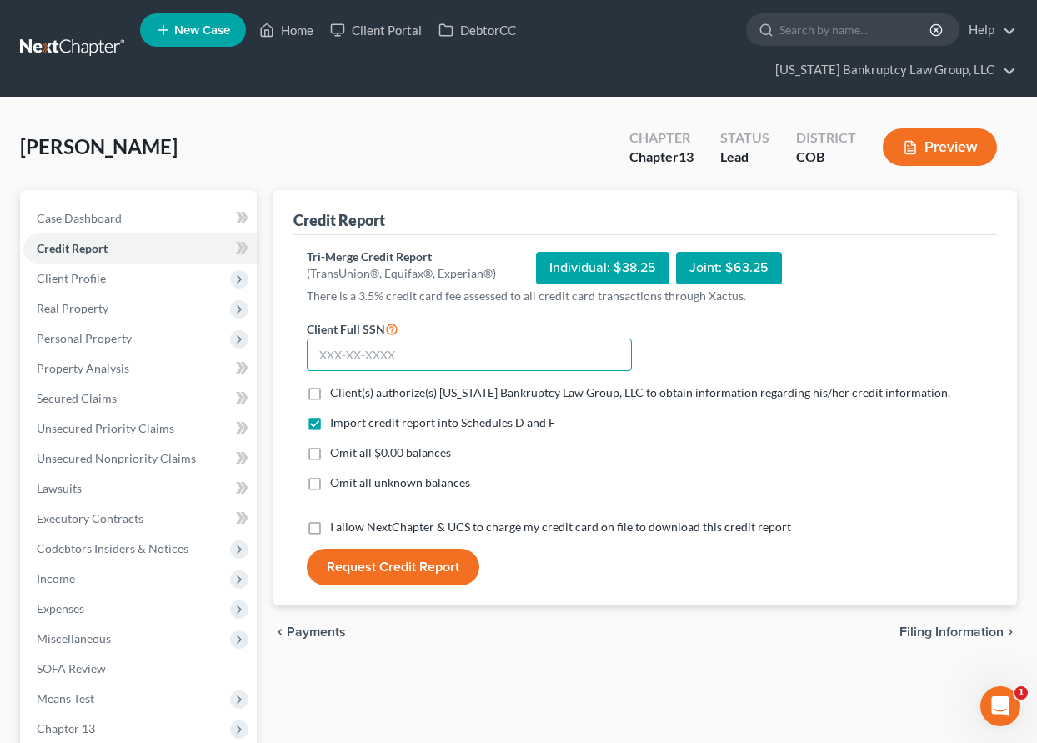
click at [421, 349] on input "text" at bounding box center [469, 354] width 325 height 33
type input "461-06-3156"
click at [330, 395] on label "Client(s) authorize(s) [US_STATE] Bankruptcy Law Group, LLC to obtain informati…" at bounding box center [640, 392] width 620 height 17
click at [337, 395] on input "Client(s) authorize(s) [US_STATE] Bankruptcy Law Group, LLC to obtain informati…" at bounding box center [342, 389] width 11 height 11
checkbox input "true"
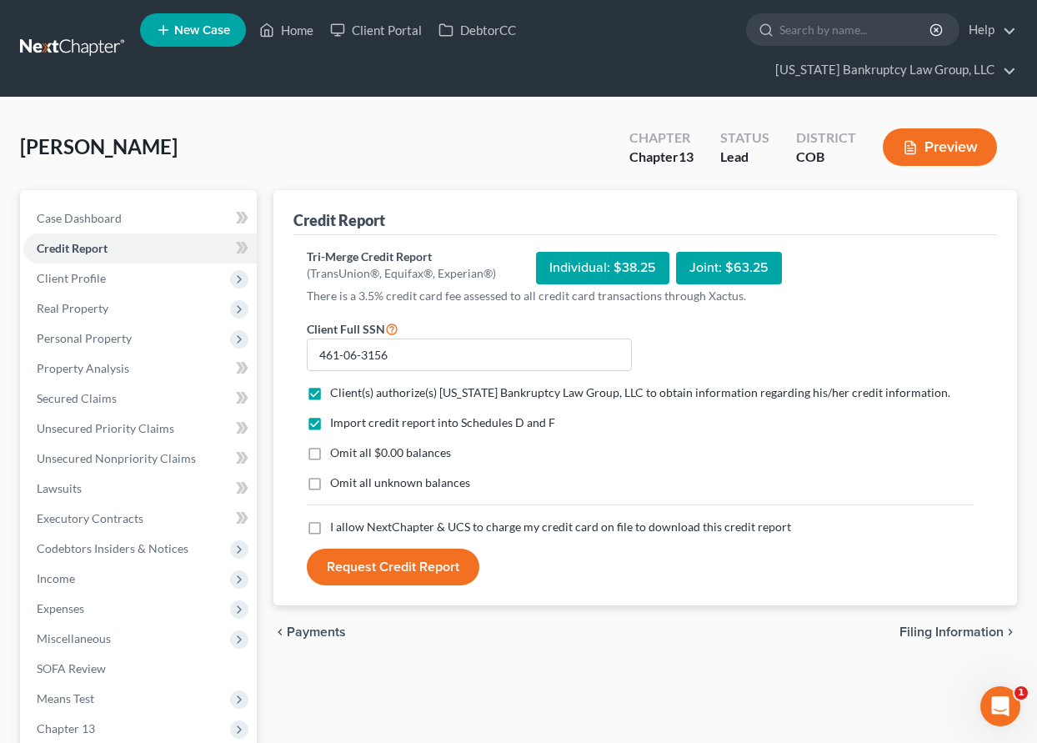
click at [330, 451] on label "Omit all $0.00 balances" at bounding box center [390, 452] width 121 height 17
click at [337, 451] on input "Omit all $0.00 balances" at bounding box center [342, 449] width 11 height 11
checkbox input "true"
click at [330, 487] on label "Omit all unknown balances" at bounding box center [400, 482] width 140 height 17
click at [337, 485] on input "Omit all unknown balances" at bounding box center [342, 479] width 11 height 11
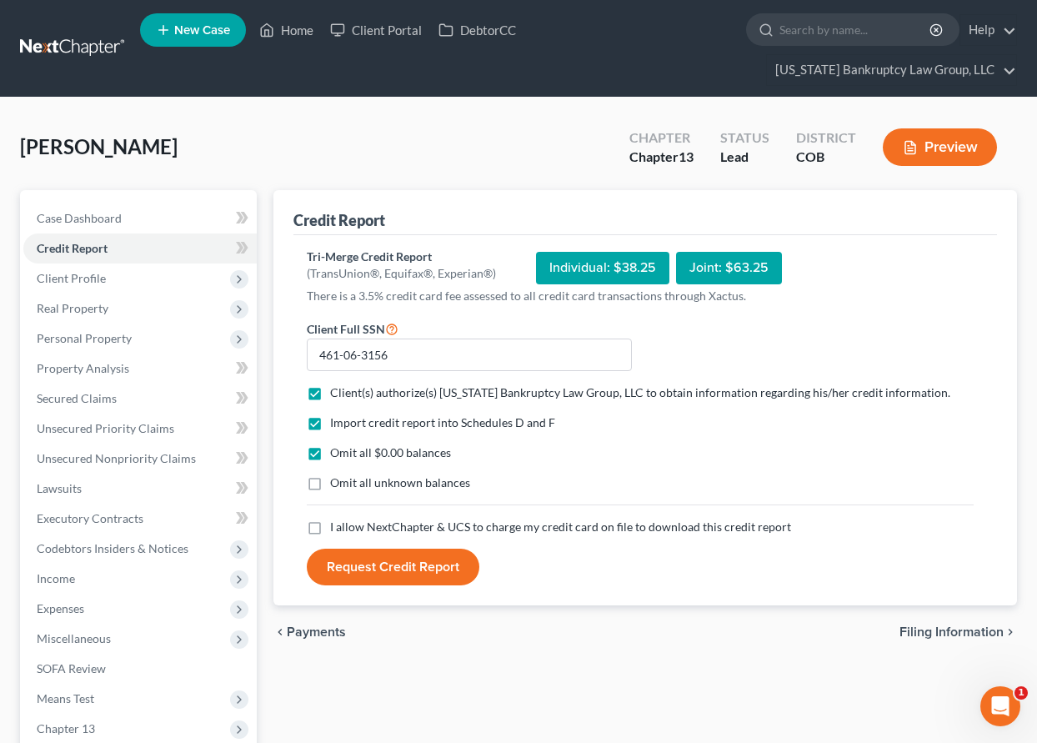
checkbox input "true"
click at [330, 535] on label "I allow NextChapter & UCS to charge my credit card on file to download this cre…" at bounding box center [560, 526] width 461 height 17
click at [337, 529] on input "I allow NextChapter & UCS to charge my credit card on file to download this cre…" at bounding box center [342, 523] width 11 height 11
checkbox input "true"
click at [318, 541] on form "Client Full SSN * 461-06-3156 Client(s) authorize(s) [US_STATE] Bankruptcy Law …" at bounding box center [639, 452] width 683 height 268
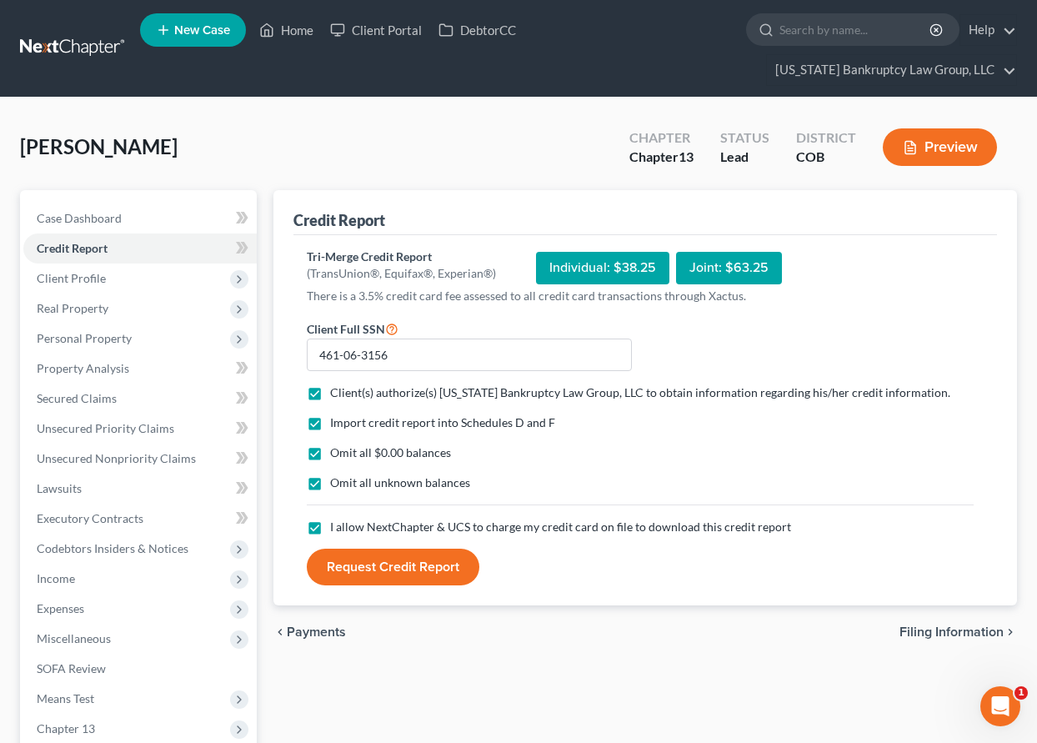
click at [403, 572] on button "Request Credit Report" at bounding box center [393, 566] width 173 height 37
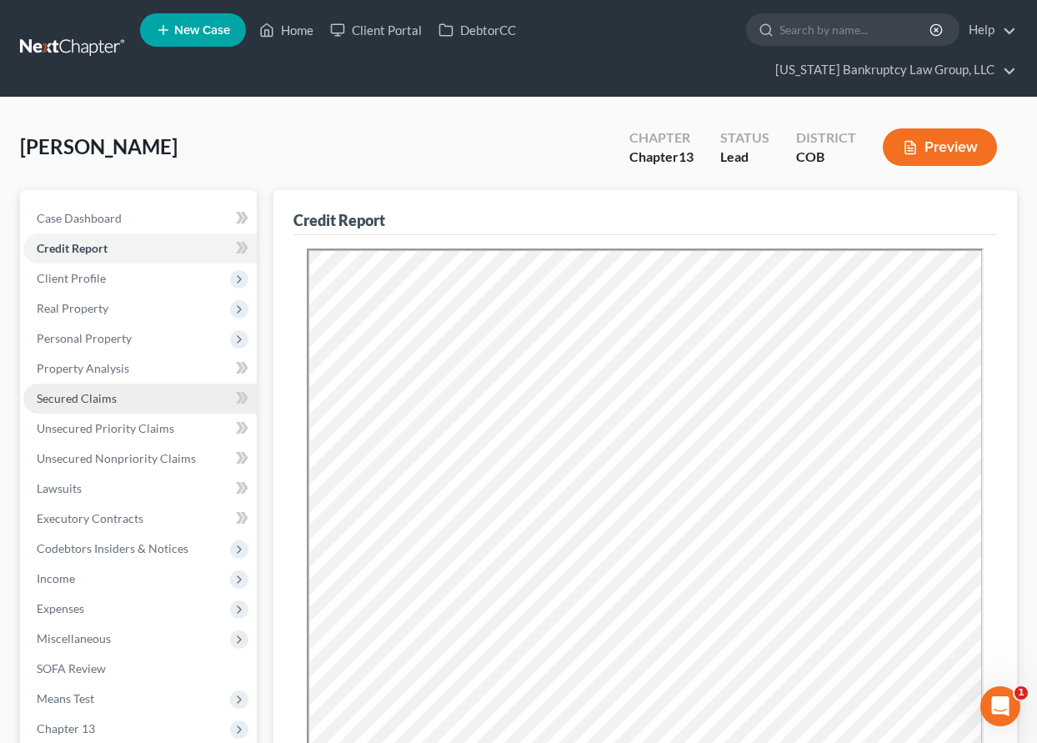
click at [80, 401] on span "Secured Claims" at bounding box center [77, 398] width 80 height 14
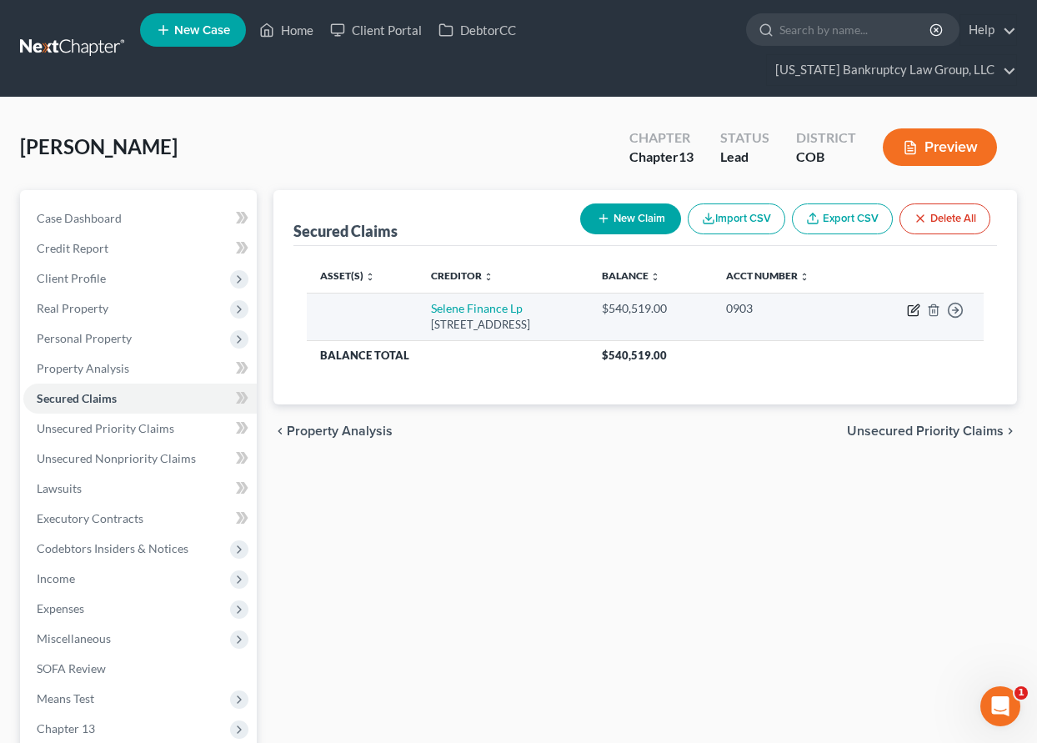
click at [913, 308] on icon "button" at bounding box center [915, 308] width 8 height 8
select select "45"
select select "0"
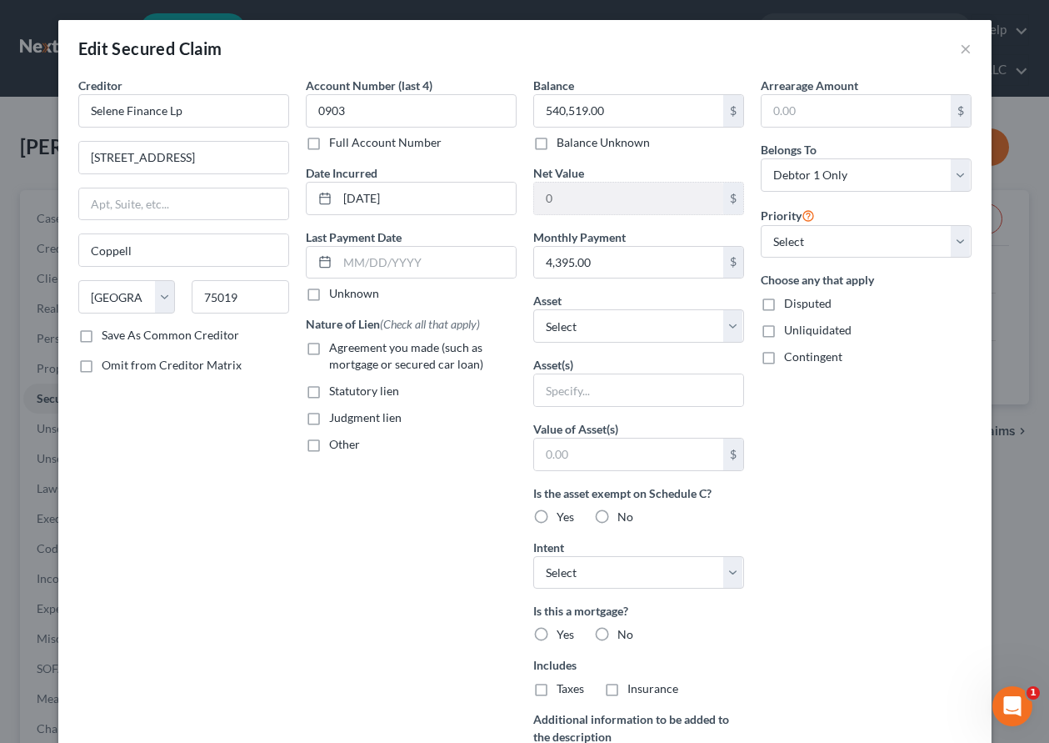
click at [102, 336] on label "Save As Common Creditor" at bounding box center [171, 335] width 138 height 17
click at [108, 336] on input "Save As Common Creditor" at bounding box center [113, 332] width 11 height 11
checkbox input "true"
click at [615, 328] on select "Select Other Multiple Assets Household Goods - Household Goods Including: Sofa,…" at bounding box center [638, 325] width 211 height 33
select select "4"
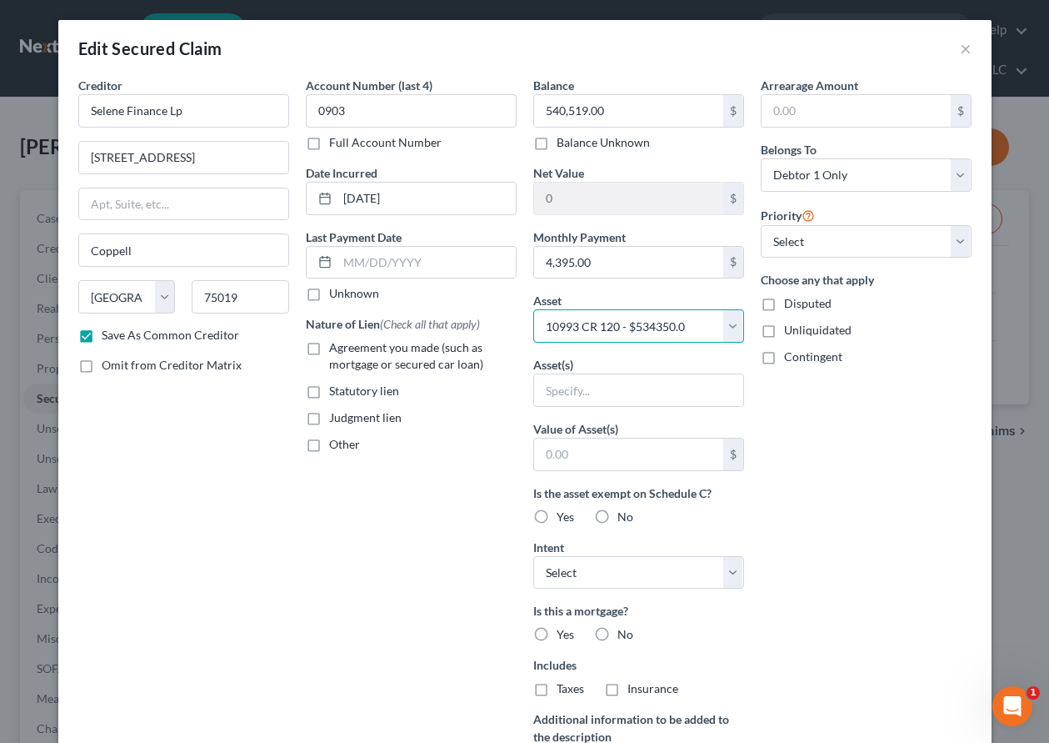
click at [533, 309] on select "Select Other Multiple Assets Household Goods - Household Goods Including: Sofa,…" at bounding box center [638, 325] width 211 height 33
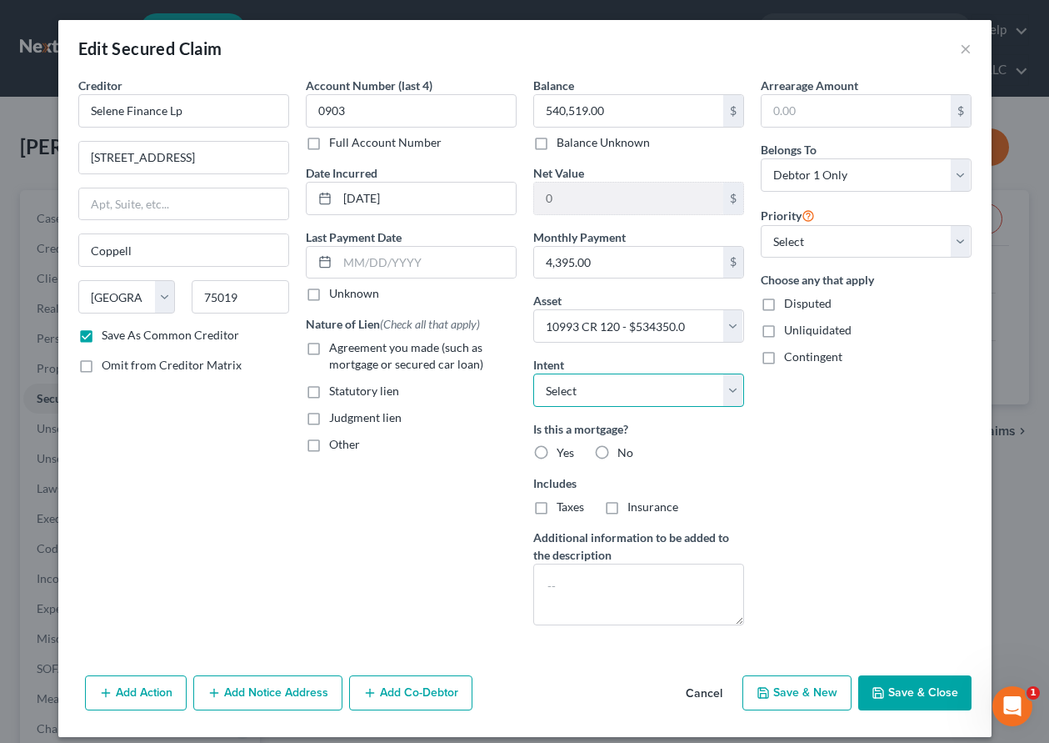
click at [608, 389] on select "Select Surrender Redeem Reaffirm Avoid Other" at bounding box center [638, 389] width 211 height 33
select select "4"
click at [533, 373] on select "Select Surrender Redeem Reaffirm Avoid Other" at bounding box center [638, 389] width 211 height 33
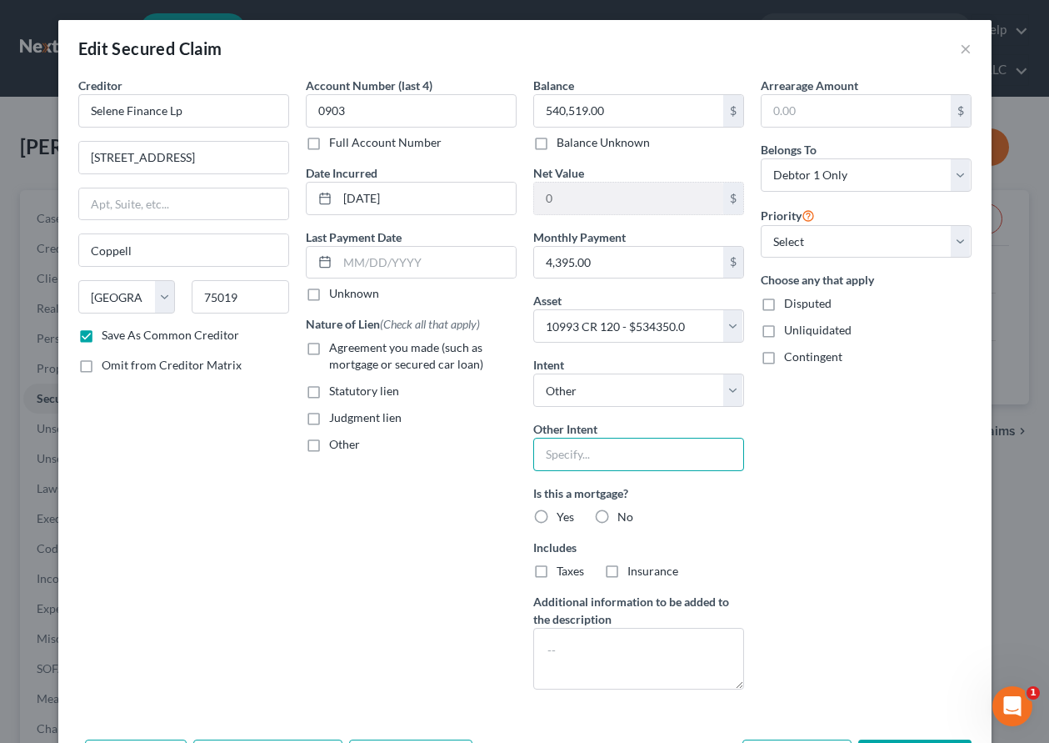
click at [598, 448] on input "text" at bounding box center [638, 454] width 211 height 33
type input "Cure Default"
click at [329, 346] on label "Agreement you made (such as mortgage or secured car loan)" at bounding box center [423, 355] width 188 height 33
click at [336, 346] on input "Agreement you made (such as mortgage or secured car loan)" at bounding box center [341, 344] width 11 height 11
checkbox input "true"
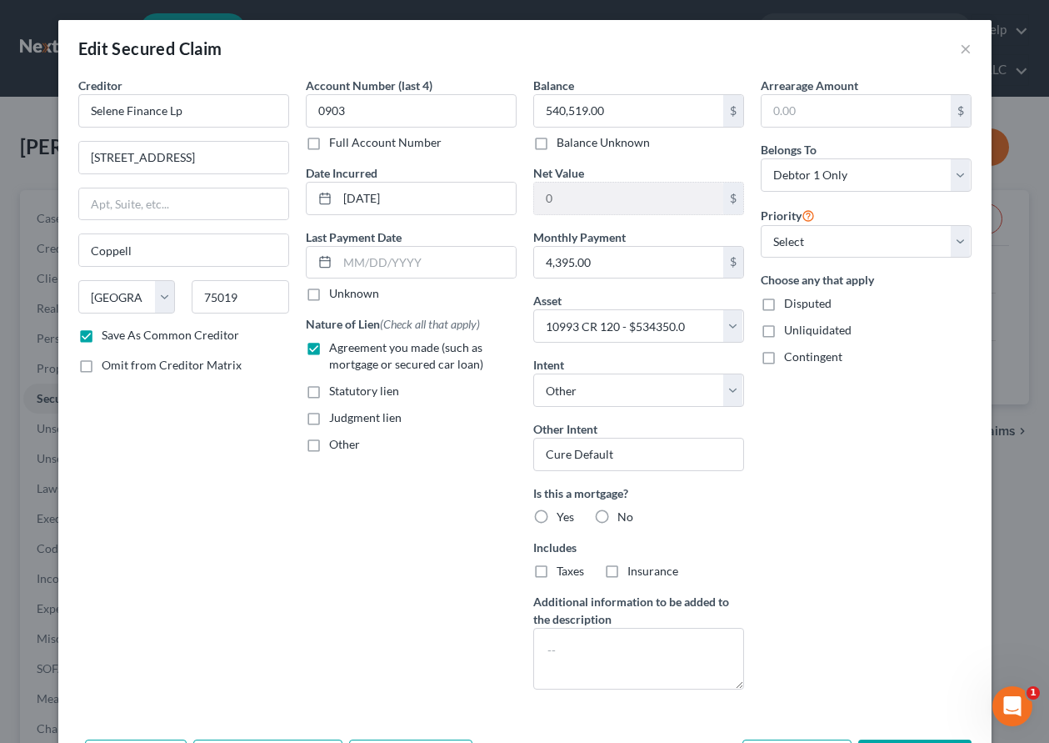
click at [557, 516] on label "Yes" at bounding box center [566, 516] width 18 height 17
click at [563, 516] on input "Yes" at bounding box center [568, 513] width 11 height 11
radio input "true"
click at [618, 514] on label "No" at bounding box center [626, 516] width 16 height 17
click at [624, 514] on input "No" at bounding box center [629, 513] width 11 height 11
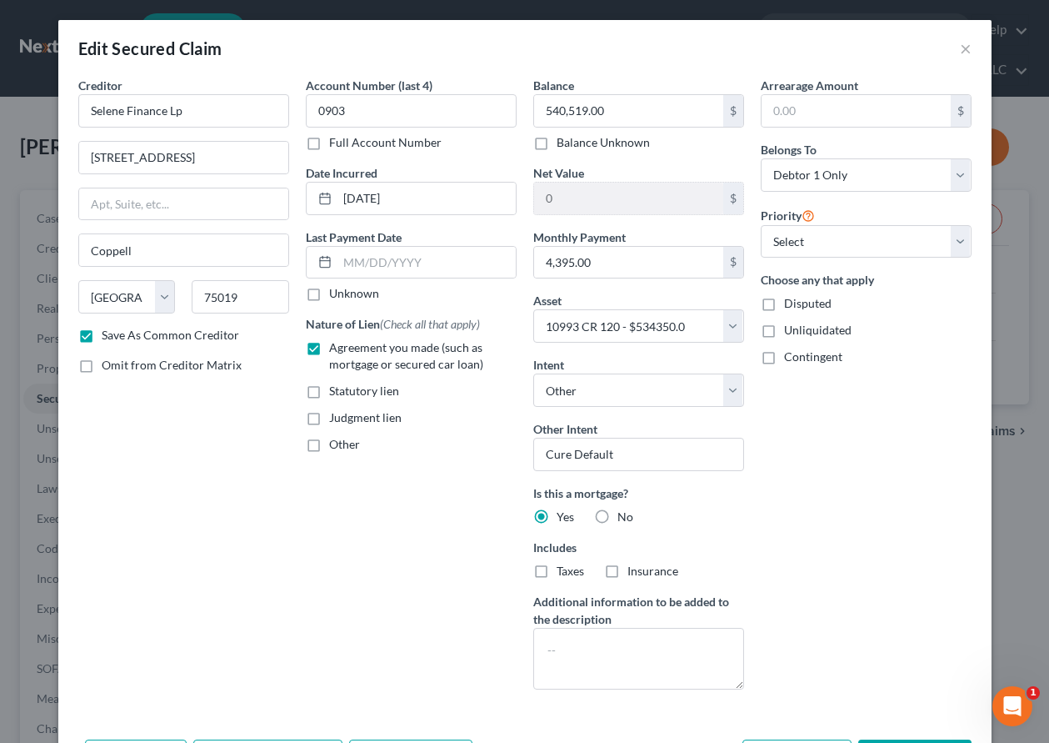
radio input "true"
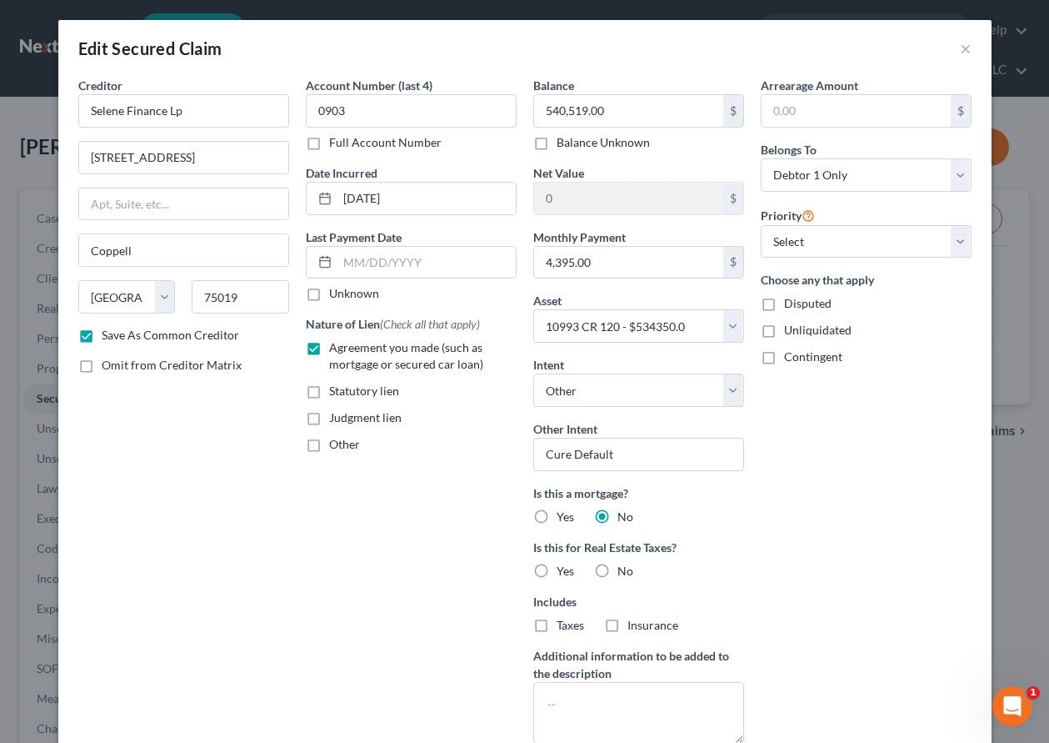
click at [557, 513] on label "Yes" at bounding box center [566, 516] width 18 height 17
click at [563, 513] on input "Yes" at bounding box center [568, 513] width 11 height 11
radio input "true"
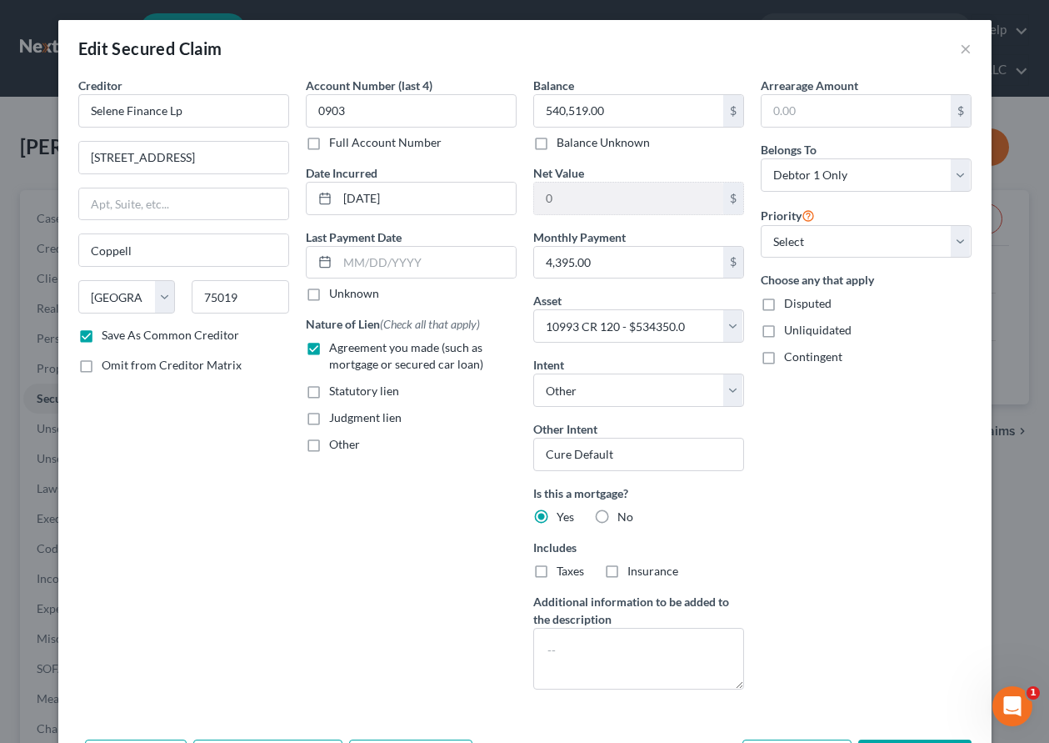
click at [557, 570] on label "Taxes" at bounding box center [571, 571] width 28 height 17
click at [563, 570] on input "Taxes" at bounding box center [568, 568] width 11 height 11
checkbox input "true"
click at [628, 572] on label "Insurance" at bounding box center [653, 571] width 51 height 17
click at [634, 572] on input "Insurance" at bounding box center [639, 568] width 11 height 11
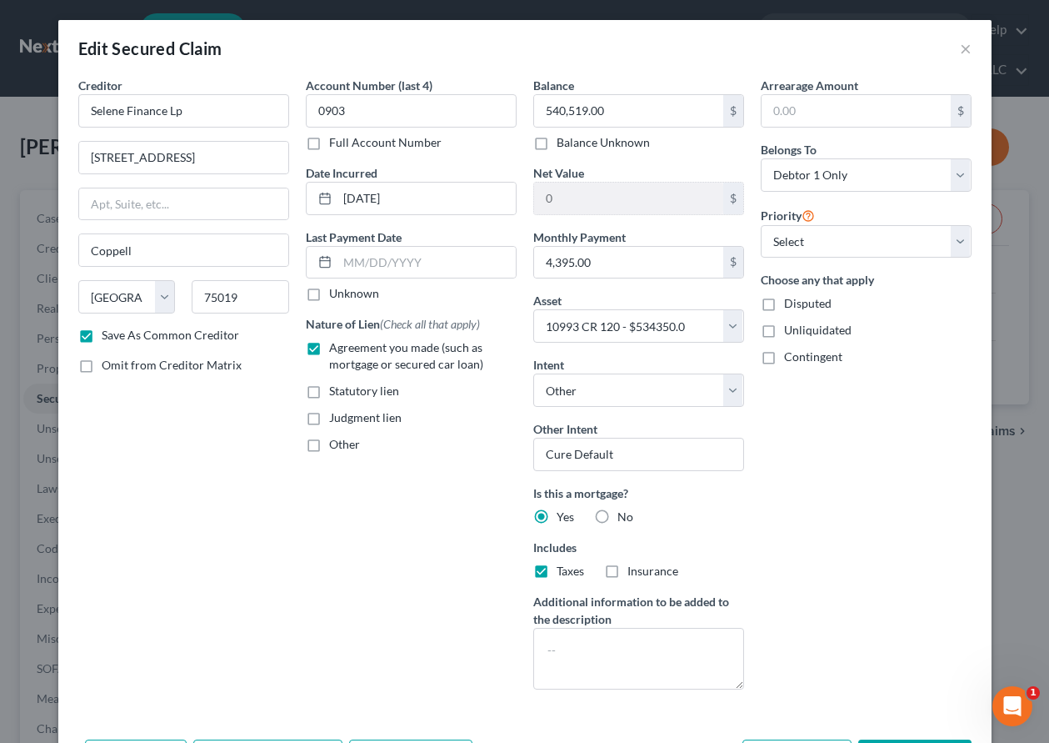
checkbox input "true"
click at [863, 103] on input "text" at bounding box center [856, 111] width 189 height 32
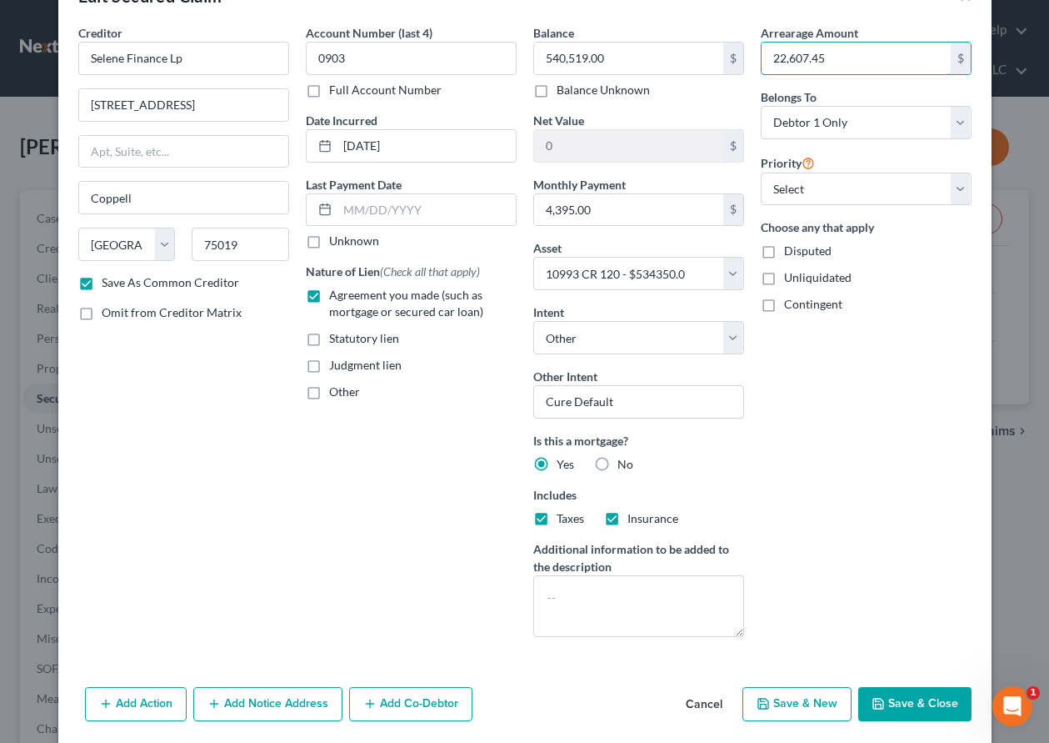
scroll to position [78, 0]
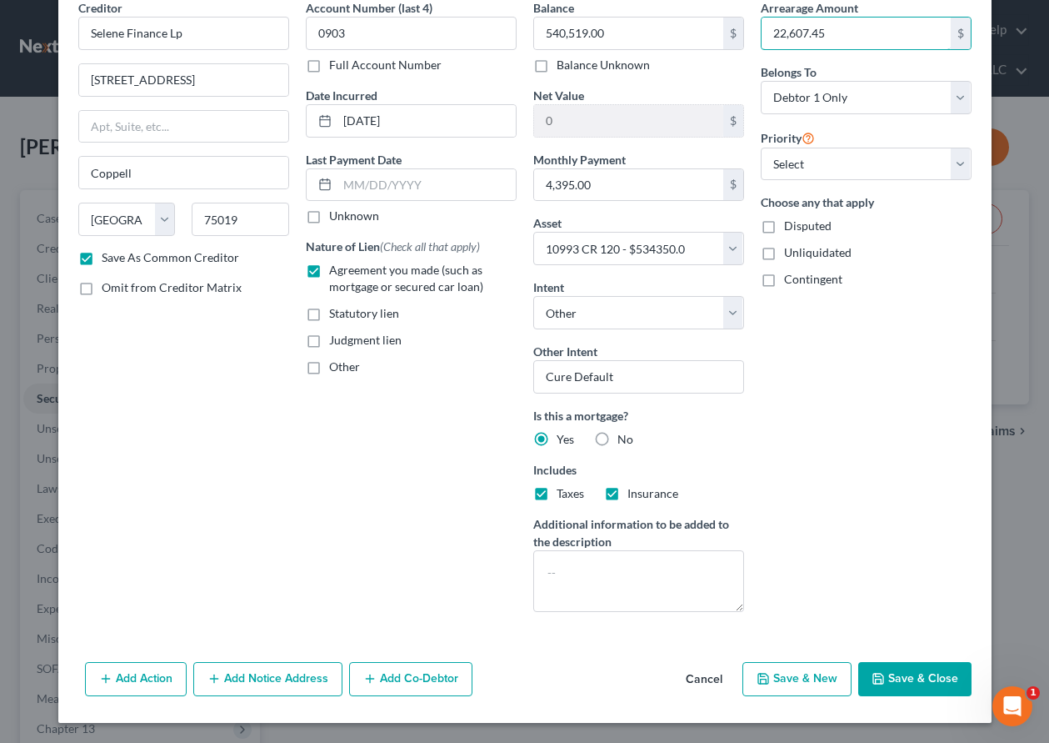
type input "22,607.45"
click at [928, 679] on button "Save & Close" at bounding box center [914, 679] width 113 height 35
checkbox input "false"
select select
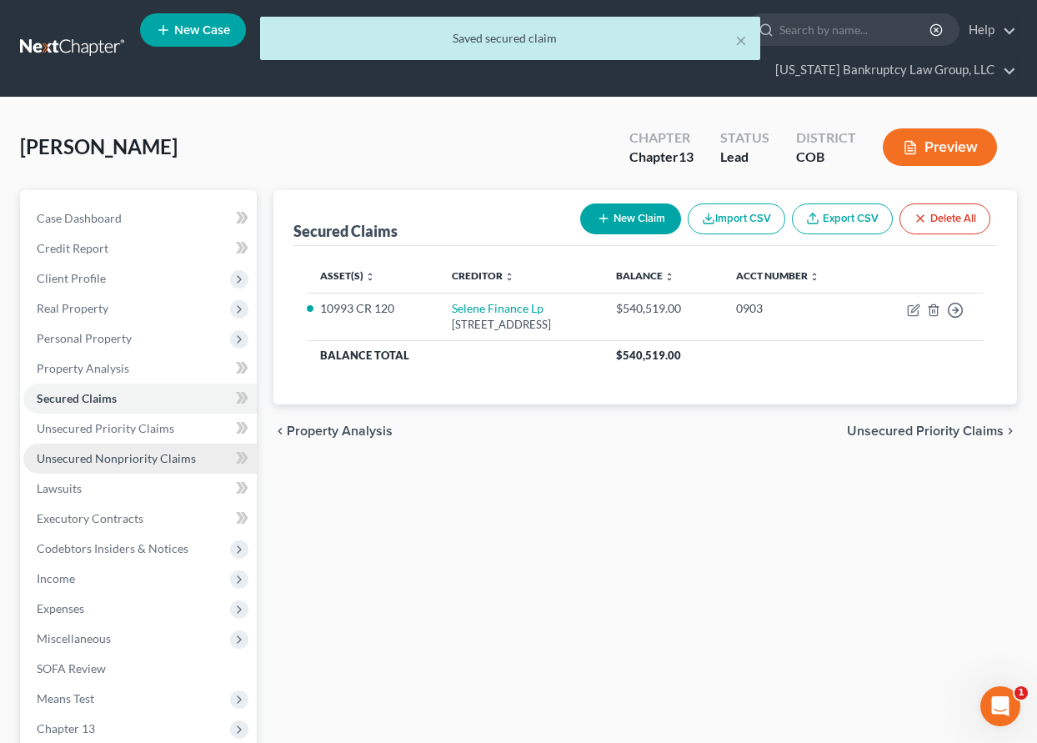
click at [153, 453] on span "Unsecured Nonpriority Claims" at bounding box center [116, 458] width 159 height 14
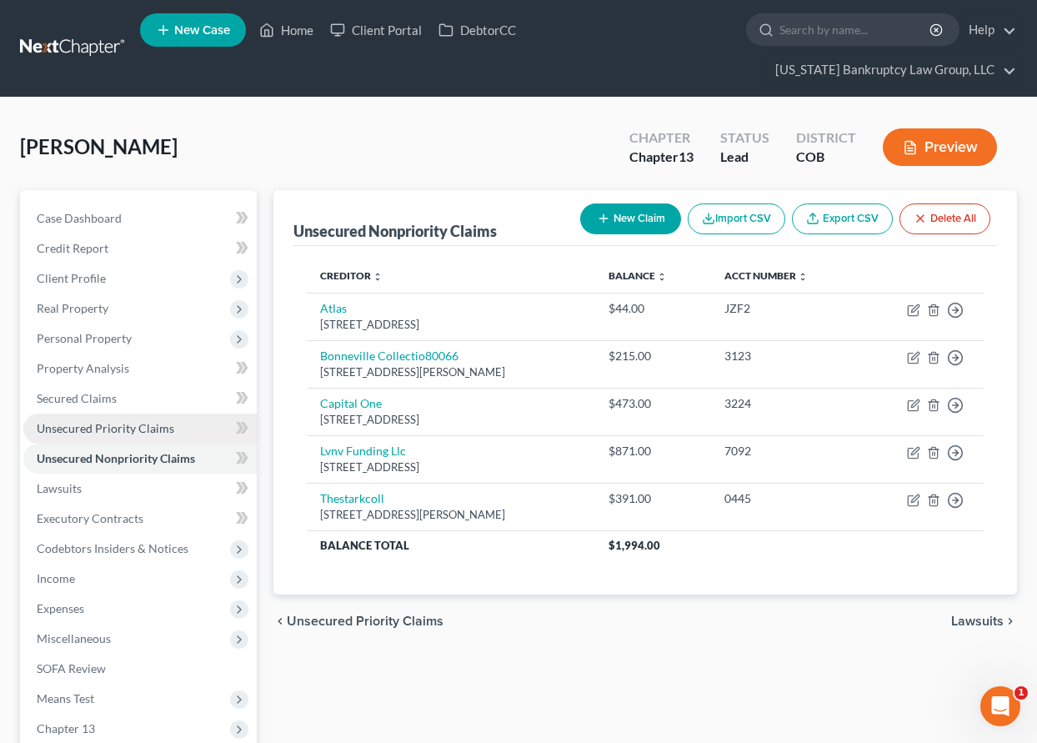
click at [127, 424] on span "Unsecured Priority Claims" at bounding box center [106, 428] width 138 height 14
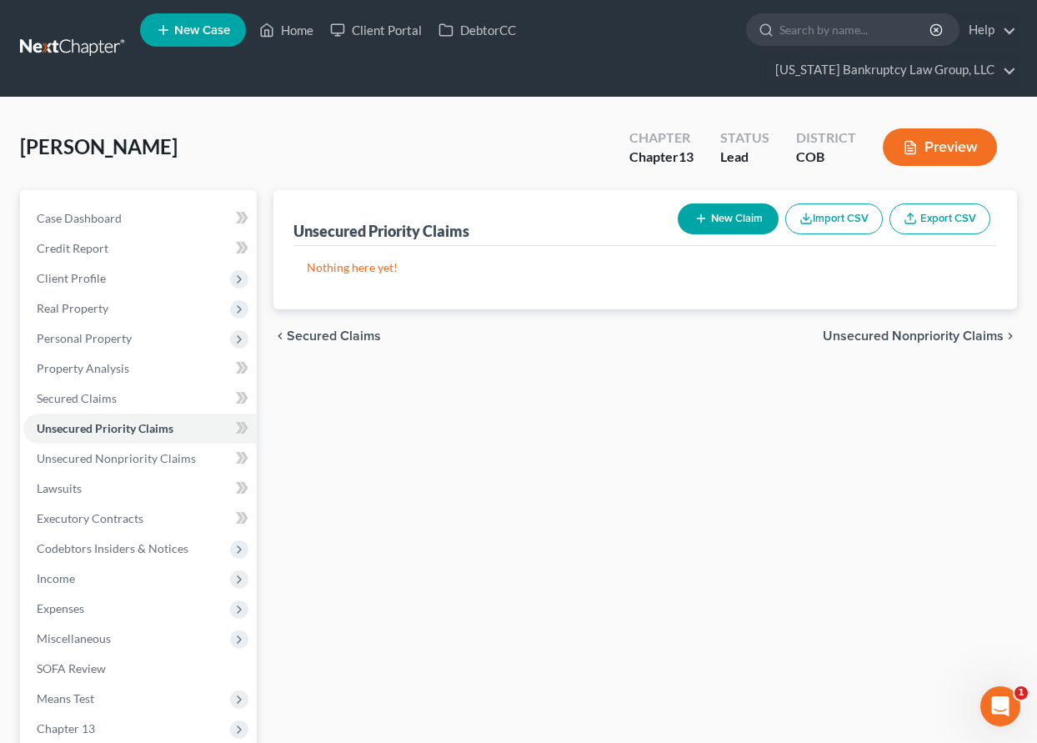
click at [718, 222] on button "New Claim" at bounding box center [728, 218] width 101 height 31
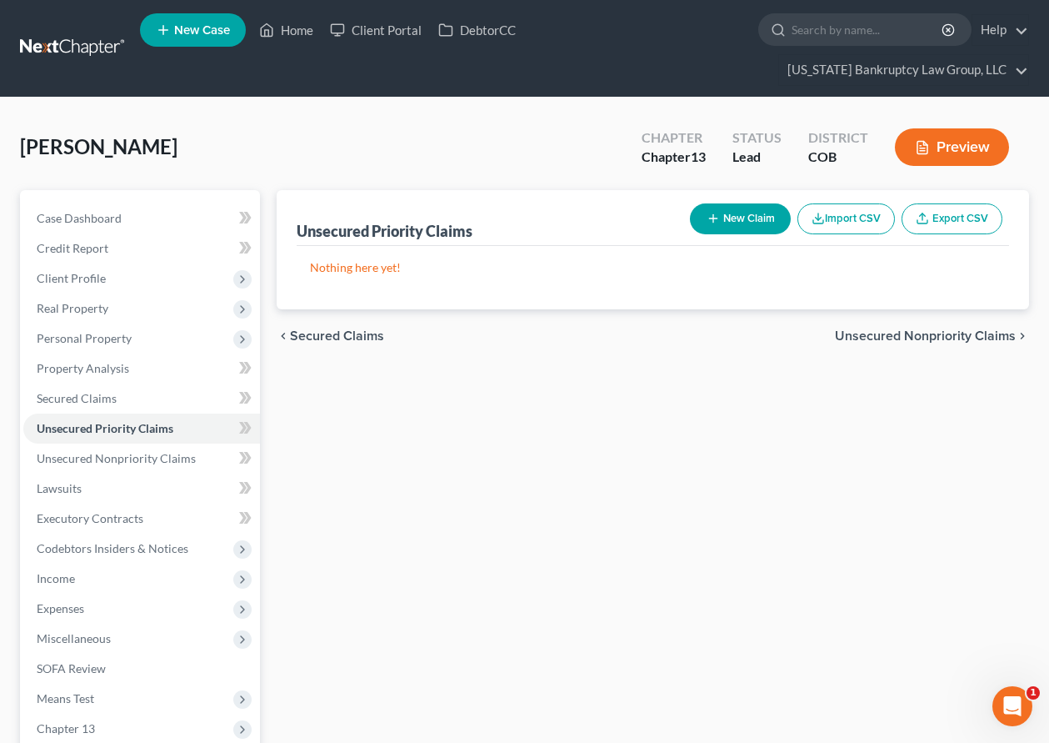
select select "0"
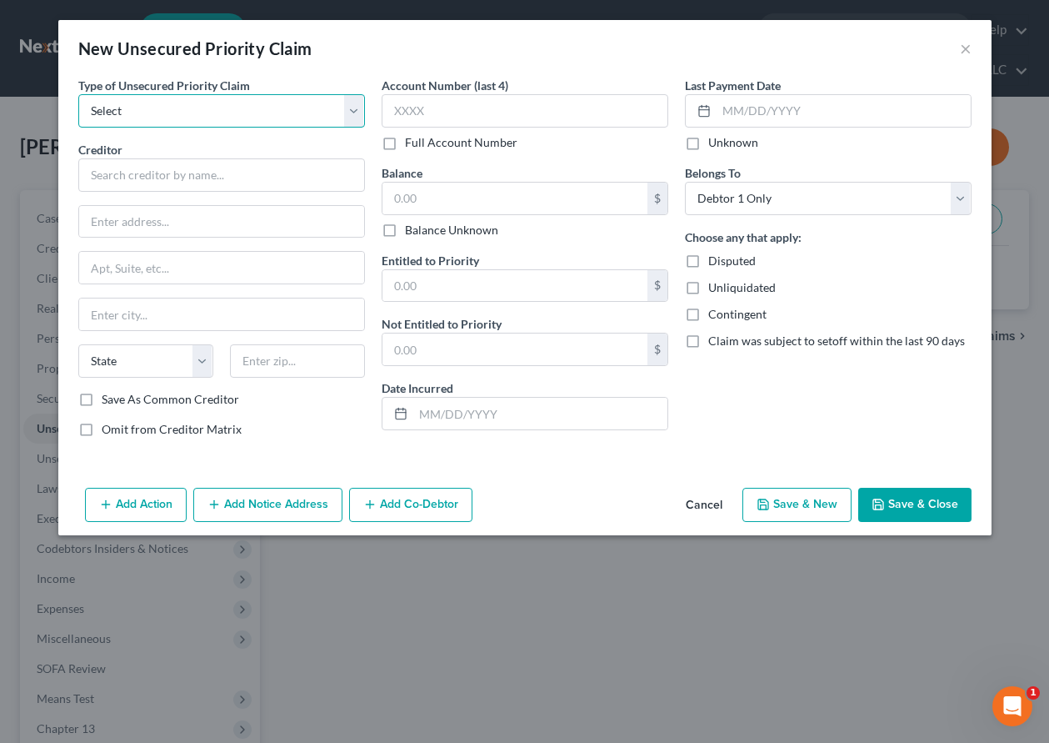
click at [217, 113] on select "Select Taxes & Other Government Units Domestic Support Obligations Extensions o…" at bounding box center [221, 110] width 287 height 33
select select "0"
click at [78, 94] on select "Select Taxes & Other Government Units Domestic Support Obligations Extensions o…" at bounding box center [221, 110] width 287 height 33
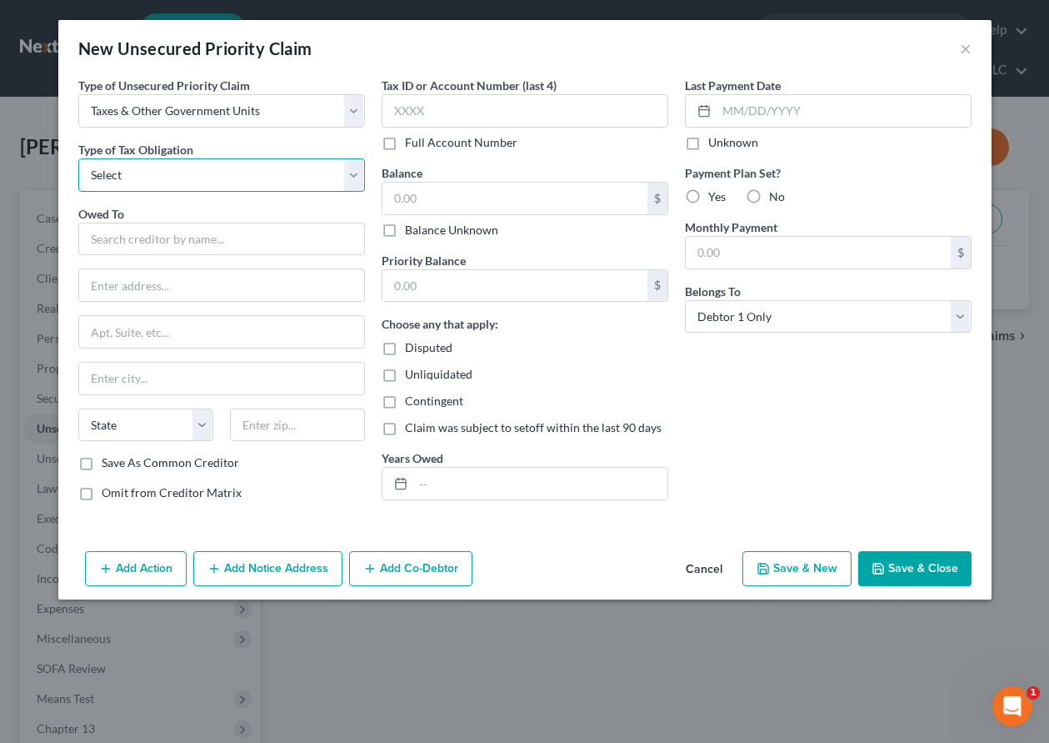
click at [221, 173] on select "Select Federal City State Franchise Tax Board Other" at bounding box center [221, 174] width 287 height 33
select select "0"
click at [78, 158] on select "Select Federal City State Franchise Tax Board Other" at bounding box center [221, 174] width 287 height 33
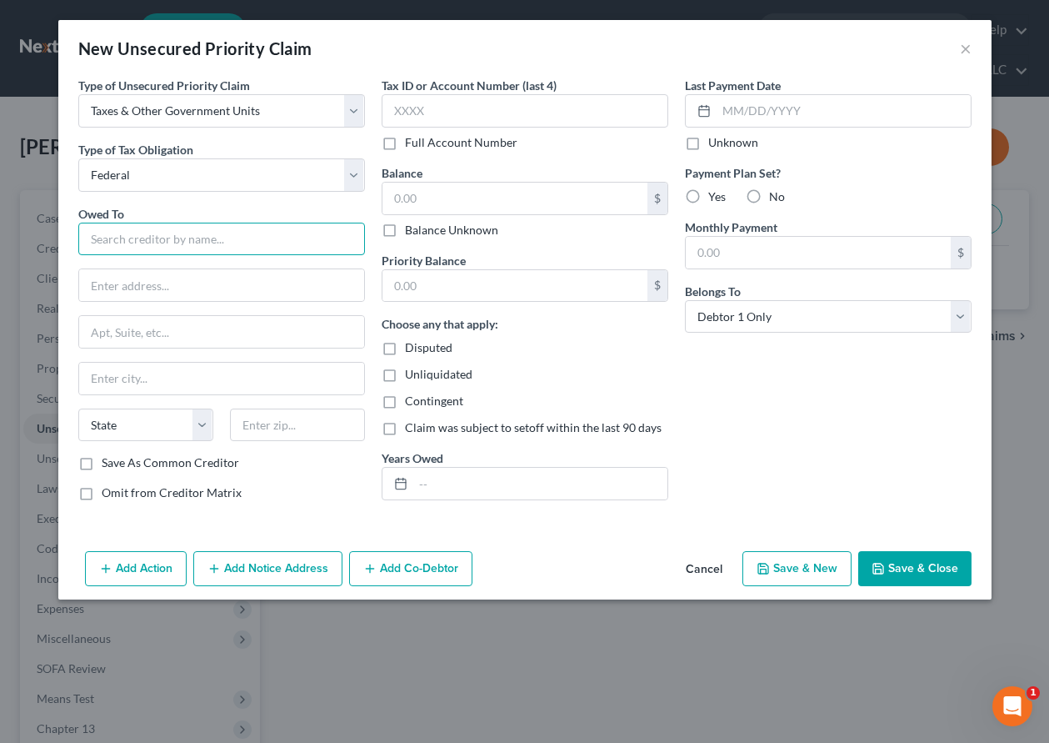
click at [201, 234] on input "text" at bounding box center [221, 239] width 287 height 33
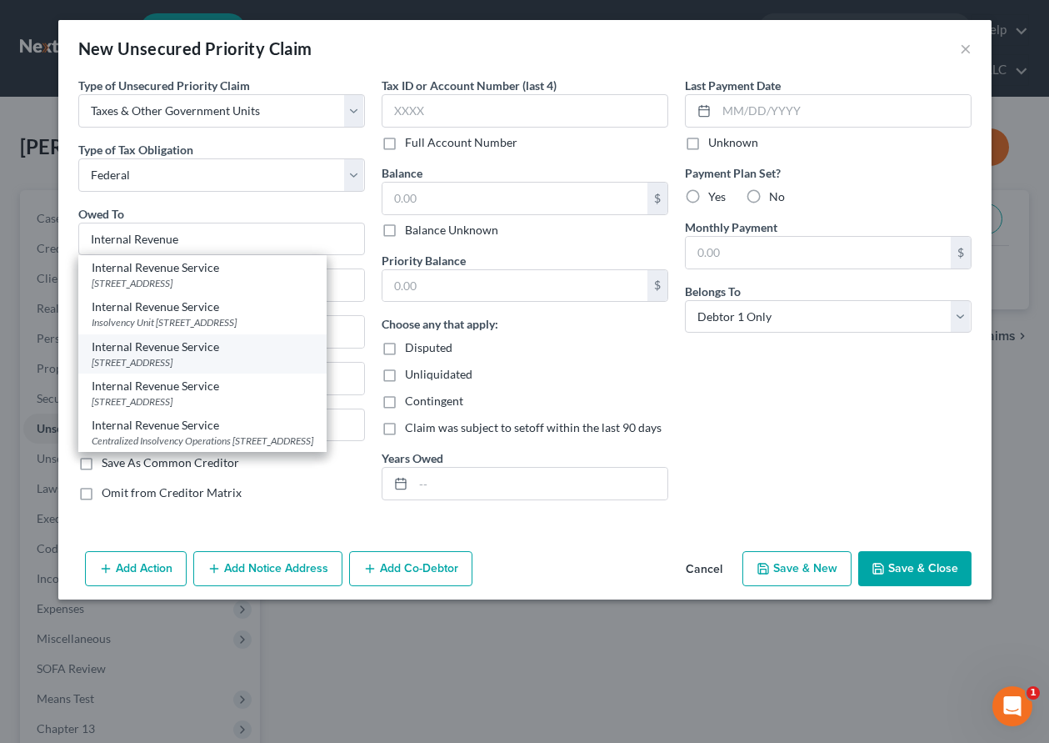
click at [214, 355] on div "Internal Revenue Service" at bounding box center [203, 346] width 222 height 17
type input "Internal Revenue Service"
type input "PO Box 7346"
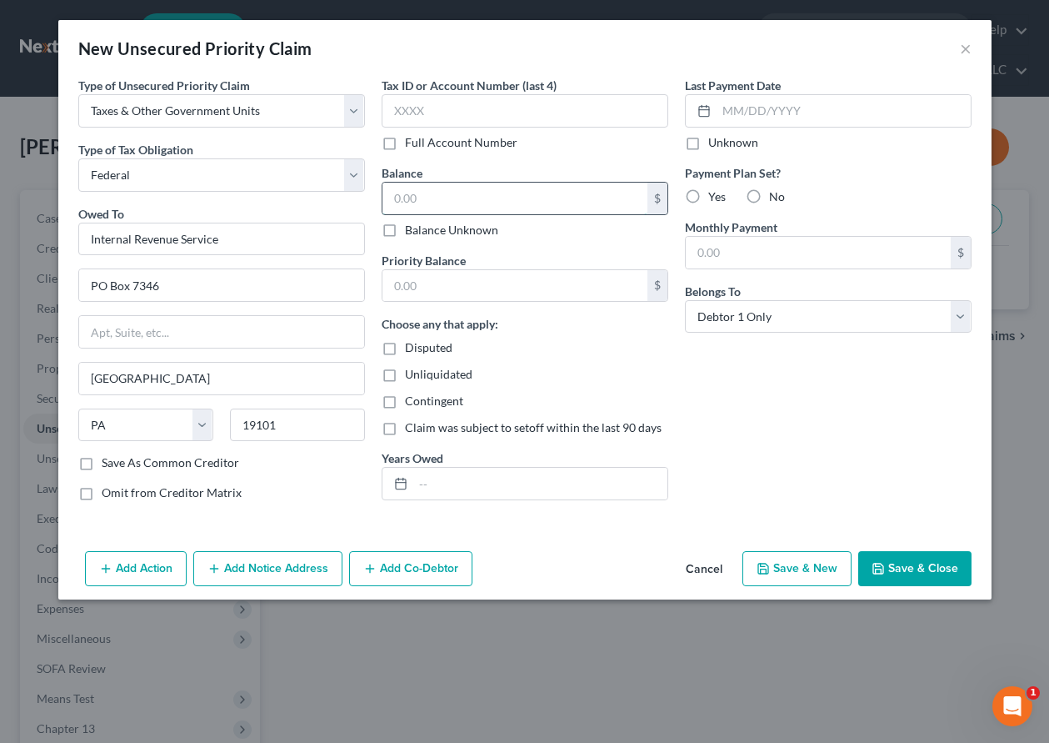
click at [459, 200] on input "text" at bounding box center [515, 199] width 265 height 32
click at [487, 487] on input "text" at bounding box center [540, 484] width 254 height 32
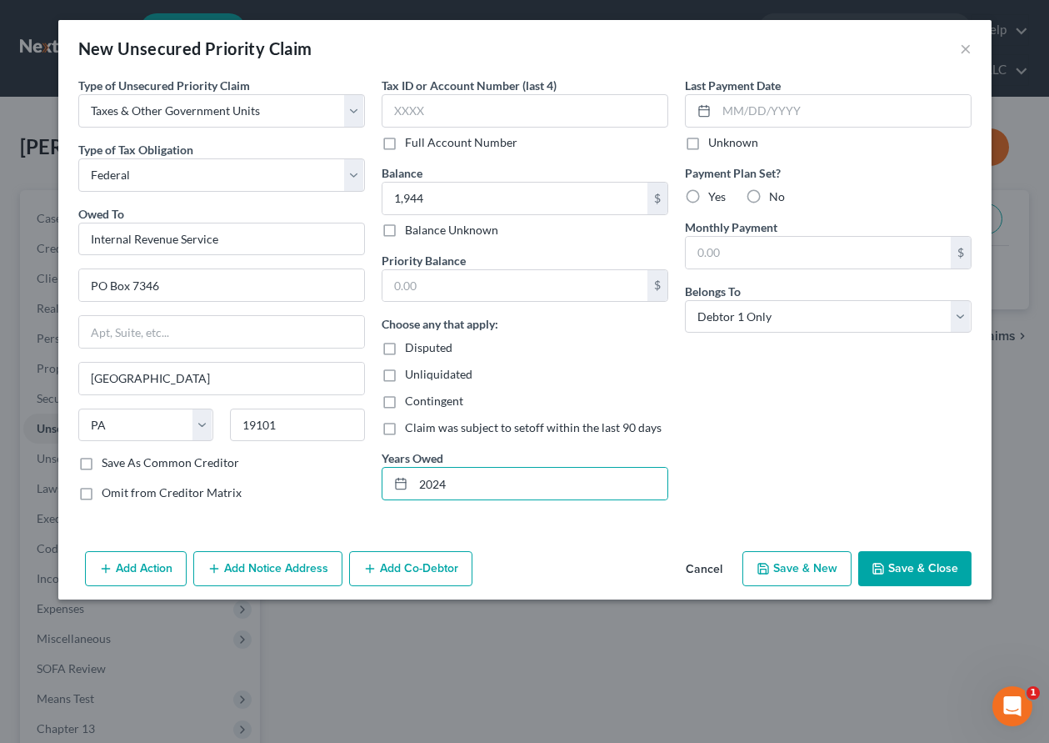
click at [406, 572] on button "Add Co-Debtor" at bounding box center [410, 568] width 123 height 35
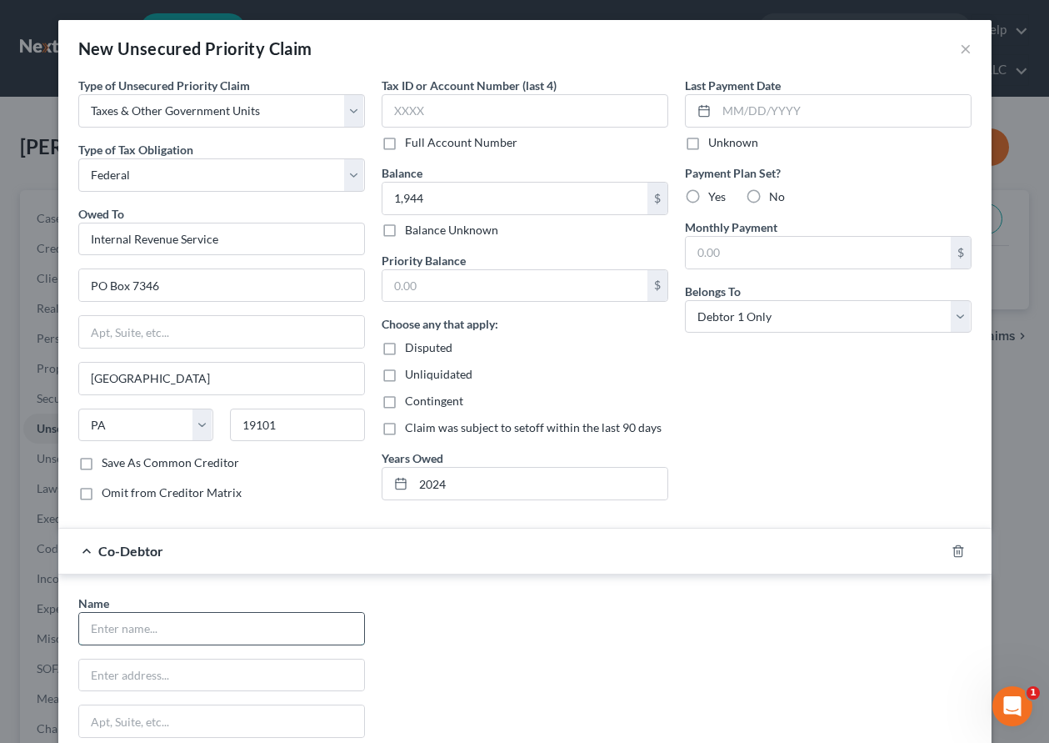
click at [300, 632] on input "text" at bounding box center [221, 629] width 285 height 32
click at [193, 672] on input "text" at bounding box center [221, 675] width 285 height 32
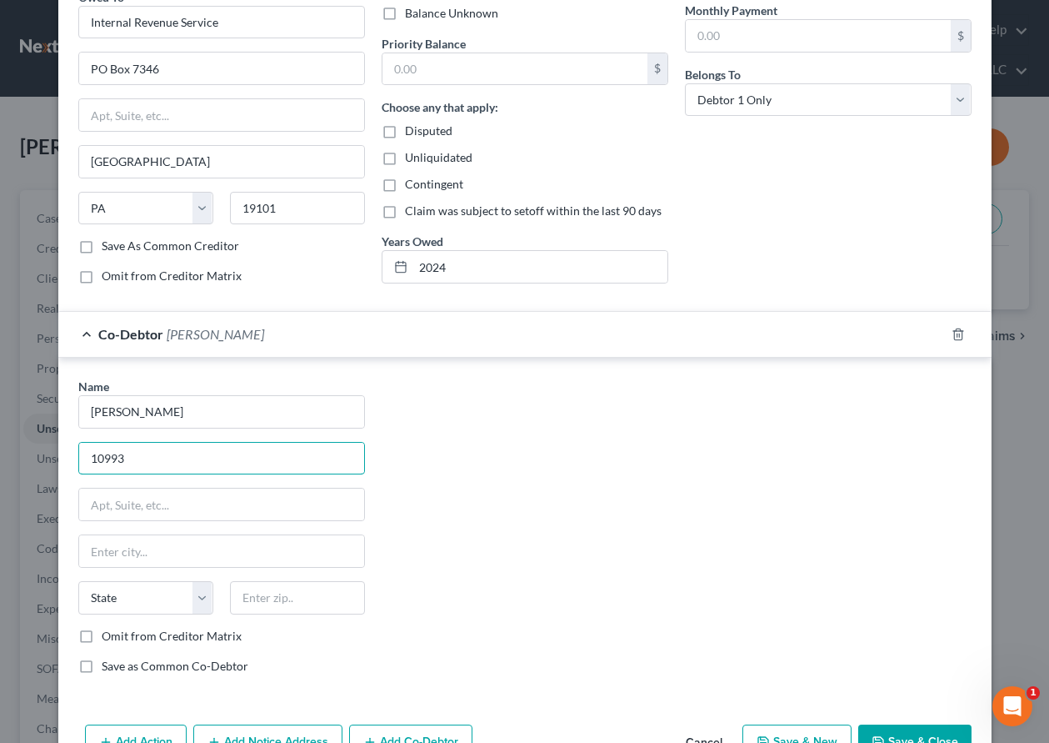
scroll to position [266, 0]
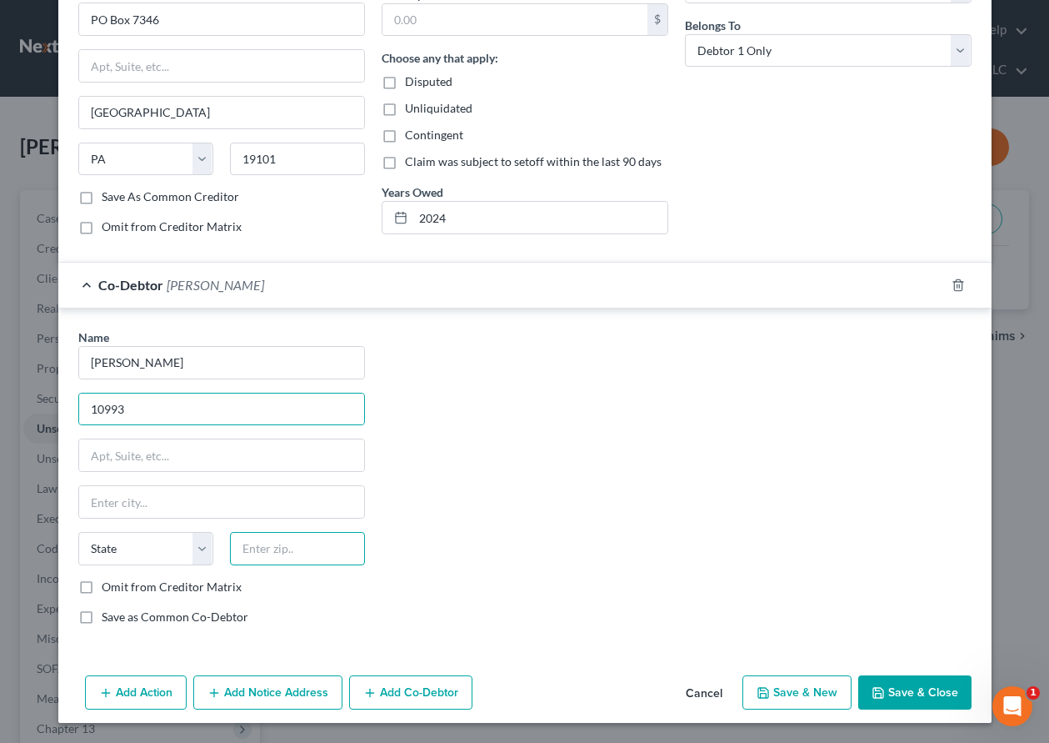
click at [302, 552] on input "text" at bounding box center [297, 548] width 135 height 33
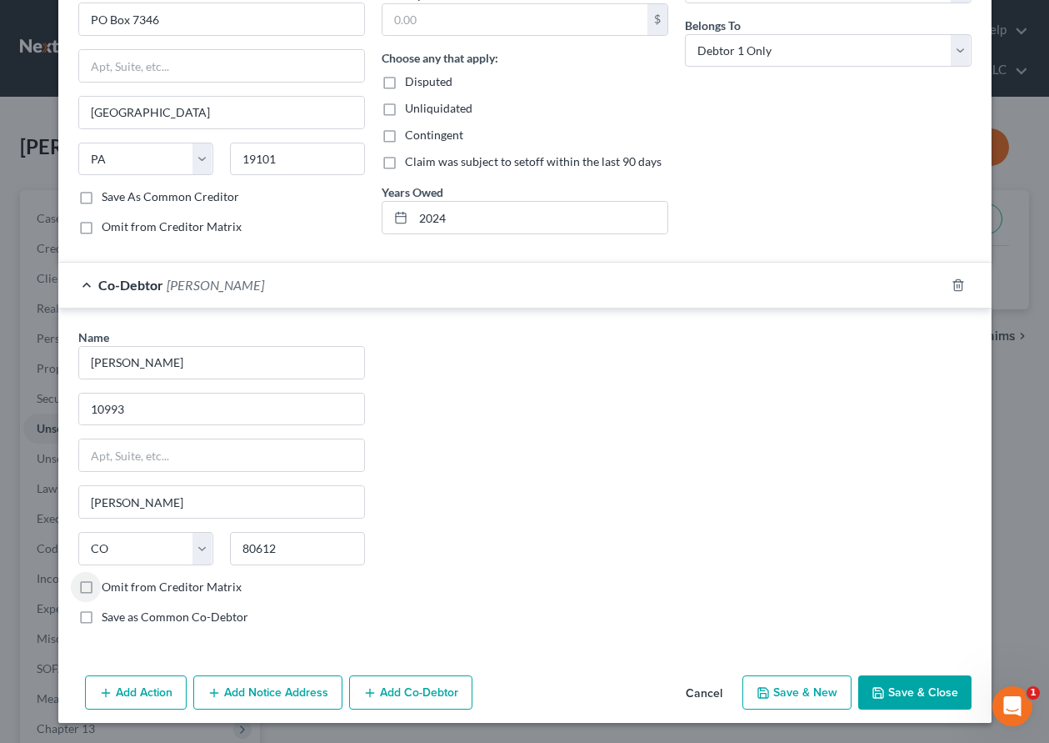
click at [102, 618] on label "Save as Common Co-Debtor" at bounding box center [175, 616] width 147 height 17
click at [108, 618] on input "Save as Common Co-Debtor" at bounding box center [113, 613] width 11 height 11
click at [215, 407] on input "10993" at bounding box center [221, 409] width 285 height 32
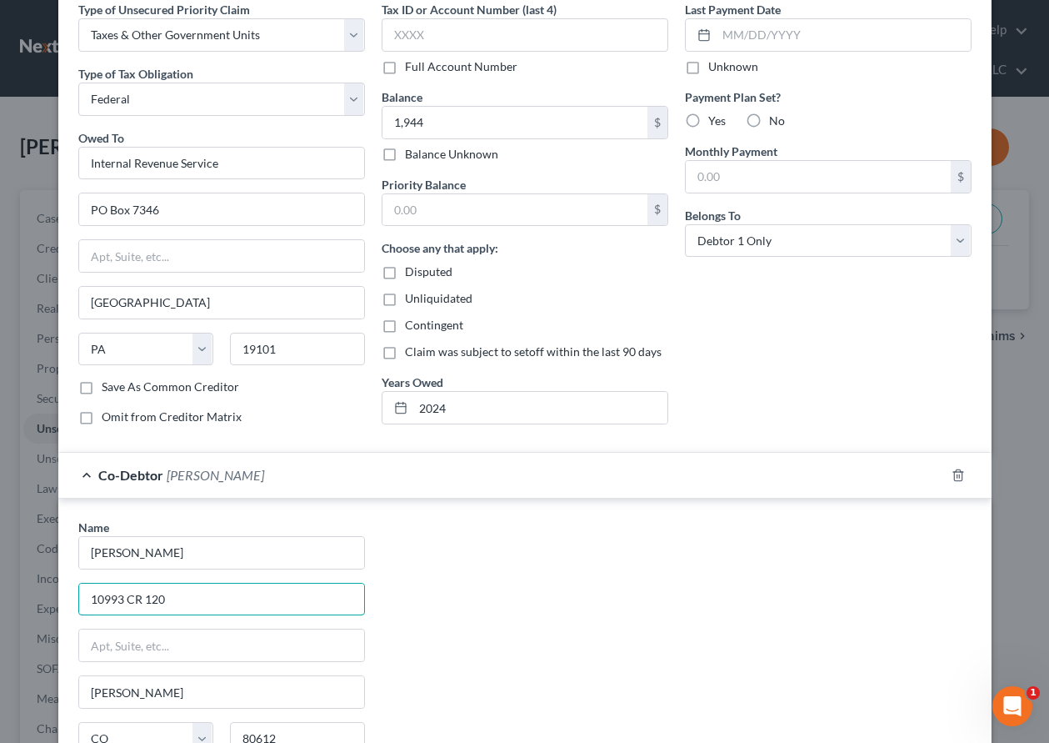
scroll to position [0, 0]
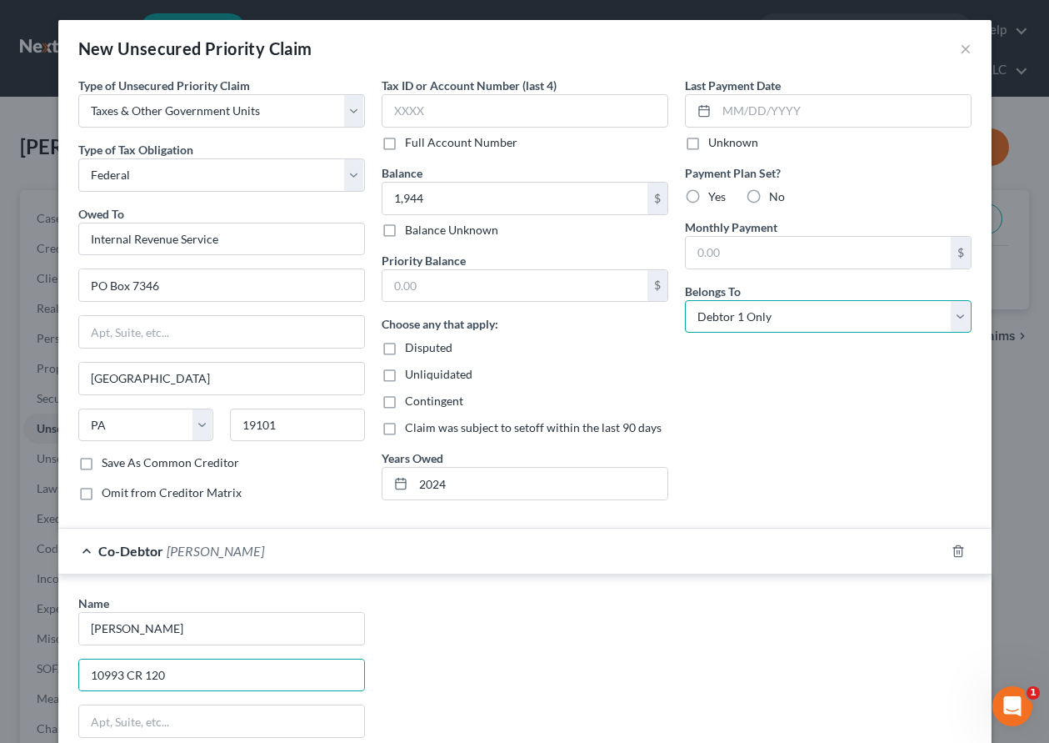
click at [819, 319] on select "Select Debtor 1 Only Debtor 2 Only Debtor 1 And Debtor 2 Only At Least One Of T…" at bounding box center [828, 316] width 287 height 33
click at [685, 300] on select "Select Debtor 1 Only Debtor 2 Only Debtor 1 And Debtor 2 Only At Least One Of T…" at bounding box center [828, 316] width 287 height 33
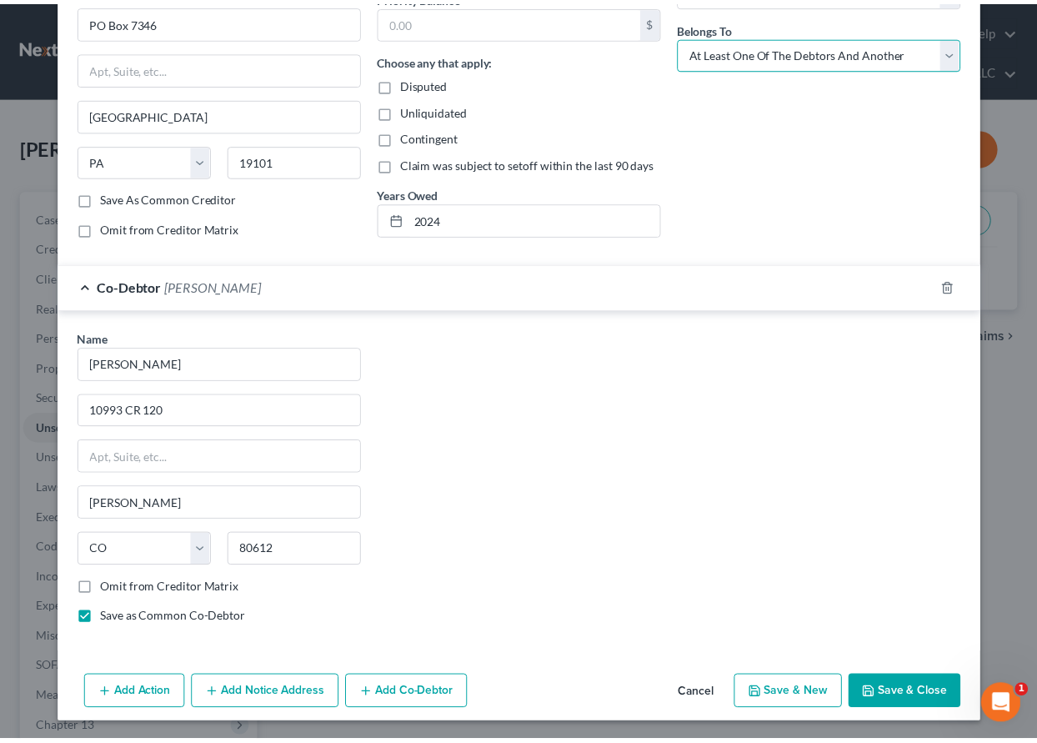
scroll to position [266, 0]
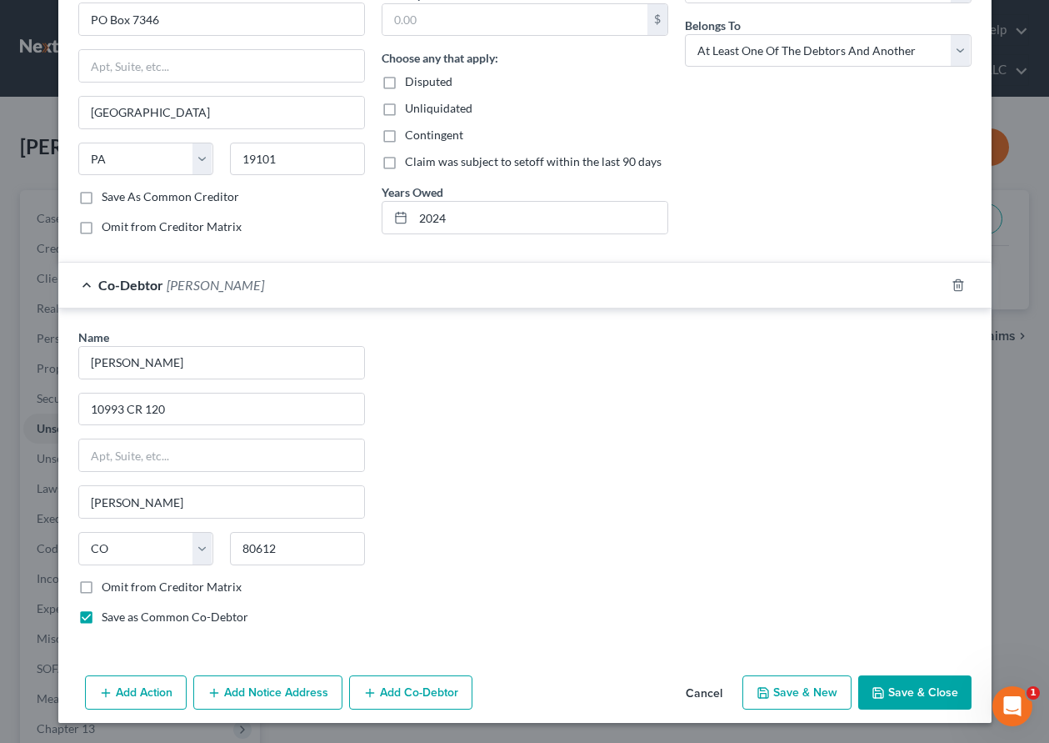
click at [931, 688] on button "Save & Close" at bounding box center [914, 692] width 113 height 35
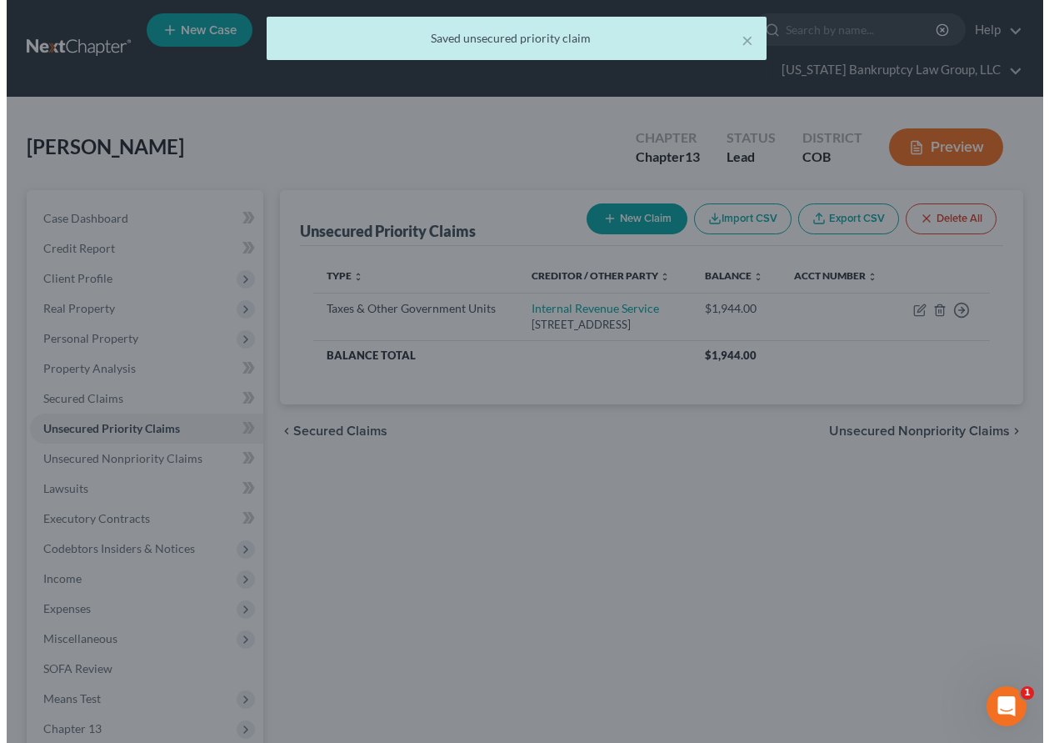
scroll to position [0, 0]
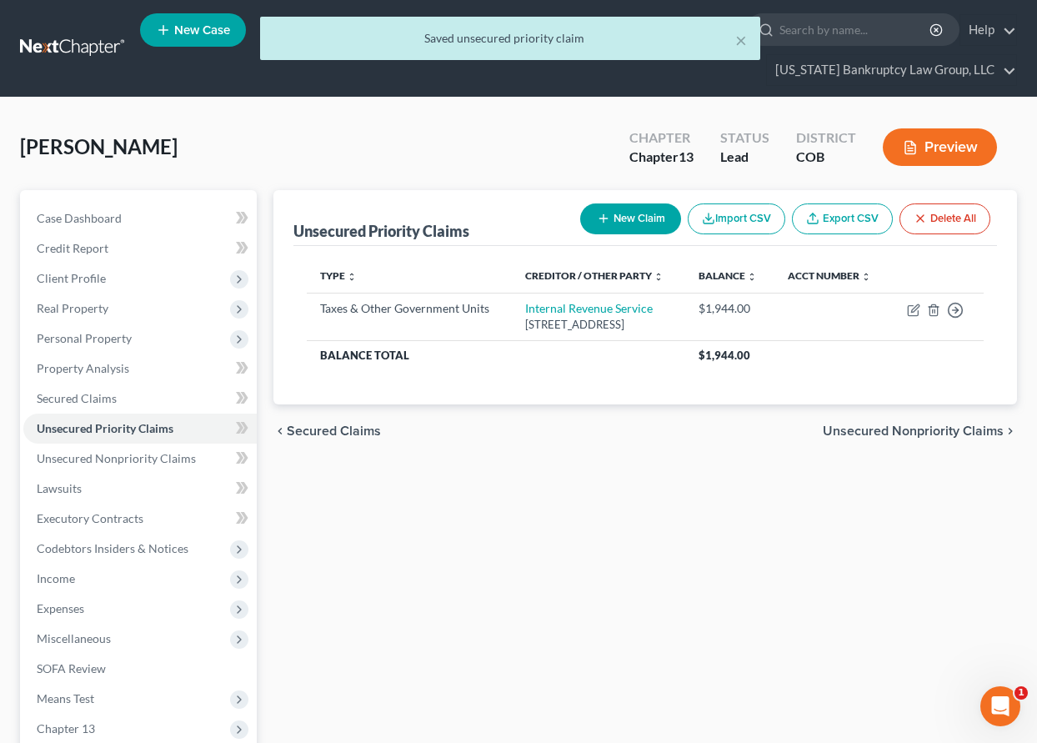
click at [627, 218] on button "New Claim" at bounding box center [630, 218] width 101 height 31
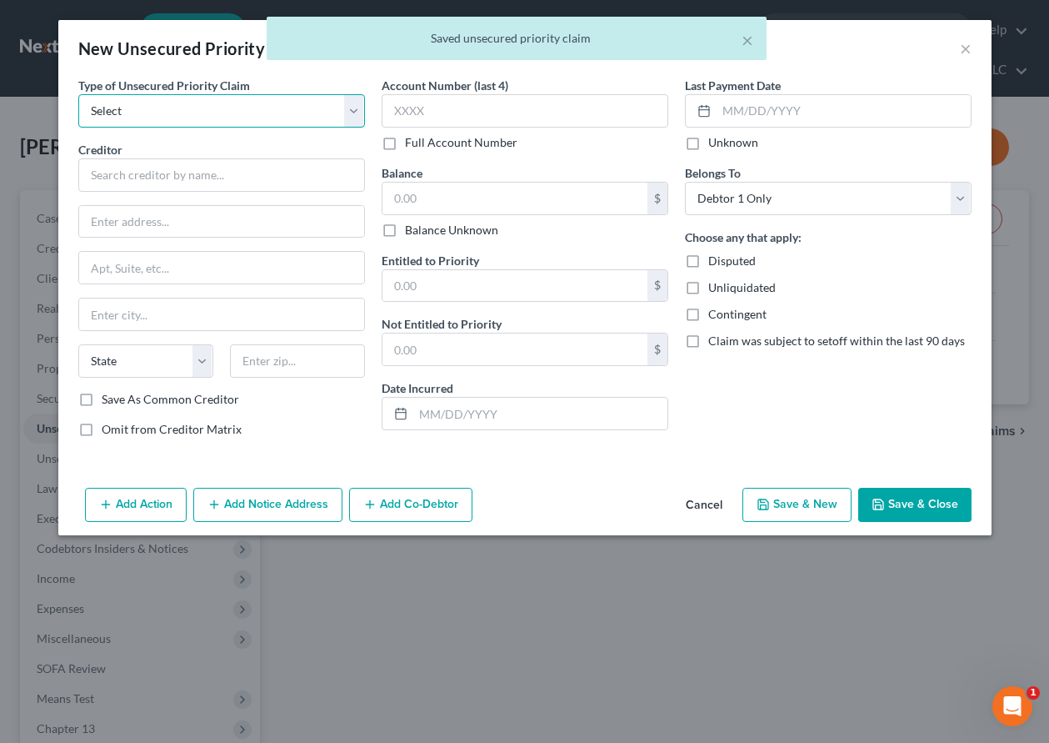
click at [190, 94] on select "Select Taxes & Other Government Units Domestic Support Obligations Extensions o…" at bounding box center [221, 110] width 287 height 33
click at [78, 94] on select "Select Taxes & Other Government Units Domestic Support Obligations Extensions o…" at bounding box center [221, 110] width 287 height 33
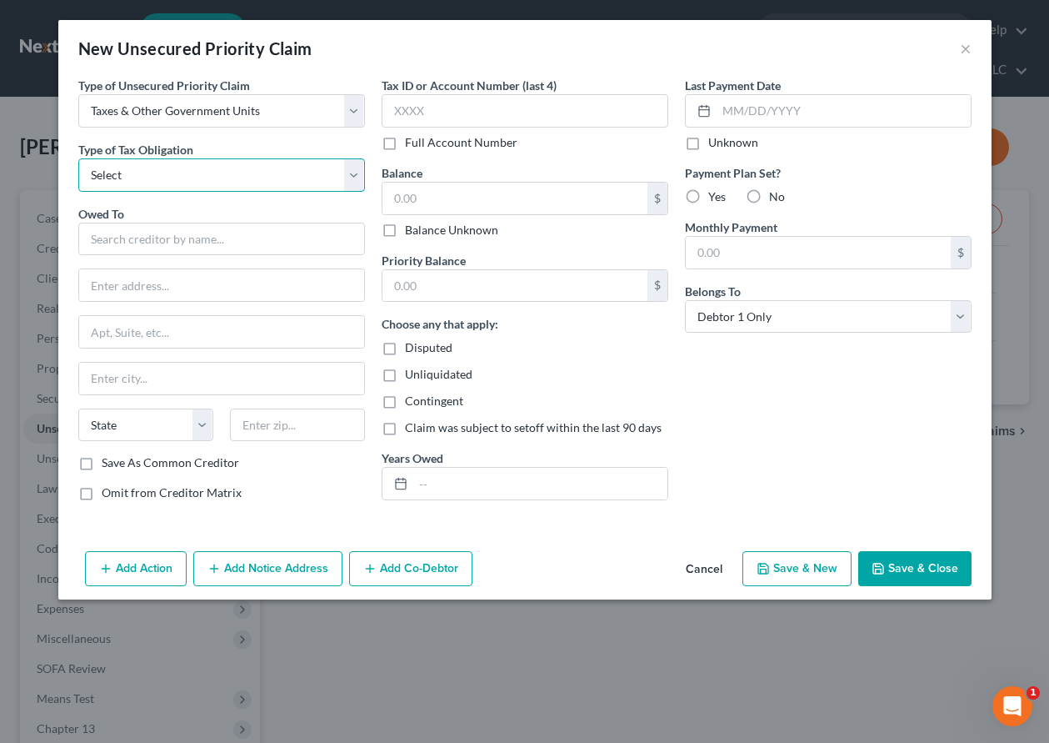
click at [199, 173] on select "Select Federal City State Franchise Tax Board Other" at bounding box center [221, 174] width 287 height 33
click at [78, 158] on select "Select Federal City State Franchise Tax Board Other" at bounding box center [221, 174] width 287 height 33
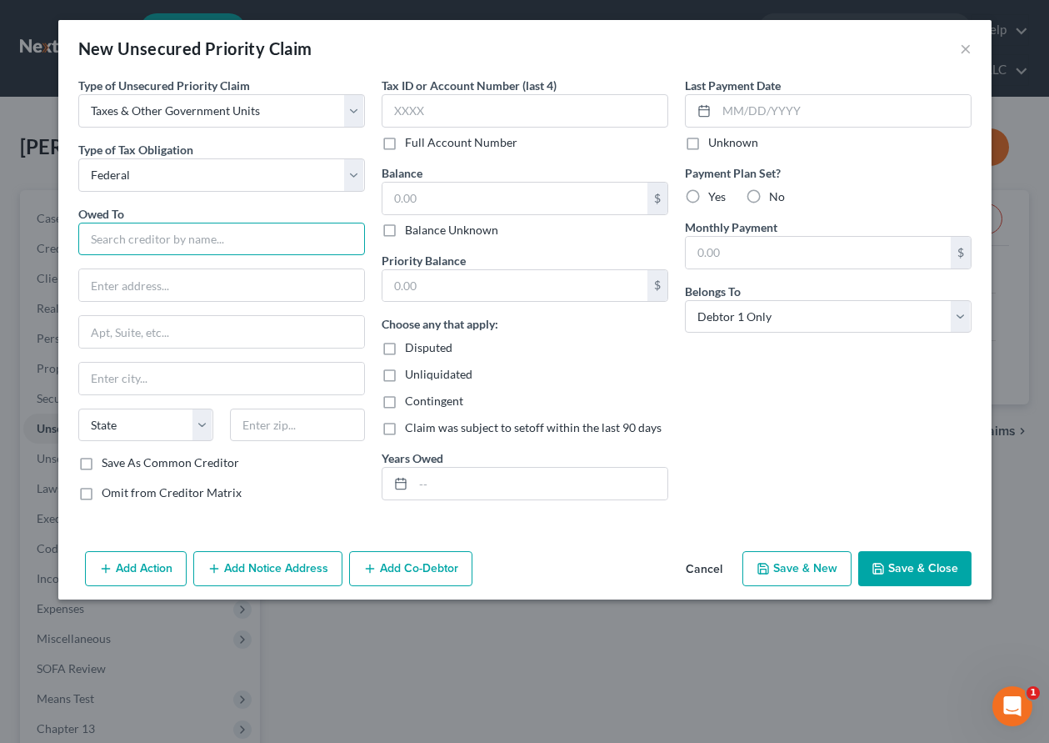
click at [187, 233] on input "text" at bounding box center [221, 239] width 287 height 33
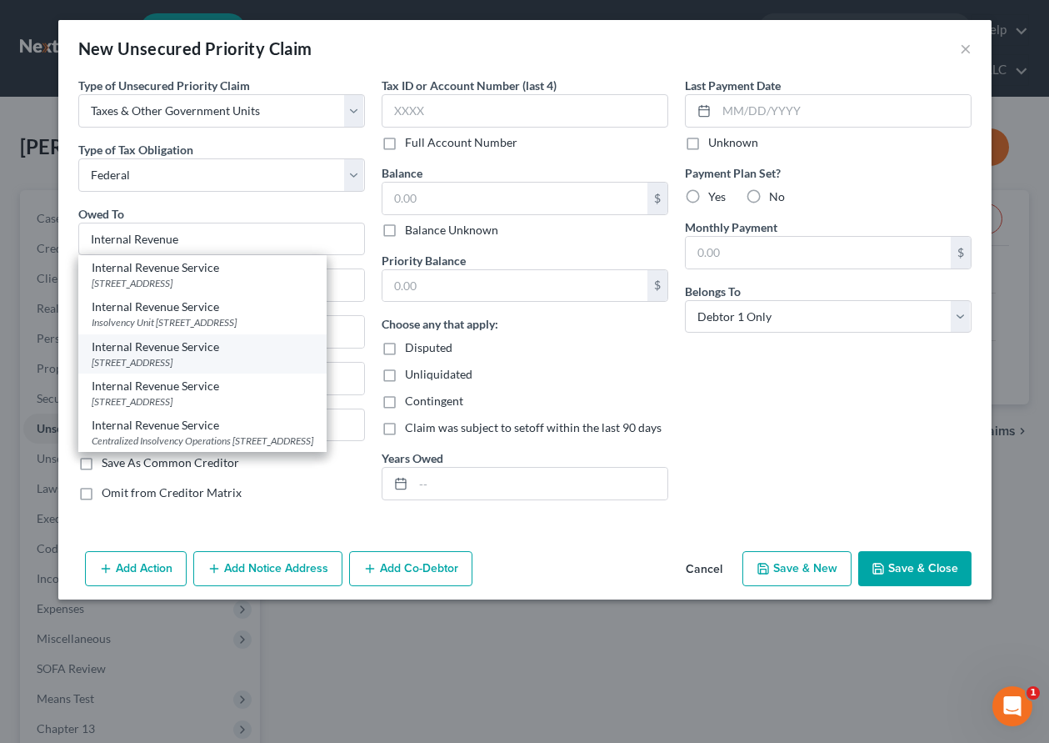
click at [168, 368] on div "[STREET_ADDRESS]" at bounding box center [203, 362] width 222 height 14
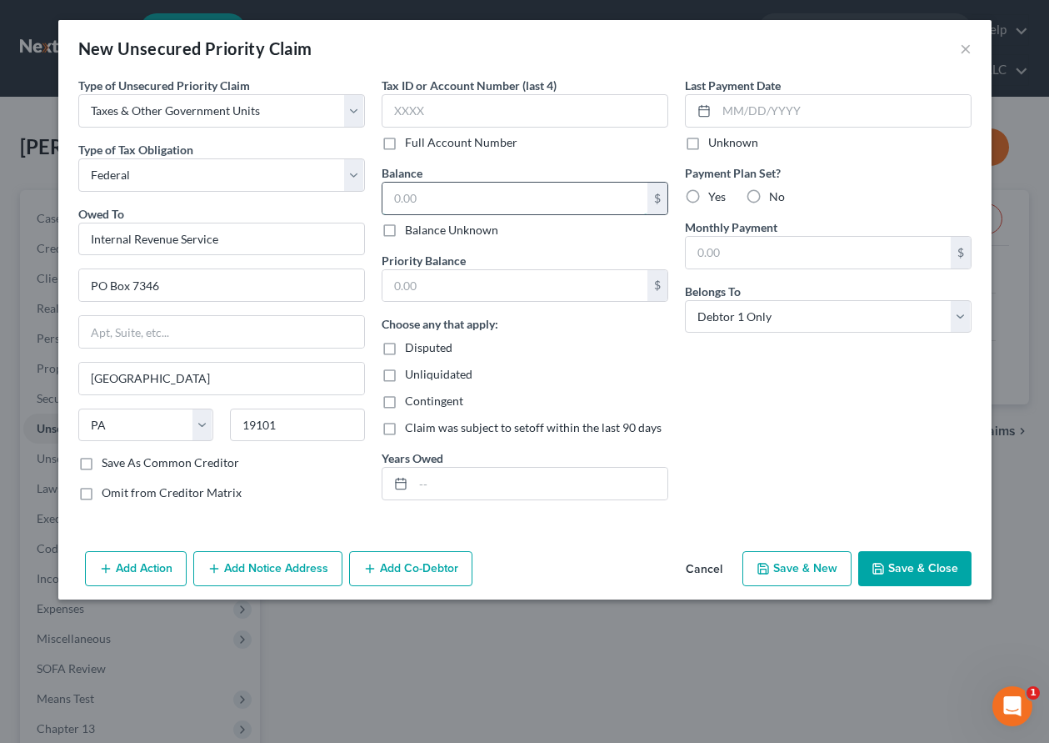
click at [432, 200] on input "text" at bounding box center [515, 199] width 265 height 32
click at [450, 476] on input "text" at bounding box center [540, 484] width 254 height 32
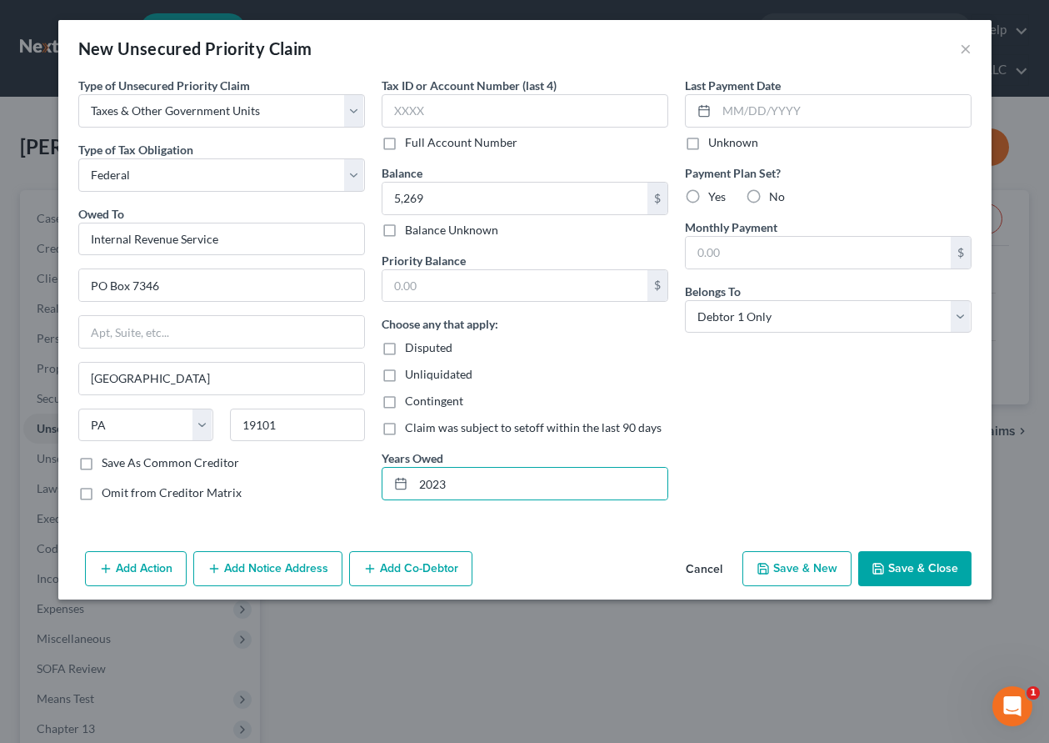
click at [863, 294] on div "Belongs To * Select Debtor 1 Only Debtor 2 Only Debtor 1 And Debtor 2 Only At L…" at bounding box center [828, 308] width 287 height 51
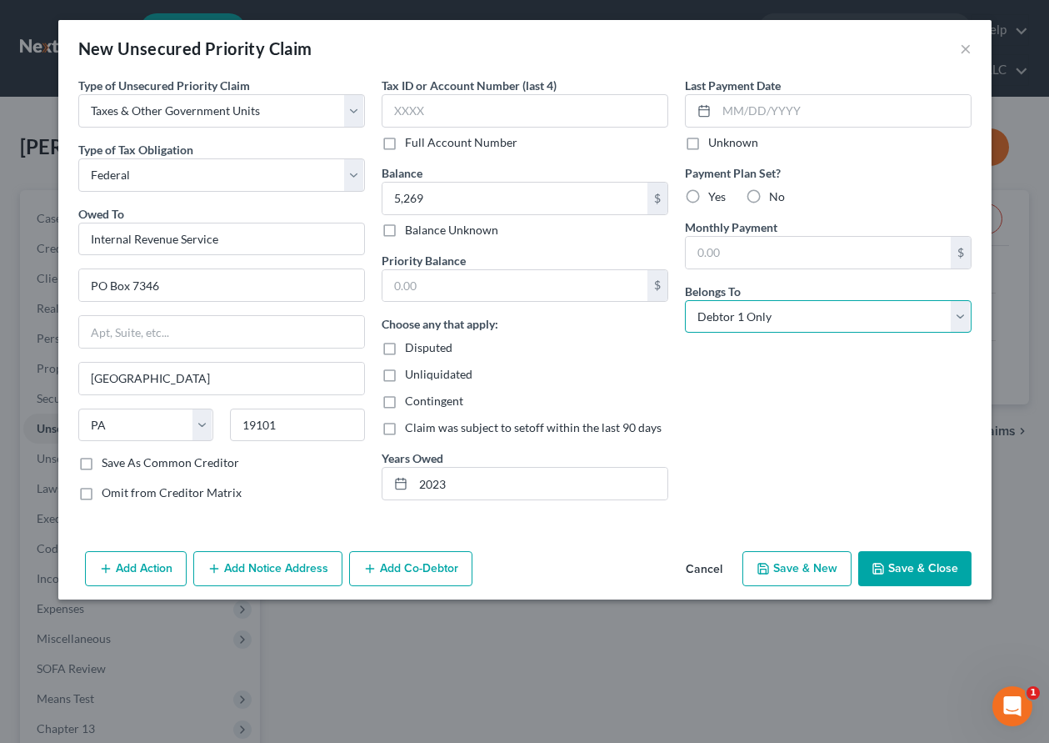
click at [864, 305] on select "Select Debtor 1 Only Debtor 2 Only Debtor 1 And Debtor 2 Only At Least One Of T…" at bounding box center [828, 316] width 287 height 33
click at [685, 300] on select "Select Debtor 1 Only Debtor 2 Only Debtor 1 And Debtor 2 Only At Least One Of T…" at bounding box center [828, 316] width 287 height 33
click at [258, 558] on button "Add Notice Address" at bounding box center [267, 568] width 149 height 35
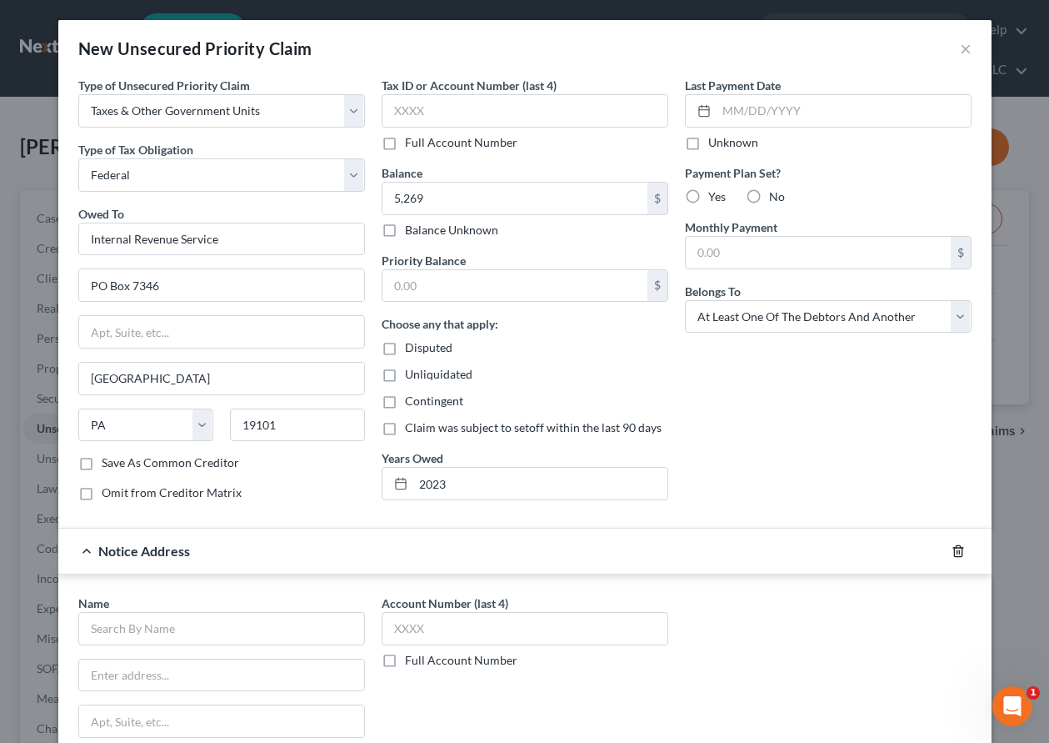
click at [952, 552] on icon "button" at bounding box center [958, 550] width 13 height 13
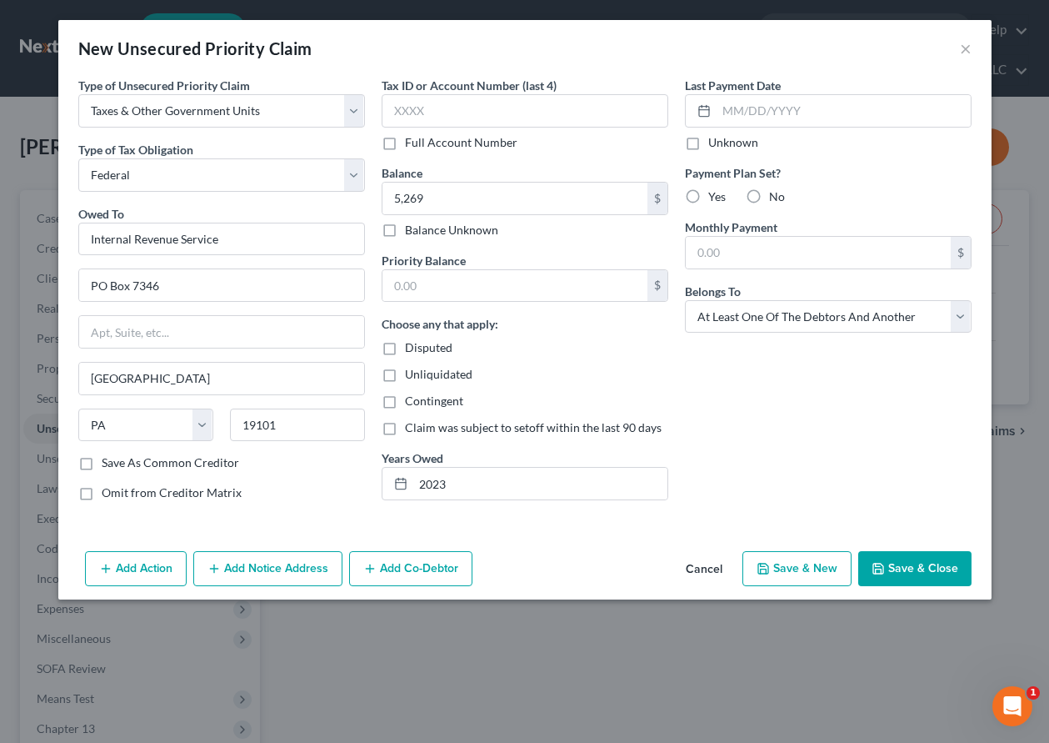
click at [427, 564] on button "Add Co-Debtor" at bounding box center [410, 568] width 123 height 35
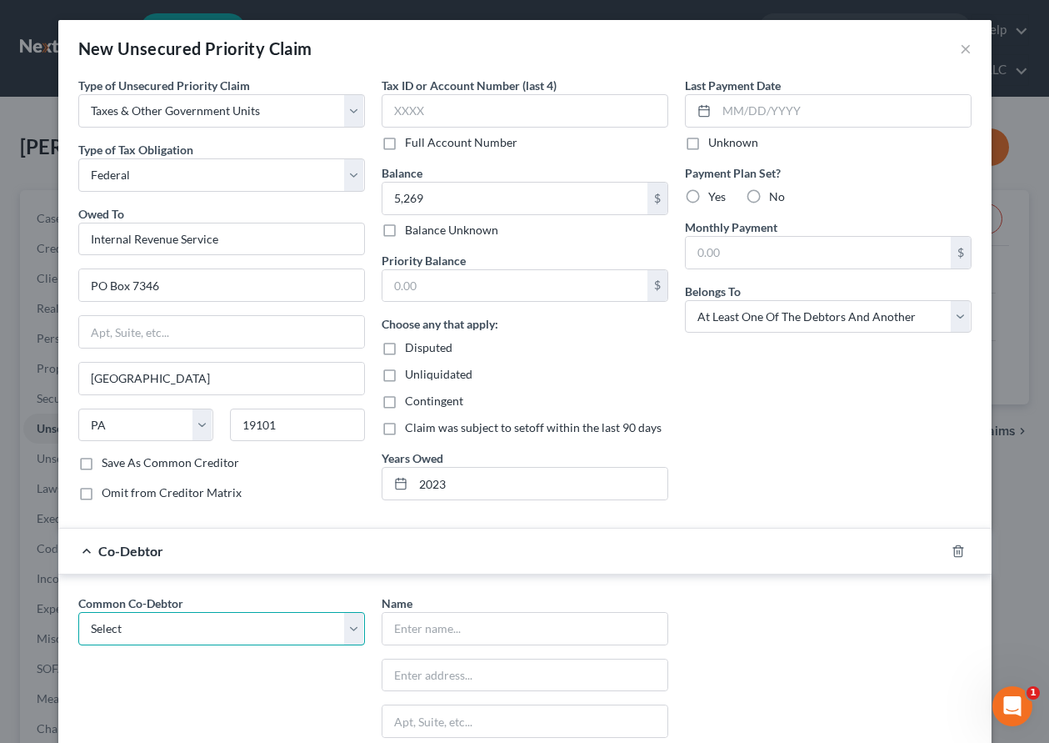
click at [185, 636] on select "Select [PERSON_NAME]" at bounding box center [221, 628] width 287 height 33
click at [78, 612] on select "Select [PERSON_NAME]" at bounding box center [221, 628] width 287 height 33
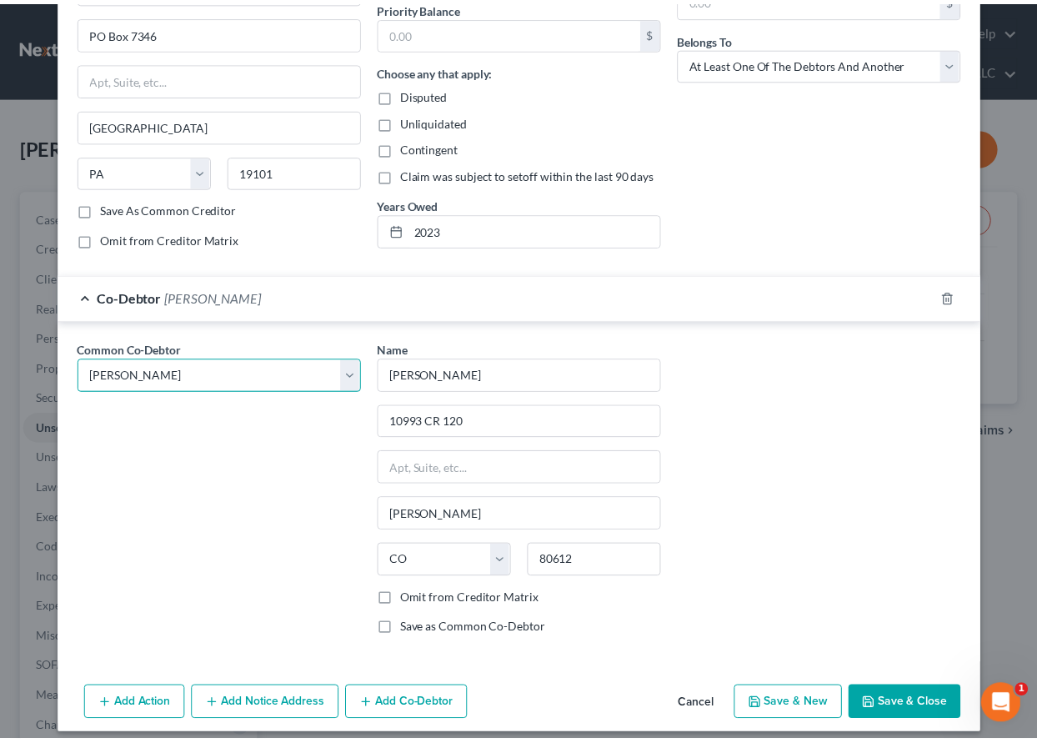
scroll to position [266, 0]
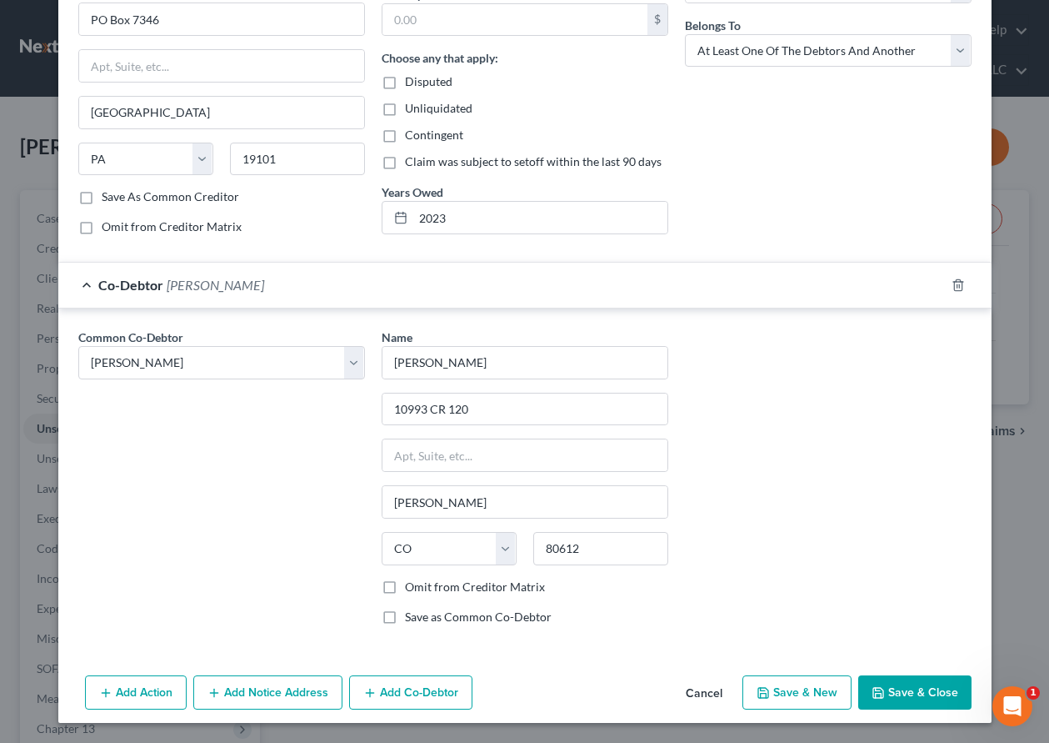
click at [878, 691] on icon "button" at bounding box center [878, 693] width 10 height 10
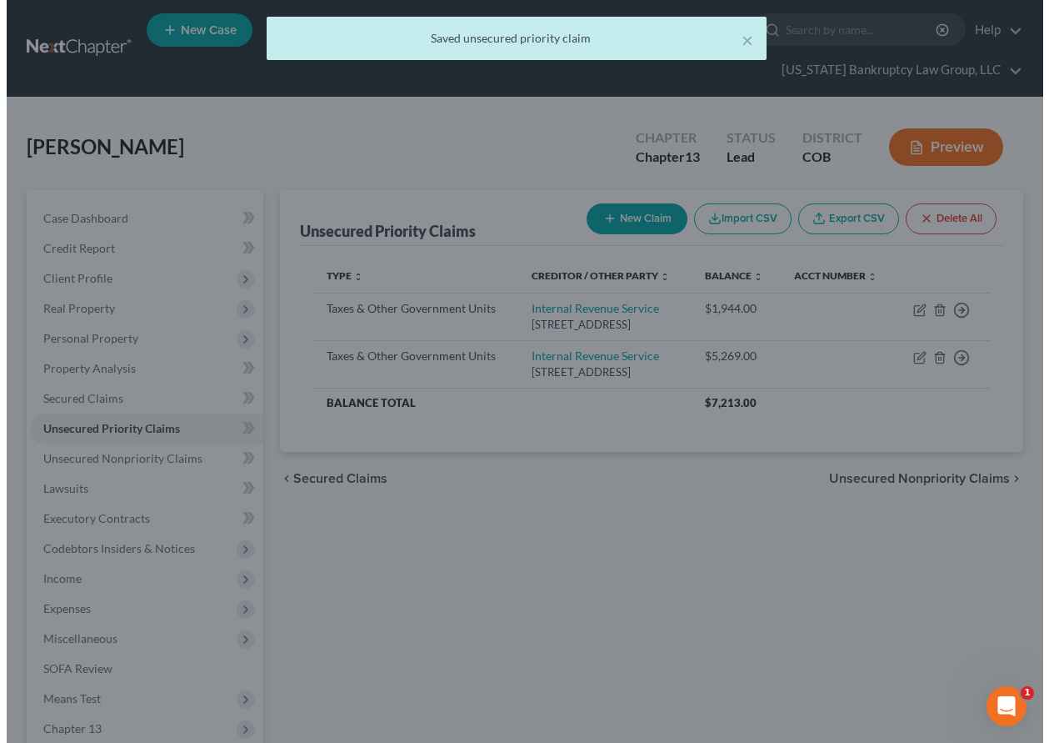
scroll to position [0, 0]
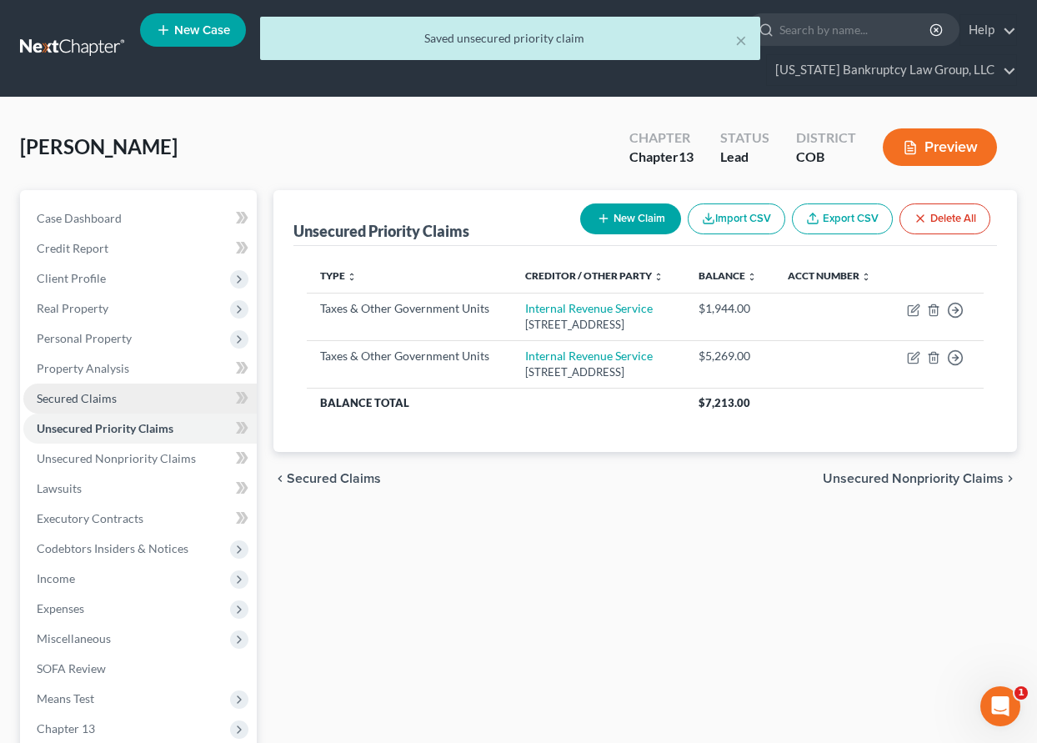
click at [87, 401] on span "Secured Claims" at bounding box center [77, 398] width 80 height 14
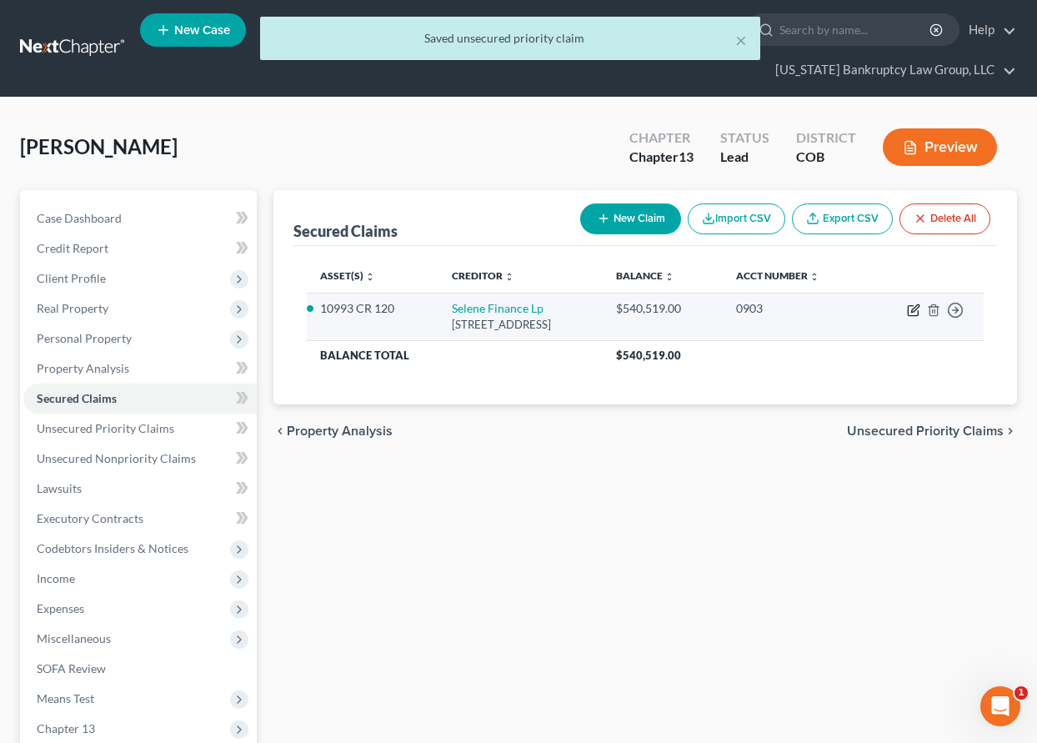
click at [916, 309] on icon "button" at bounding box center [915, 308] width 8 height 8
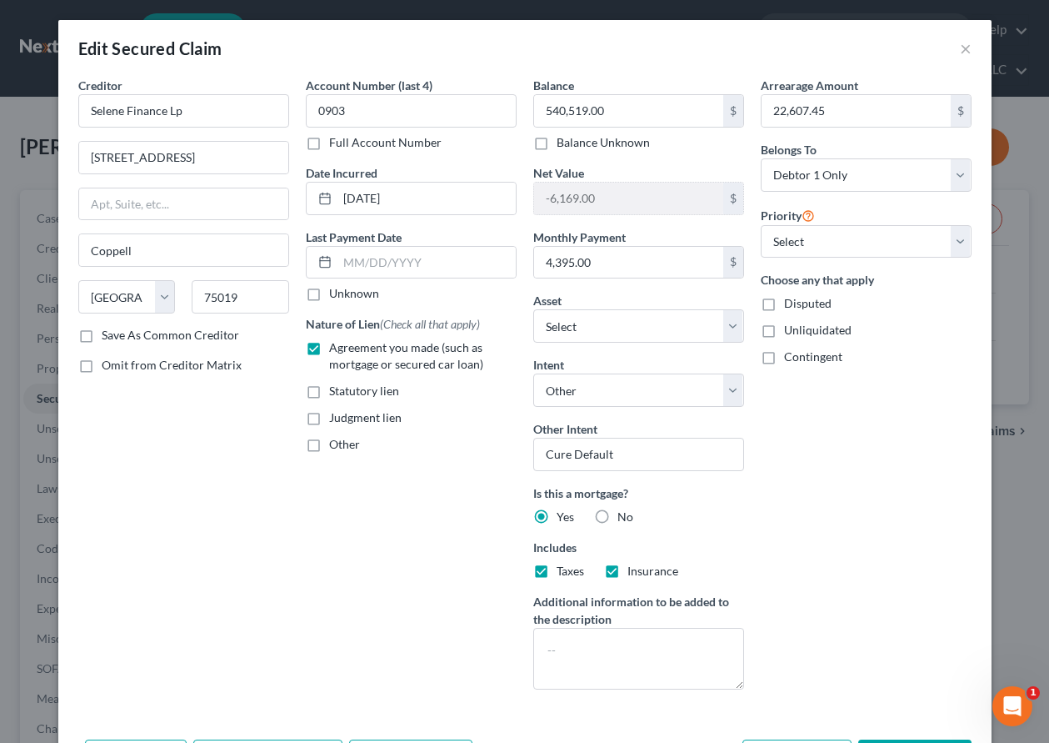
scroll to position [78, 0]
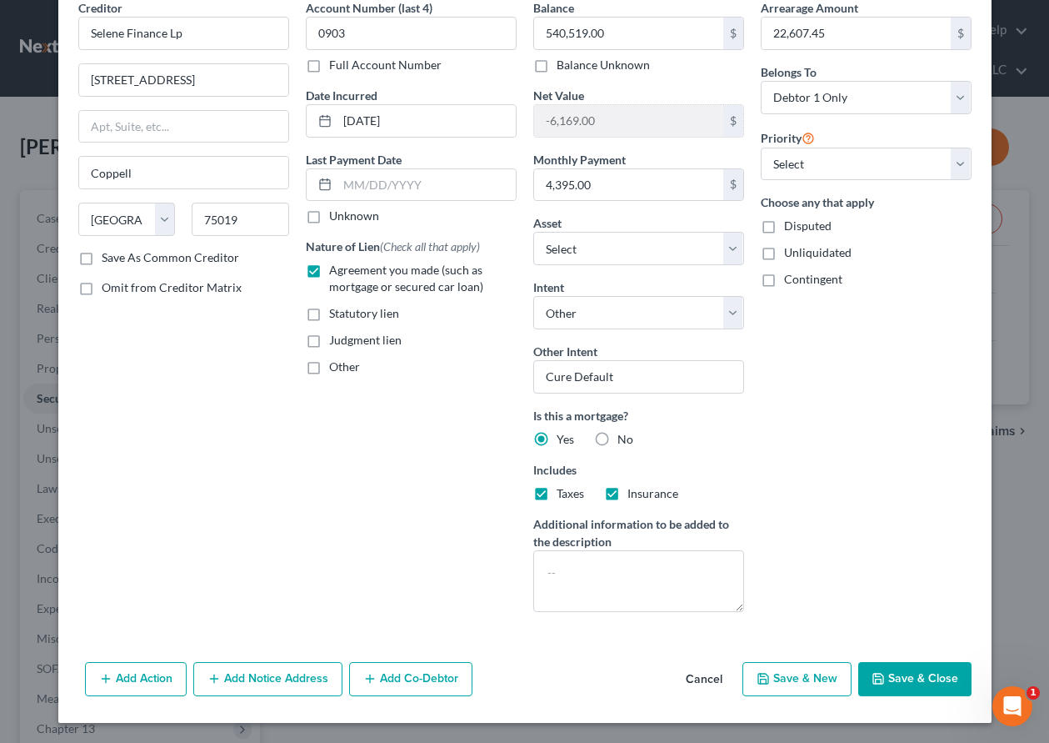
click at [437, 685] on button "Add Co-Debtor" at bounding box center [410, 679] width 123 height 35
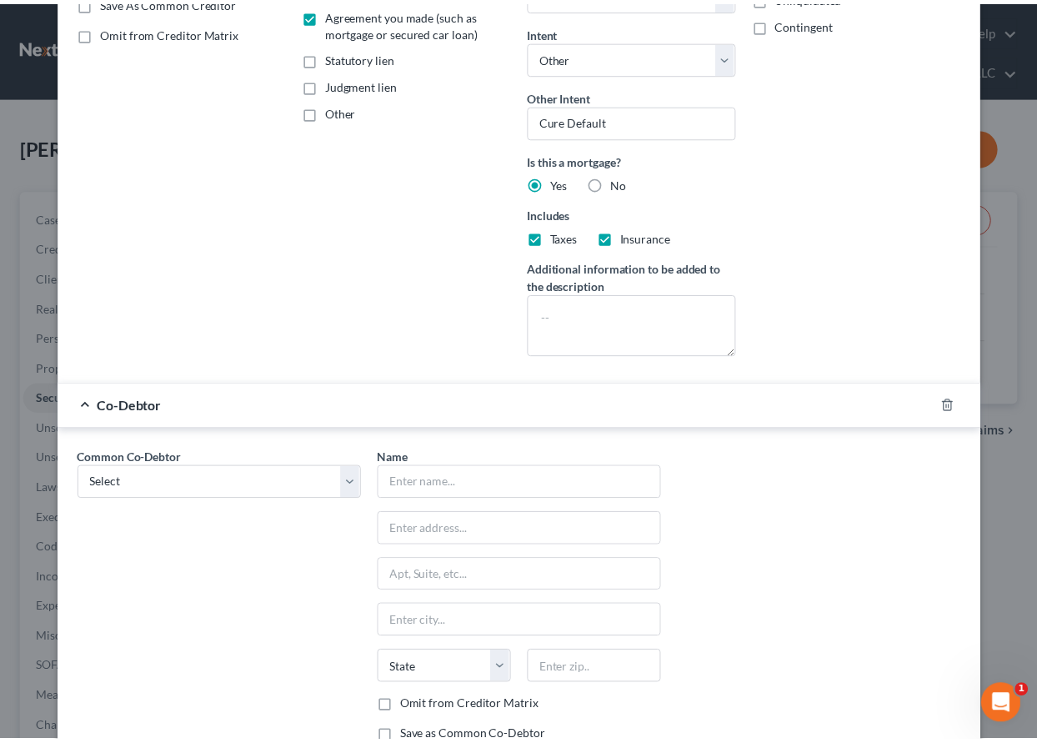
scroll to position [468, 0]
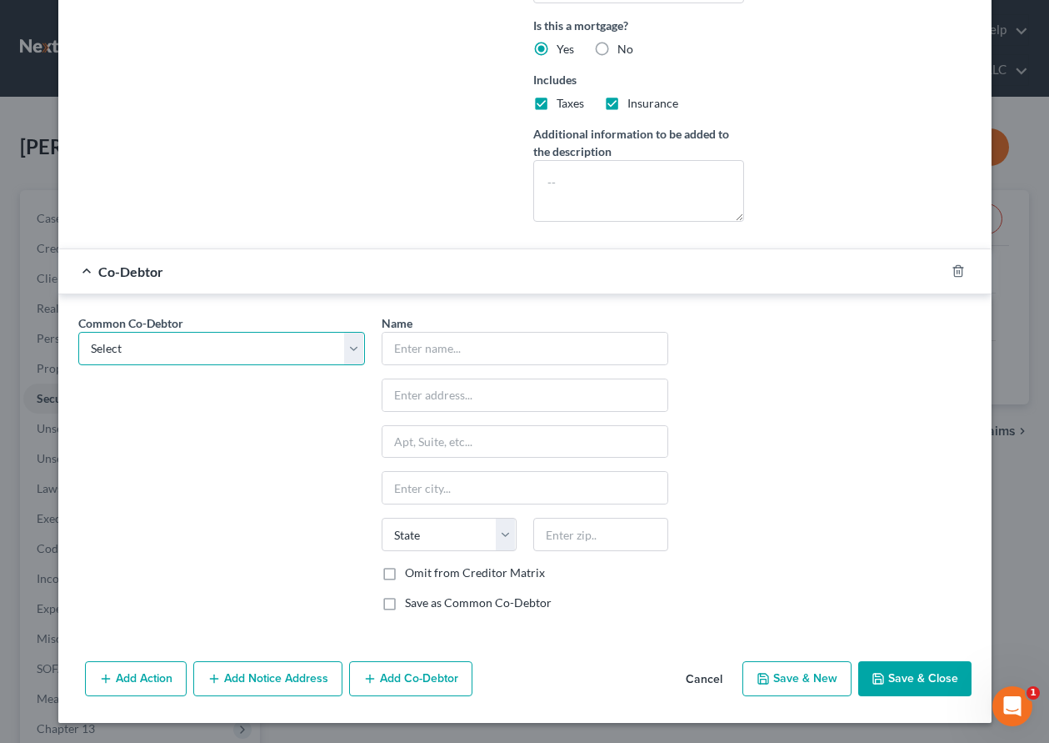
click at [293, 335] on select "Select [PERSON_NAME]" at bounding box center [221, 348] width 287 height 33
click at [78, 332] on select "Select [PERSON_NAME]" at bounding box center [221, 348] width 287 height 33
click at [273, 350] on select "Select [PERSON_NAME]" at bounding box center [221, 348] width 287 height 33
click at [78, 332] on select "Select [PERSON_NAME]" at bounding box center [221, 348] width 287 height 33
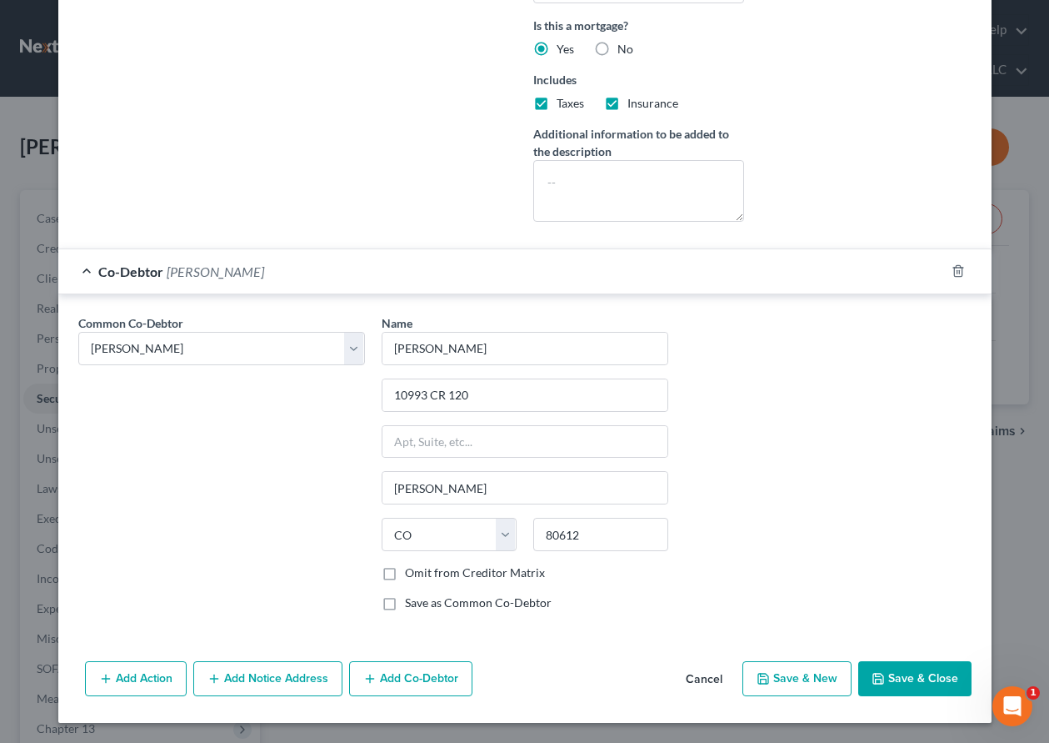
click at [886, 670] on button "Save & Close" at bounding box center [914, 678] width 113 height 35
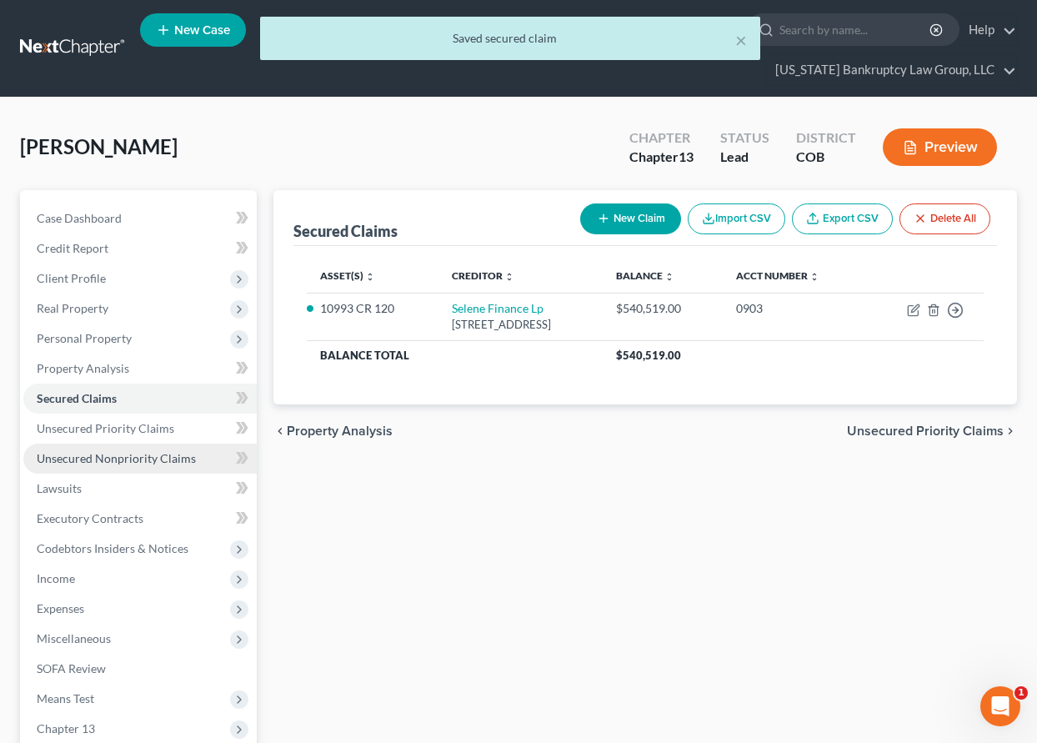
click at [143, 457] on span "Unsecured Nonpriority Claims" at bounding box center [116, 458] width 159 height 14
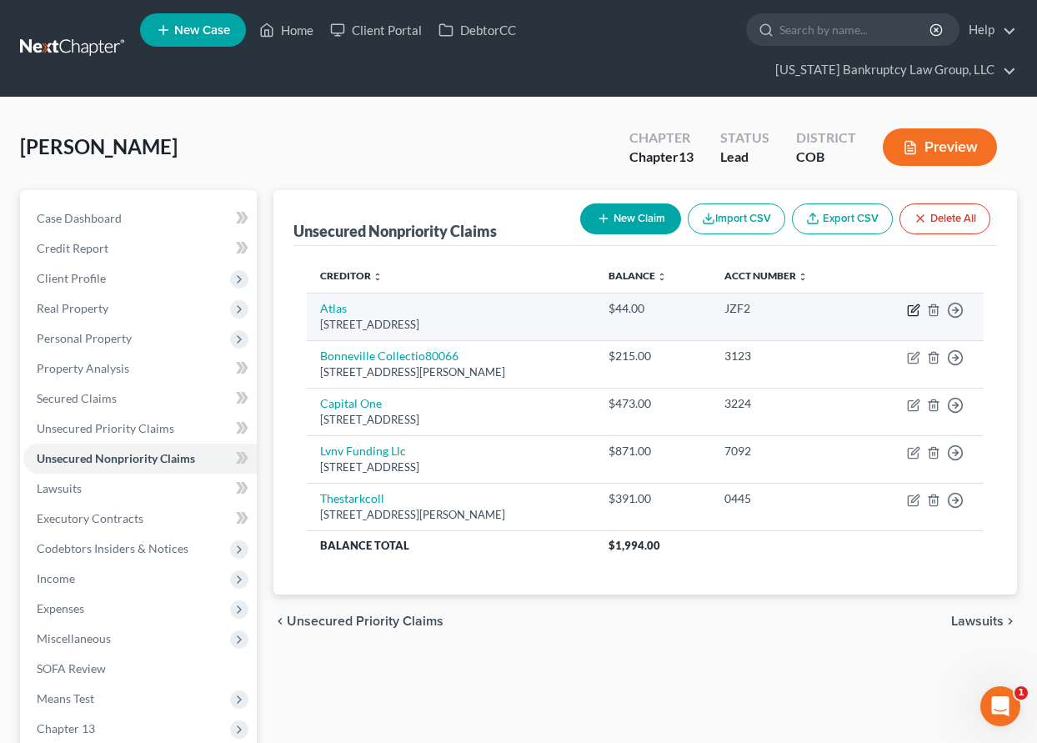
click at [912, 308] on icon "button" at bounding box center [913, 309] width 13 height 13
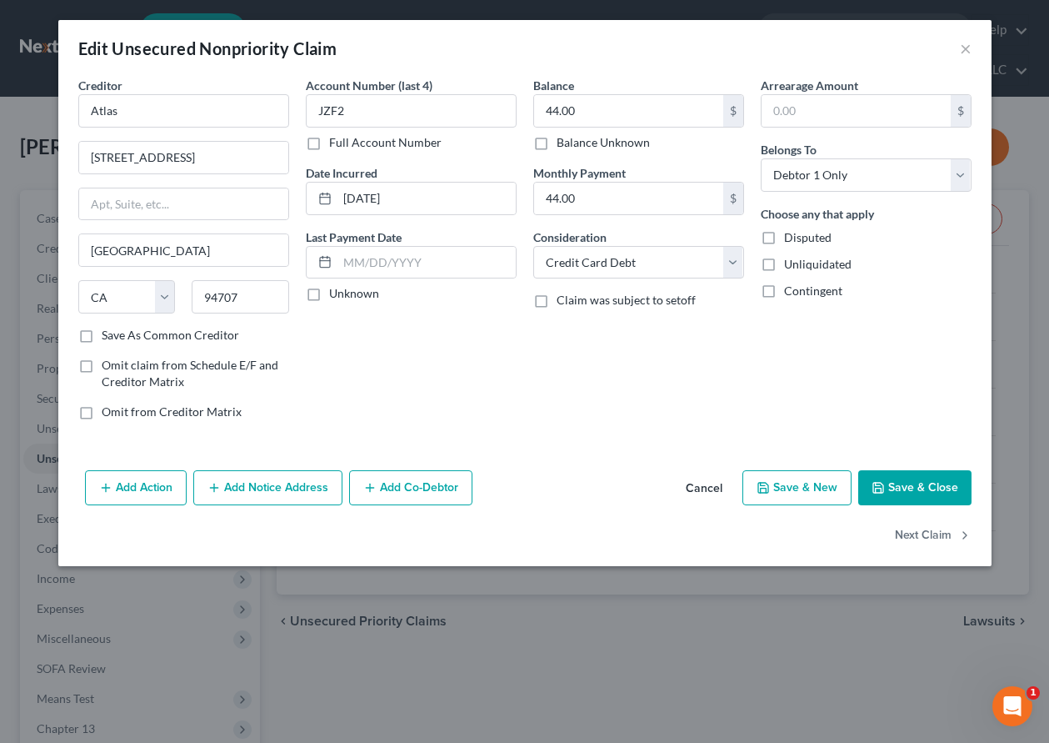
click at [933, 482] on button "Save & Close" at bounding box center [914, 487] width 113 height 35
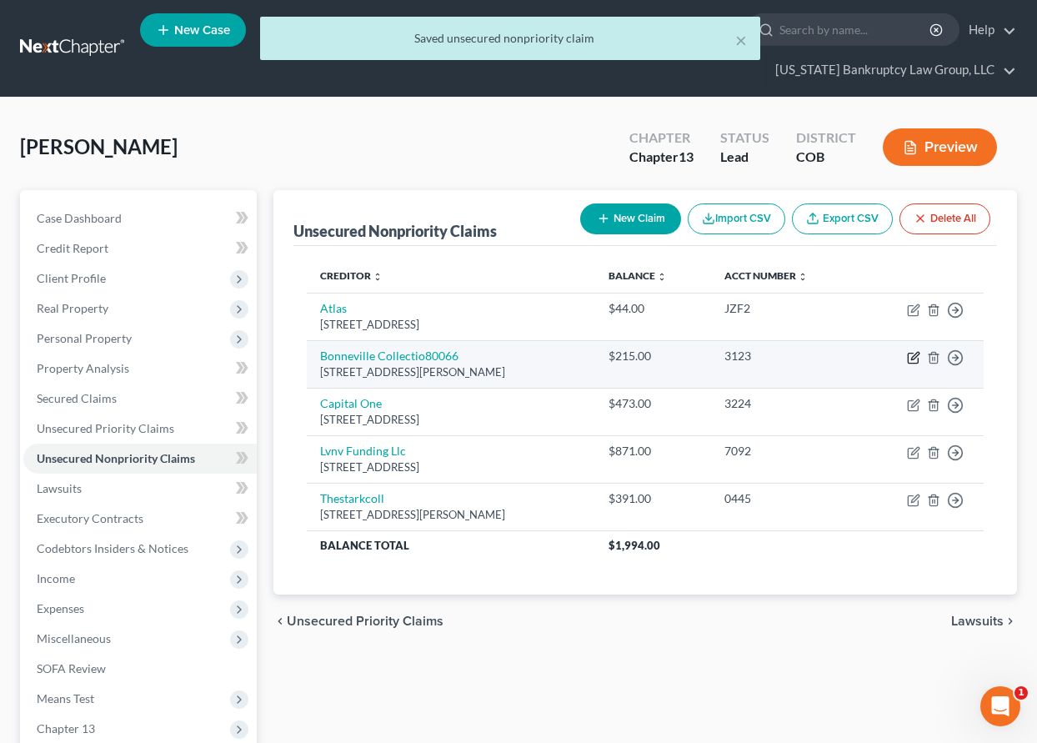
click at [910, 358] on icon "button" at bounding box center [913, 357] width 13 height 13
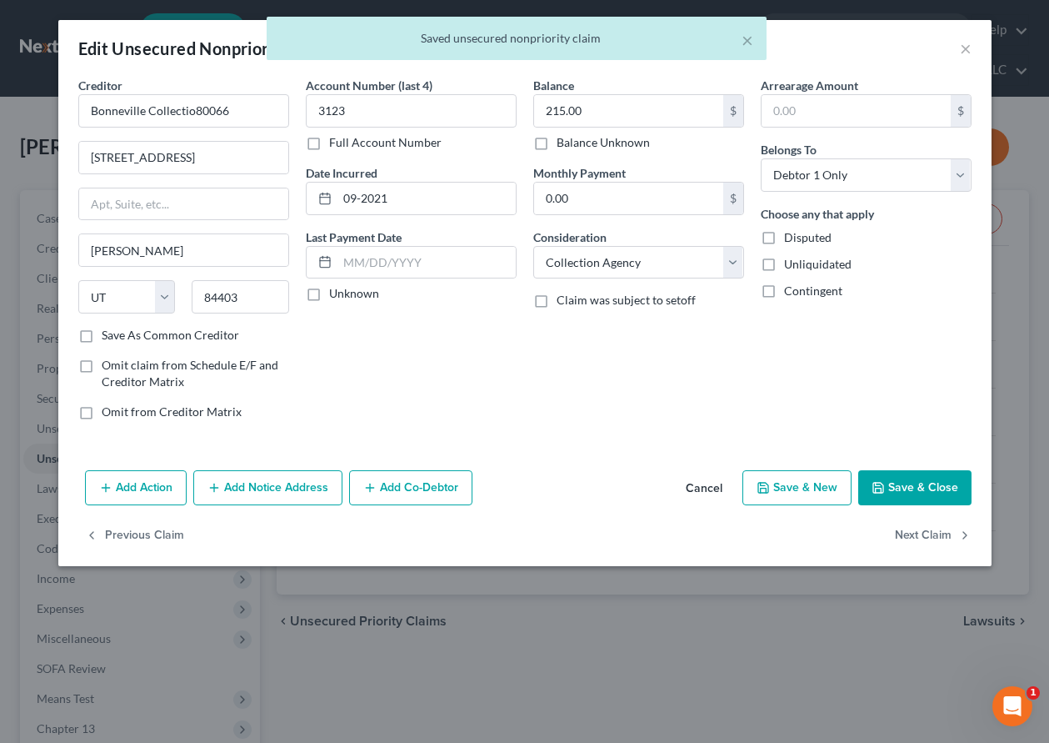
click at [920, 493] on button "Save & Close" at bounding box center [914, 487] width 113 height 35
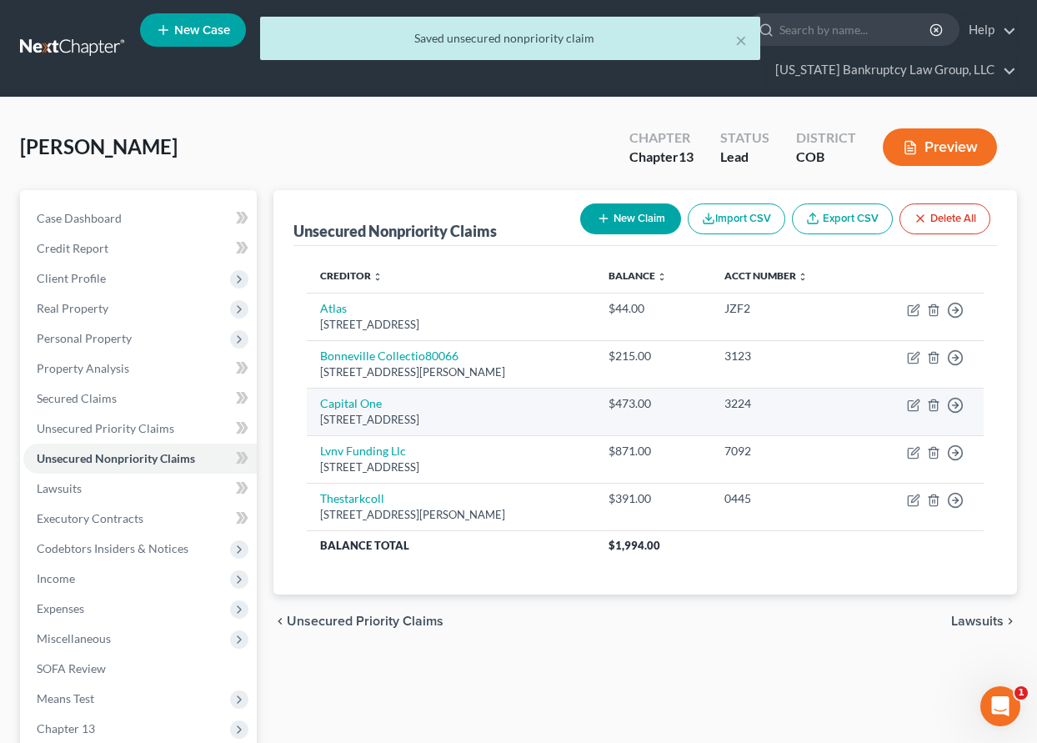
click at [912, 393] on td "Move to D Move to E Move to G Move to Notice Only" at bounding box center [922, 412] width 123 height 48
click at [912, 403] on icon "button" at bounding box center [913, 404] width 13 height 13
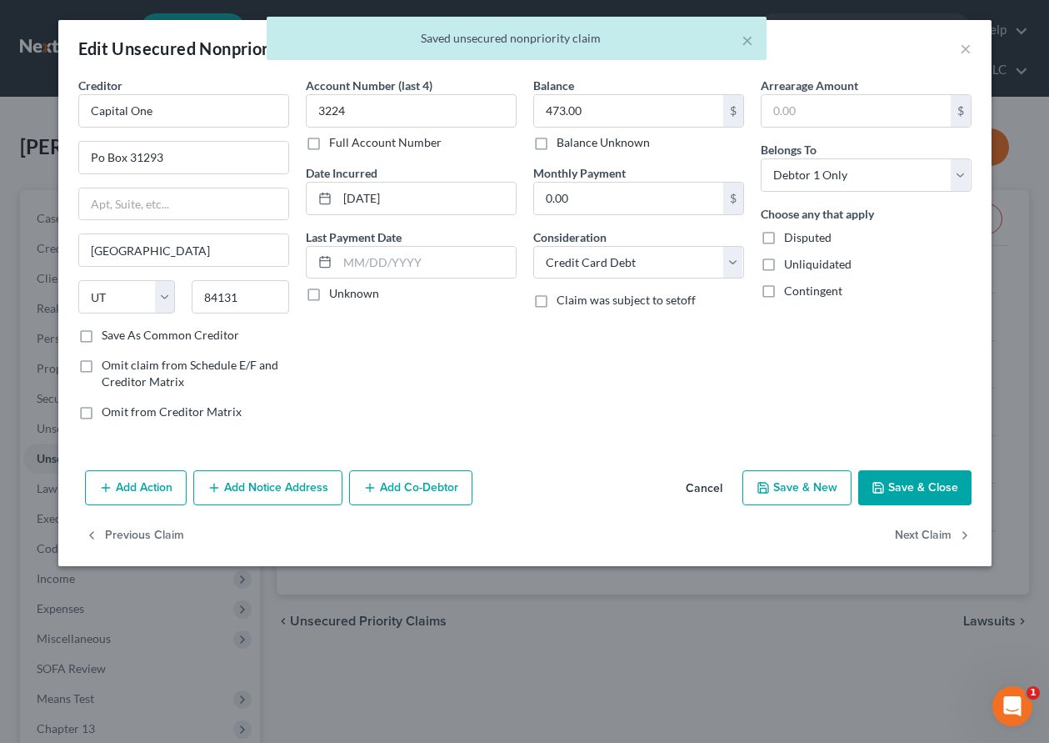
click at [918, 487] on button "Save & Close" at bounding box center [914, 487] width 113 height 35
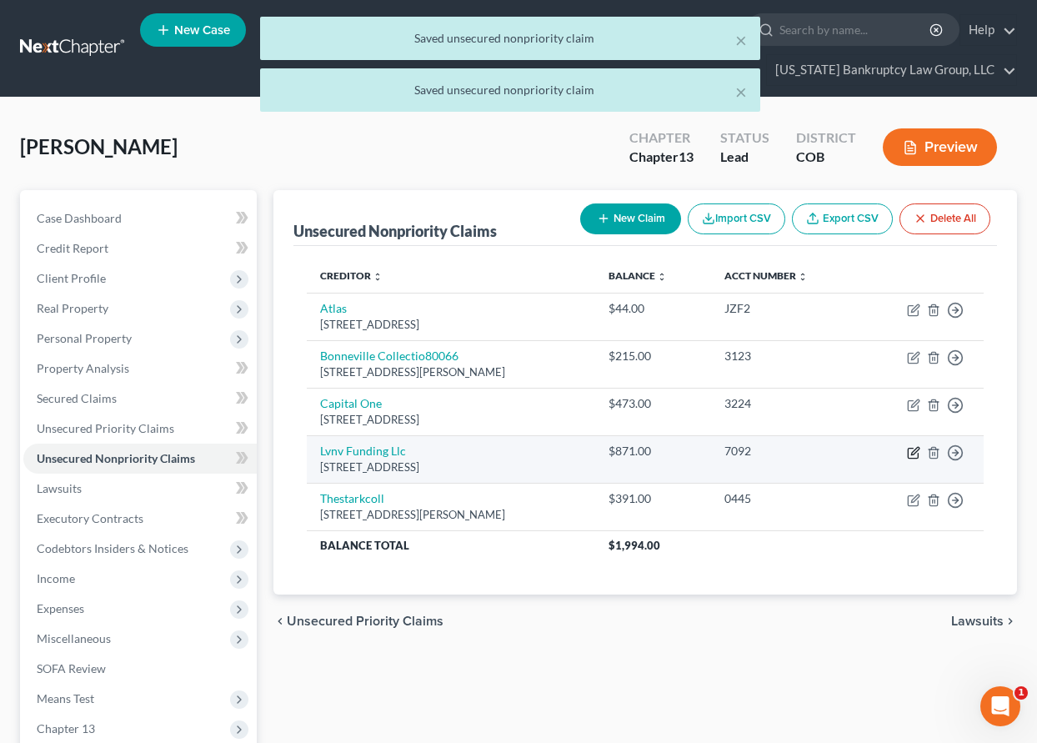
click at [913, 458] on icon "button" at bounding box center [913, 453] width 10 height 10
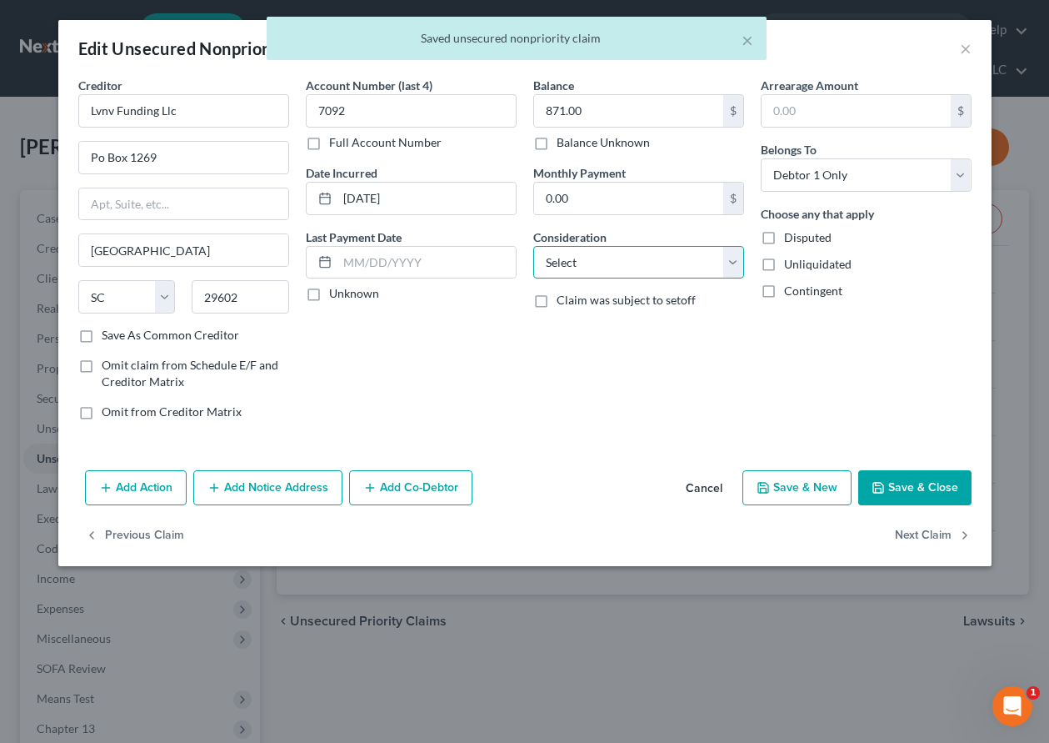
click at [608, 251] on select "Select Cable / Satellite Services Collection Agency Credit Card Debt Debt Couns…" at bounding box center [638, 262] width 211 height 33
click at [533, 246] on select "Select Cable / Satellite Services Collection Agency Credit Card Debt Debt Couns…" at bounding box center [638, 262] width 211 height 33
click at [899, 493] on button "Save & Close" at bounding box center [914, 487] width 113 height 35
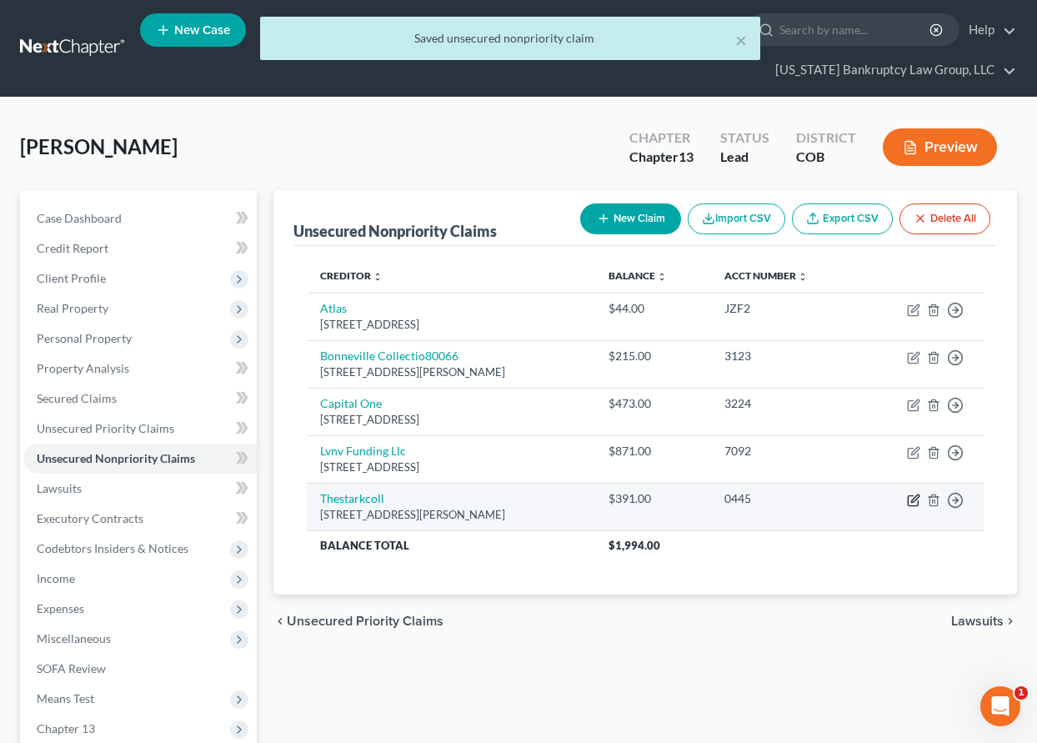
click at [913, 498] on icon "button" at bounding box center [915, 498] width 8 height 8
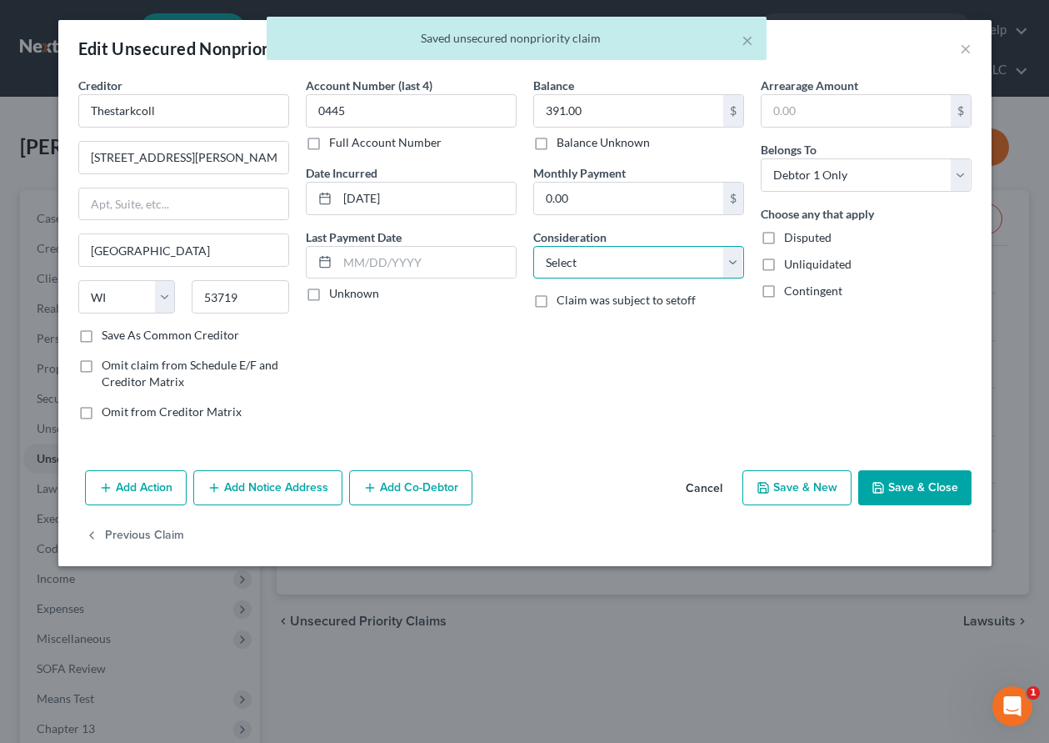
click at [630, 263] on select "Select Cable / Satellite Services Collection Agency Credit Card Debt Debt Couns…" at bounding box center [638, 262] width 211 height 33
click at [533, 246] on select "Select Cable / Satellite Services Collection Agency Credit Card Debt Debt Couns…" at bounding box center [638, 262] width 211 height 33
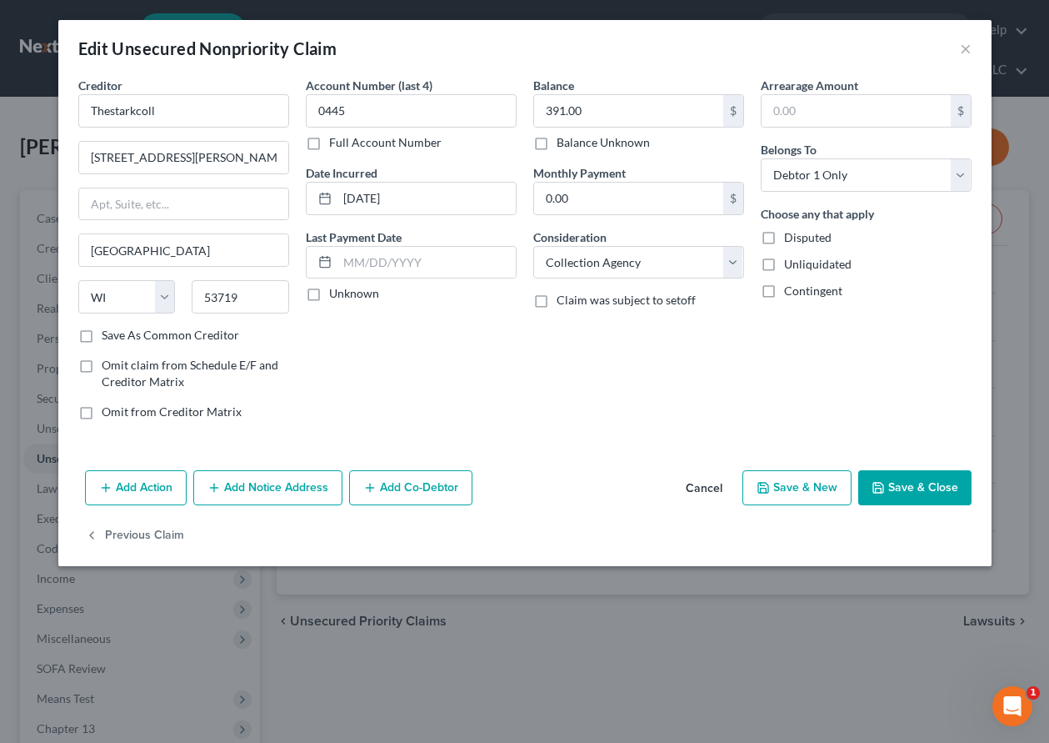
click at [928, 493] on button "Save & Close" at bounding box center [914, 487] width 113 height 35
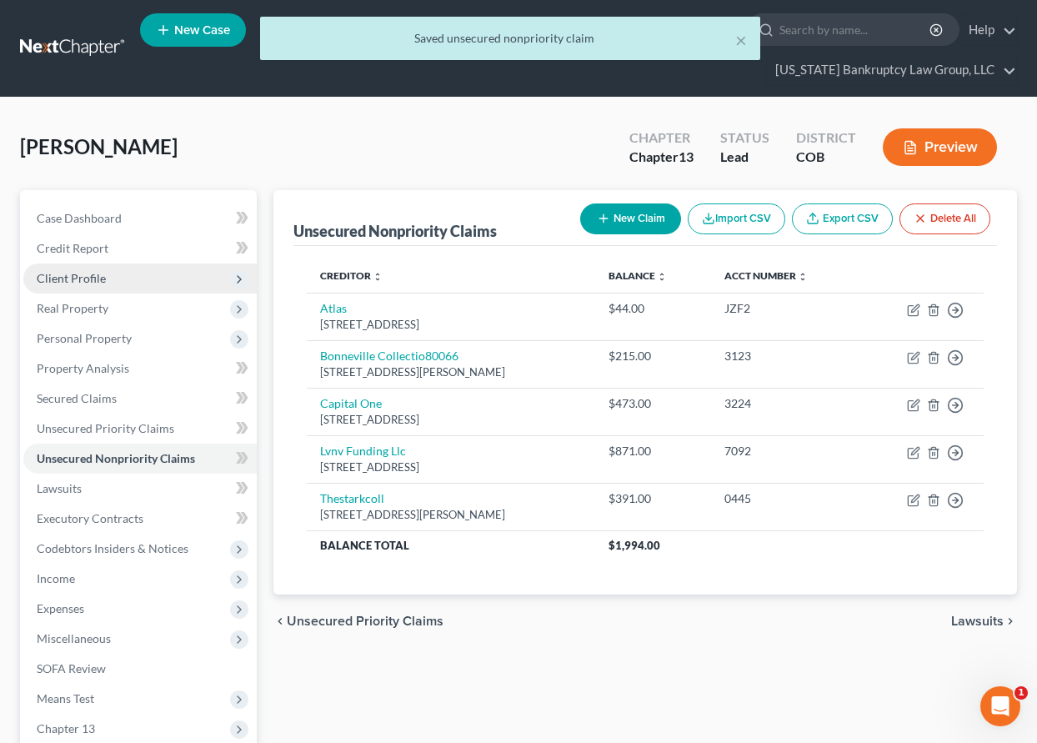
click at [83, 278] on span "Client Profile" at bounding box center [71, 278] width 69 height 14
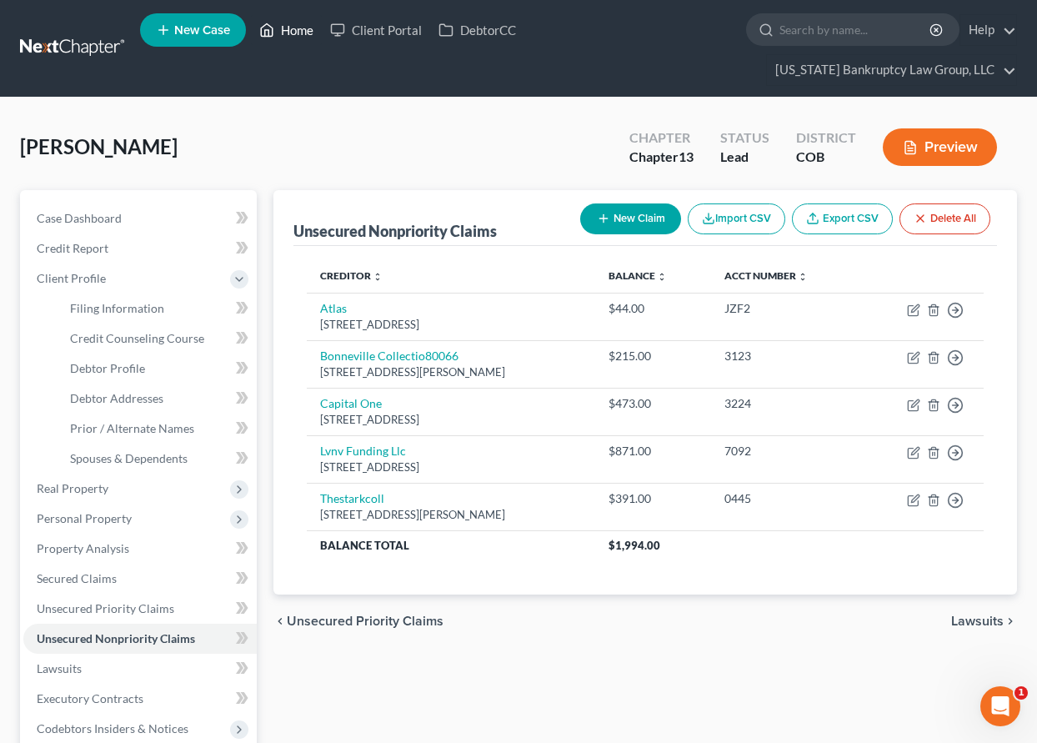
click at [308, 33] on link "Home" at bounding box center [286, 30] width 71 height 30
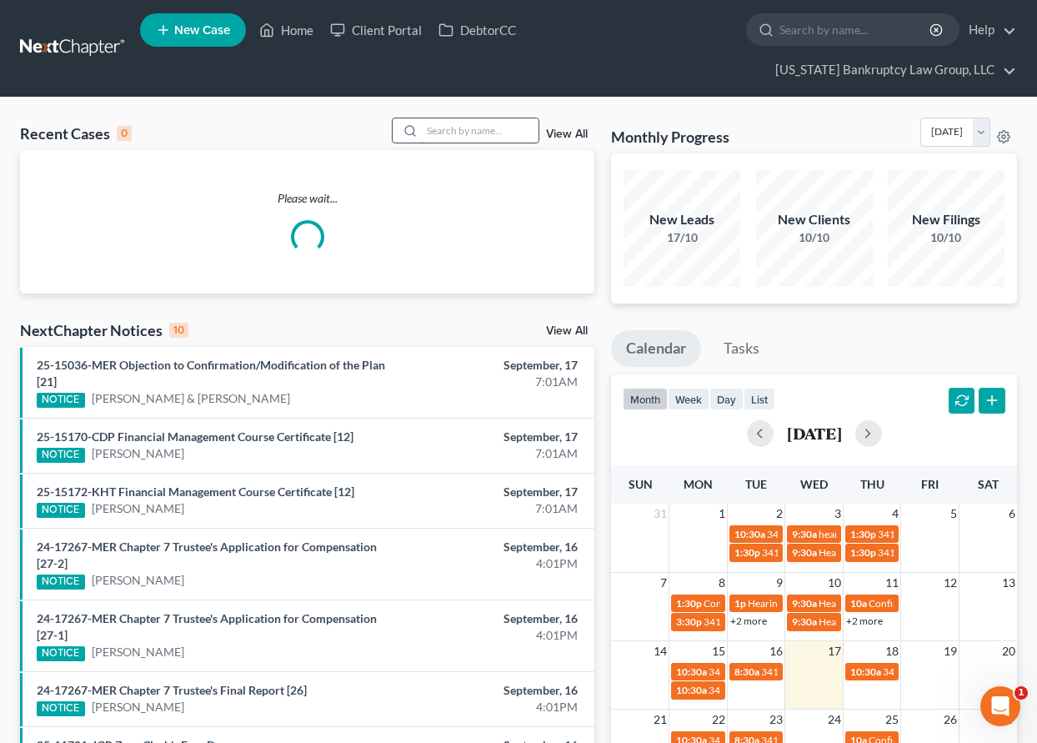
click at [465, 133] on input "search" at bounding box center [480, 130] width 117 height 24
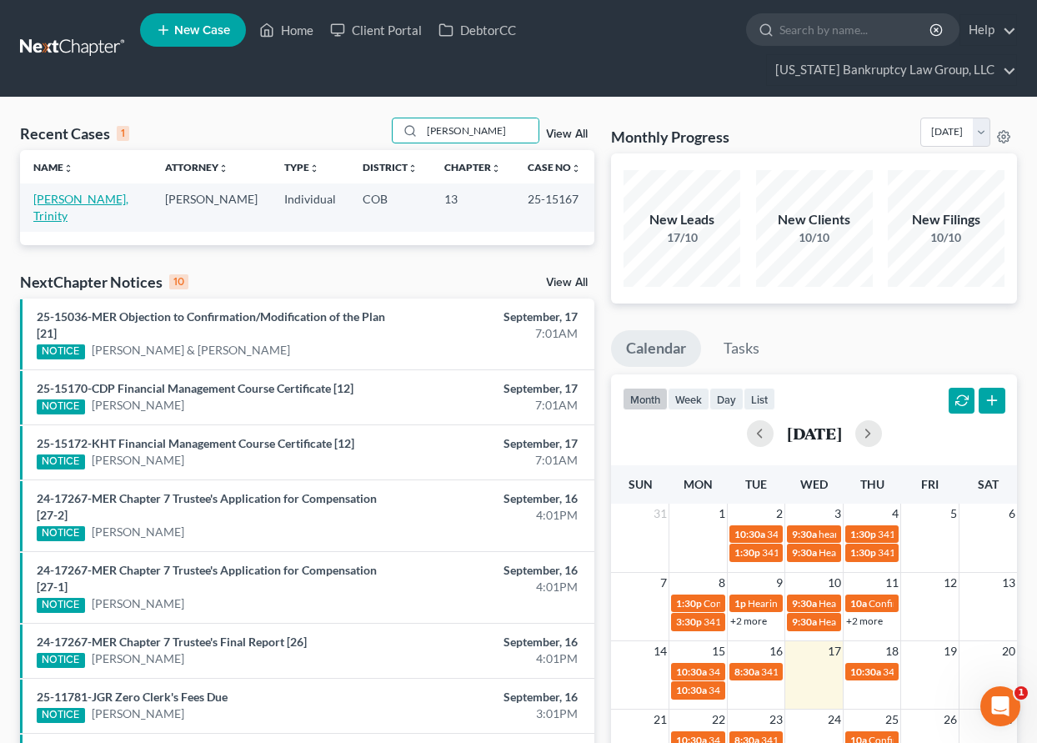
click at [69, 197] on link "[PERSON_NAME], Trinity" at bounding box center [80, 207] width 95 height 31
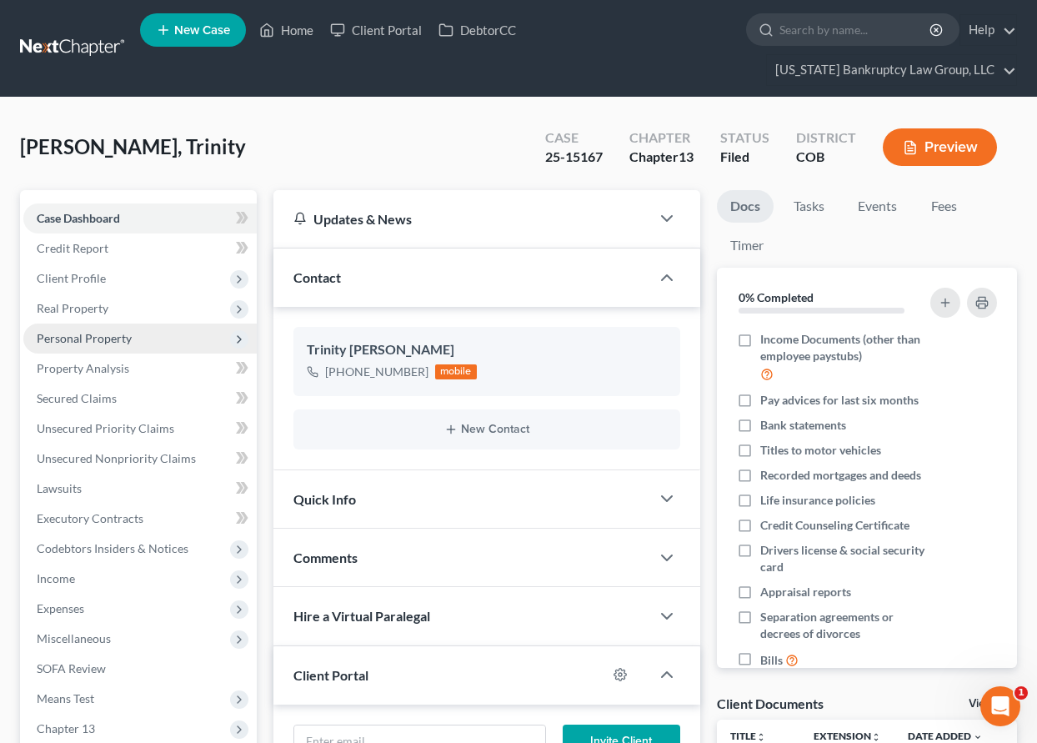
click at [94, 333] on span "Personal Property" at bounding box center [84, 338] width 95 height 14
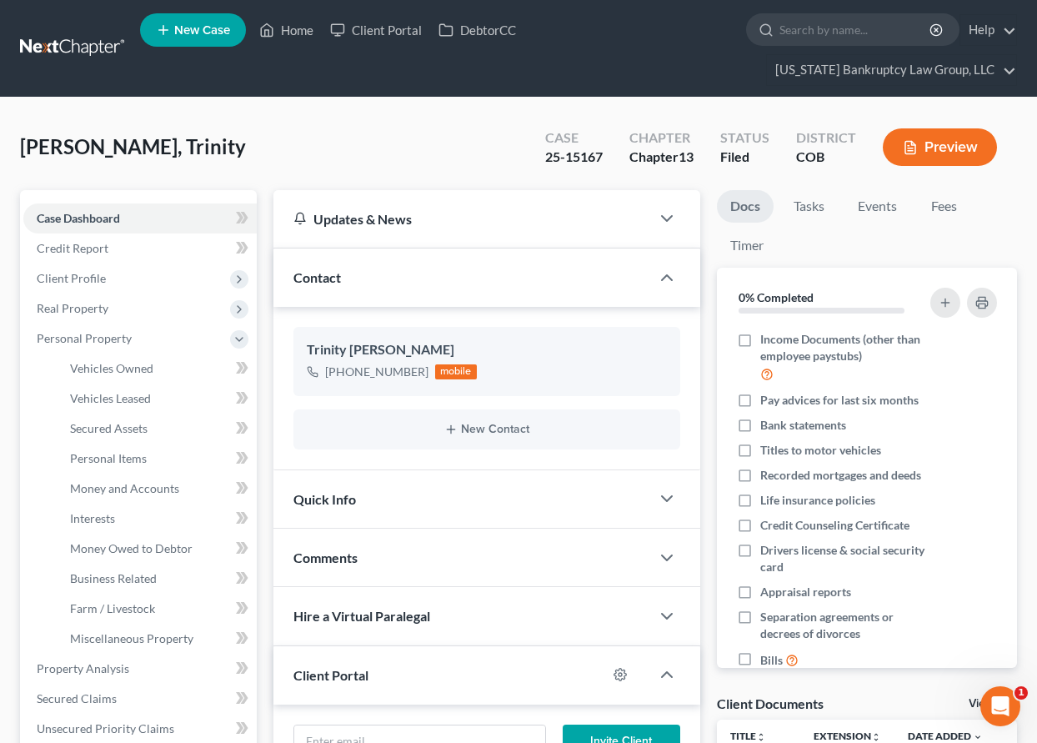
click at [371, 148] on div "[PERSON_NAME], Trinity Upgraded Case 25-15167 Chapter Chapter 13 Status Filed D…" at bounding box center [518, 154] width 997 height 73
click at [72, 273] on span "Client Profile" at bounding box center [71, 278] width 69 height 14
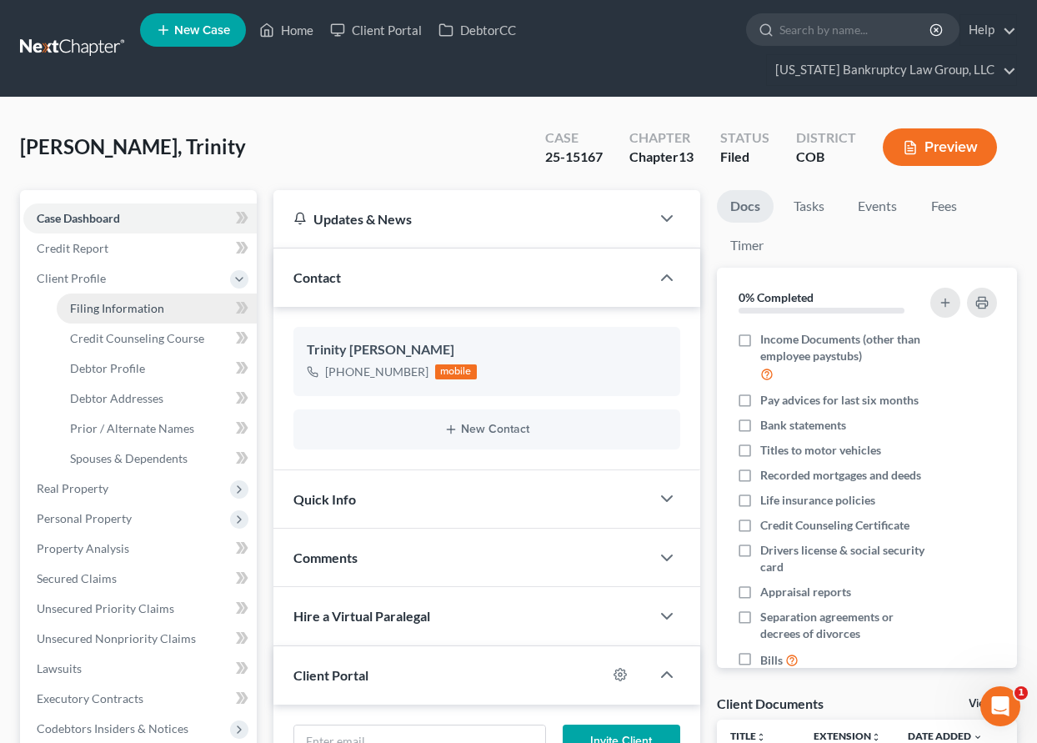
click at [119, 311] on span "Filing Information" at bounding box center [117, 308] width 94 height 14
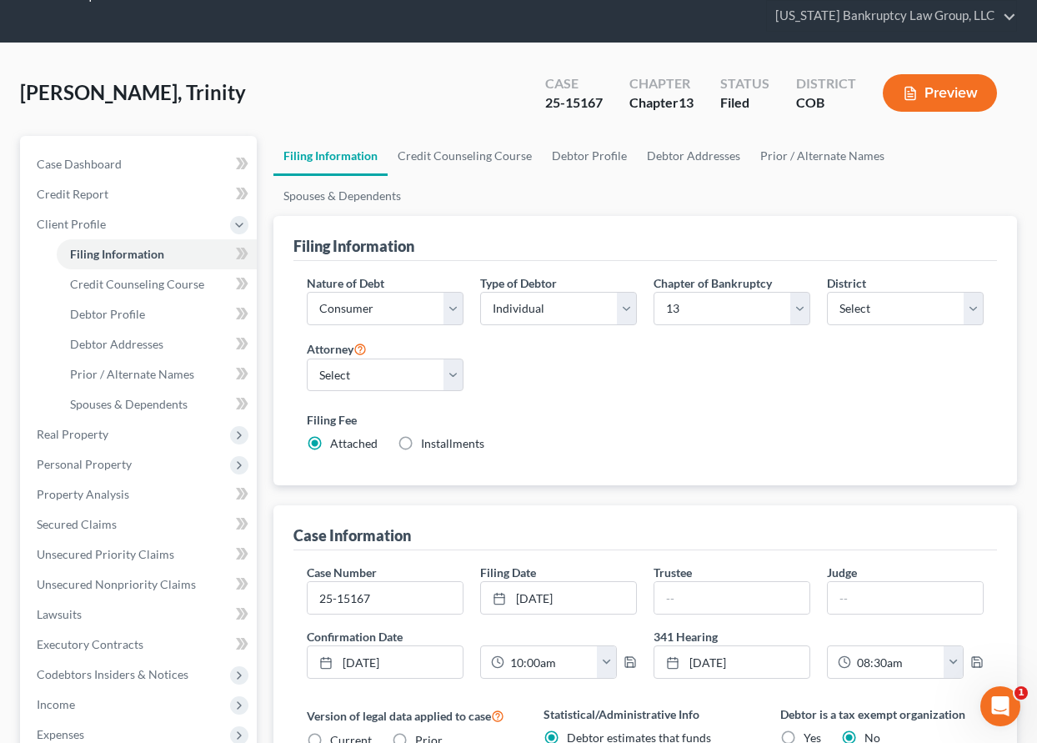
scroll to position [83, 0]
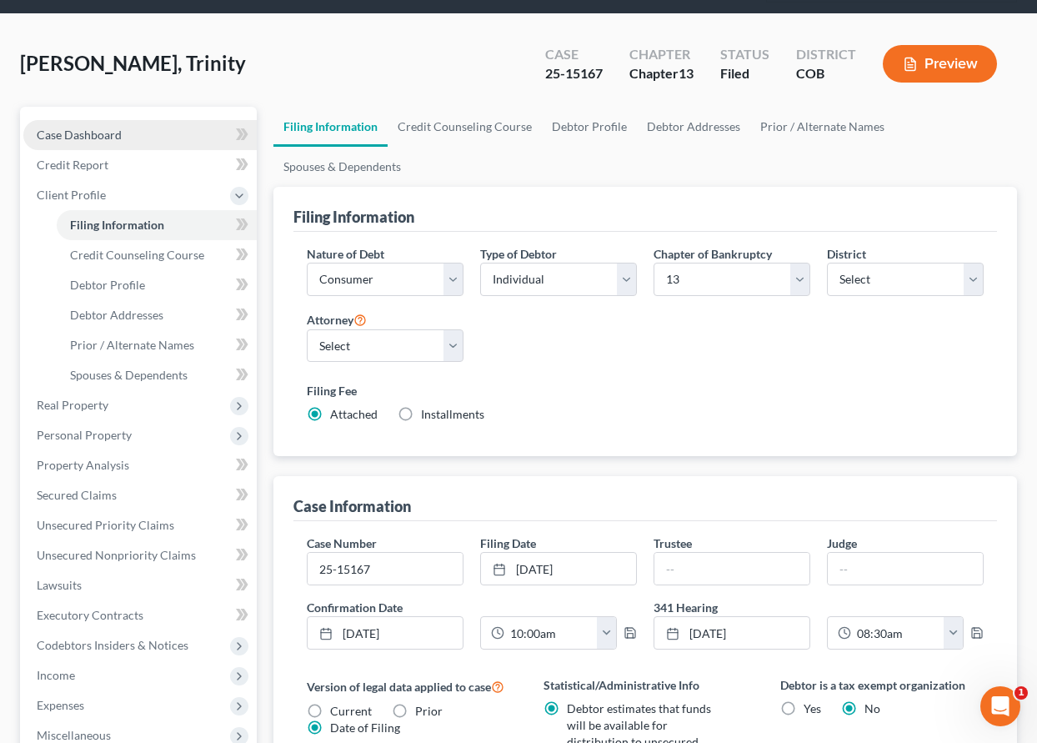
click at [88, 138] on span "Case Dashboard" at bounding box center [79, 135] width 85 height 14
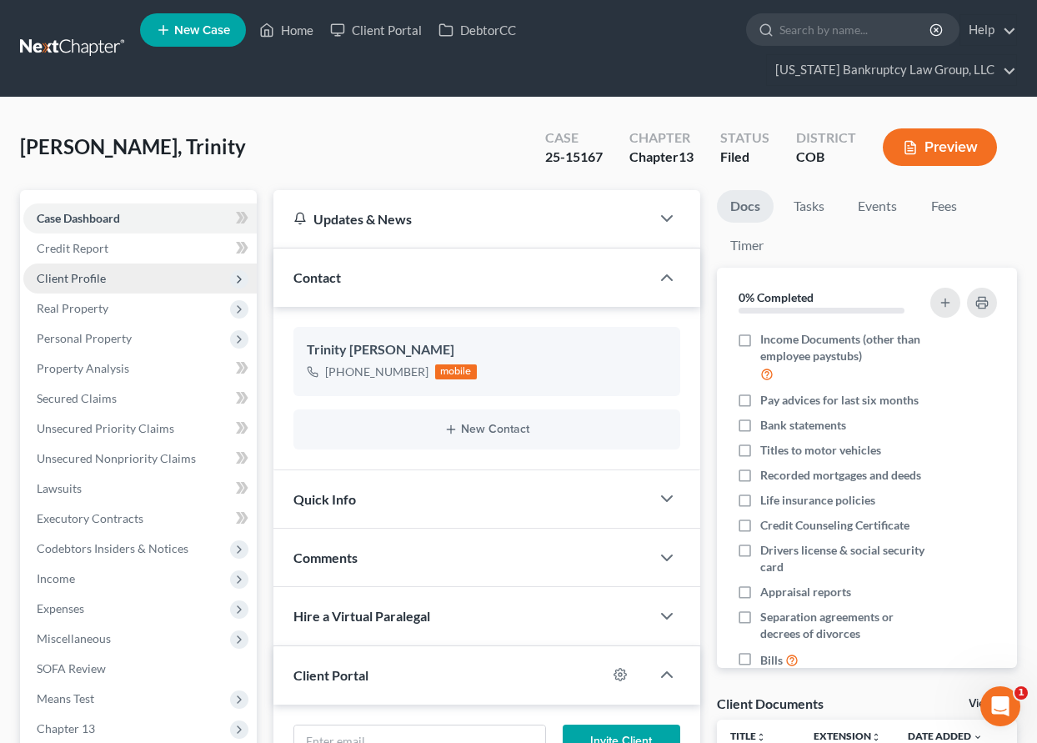
click at [78, 279] on span "Client Profile" at bounding box center [71, 278] width 69 height 14
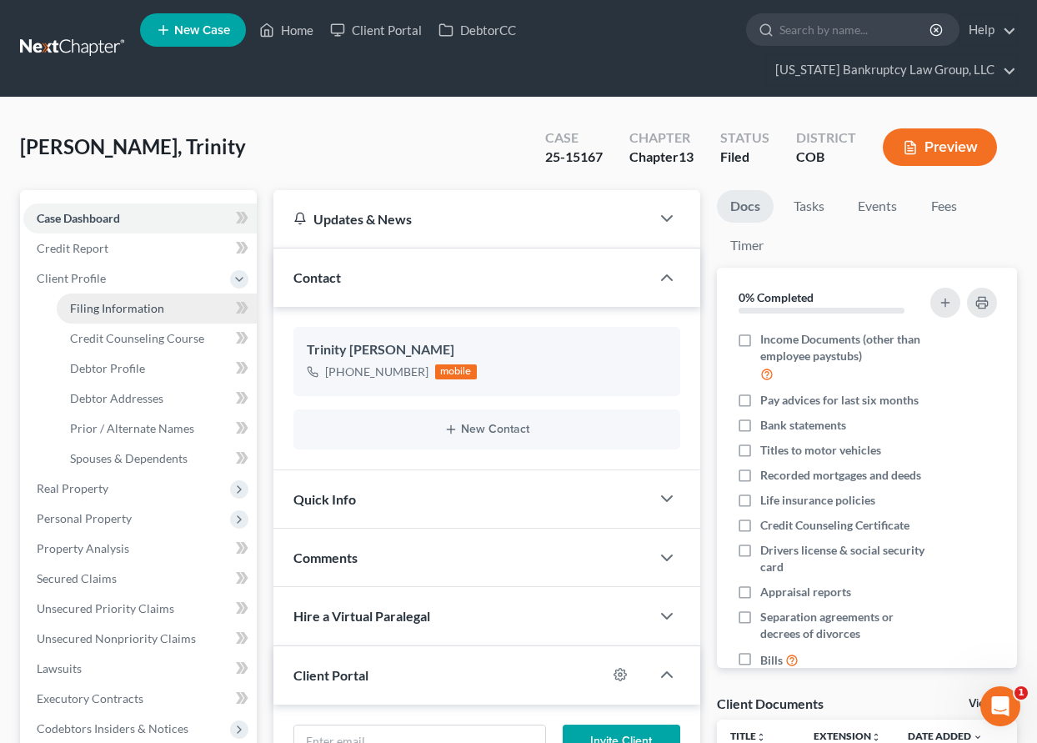
click at [130, 301] on span "Filing Information" at bounding box center [117, 308] width 94 height 14
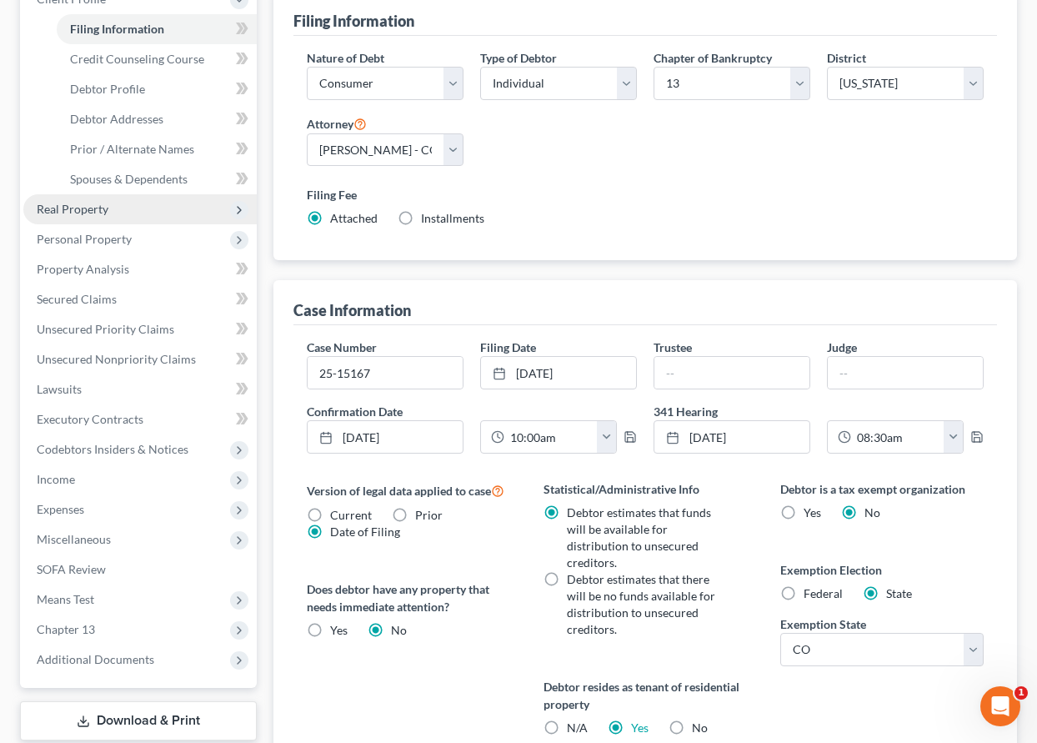
scroll to position [250, 0]
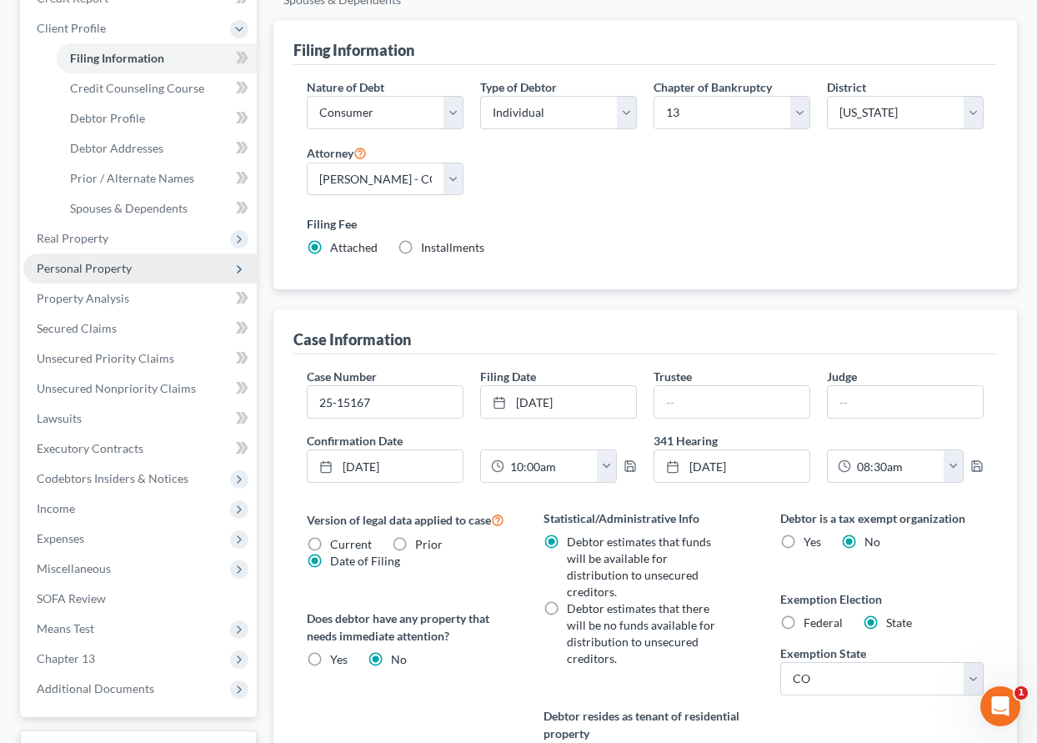
click at [108, 272] on span "Personal Property" at bounding box center [84, 268] width 95 height 14
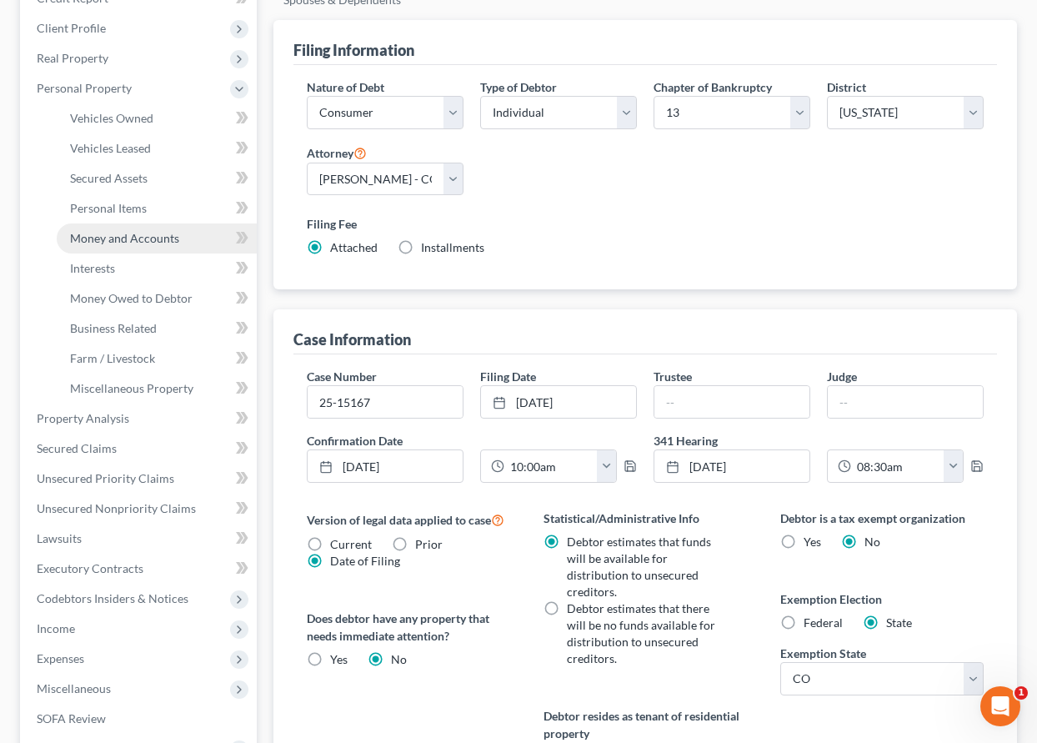
click at [113, 231] on link "Money and Accounts" at bounding box center [157, 238] width 200 height 30
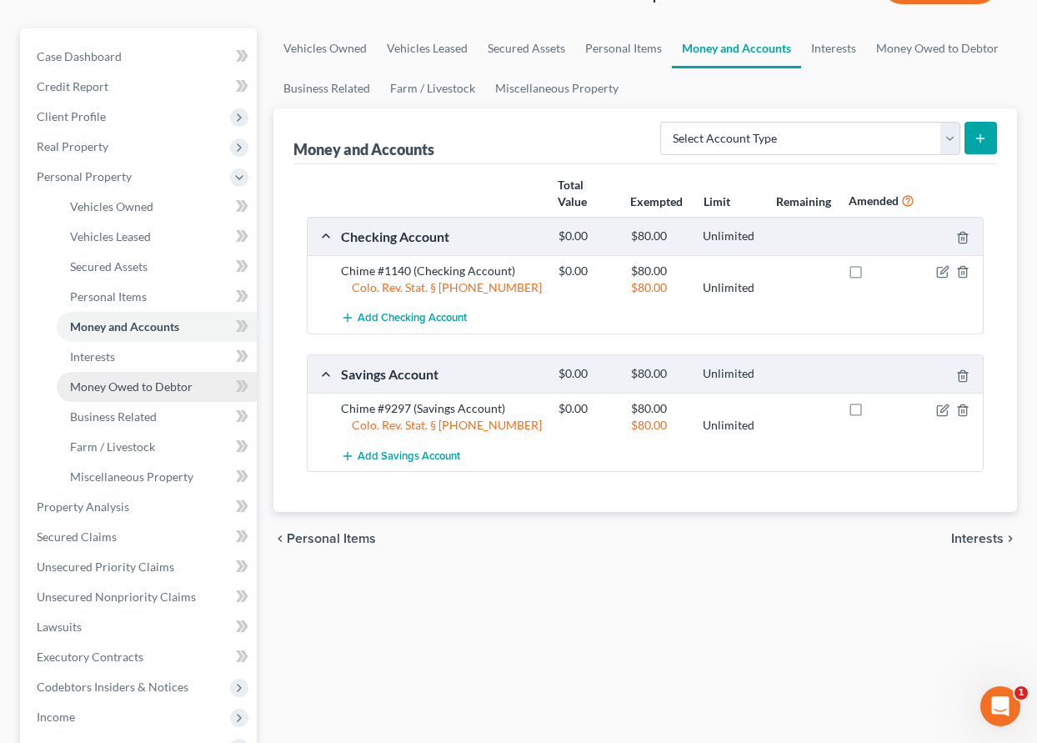
scroll to position [250, 0]
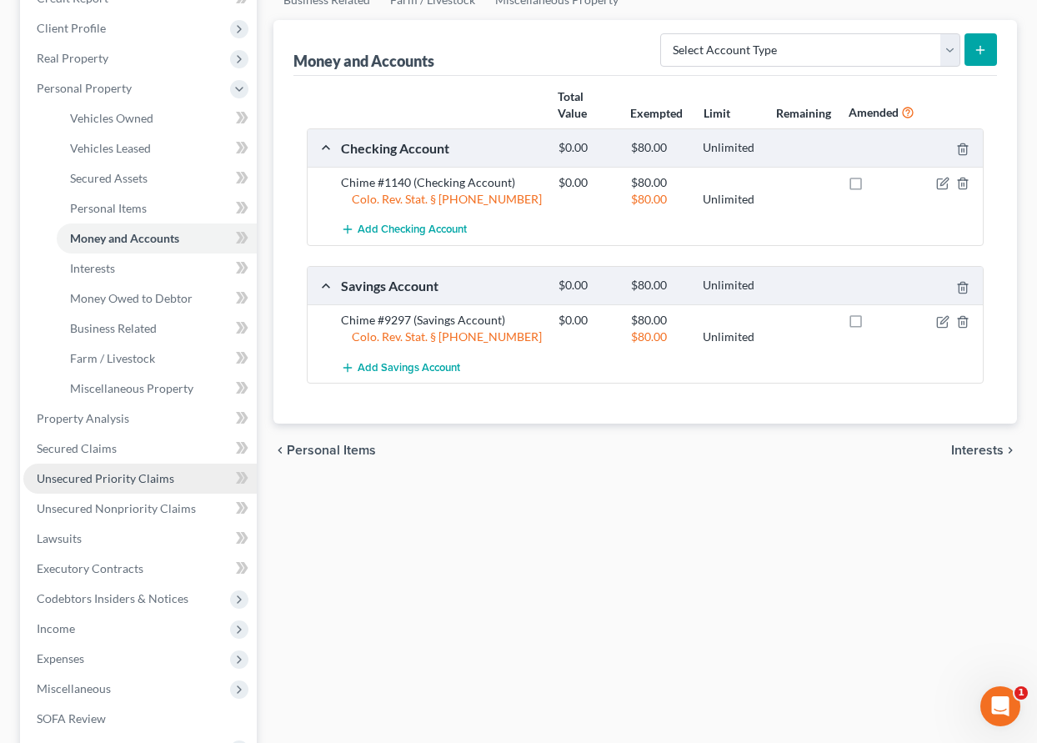
click at [118, 482] on span "Unsecured Priority Claims" at bounding box center [106, 478] width 138 height 14
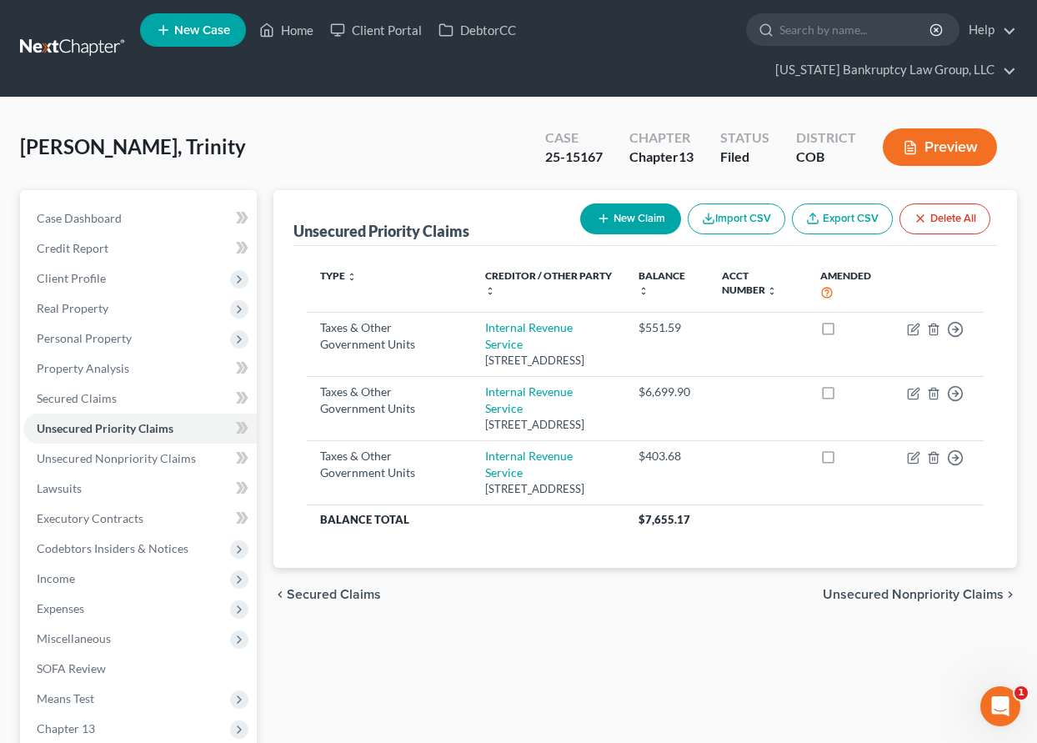
click at [355, 174] on div "[PERSON_NAME], Trinity Upgraded Case 25-15167 Chapter Chapter 13 Status Filed D…" at bounding box center [518, 154] width 997 height 73
click at [301, 154] on div "[PERSON_NAME], Trinity Upgraded Case 25-15167 Chapter Chapter 13 Status Filed D…" at bounding box center [518, 154] width 997 height 73
click at [88, 278] on span "Client Profile" at bounding box center [71, 278] width 69 height 14
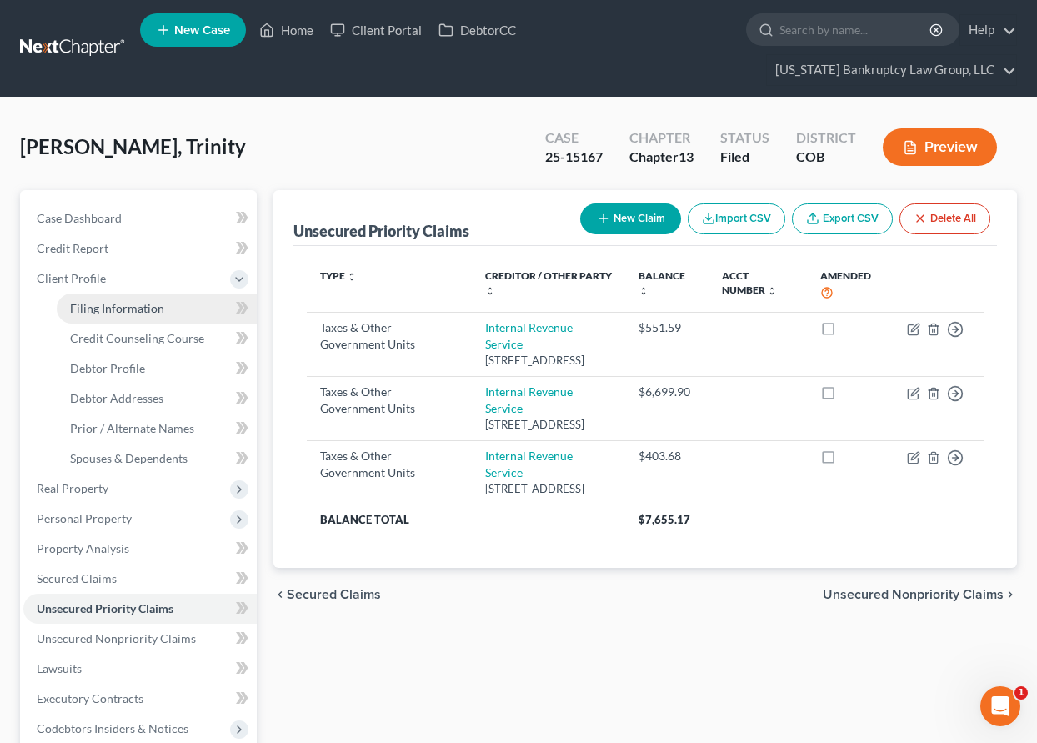
click at [107, 306] on span "Filing Information" at bounding box center [117, 308] width 94 height 14
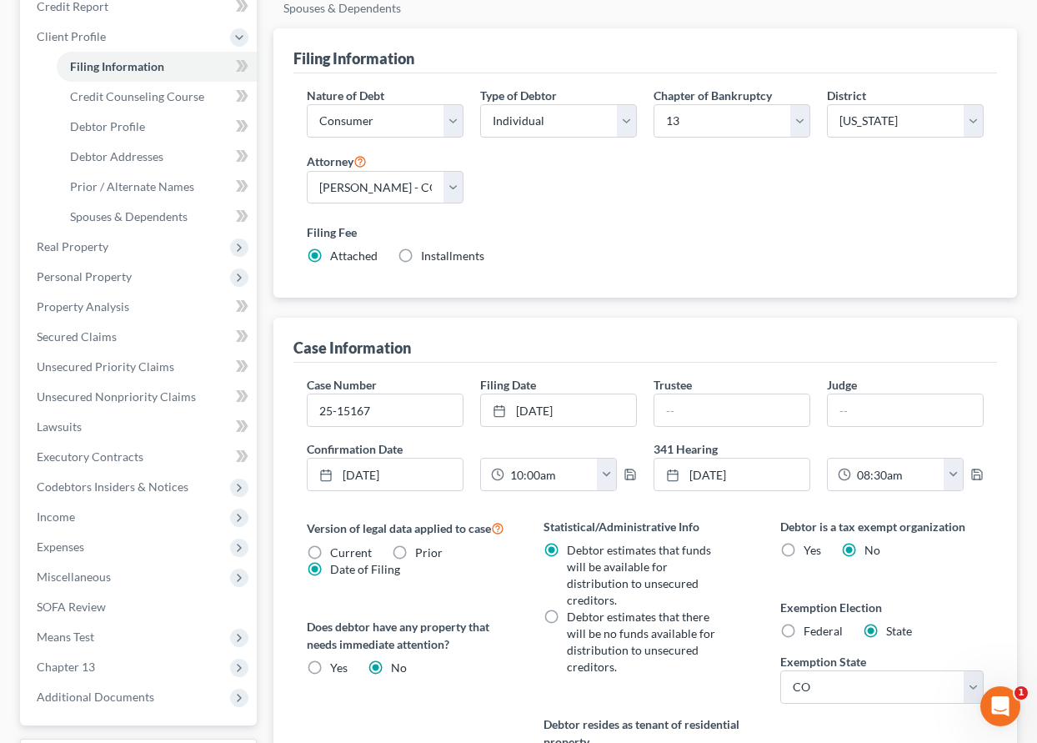
scroll to position [250, 0]
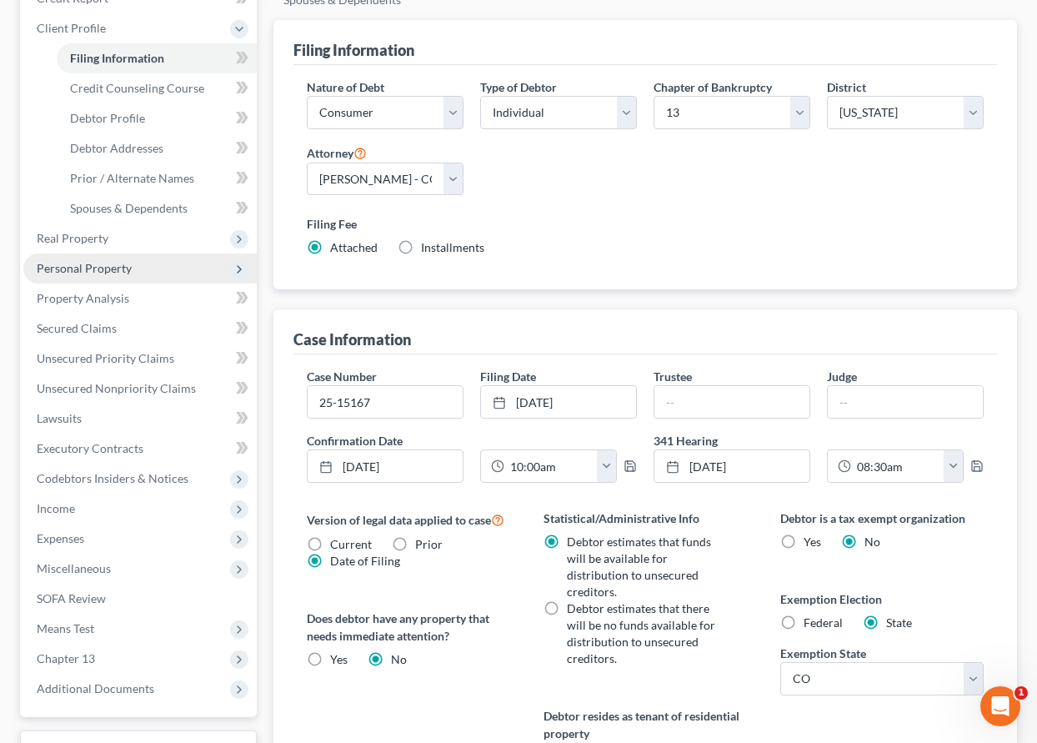
click at [98, 267] on span "Personal Property" at bounding box center [84, 268] width 95 height 14
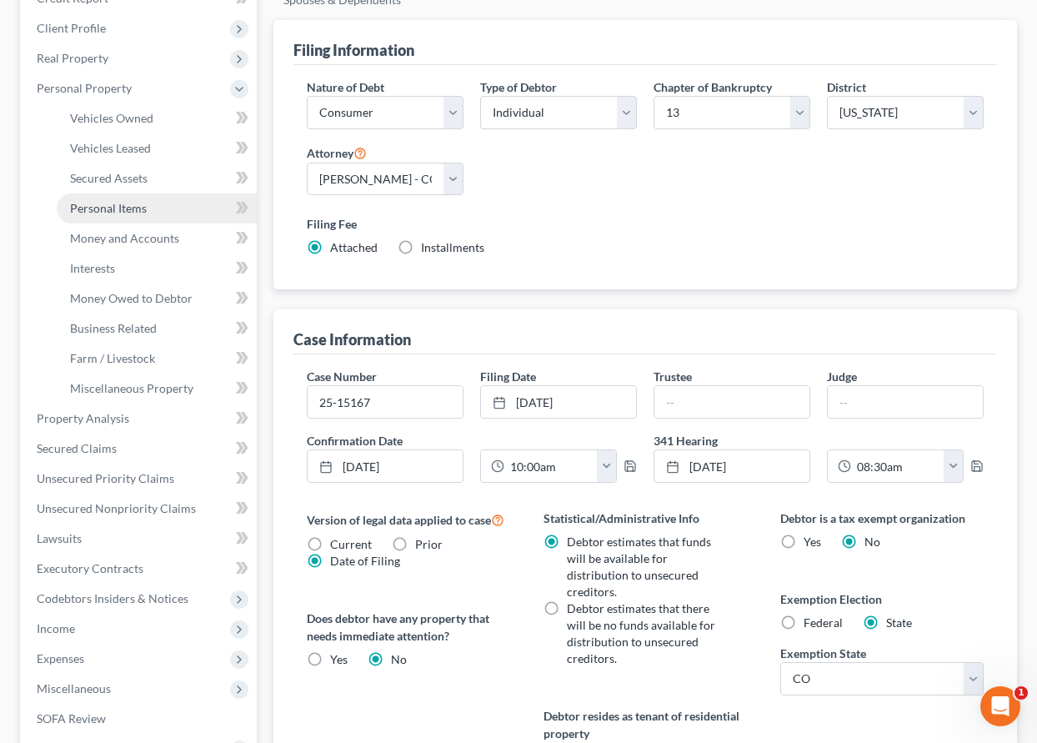
click at [108, 210] on span "Personal Items" at bounding box center [108, 208] width 77 height 14
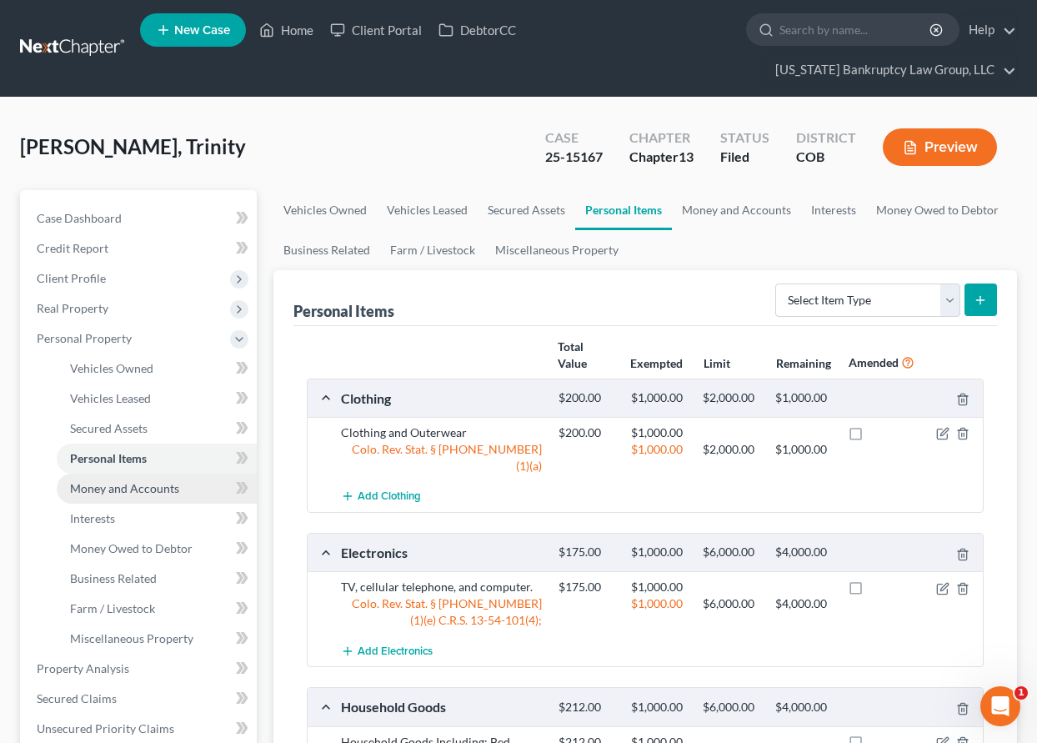
click at [122, 488] on span "Money and Accounts" at bounding box center [124, 488] width 109 height 14
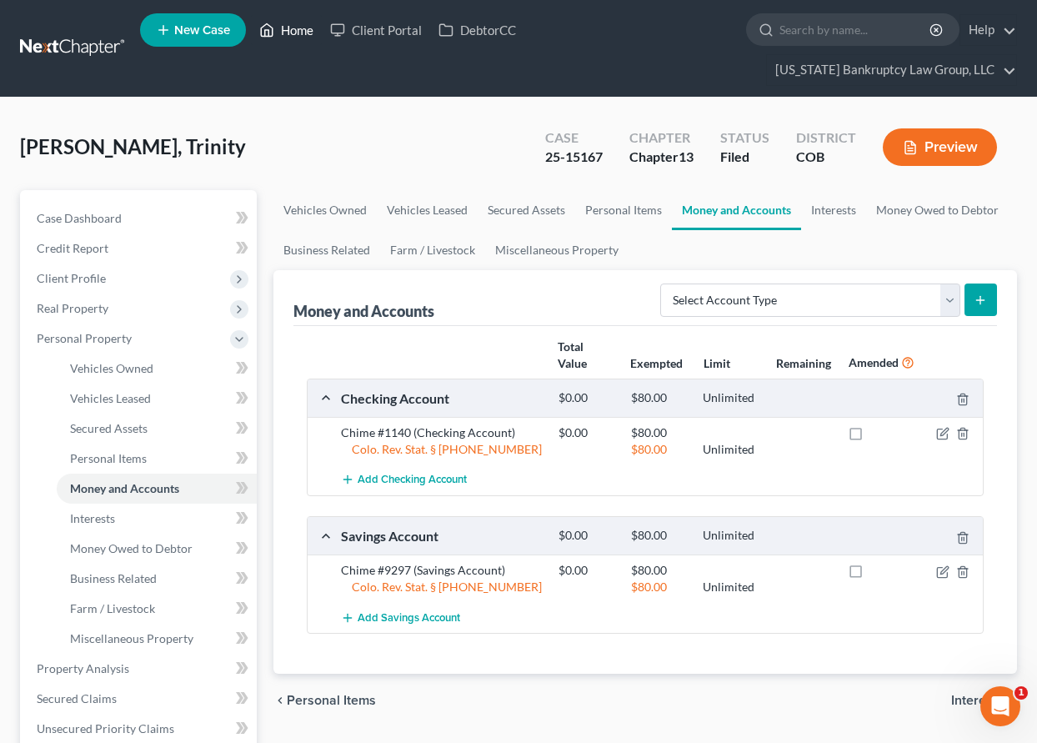
click at [304, 30] on link "Home" at bounding box center [286, 30] width 71 height 30
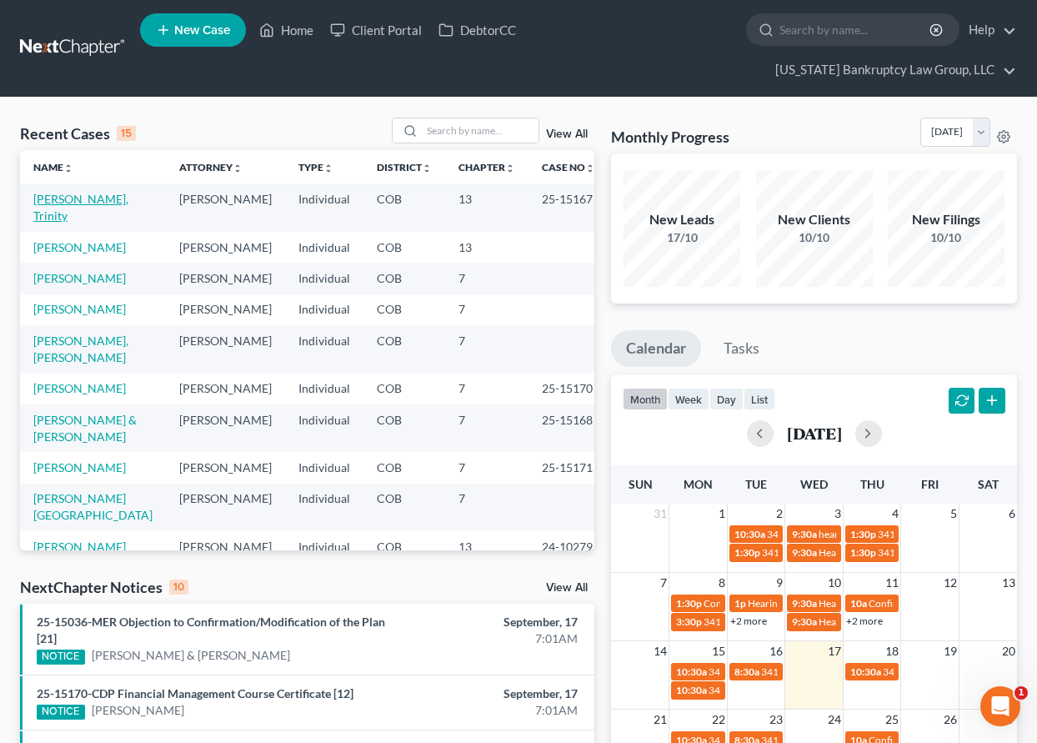
click at [74, 197] on link "[PERSON_NAME], Trinity" at bounding box center [80, 207] width 95 height 31
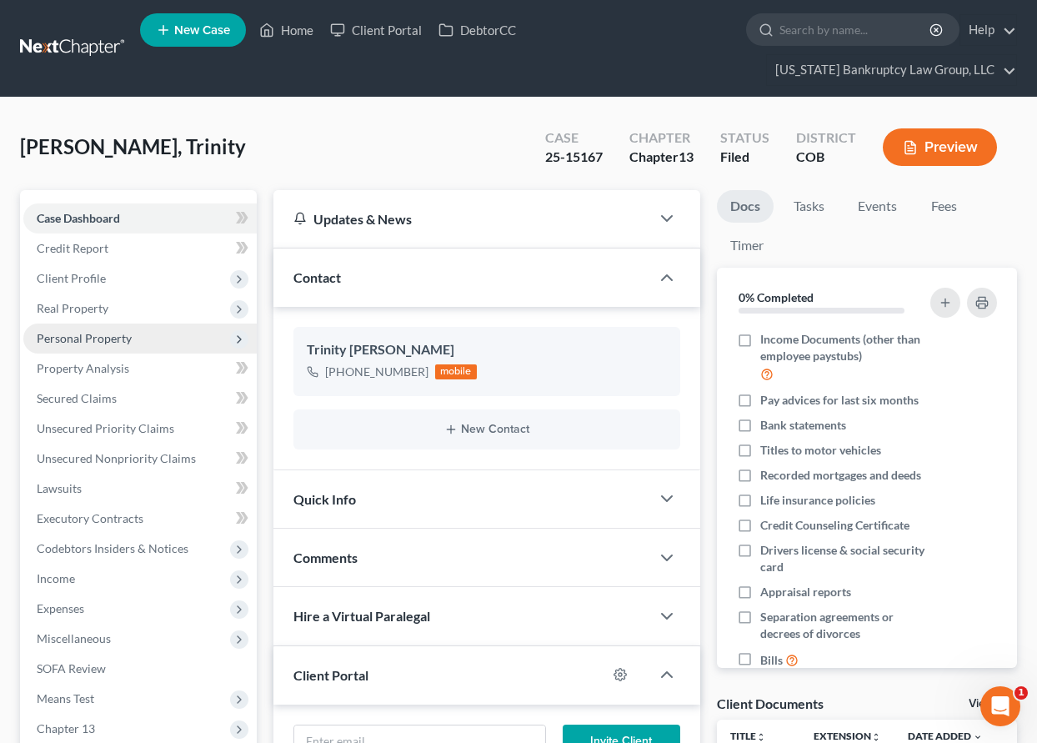
click at [107, 341] on span "Personal Property" at bounding box center [84, 338] width 95 height 14
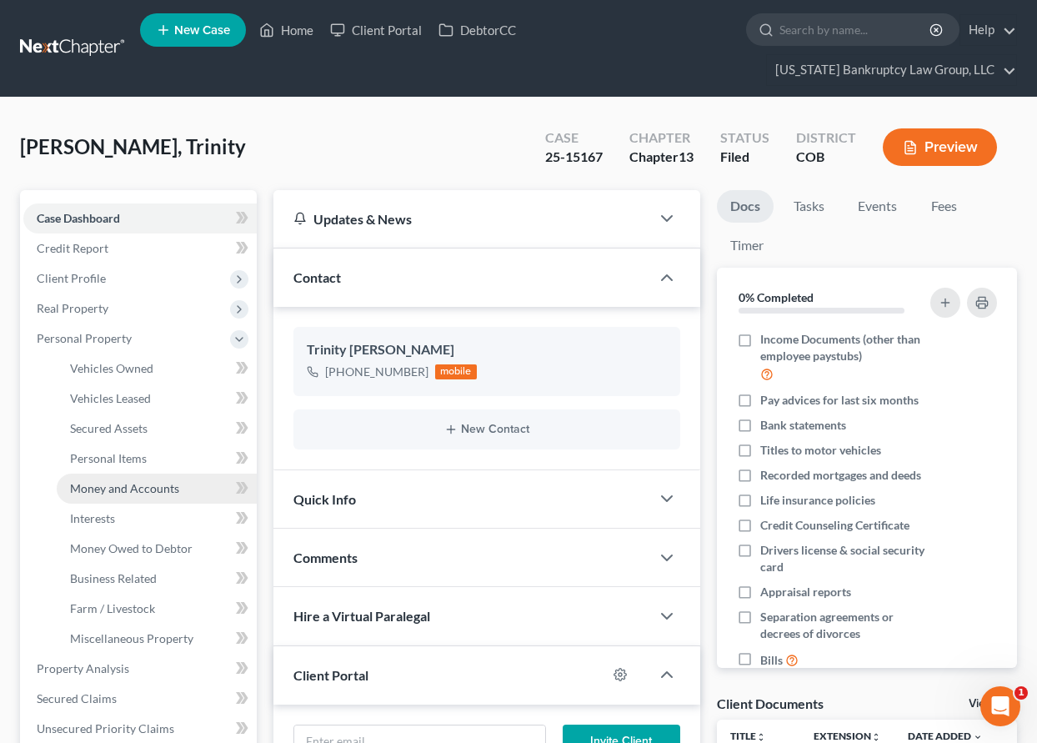
click at [139, 488] on span "Money and Accounts" at bounding box center [124, 488] width 109 height 14
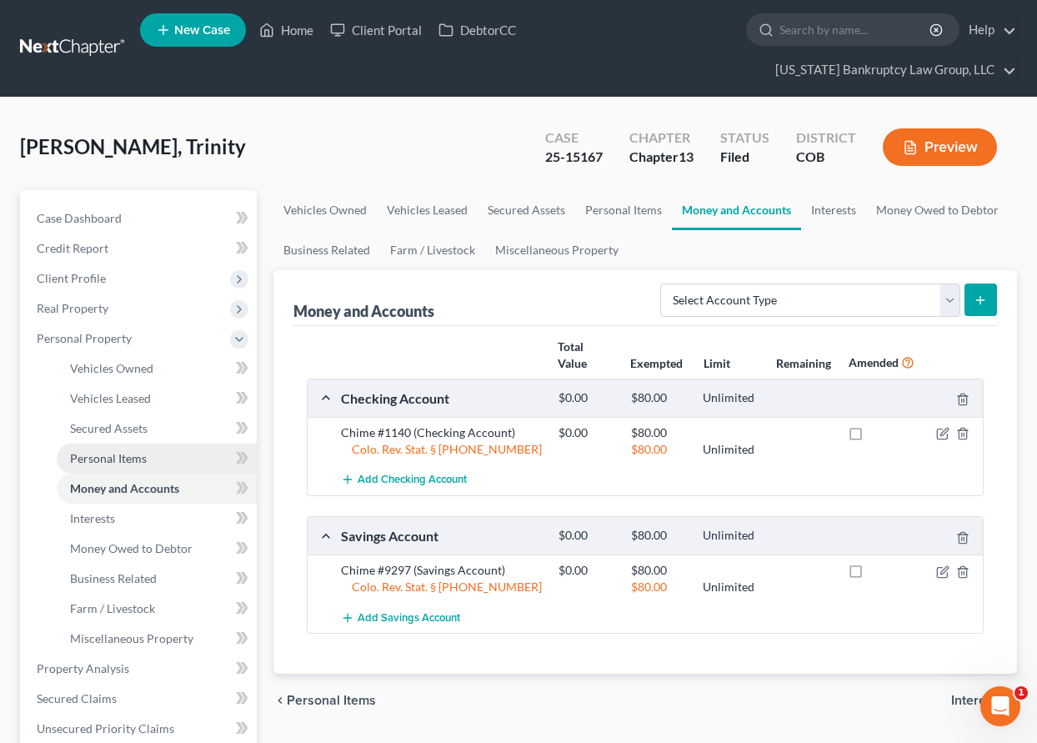
click at [115, 458] on span "Personal Items" at bounding box center [108, 458] width 77 height 14
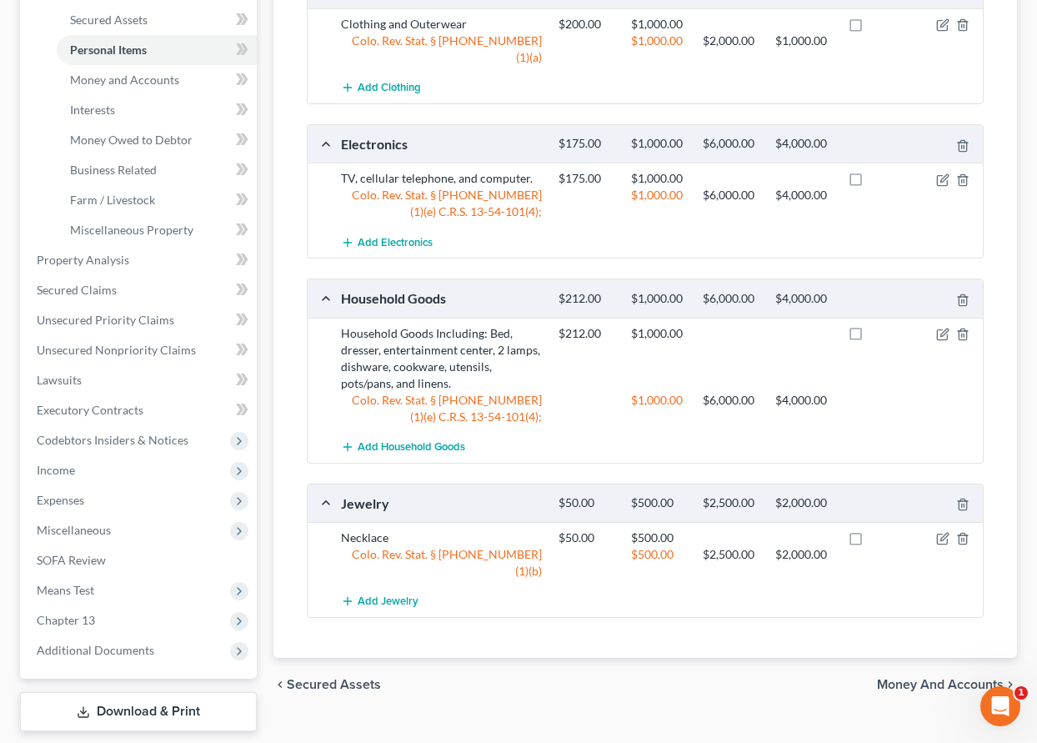
scroll to position [417, 0]
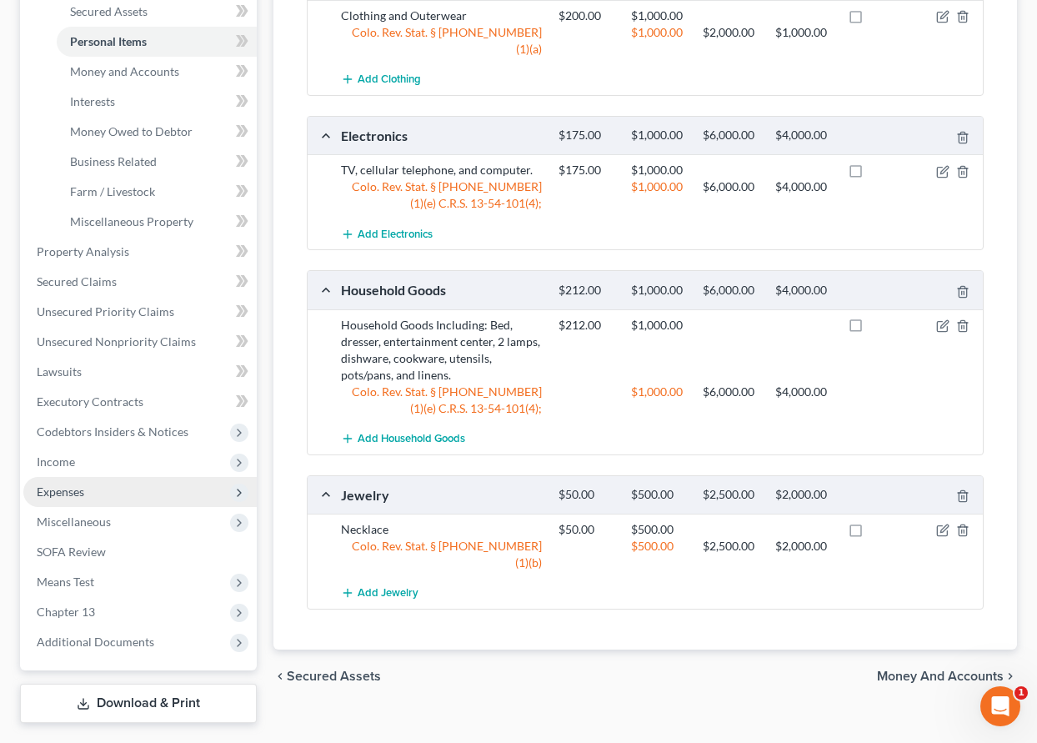
click at [69, 491] on span "Expenses" at bounding box center [61, 491] width 48 height 14
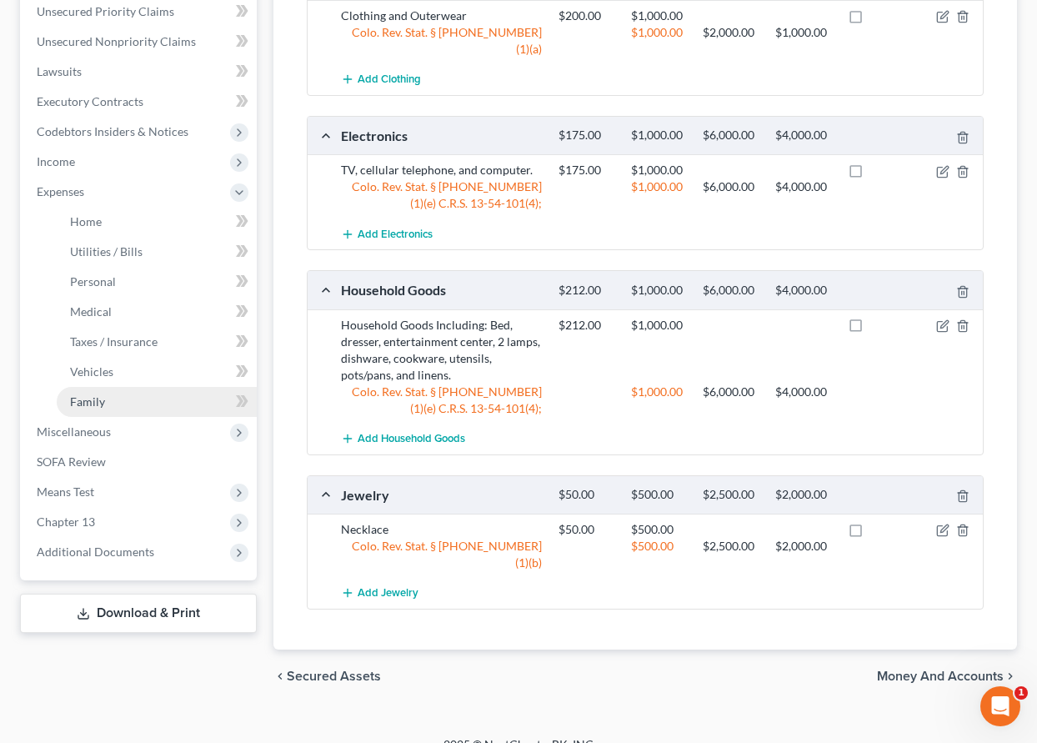
scroll to position [373, 0]
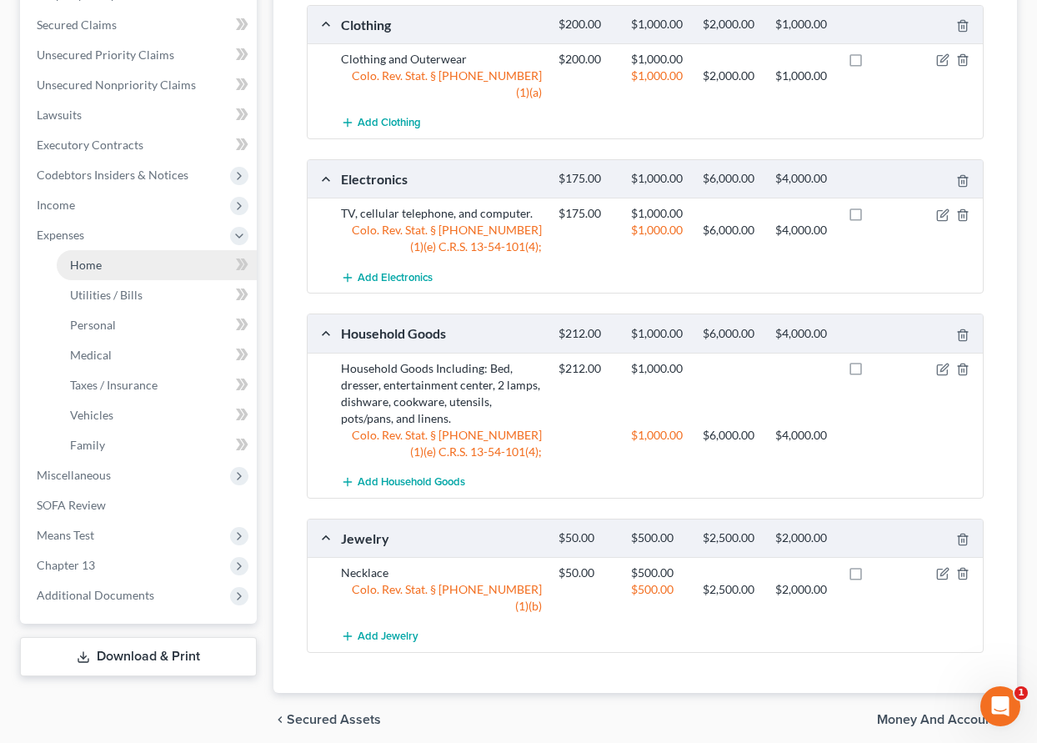
click at [73, 263] on span "Home" at bounding box center [86, 265] width 32 height 14
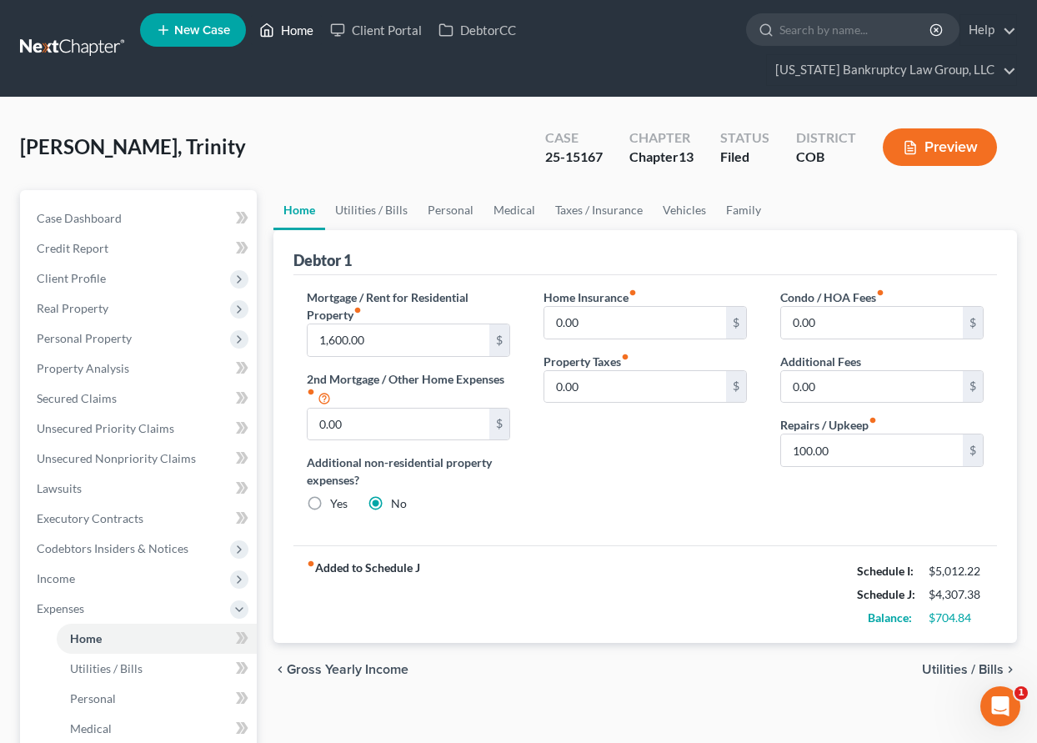
click at [305, 23] on link "Home" at bounding box center [286, 30] width 71 height 30
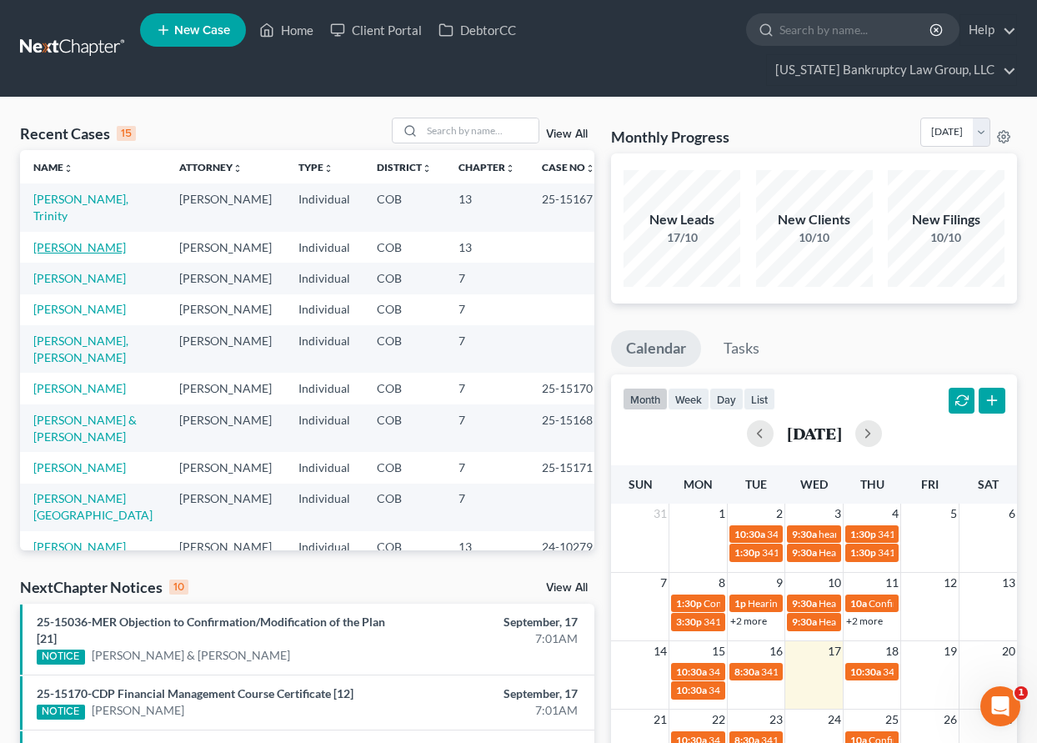
click at [119, 248] on link "[PERSON_NAME]" at bounding box center [79, 247] width 93 height 14
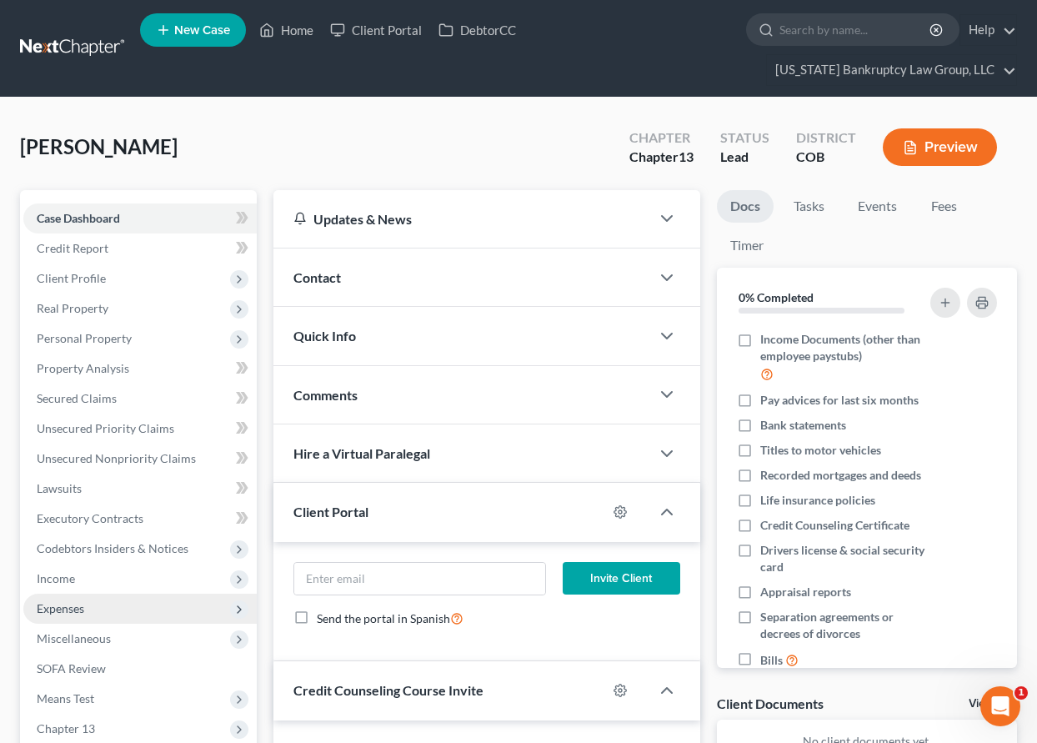
click at [56, 605] on span "Expenses" at bounding box center [61, 608] width 48 height 14
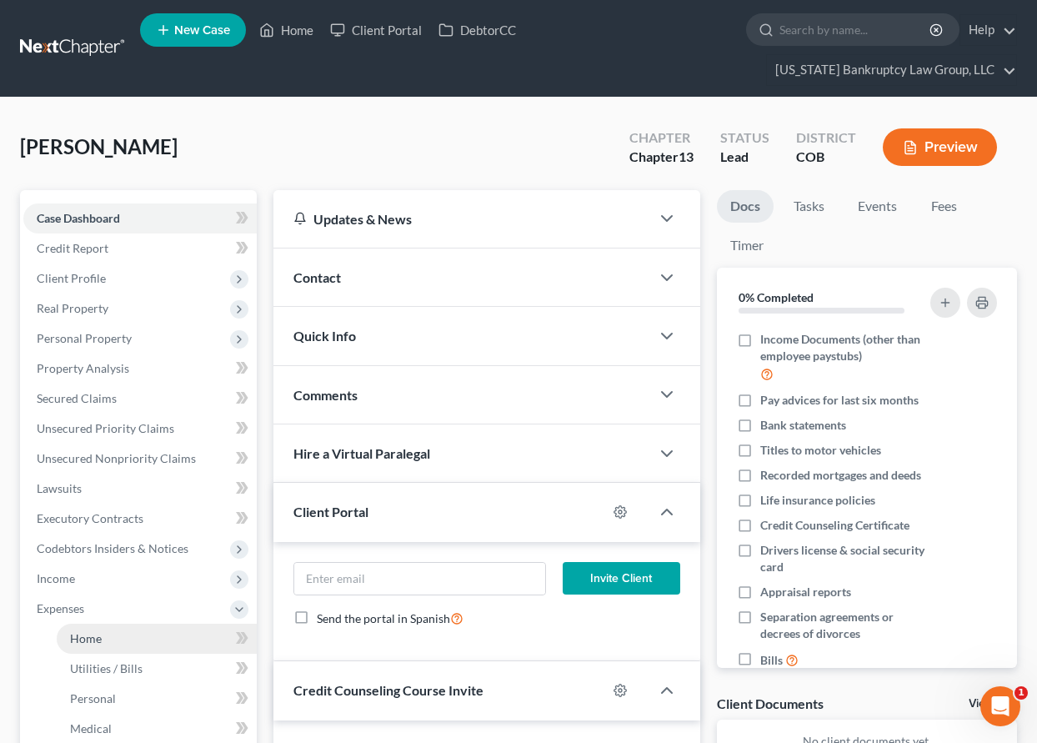
click at [88, 633] on span "Home" at bounding box center [86, 638] width 32 height 14
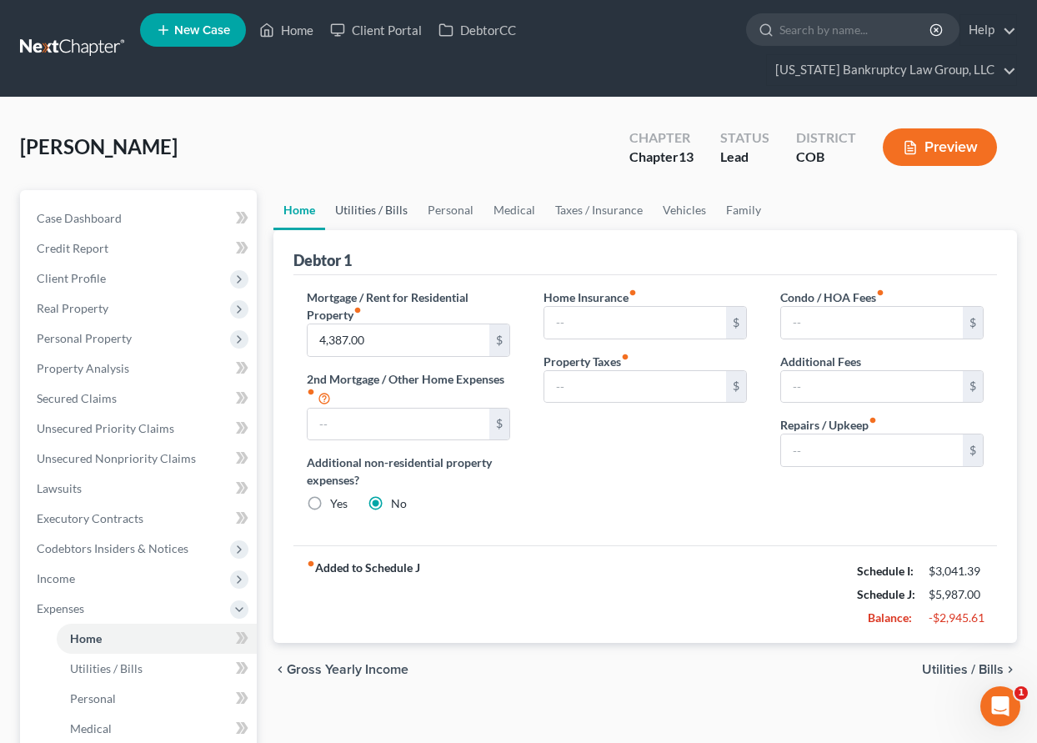
click at [387, 213] on link "Utilities / Bills" at bounding box center [371, 210] width 93 height 40
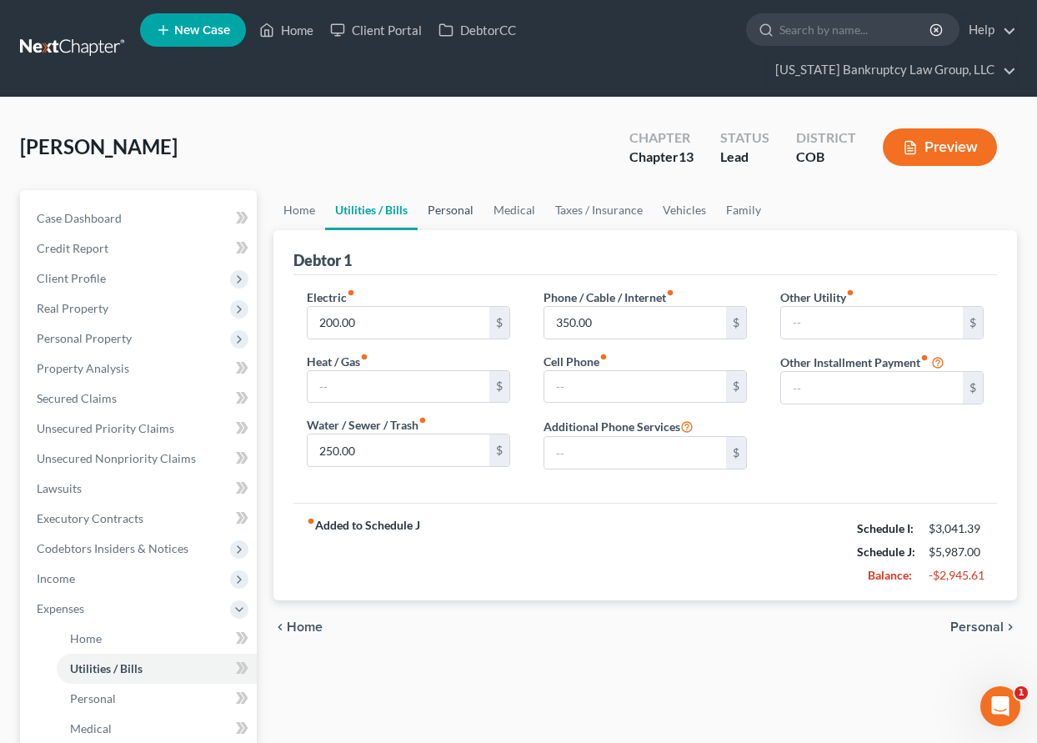
click at [448, 209] on link "Personal" at bounding box center [451, 210] width 66 height 40
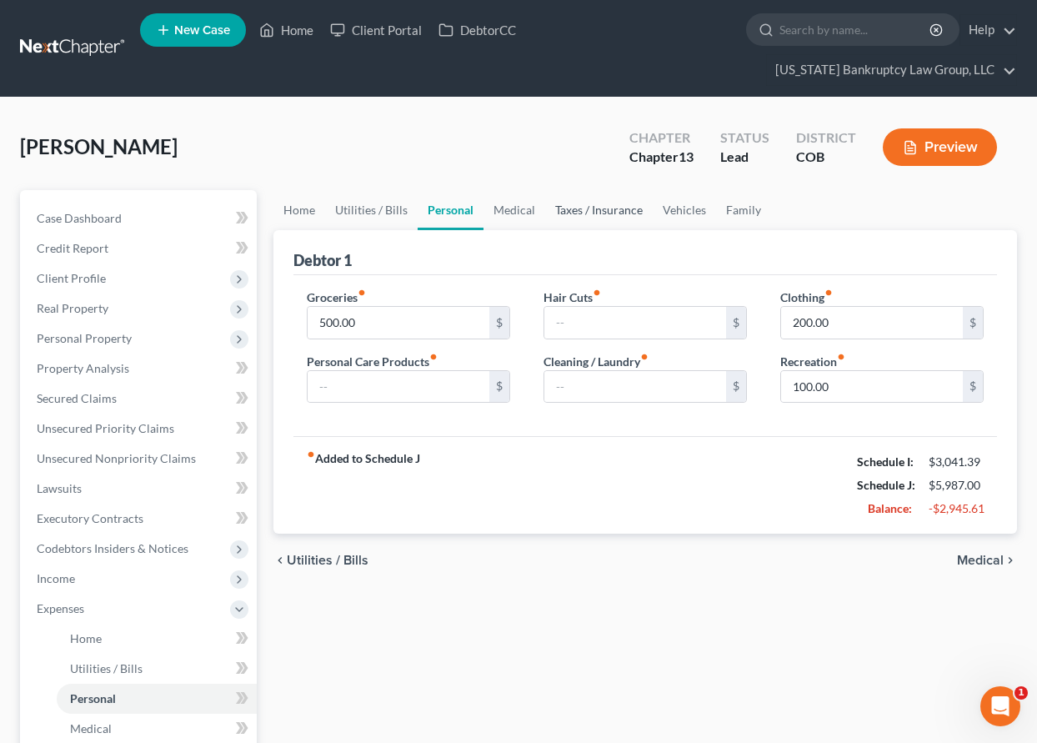
click at [563, 210] on link "Taxes / Insurance" at bounding box center [599, 210] width 108 height 40
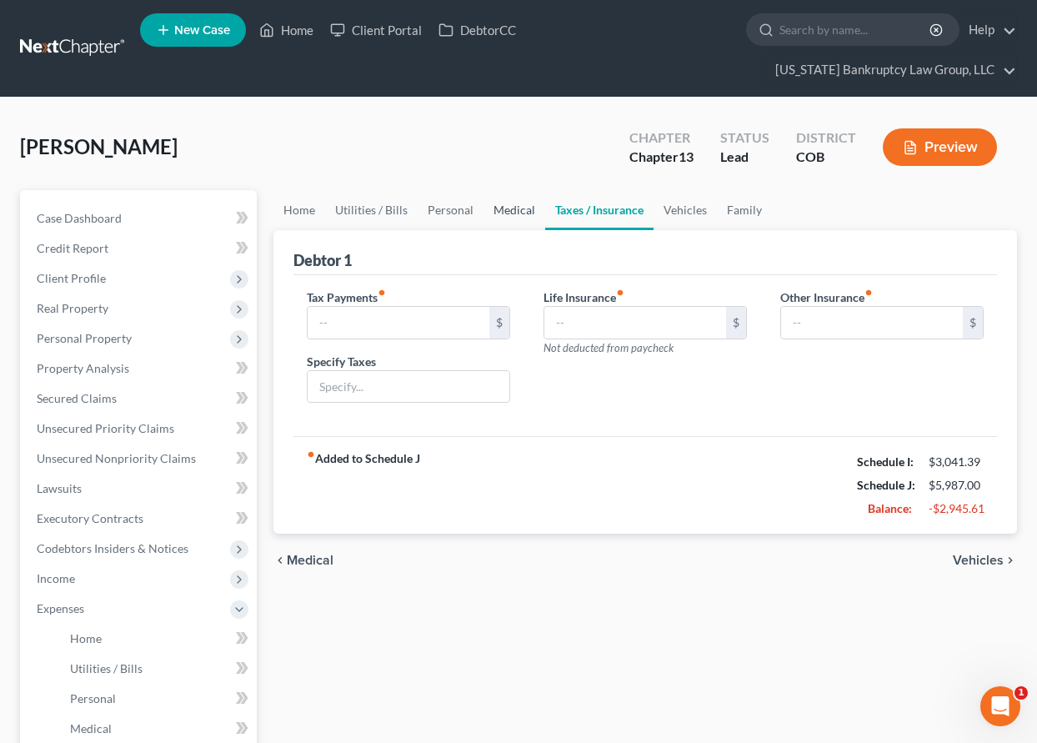
click at [497, 207] on link "Medical" at bounding box center [514, 210] width 62 height 40
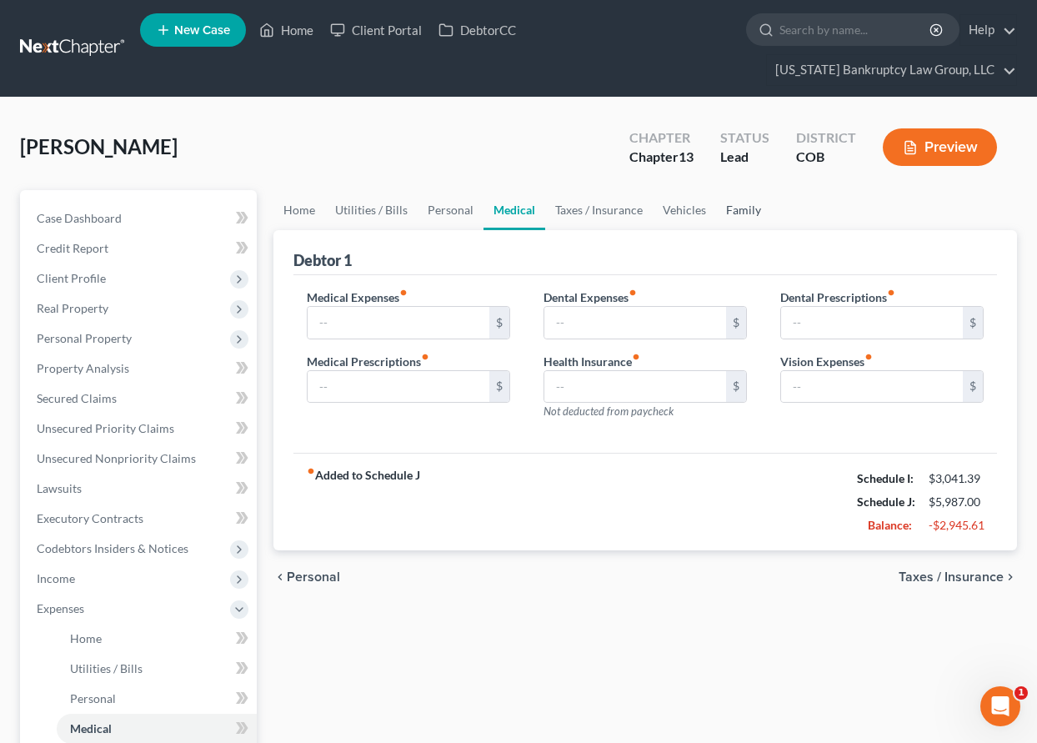
click at [736, 212] on link "Family" at bounding box center [743, 210] width 55 height 40
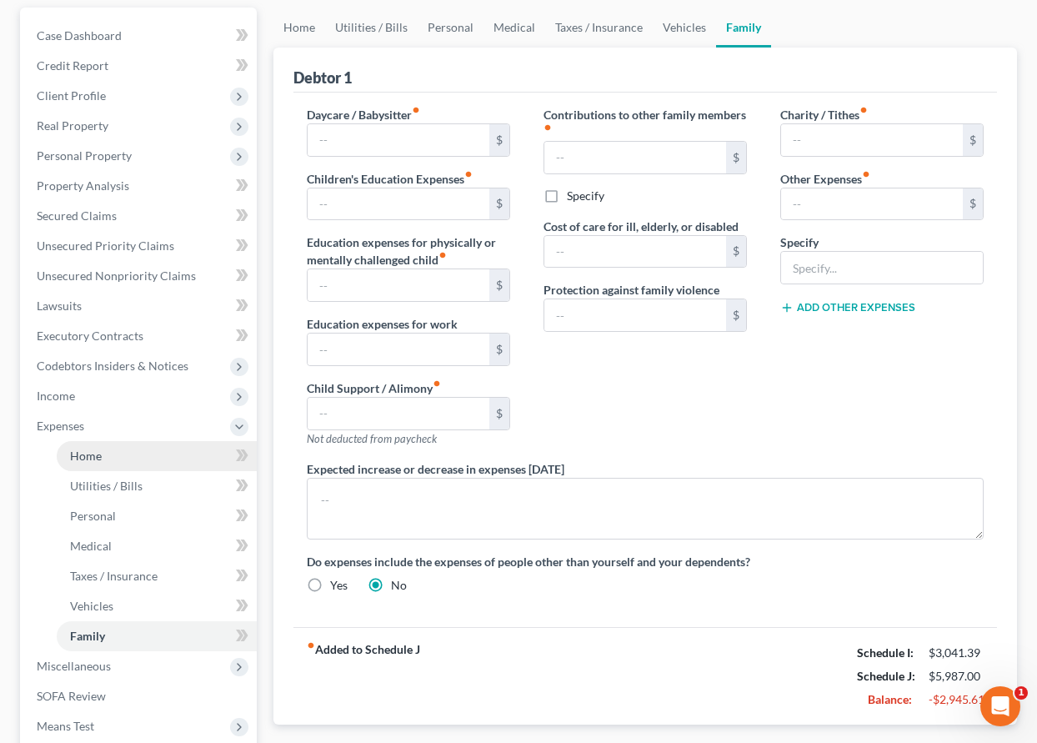
scroll to position [250, 0]
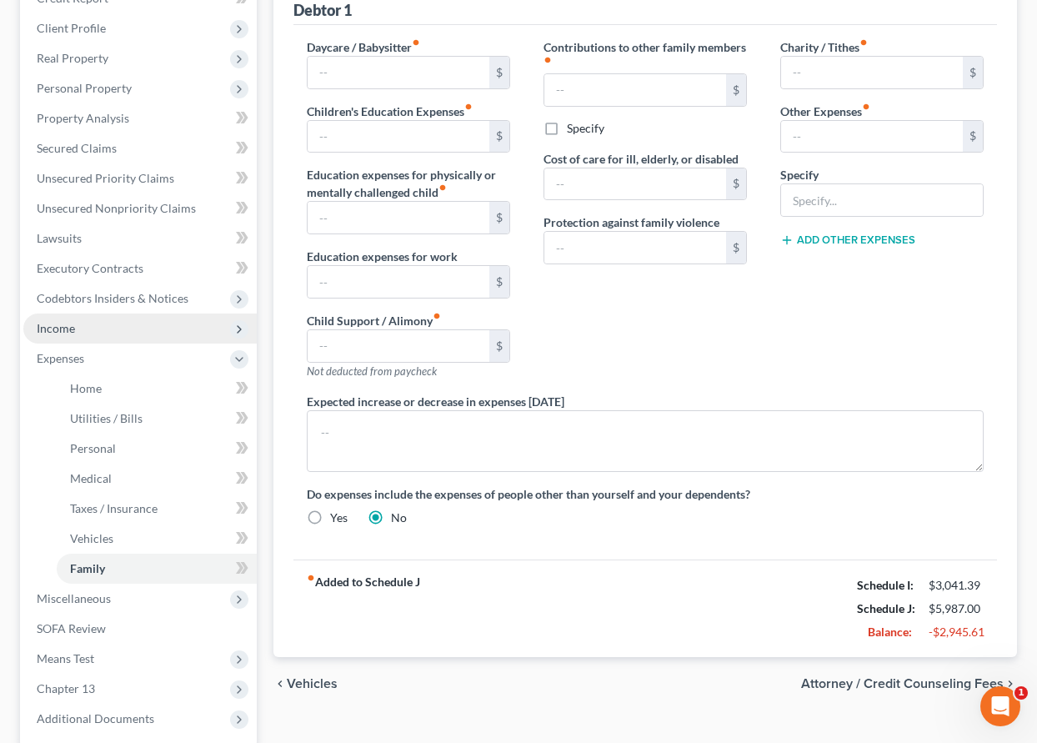
click at [62, 330] on span "Income" at bounding box center [56, 328] width 38 height 14
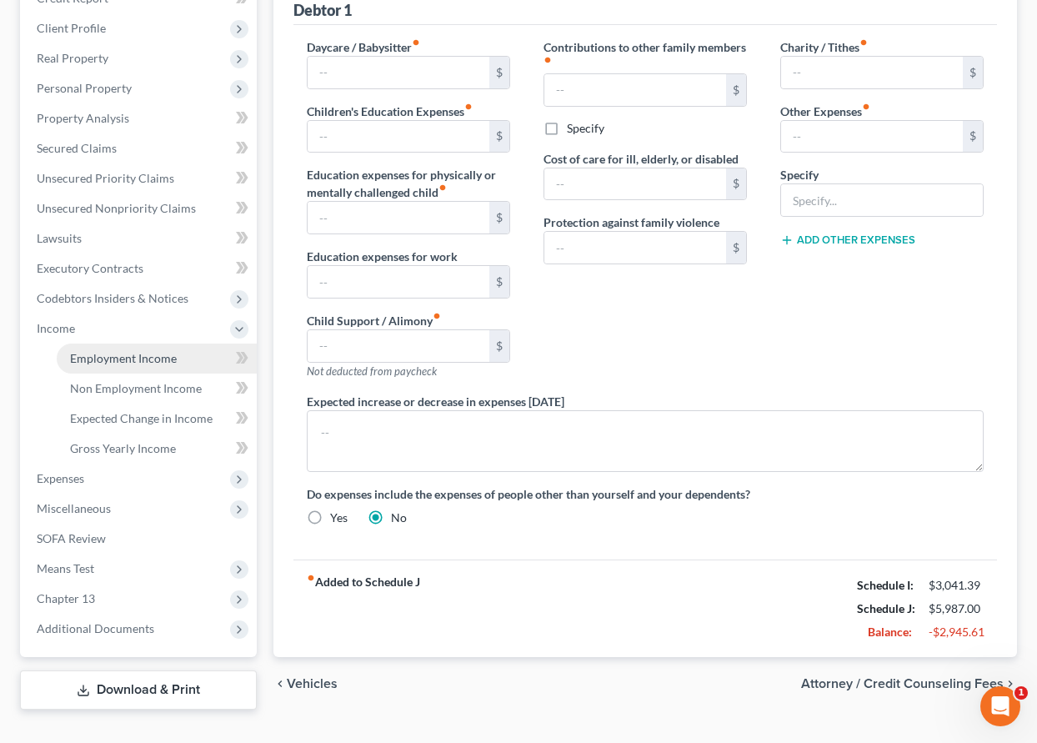
click at [91, 360] on span "Employment Income" at bounding box center [123, 358] width 107 height 14
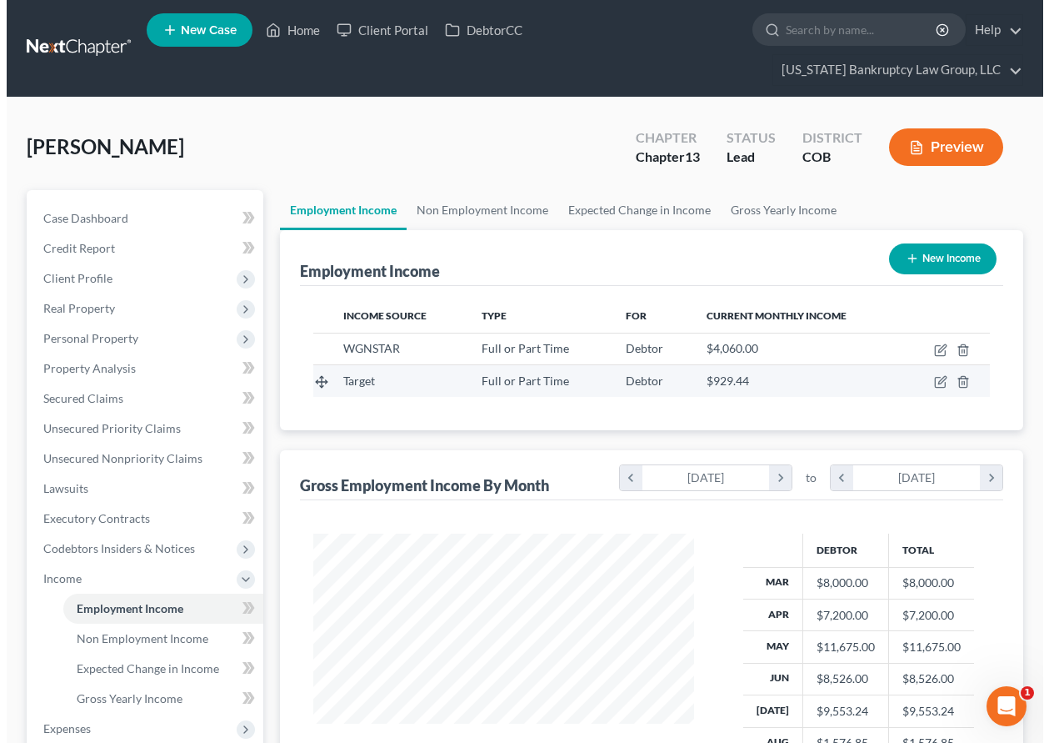
scroll to position [299, 414]
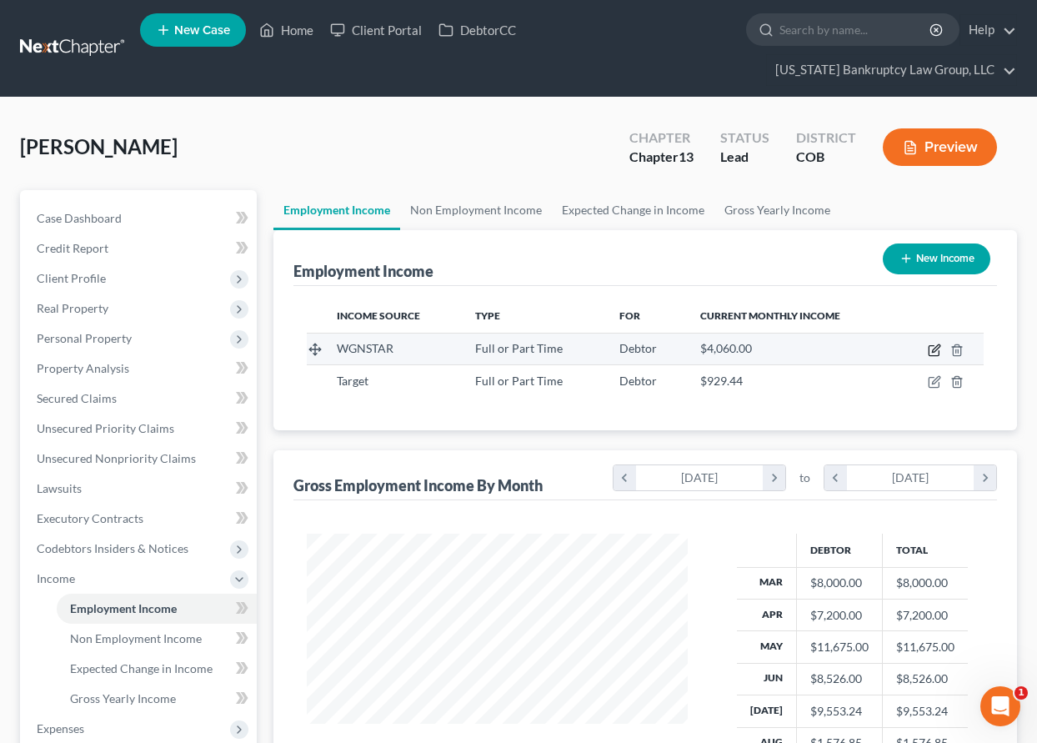
click at [933, 351] on icon "button" at bounding box center [934, 349] width 13 height 13
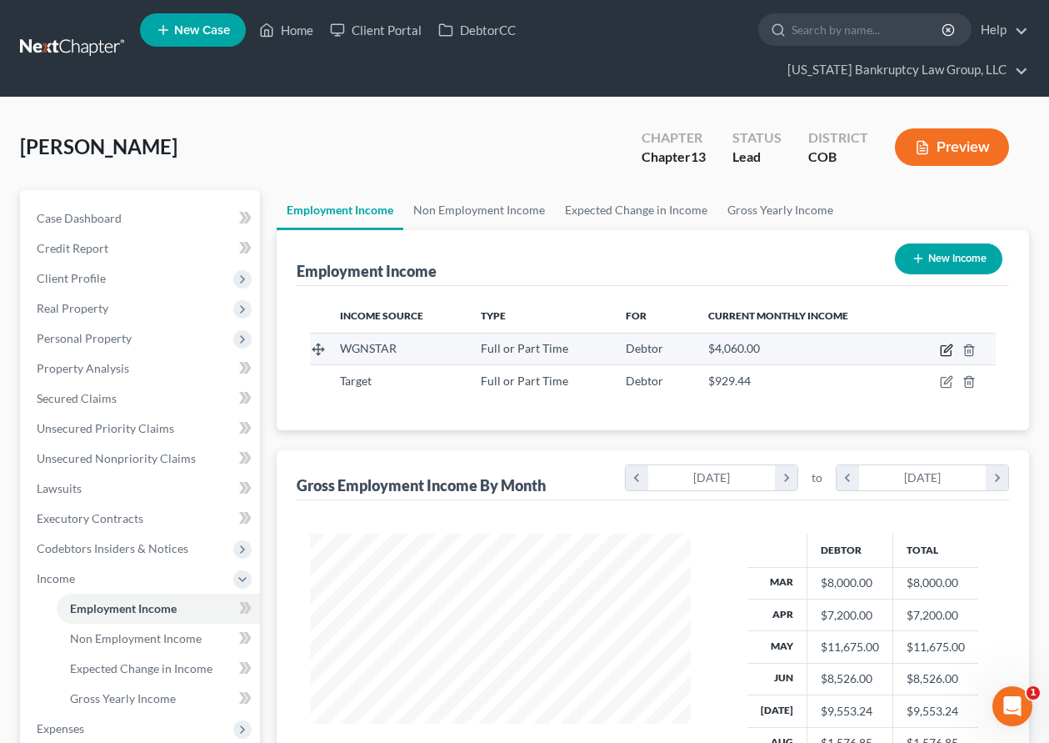
scroll to position [299, 419]
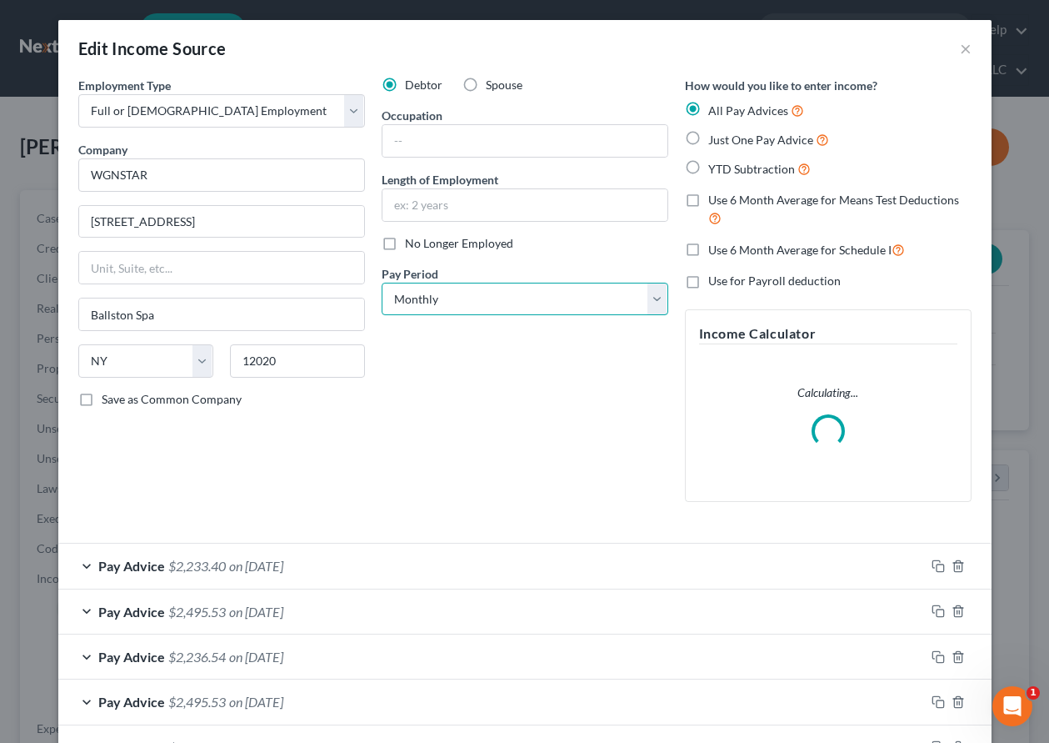
click at [560, 298] on select "Select Monthly Twice Monthly Every Other Week Weekly" at bounding box center [525, 299] width 287 height 33
click at [382, 283] on select "Select Monthly Twice Monthly Every Other Week Weekly" at bounding box center [525, 299] width 287 height 33
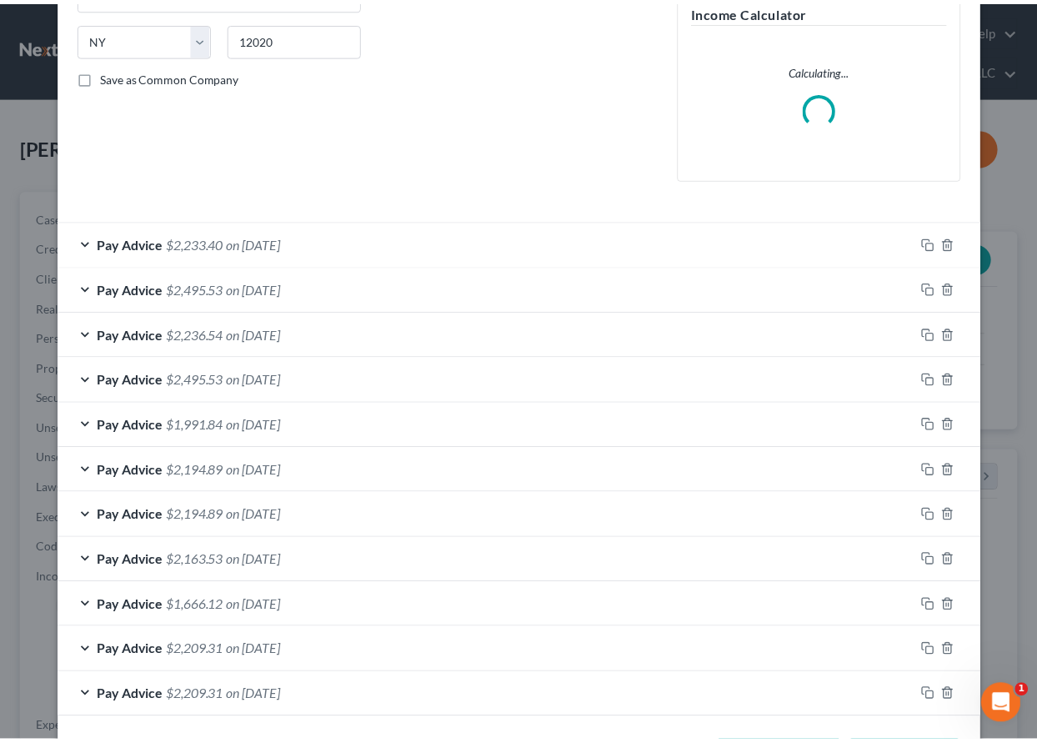
scroll to position [390, 0]
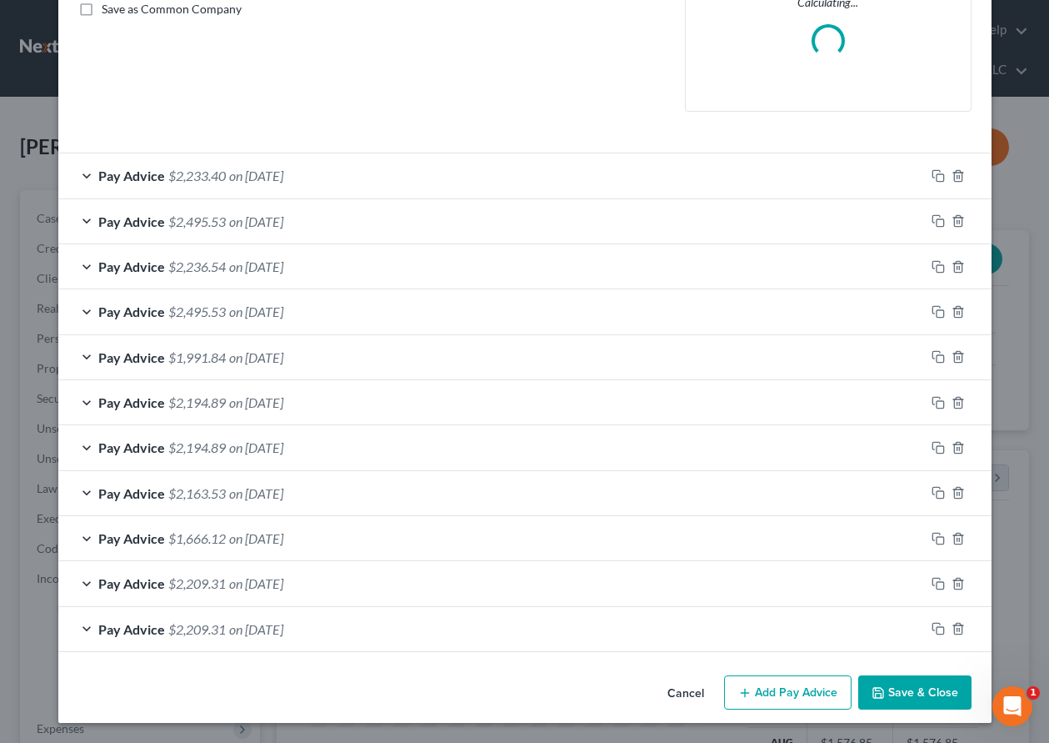
click at [905, 690] on button "Save & Close" at bounding box center [914, 692] width 113 height 35
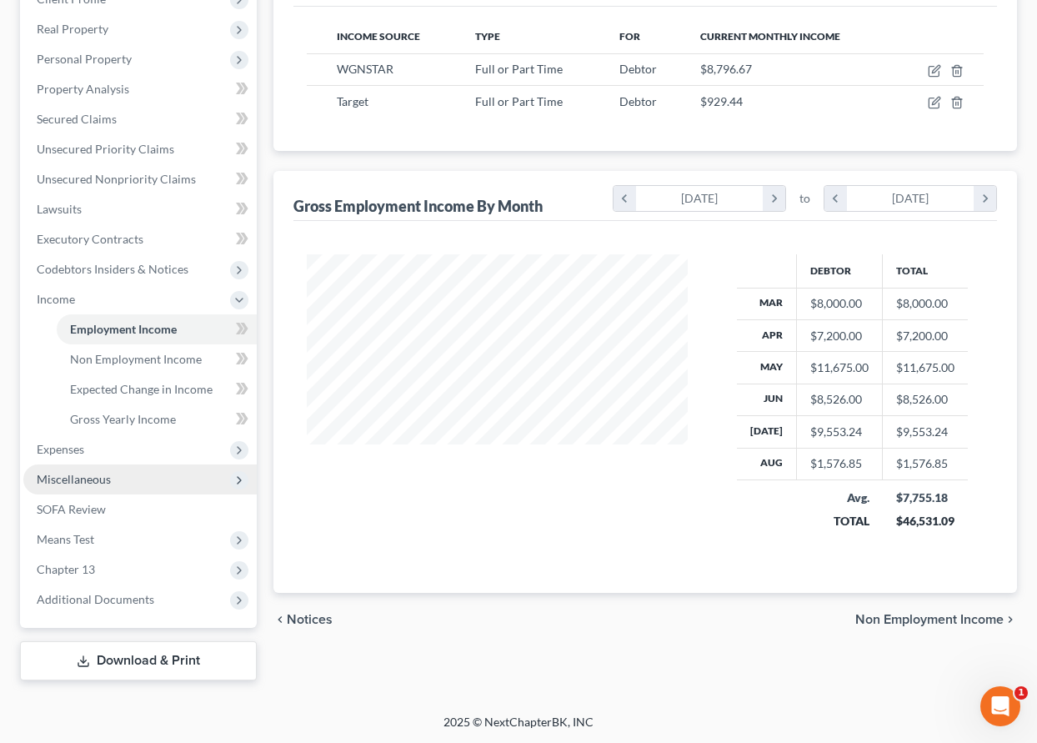
scroll to position [280, 0]
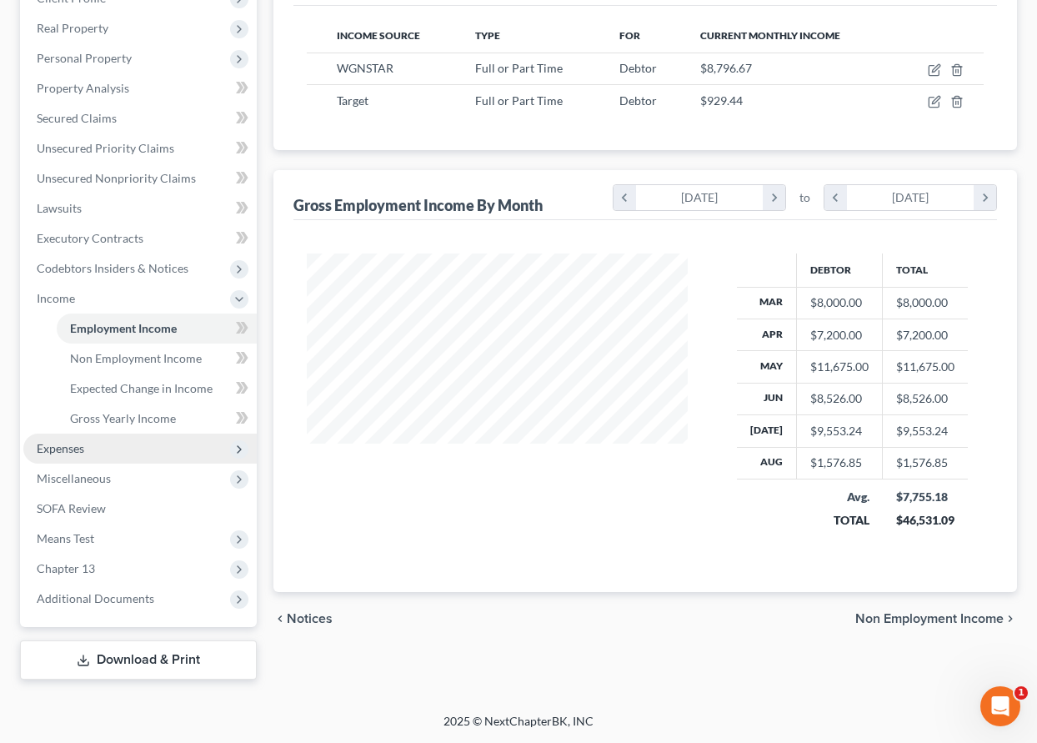
click at [60, 451] on span "Expenses" at bounding box center [61, 448] width 48 height 14
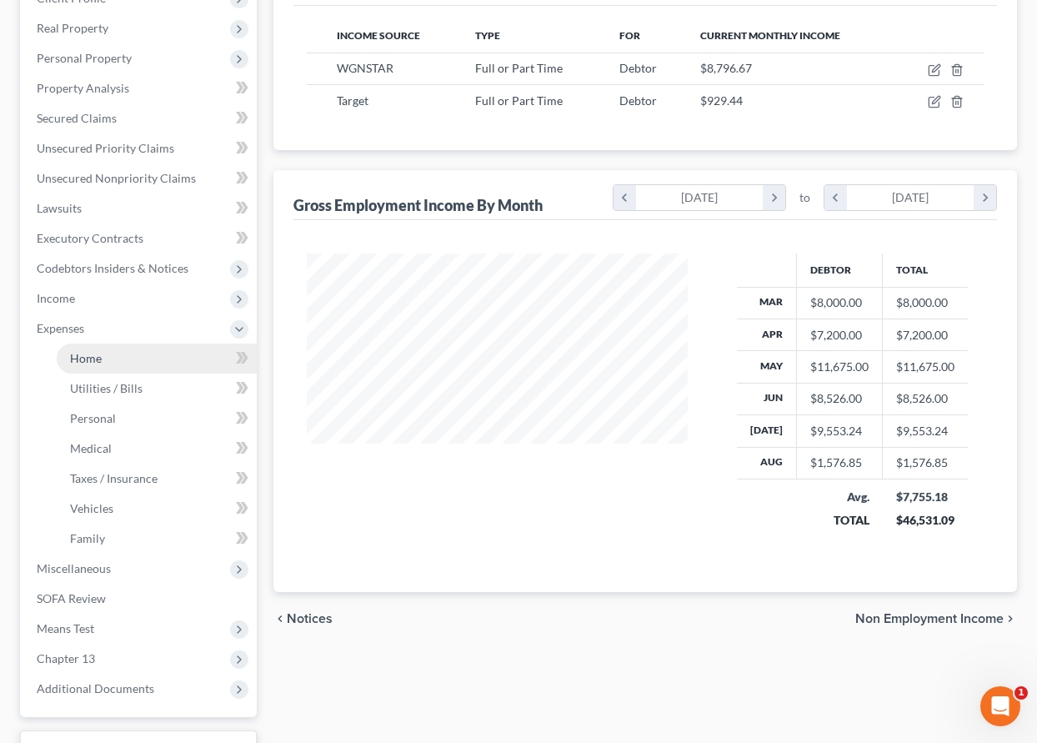
click at [81, 362] on span "Home" at bounding box center [86, 358] width 32 height 14
